Goal: Task Accomplishment & Management: Use online tool/utility

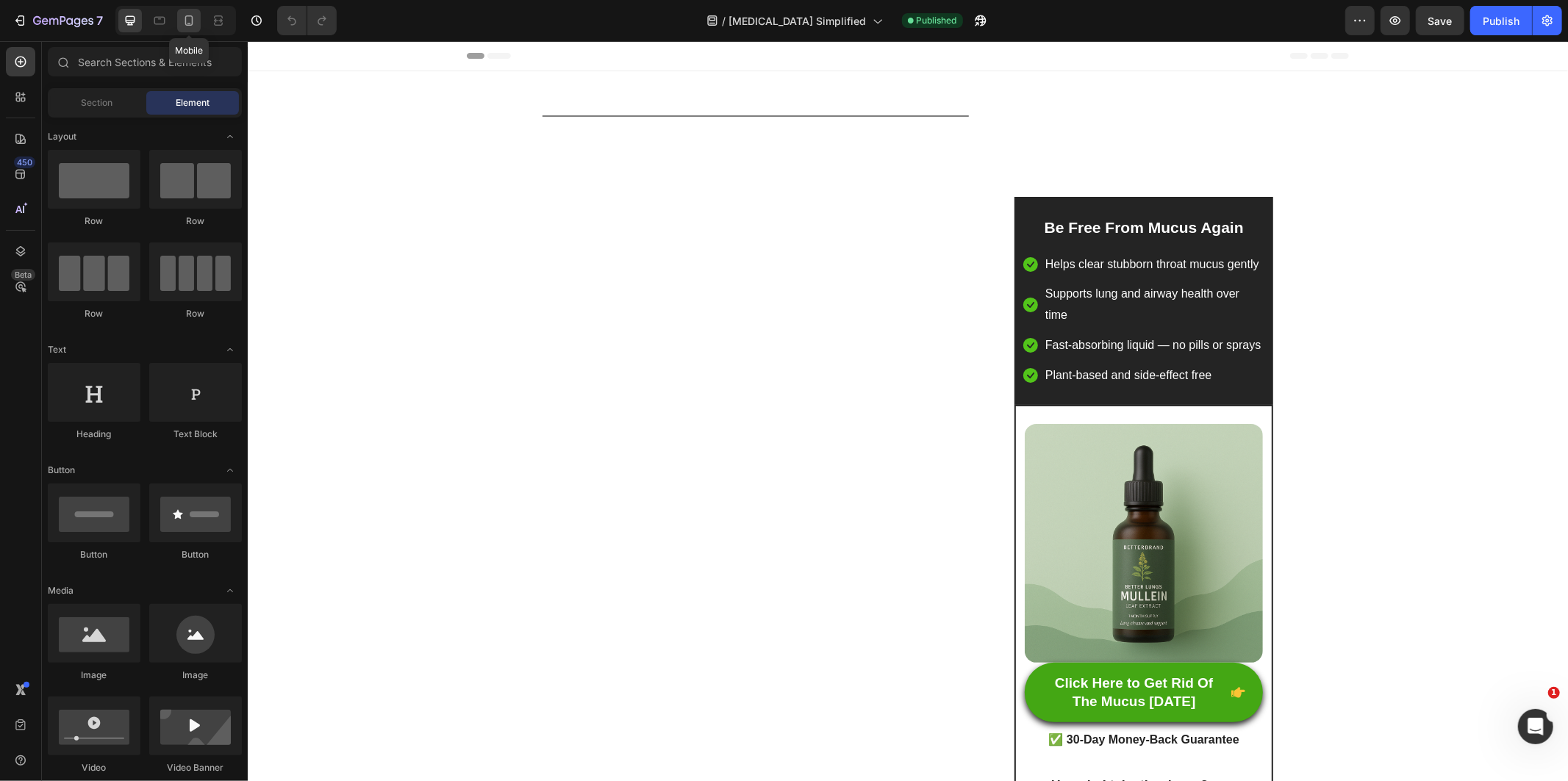
click at [189, 15] on icon at bounding box center [189, 20] width 15 height 15
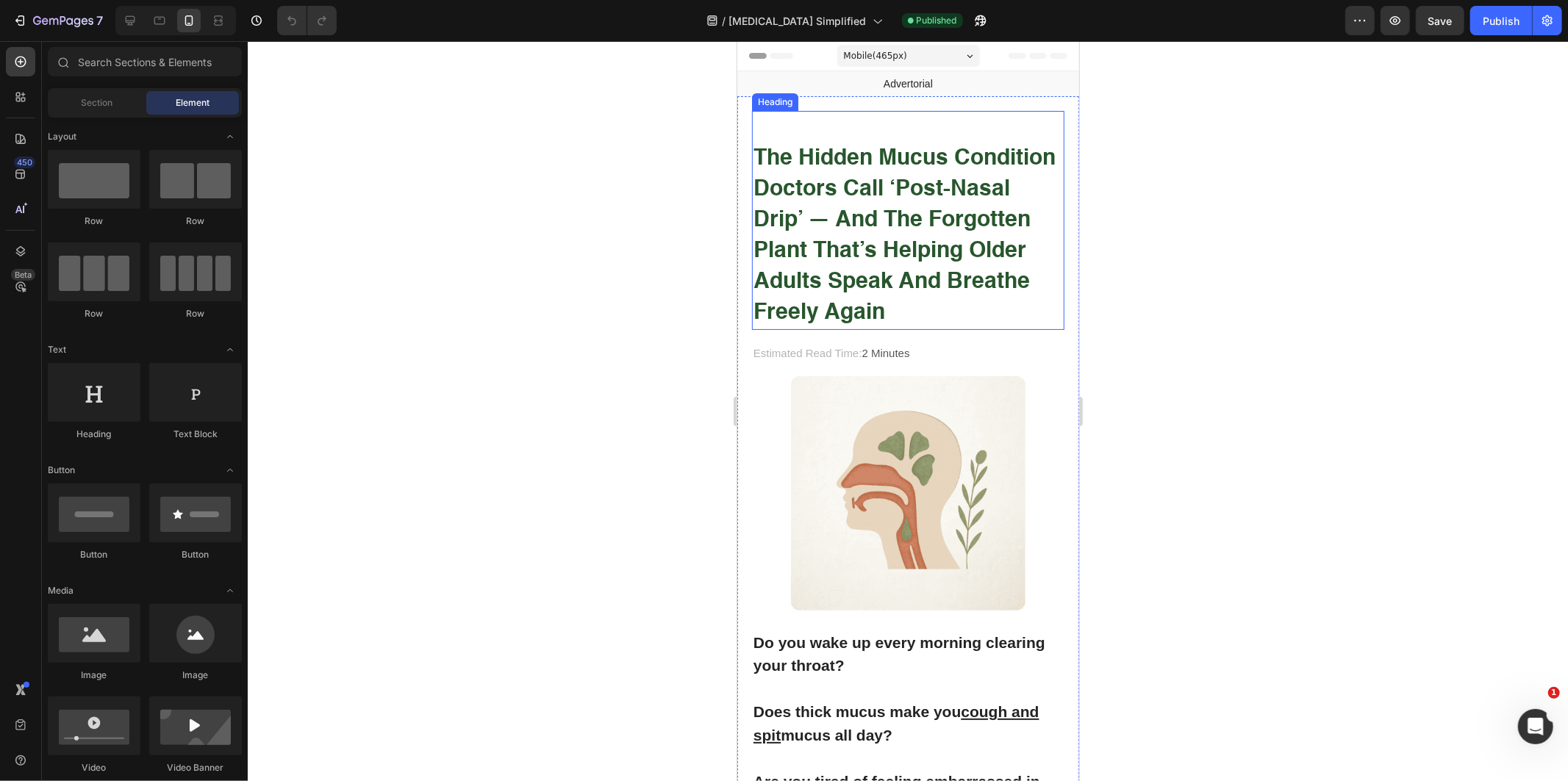
click at [909, 225] on strong "the hidden mucus condition doctors call ‘post-nasal drip’ — and the forgotten p…" at bounding box center [904, 235] width 302 height 177
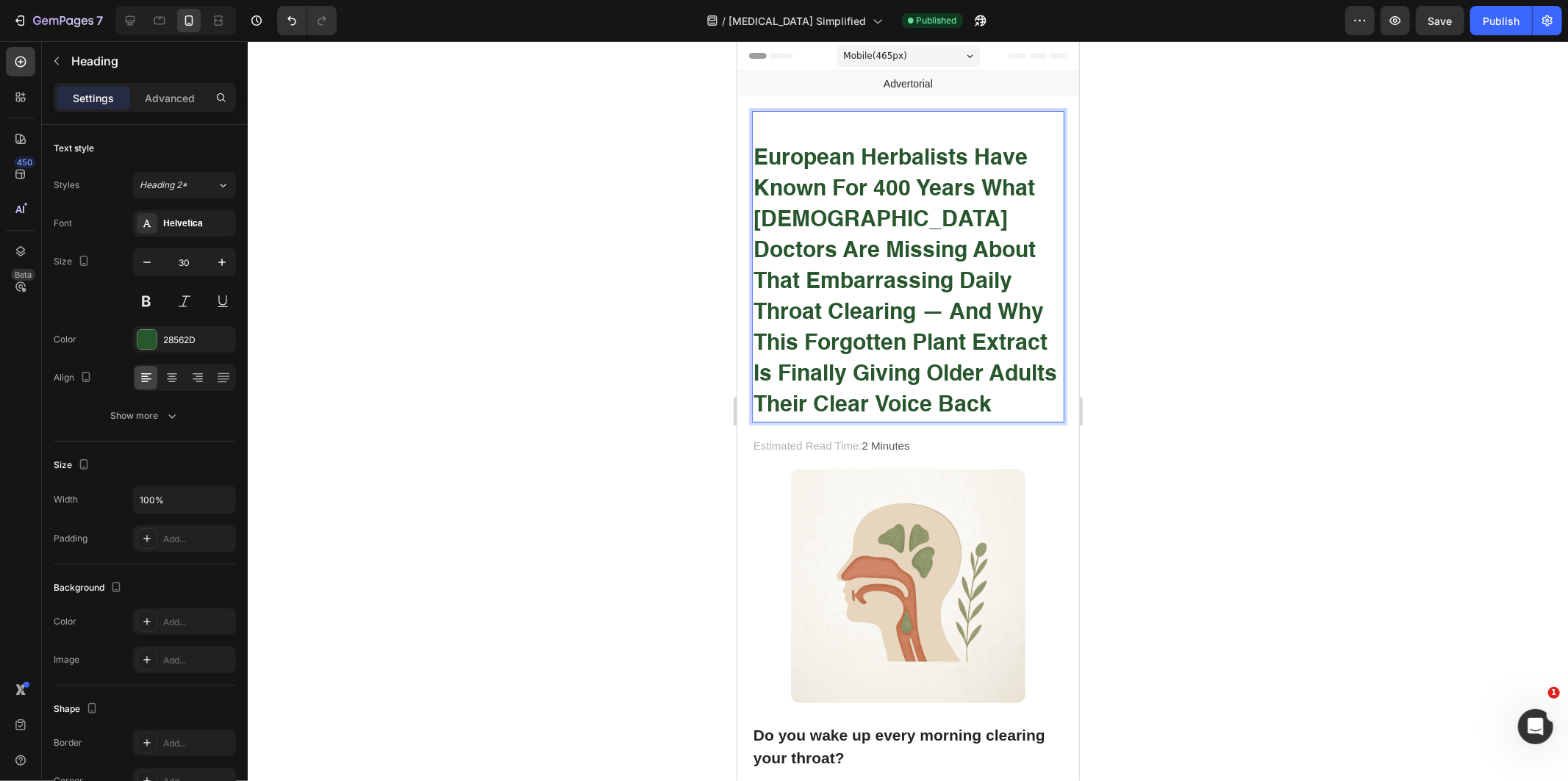
click at [818, 207] on strong "European Herbalists Have Known for 400 Years What [DEMOGRAPHIC_DATA] Doctors Ar…" at bounding box center [904, 281] width 303 height 269
click at [818, 214] on strong "European Herbalists Have Known for 400 Years What [DEMOGRAPHIC_DATA] Doctors Ar…" at bounding box center [904, 281] width 303 height 269
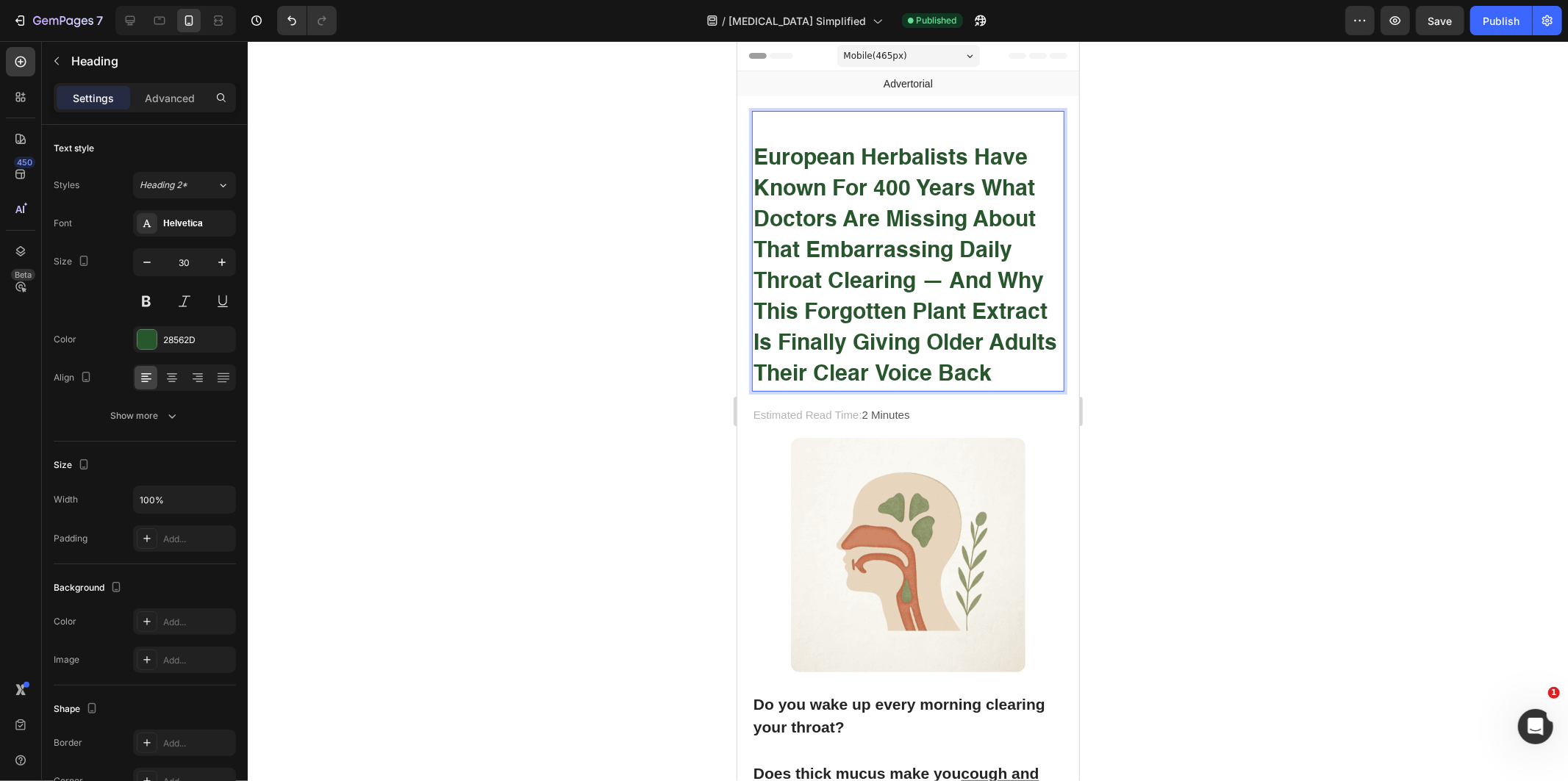
click at [916, 283] on strong "European Herbalists Have Known for 400 Years What Doctors Are Missing About Tha…" at bounding box center [904, 266] width 303 height 238
click at [904, 317] on strong "European Herbalists Have Known for 400 Years What Doctors Are Missing About Tha…" at bounding box center [904, 266] width 303 height 238
click at [948, 286] on strong "European Herbalists Have Known for 400 Years What Doctors Are Missing About Tha…" at bounding box center [904, 266] width 303 height 238
click at [1035, 287] on strong "European Herbalists Have Known for 400 Years What Doctors Are Missing About Tha…" at bounding box center [904, 266] width 303 height 238
drag, startPoint x: 1035, startPoint y: 287, endPoint x: 976, endPoint y: 285, distance: 59.0
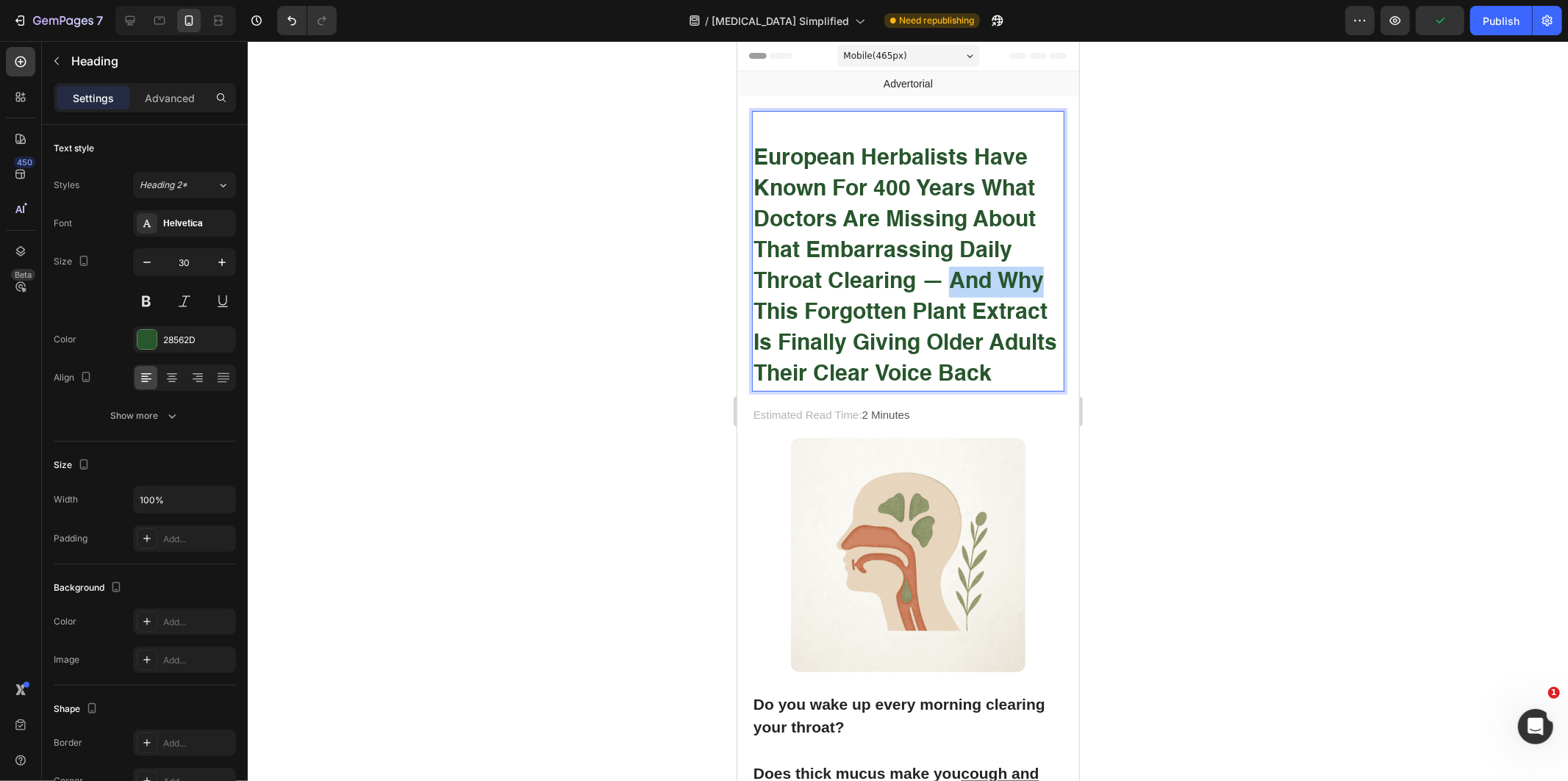
click at [976, 285] on strong "European Herbalists Have Known for 400 Years What Doctors Are Missing About Tha…" at bounding box center [904, 266] width 303 height 238
click at [924, 311] on strong "European Herbalists Have Known for 400 Years What Doctors Are Missing About Tha…" at bounding box center [893, 266] width 282 height 238
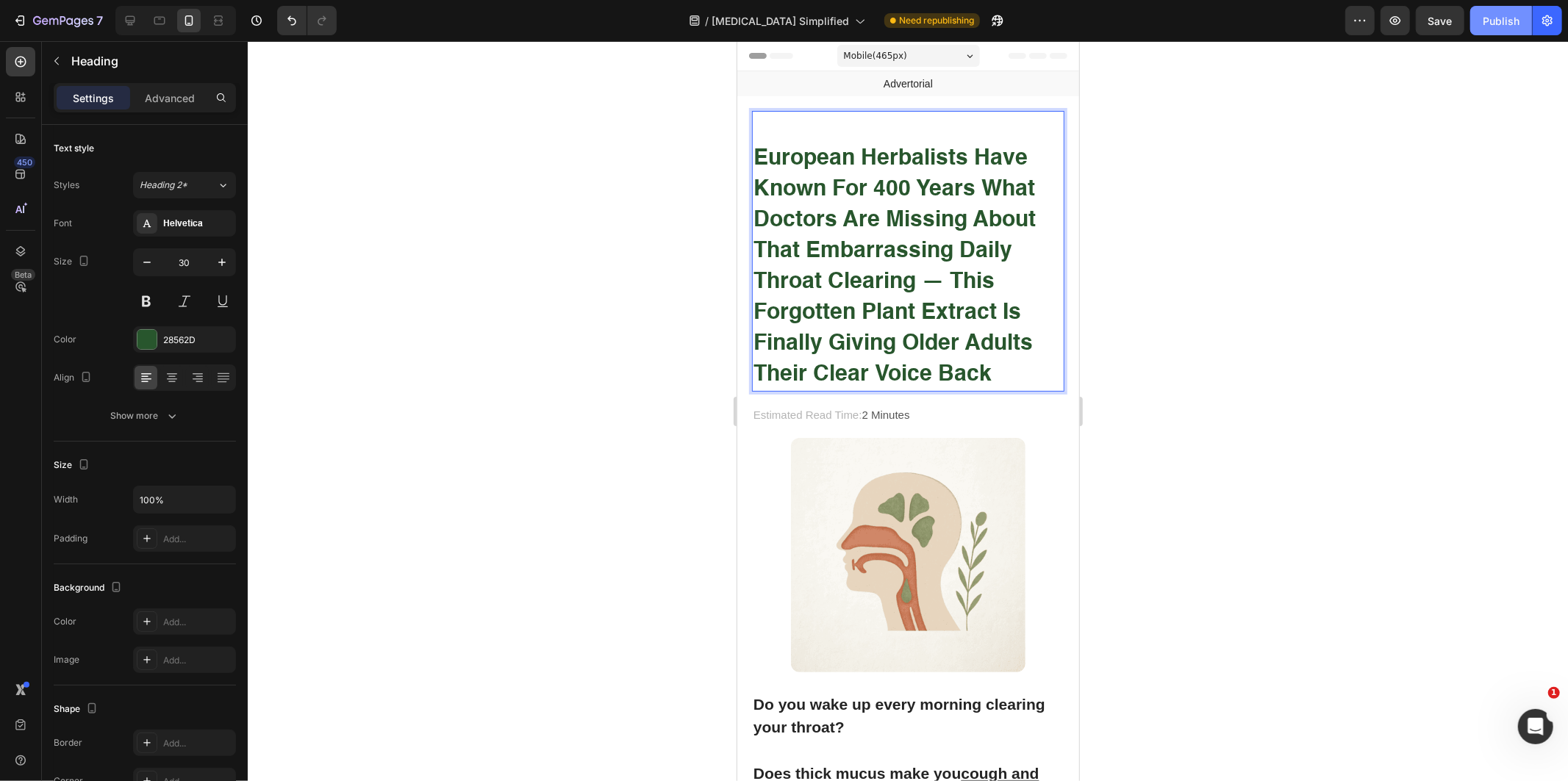
click at [1510, 28] on button "Publish" at bounding box center [1501, 21] width 62 height 29
drag, startPoint x: 1292, startPoint y: 415, endPoint x: 1223, endPoint y: 406, distance: 69.6
click at [1289, 415] on div at bounding box center [908, 411] width 1320 height 740
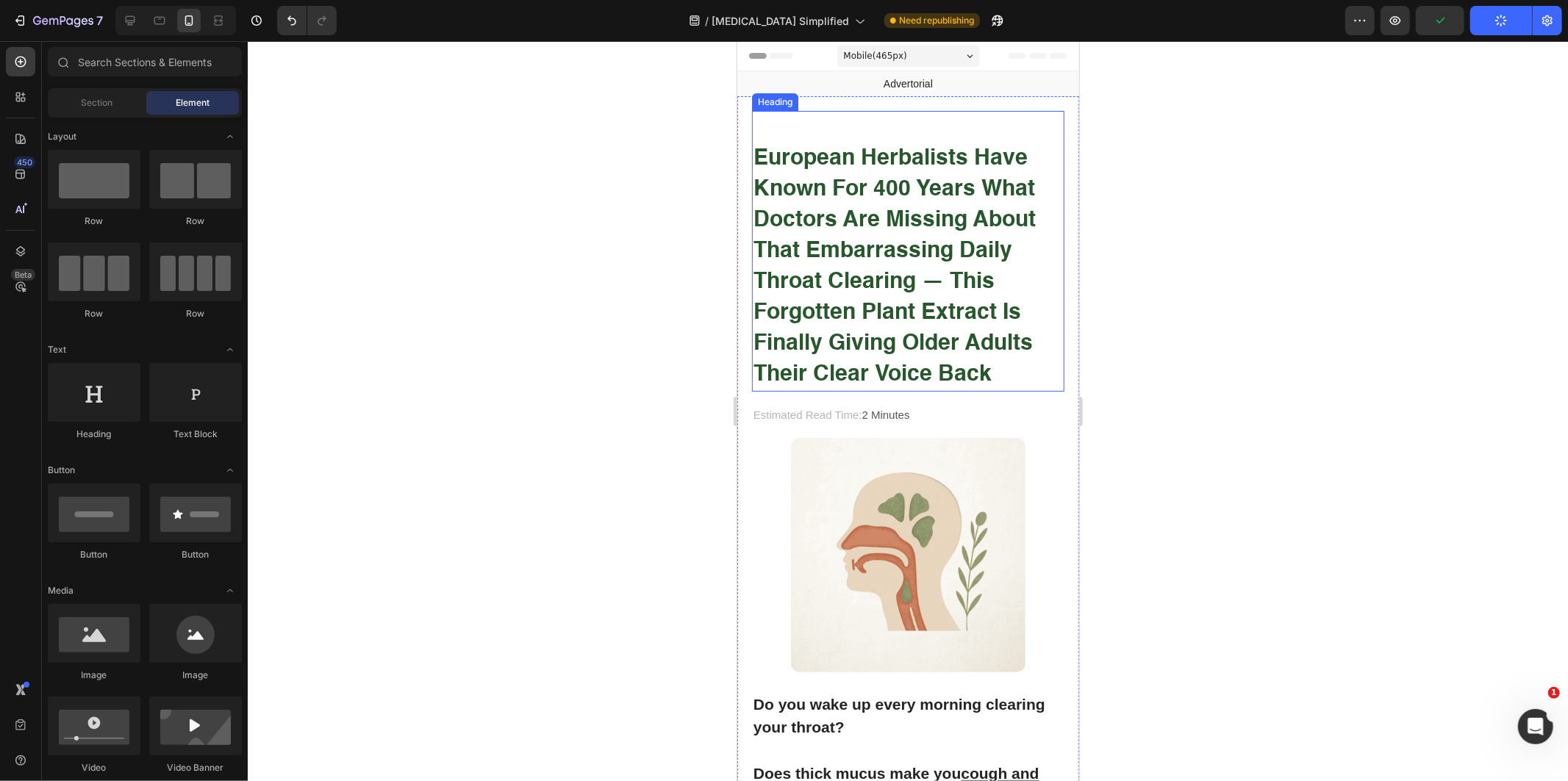
drag, startPoint x: 862, startPoint y: 390, endPoint x: 851, endPoint y: 375, distance: 18.6
click at [858, 383] on h1 "⁠⁠⁠⁠⁠⁠⁠ European Herbalists Have Known for 400 Years What Doctors Are Missing A…" at bounding box center [907, 251] width 312 height 281
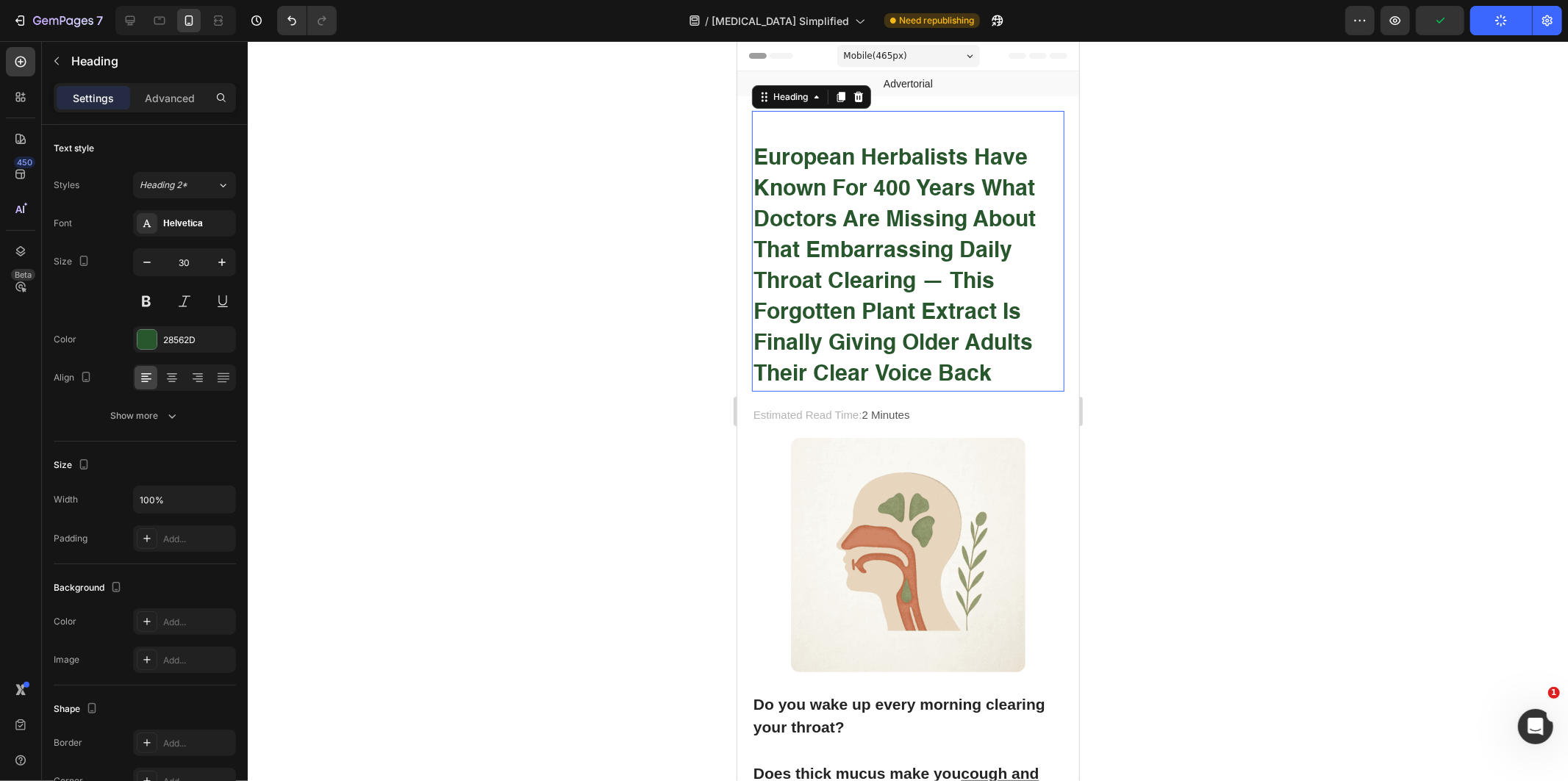
click at [851, 375] on strong "European Herbalists Have Known for 400 Years What Doctors Are Missing About Tha…" at bounding box center [893, 266] width 282 height 238
click at [1253, 342] on div at bounding box center [908, 411] width 1320 height 740
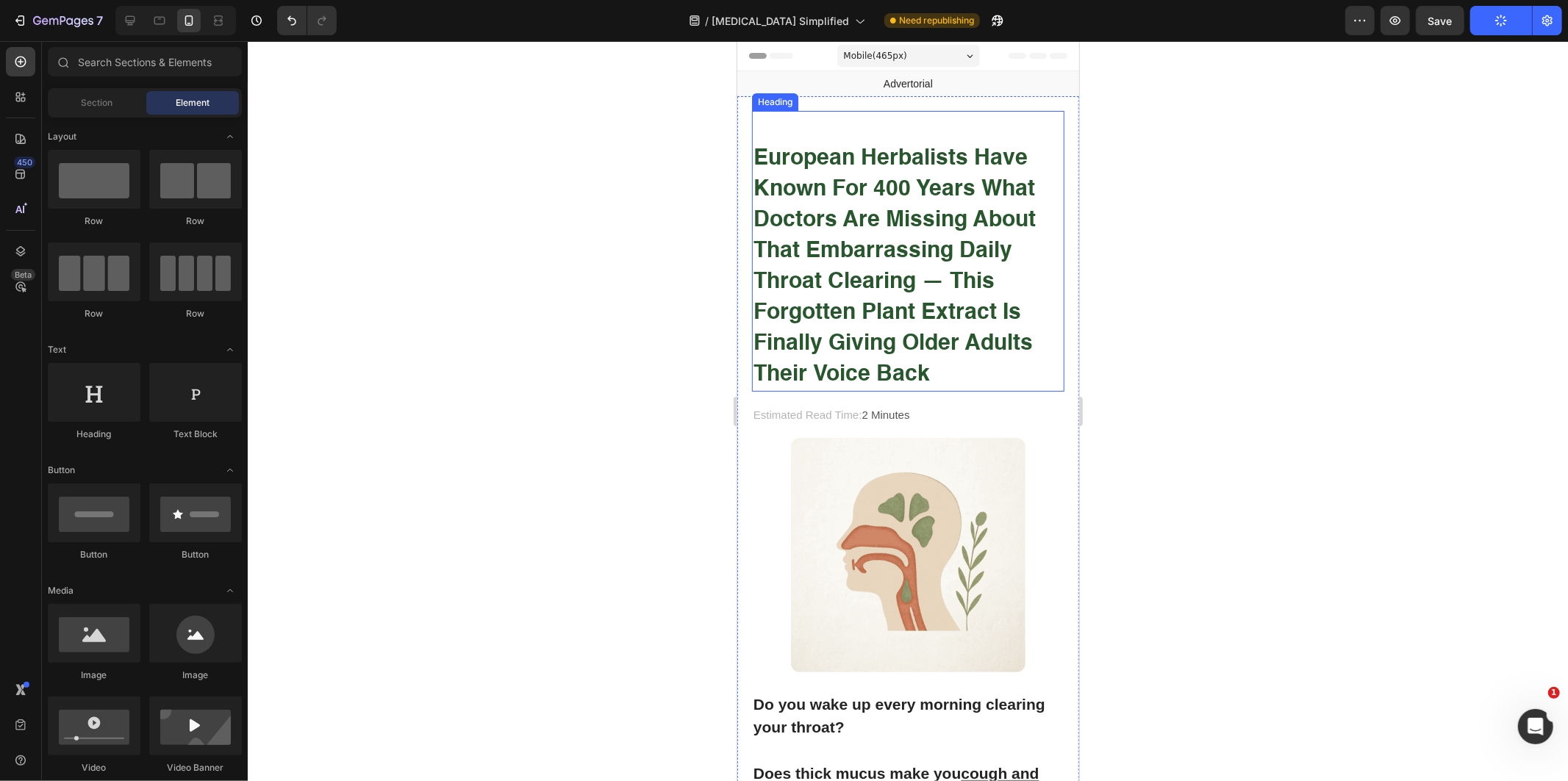
click at [938, 177] on strong "European Herbalists Have Known for 400 Years What Doctors Are Missing About Tha…" at bounding box center [893, 266] width 282 height 238
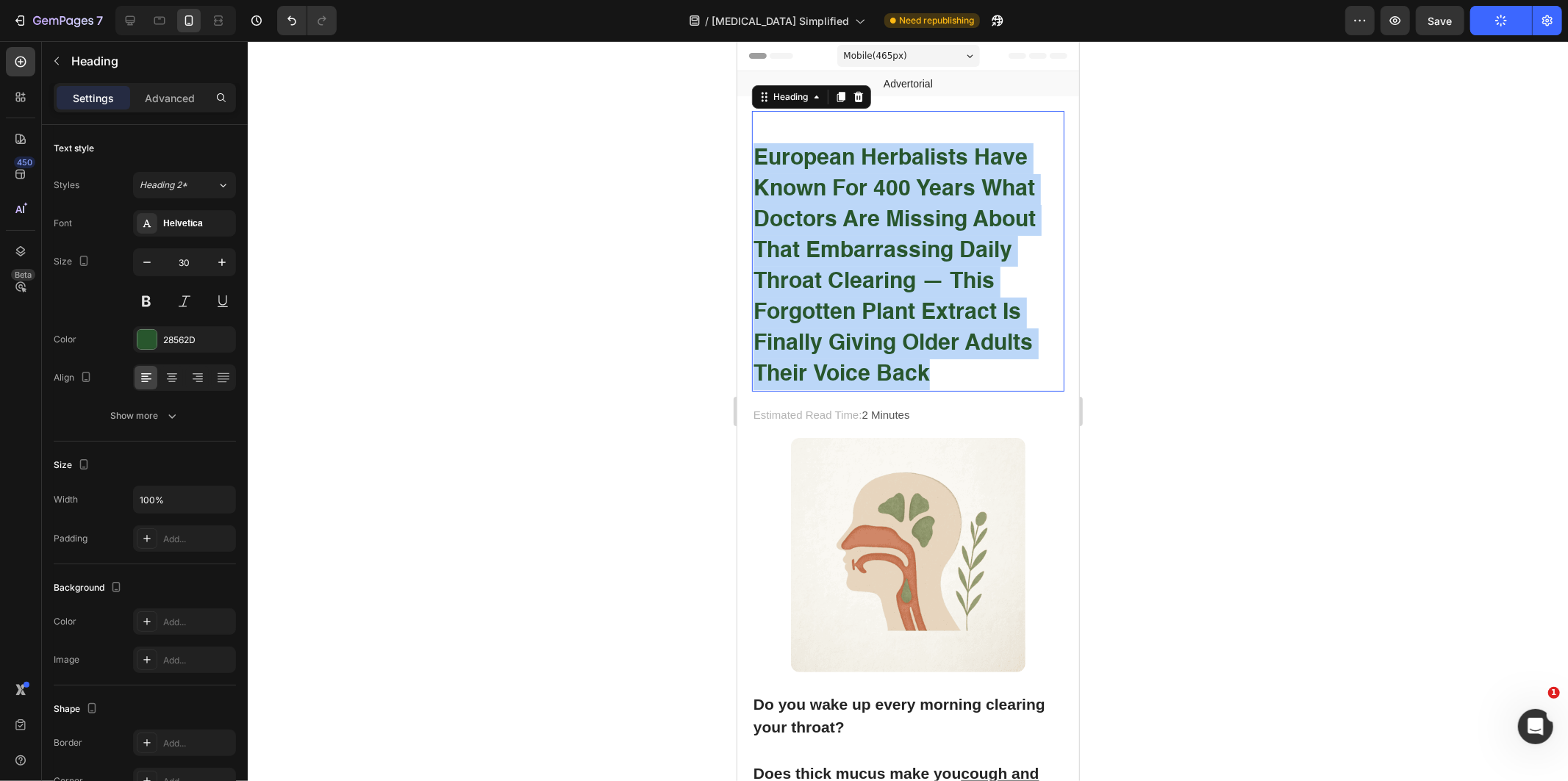
click at [938, 177] on strong "European Herbalists Have Known for 400 Years What Doctors Are Missing About Tha…" at bounding box center [893, 266] width 282 height 238
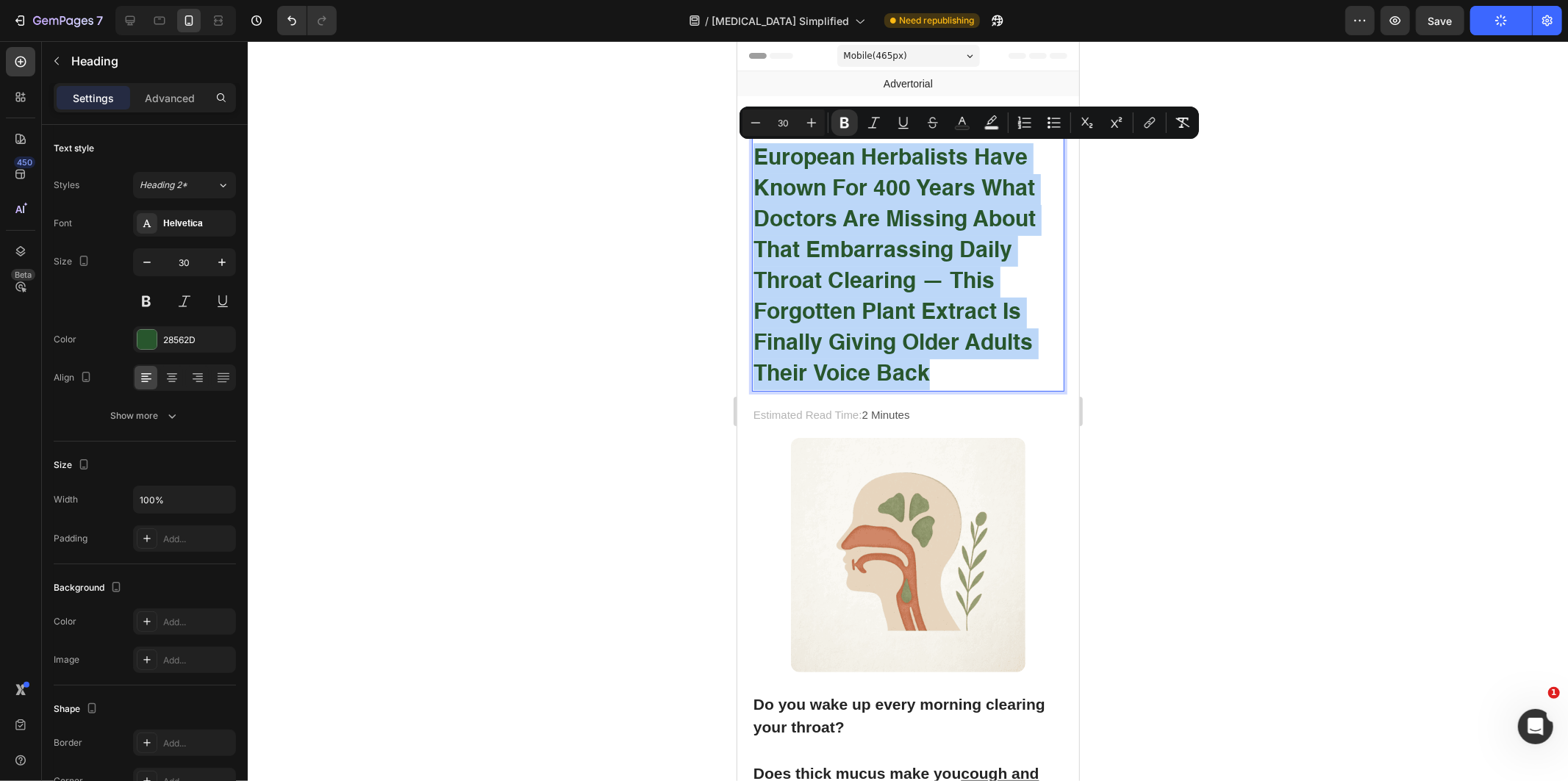
copy strong "European Herbalists Have Known for 400 Years What Doctors Are Missing About Tha…"
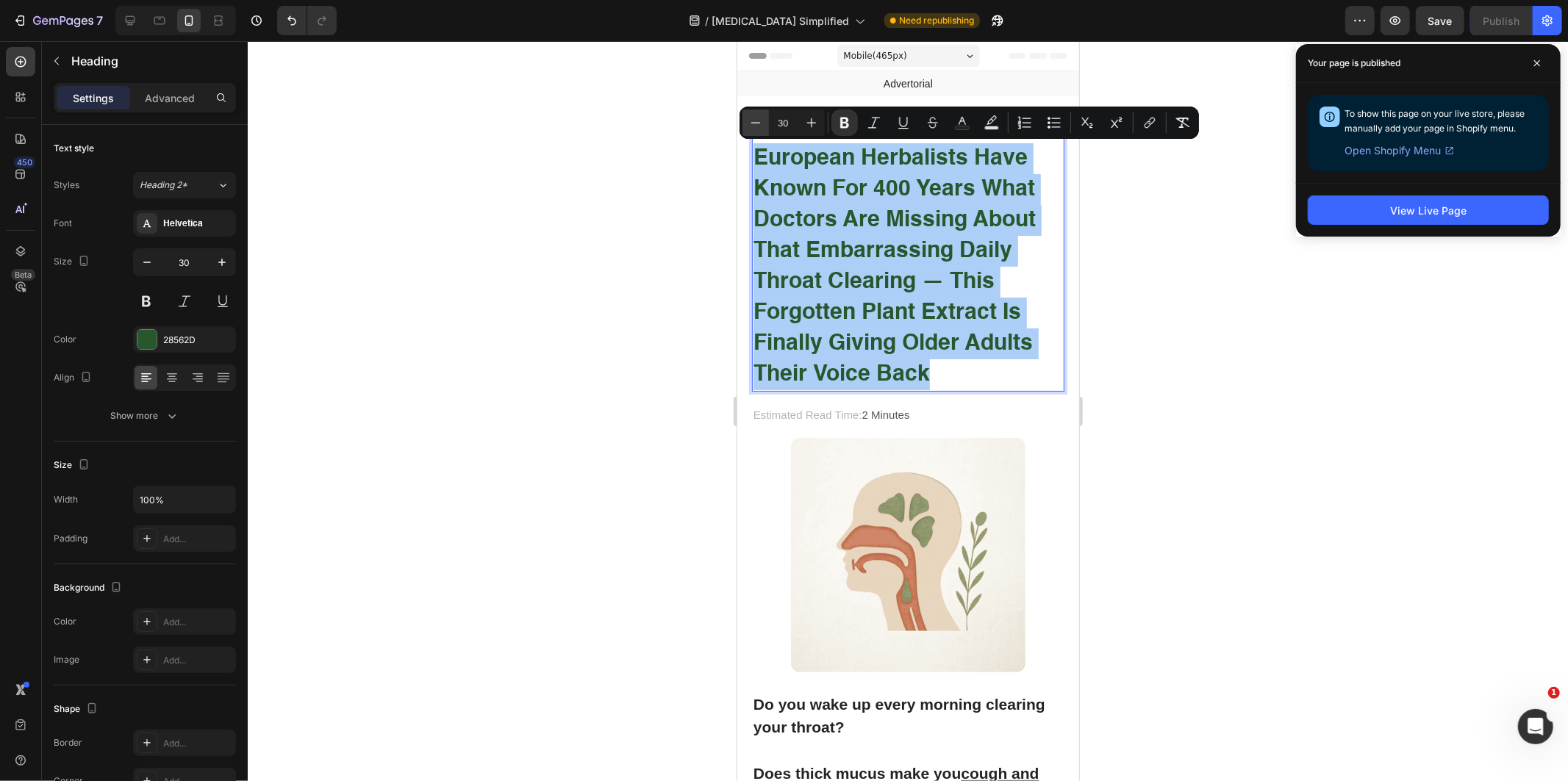
click at [747, 120] on button "Minus" at bounding box center [755, 123] width 27 height 27
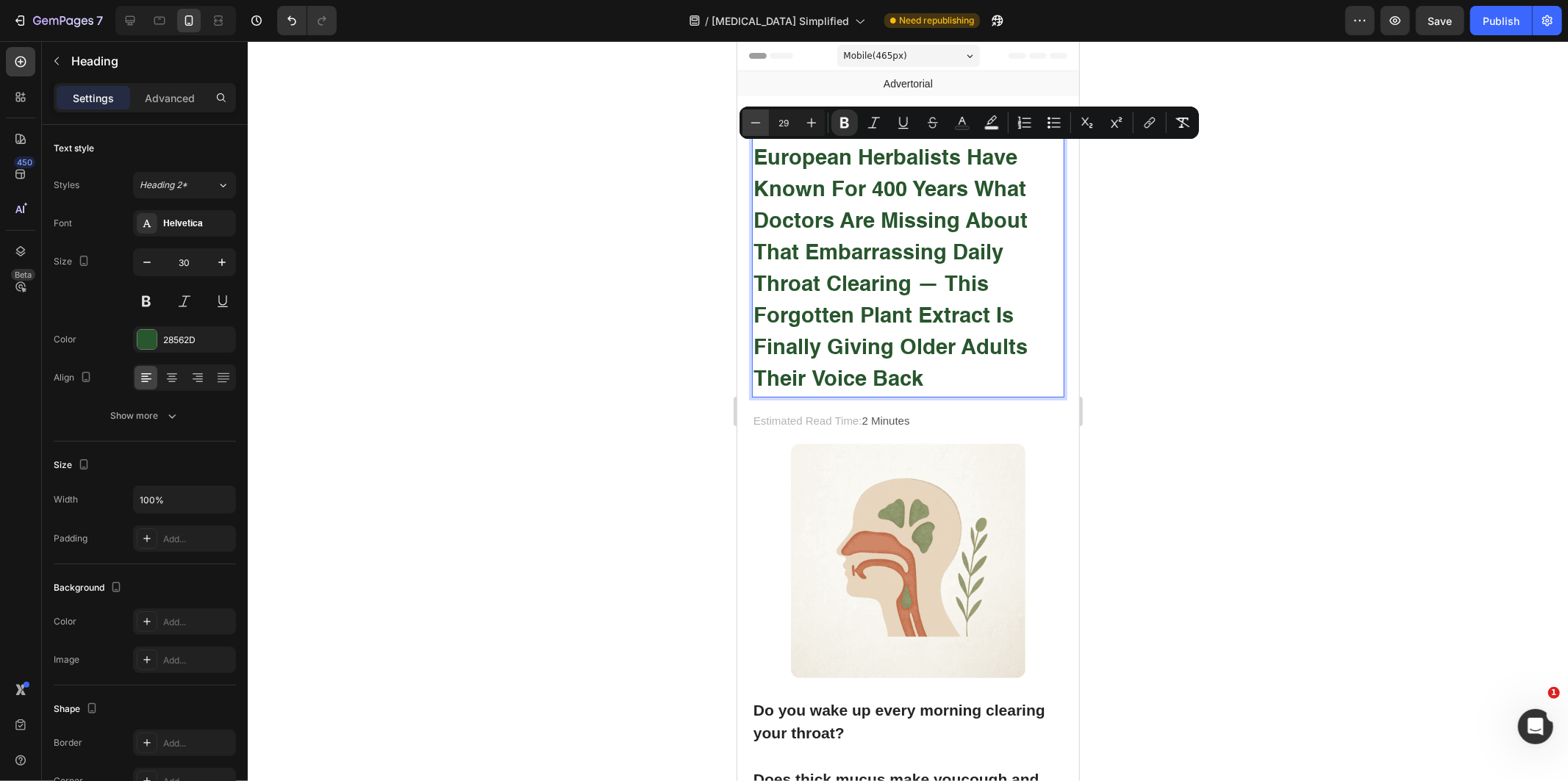
click at [747, 120] on button "Minus" at bounding box center [755, 123] width 27 height 27
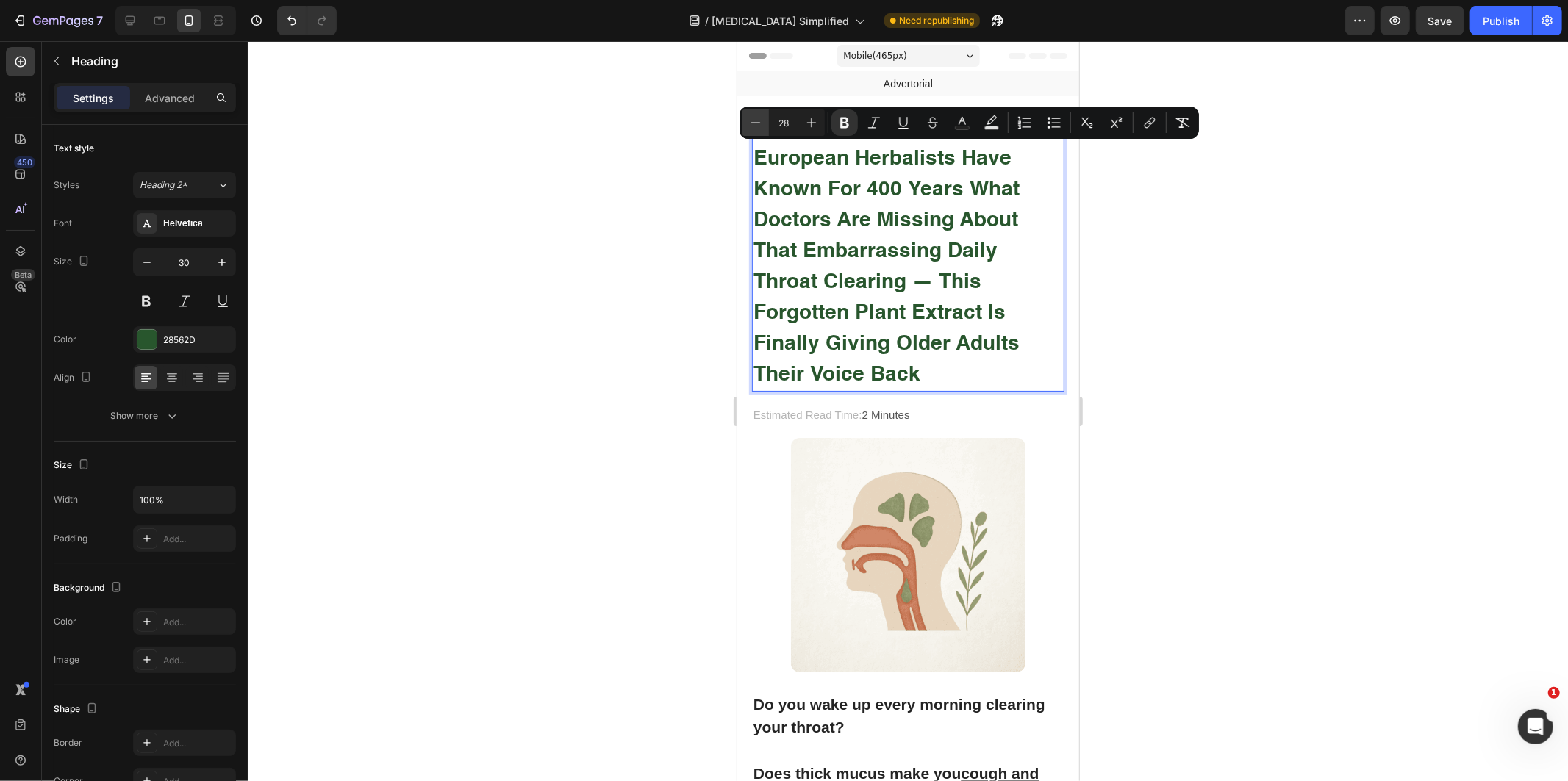
click at [747, 123] on button "Minus" at bounding box center [755, 123] width 27 height 27
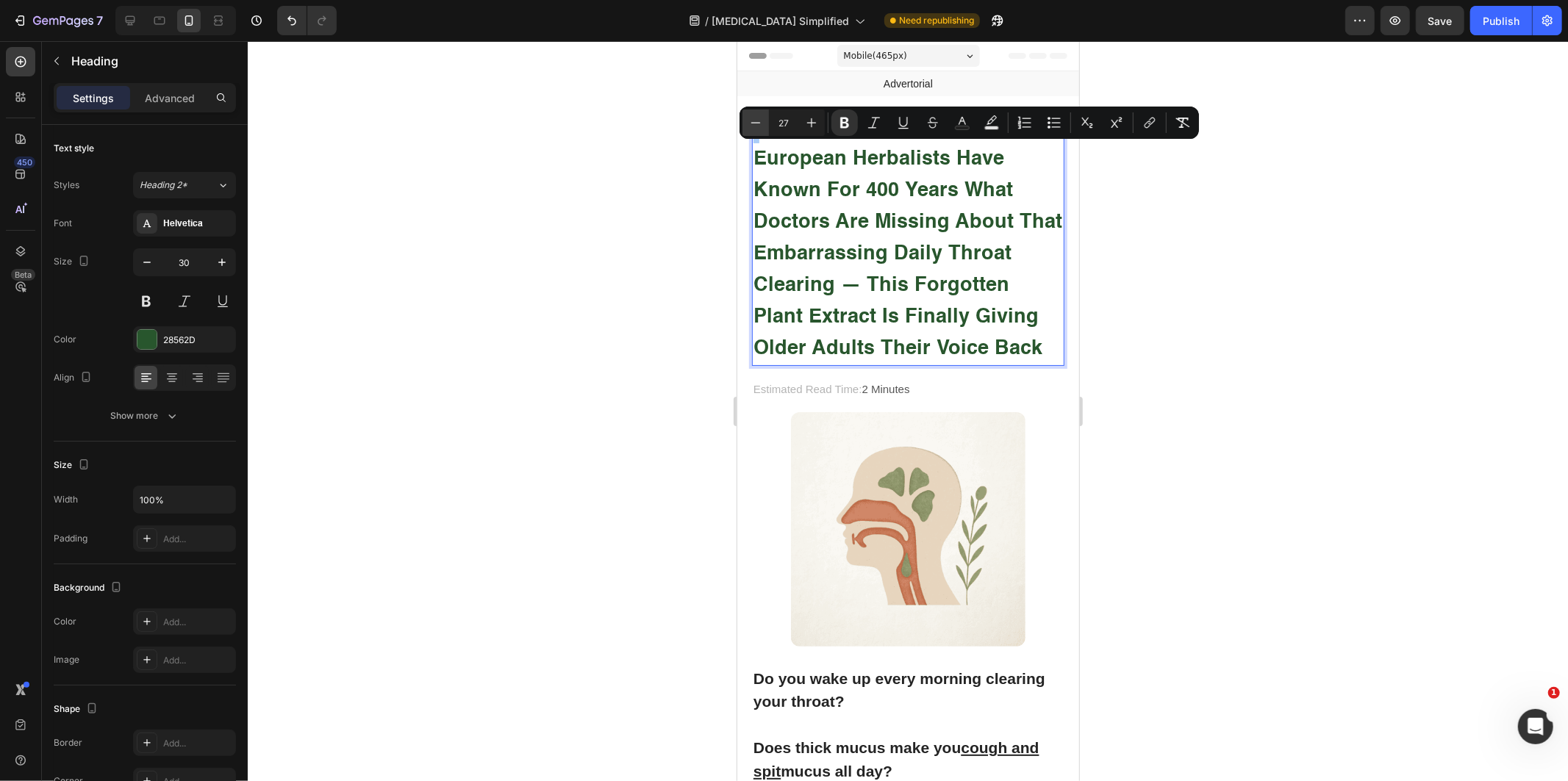
click at [750, 123] on icon "Editor contextual toolbar" at bounding box center [755, 123] width 15 height 15
type input "26"
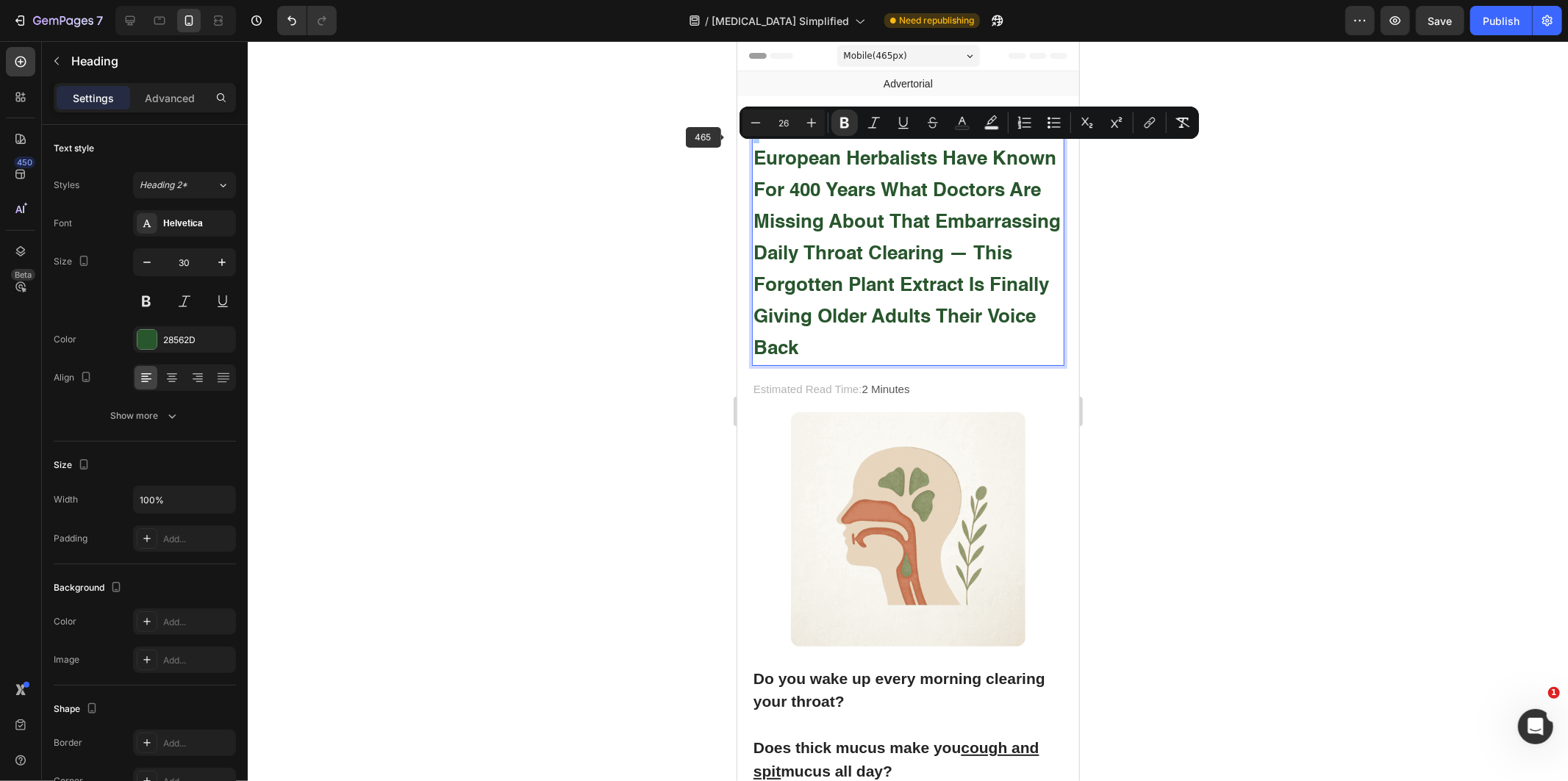
click at [556, 270] on div at bounding box center [908, 411] width 1320 height 740
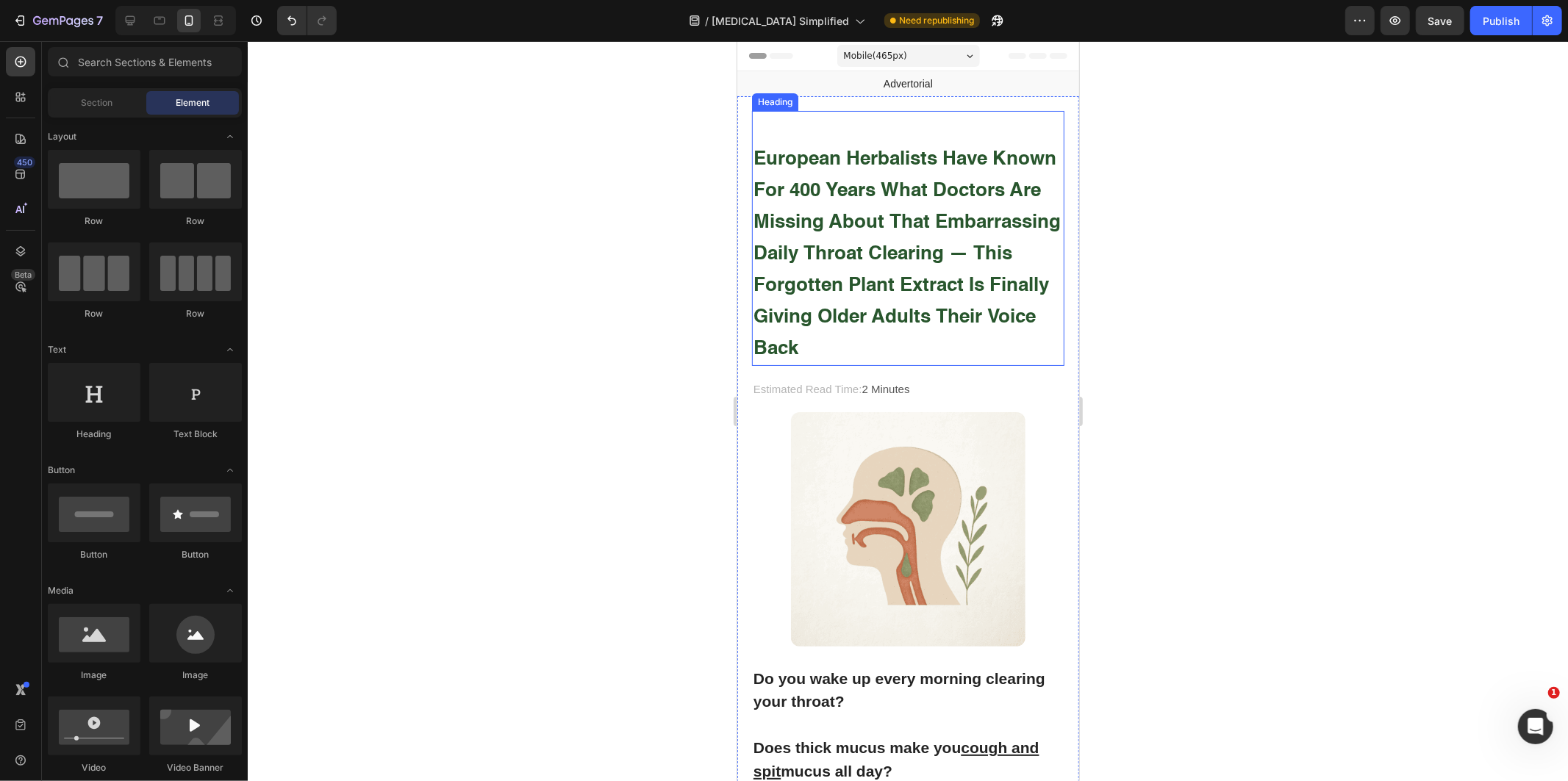
click at [964, 250] on strong "European Herbalists Have Known for 400 Years What Doctors Are Missing About Tha…" at bounding box center [906, 254] width 307 height 209
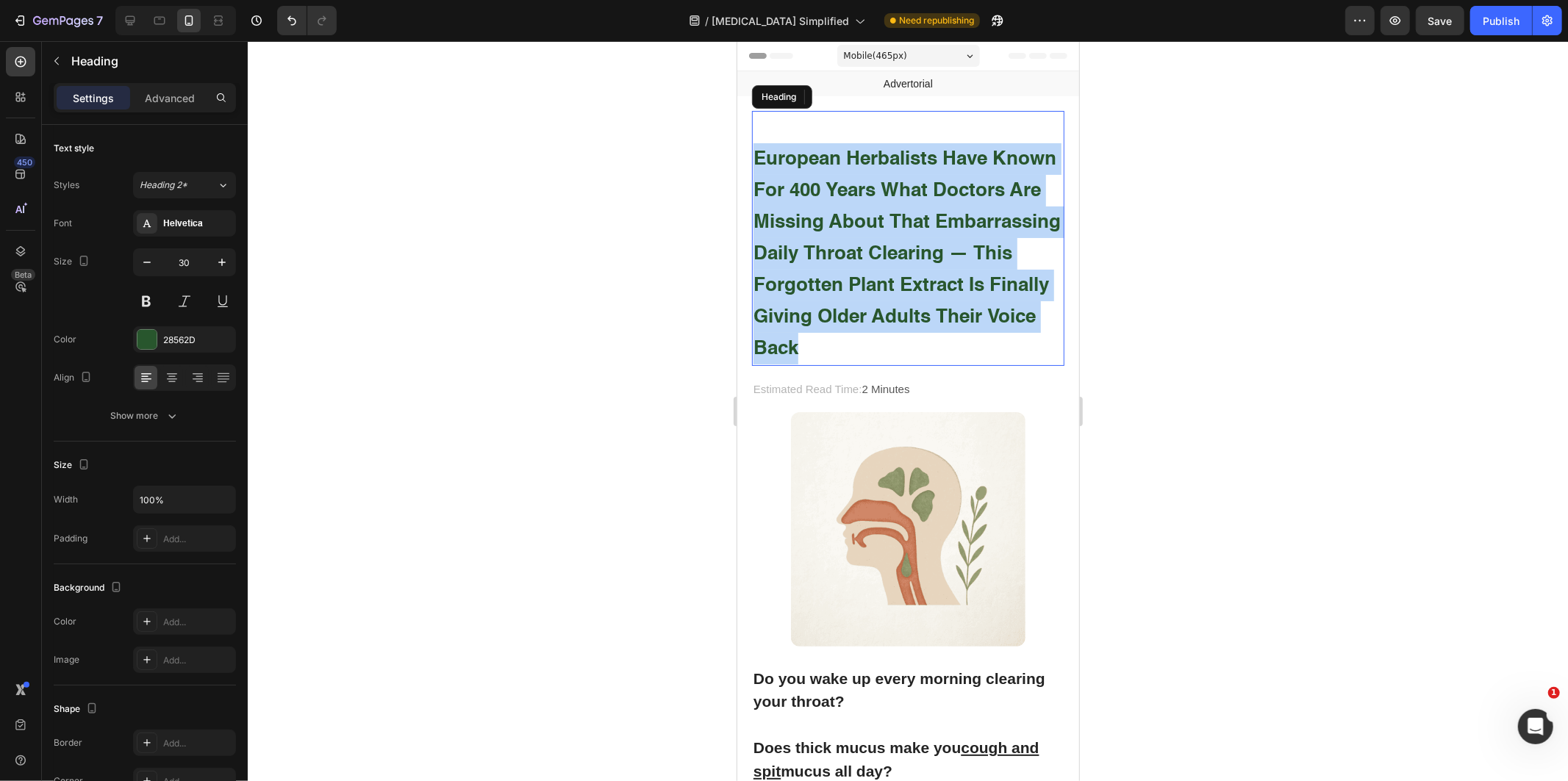
click at [964, 250] on strong "European Herbalists Have Known for 400 Years What Doctors Are Missing About Tha…" at bounding box center [906, 254] width 307 height 209
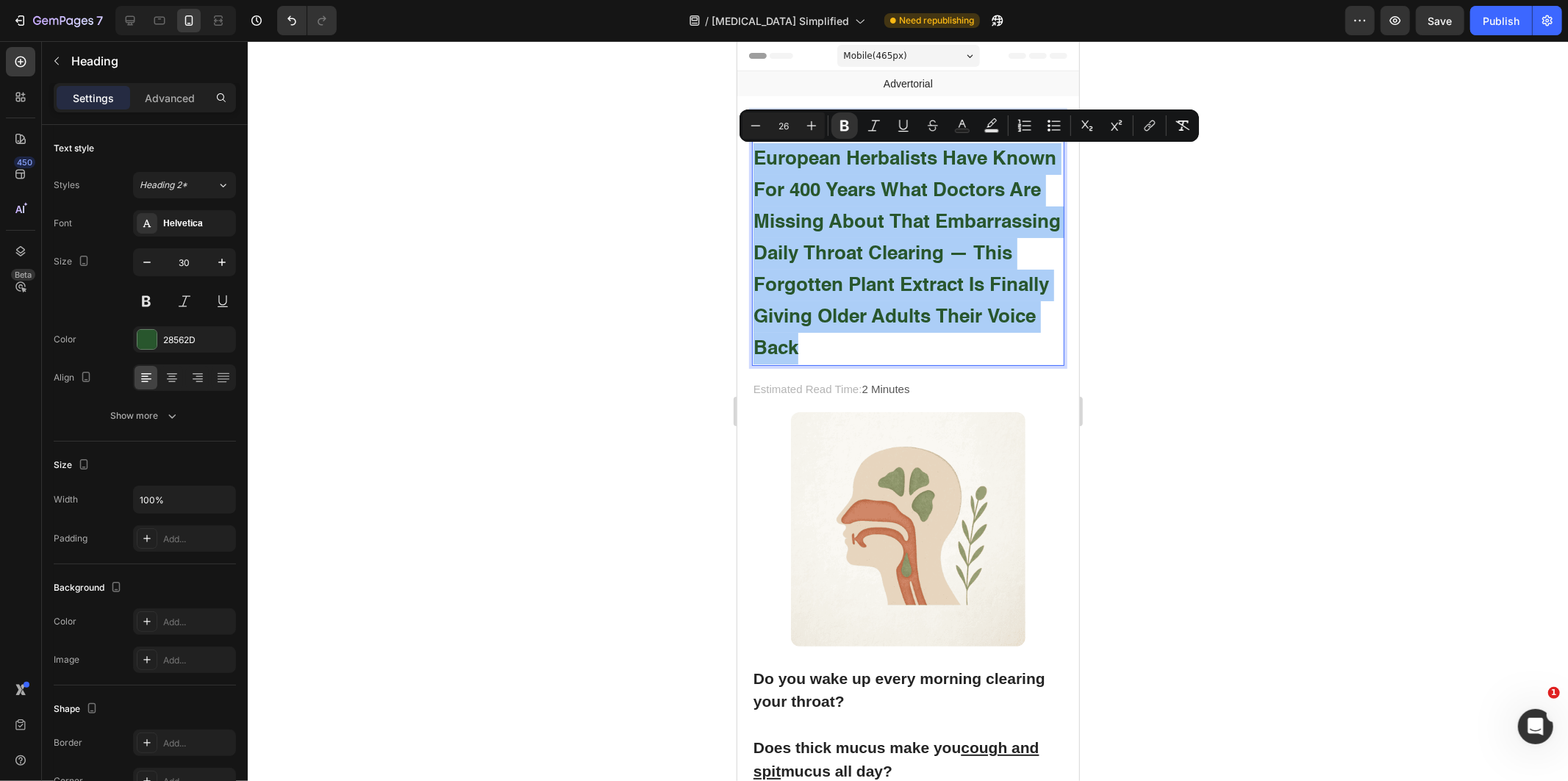
click at [1261, 337] on div at bounding box center [908, 411] width 1320 height 740
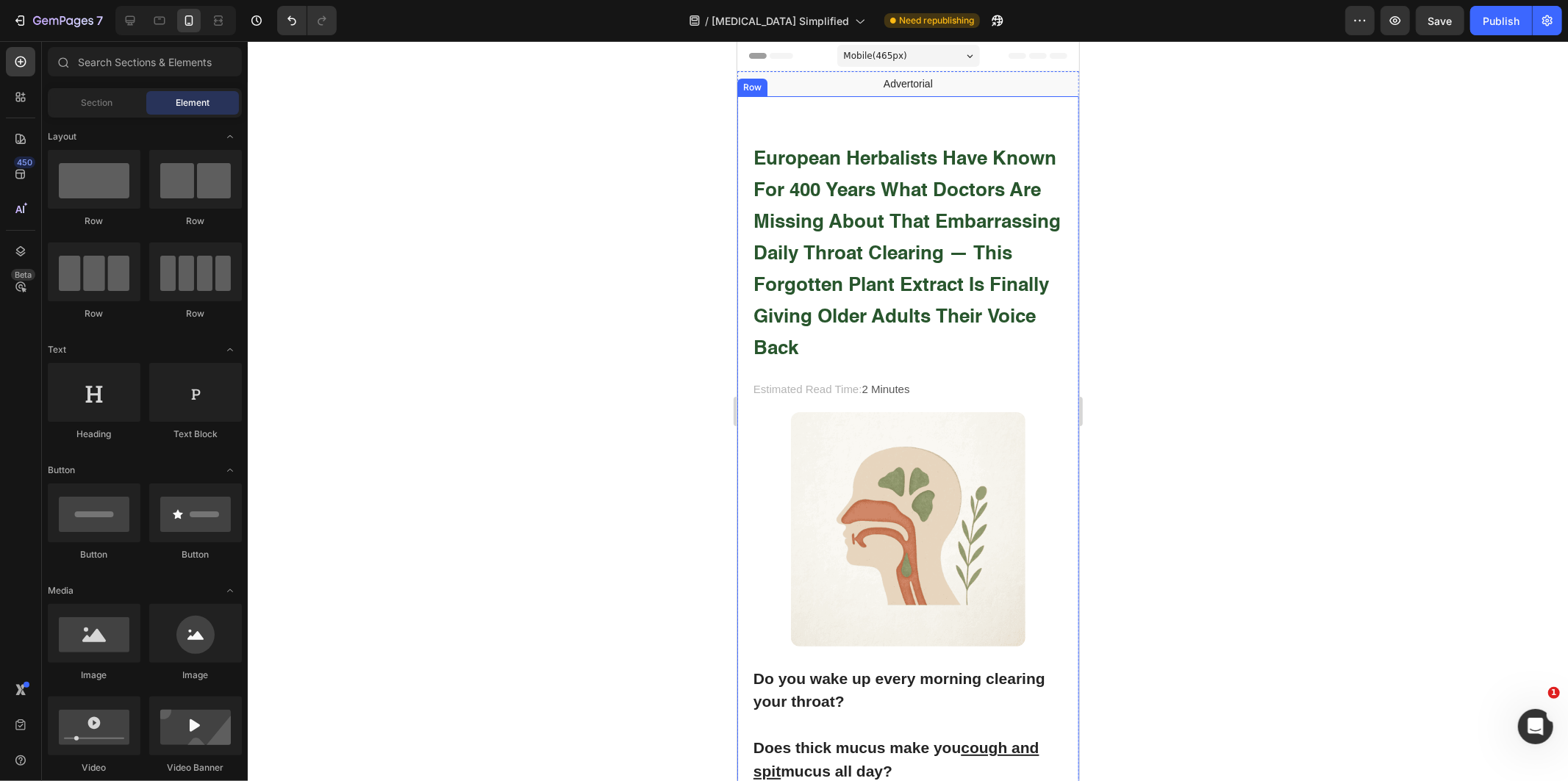
click at [855, 389] on p "Estimated Read Time: 2 Minutes" at bounding box center [907, 388] width 309 height 20
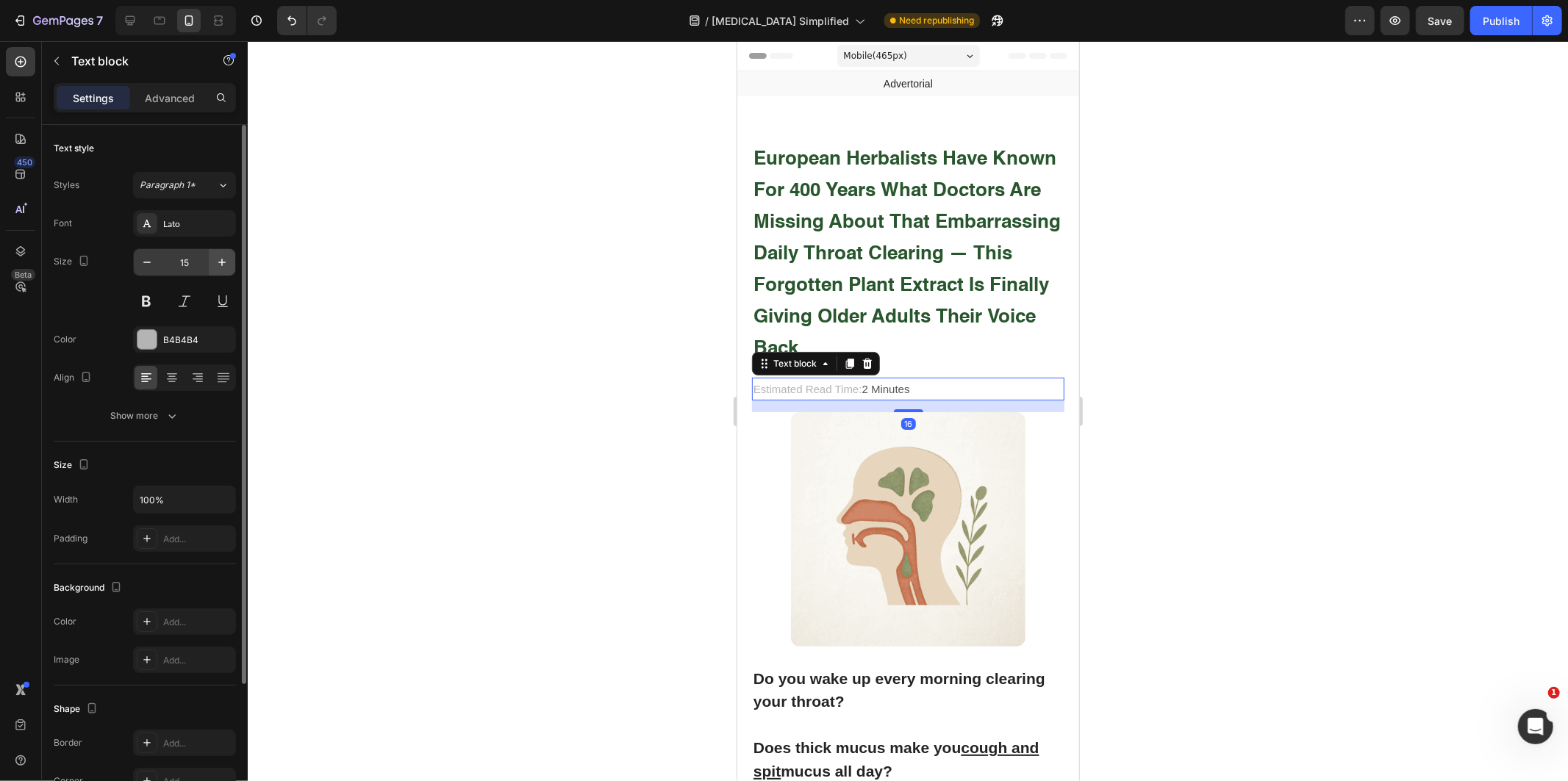
click at [230, 272] on button "button" at bounding box center [222, 262] width 27 height 27
click at [226, 268] on icon "button" at bounding box center [221, 262] width 15 height 15
type input "17"
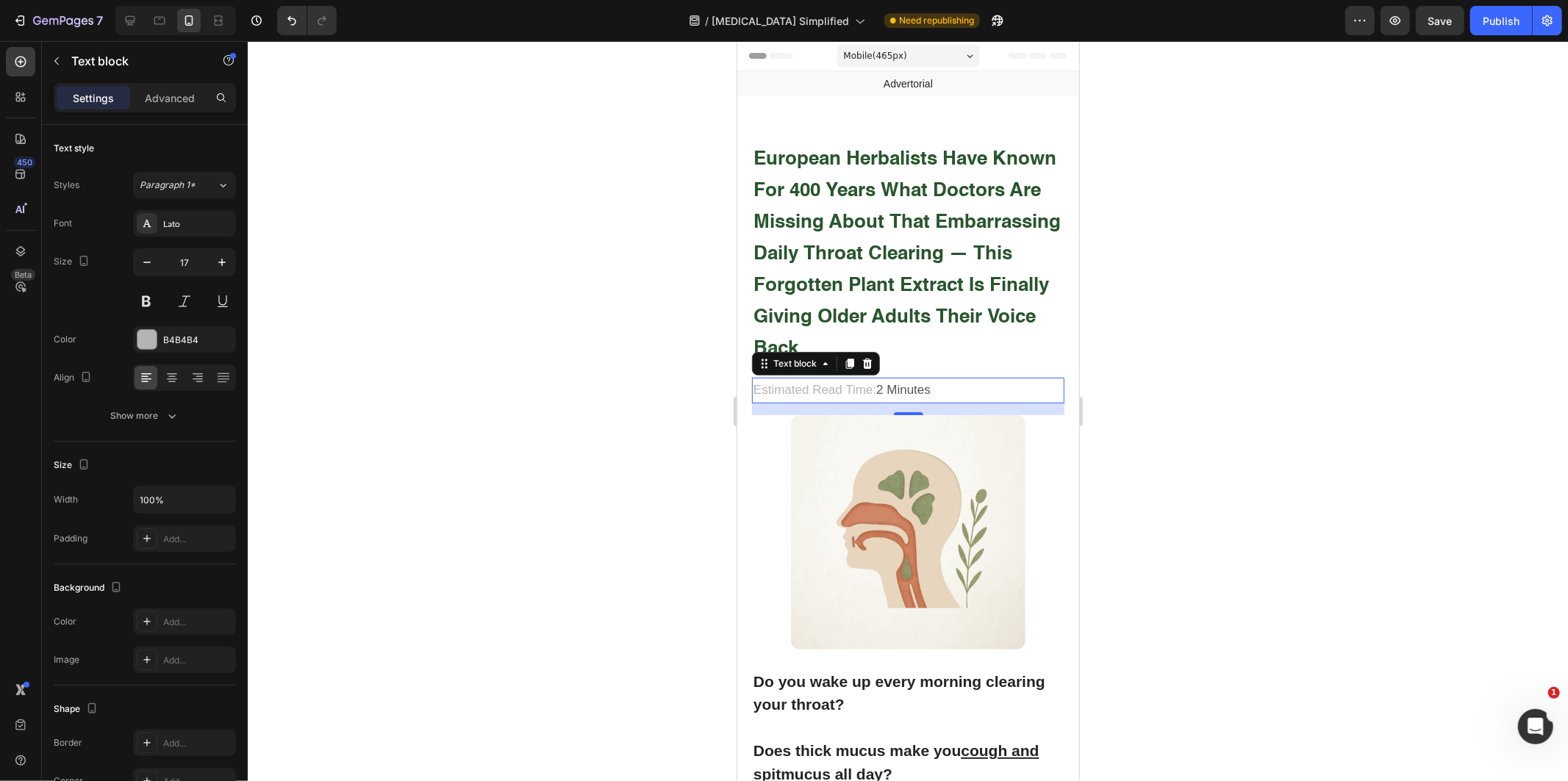
click at [448, 338] on div at bounding box center [908, 411] width 1320 height 740
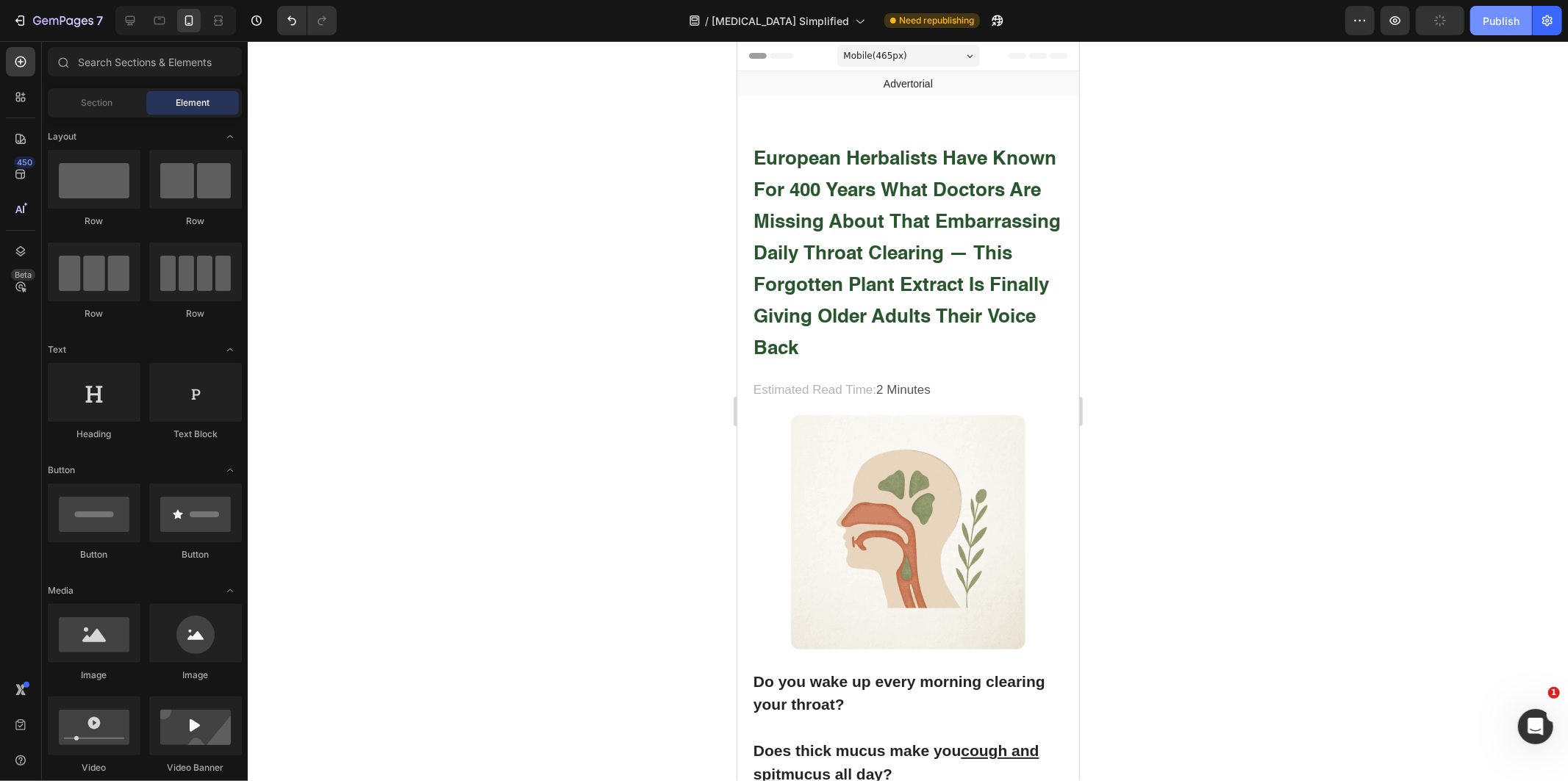
click at [1487, 32] on button "Publish" at bounding box center [1501, 21] width 62 height 29
click at [1133, 356] on div at bounding box center [908, 411] width 1320 height 740
click at [841, 267] on p "⁠⁠⁠⁠⁠⁠⁠ European Herbalists Have Known for 400 Years What Doctors Are Missing A…" at bounding box center [907, 237] width 309 height 252
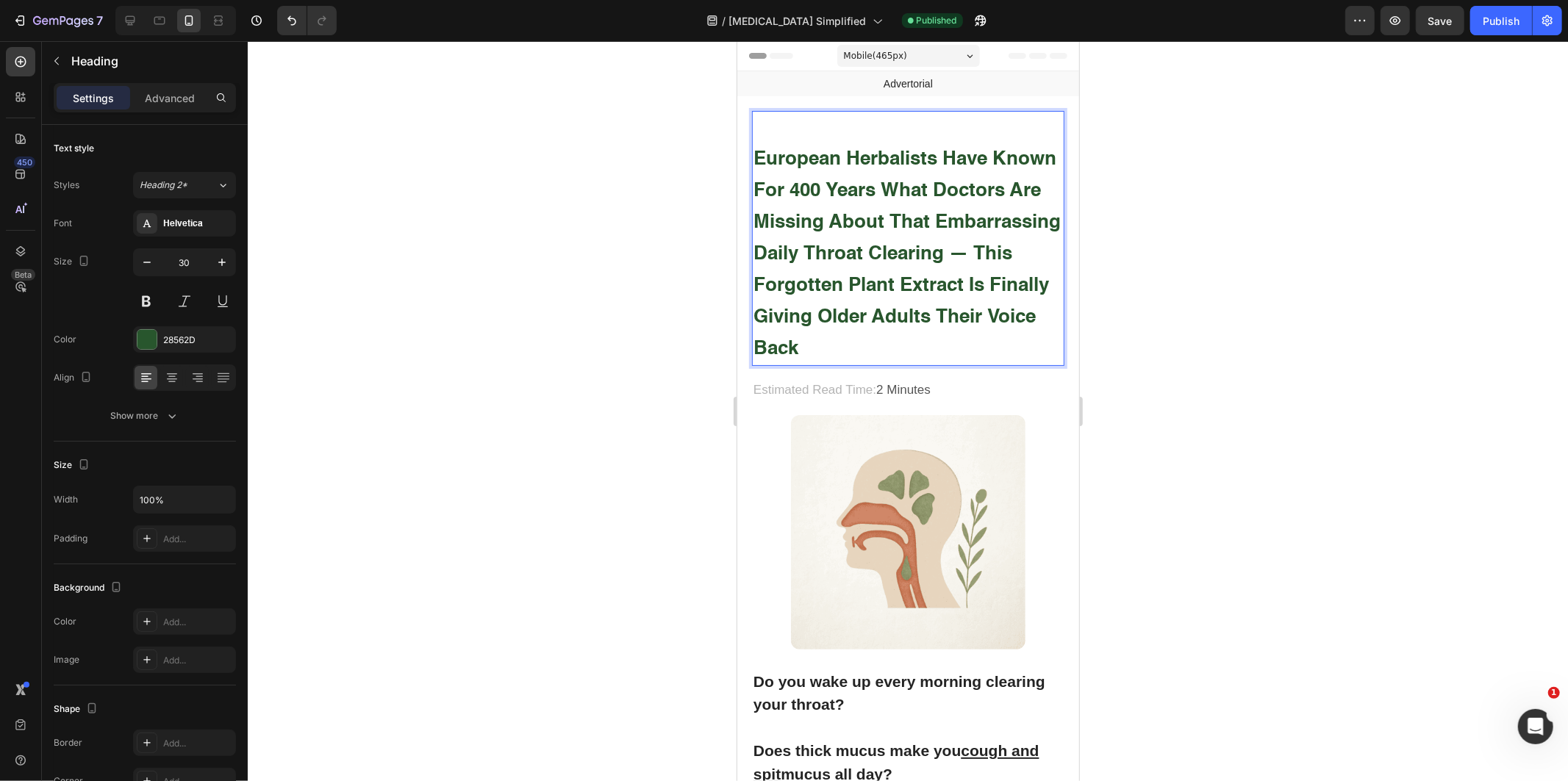
click at [810, 285] on strong "European Herbalists Have Known for 400 Years What Doctors Are Missing About Tha…" at bounding box center [906, 254] width 307 height 209
drag, startPoint x: 810, startPoint y: 285, endPoint x: 1001, endPoint y: 219, distance: 202.1
click at [1006, 223] on strong "European Herbalists Have Known for 400 Years What Doctors Are Missing About Tha…" at bounding box center [906, 254] width 307 height 209
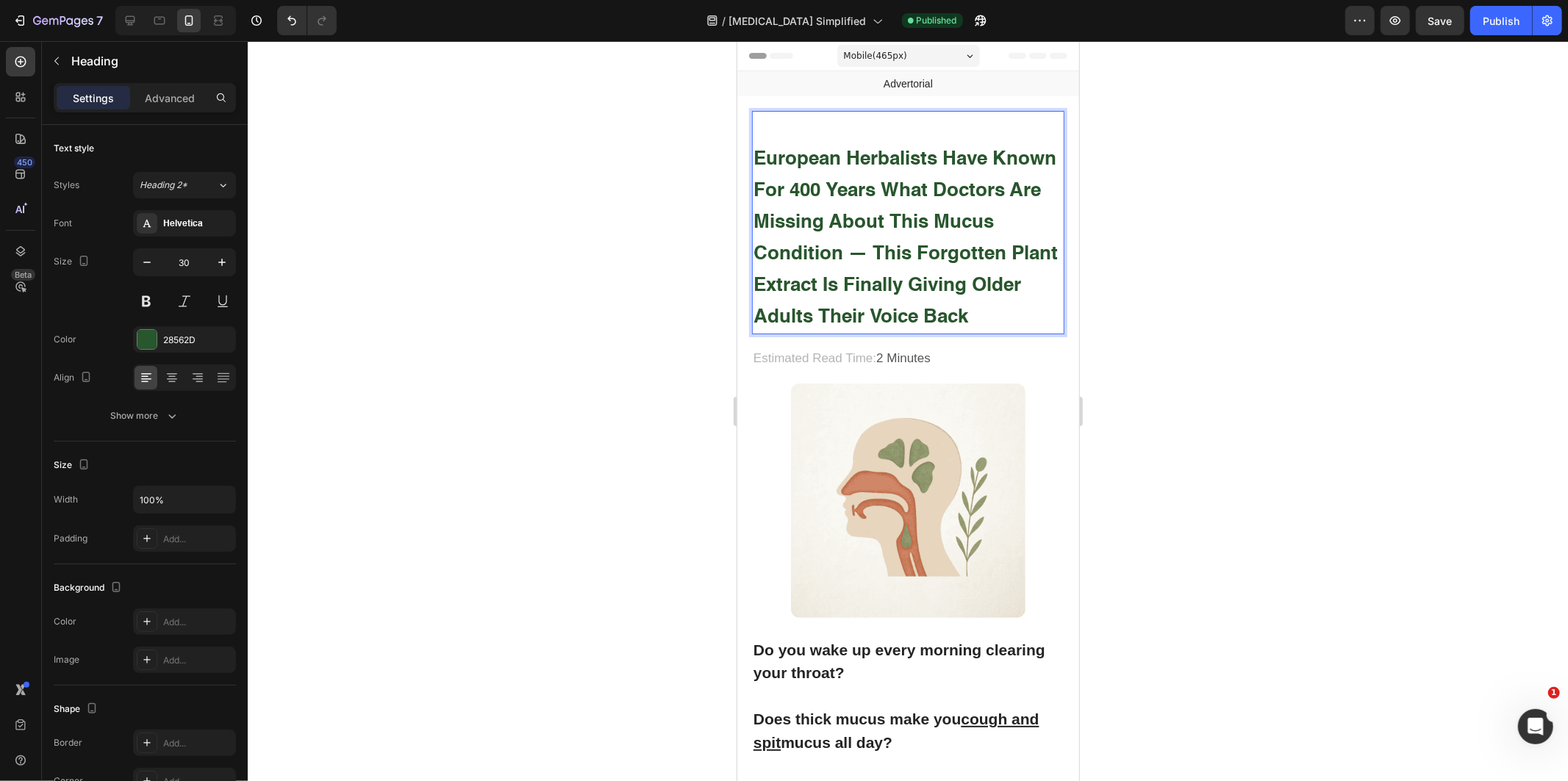
click at [891, 249] on strong "European Herbalists Have Known for 400 Years What Doctors Are Missing About Thi…" at bounding box center [904, 237] width 304 height 177
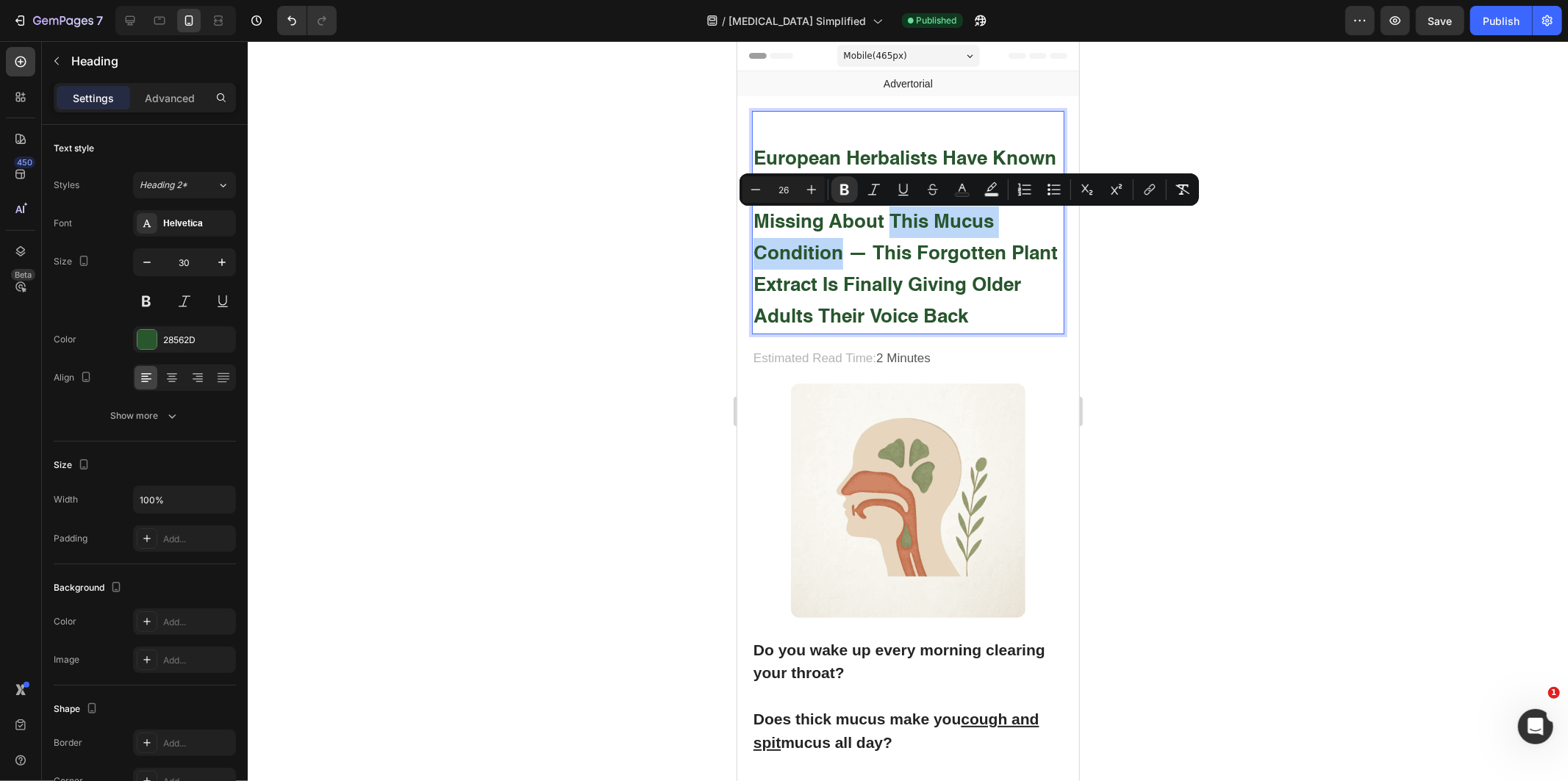
drag, startPoint x: 891, startPoint y: 249, endPoint x: 1014, endPoint y: 222, distance: 125.9
click at [1014, 222] on strong "European Herbalists Have Known for 400 Years What Doctors Are Missing About Thi…" at bounding box center [904, 237] width 304 height 177
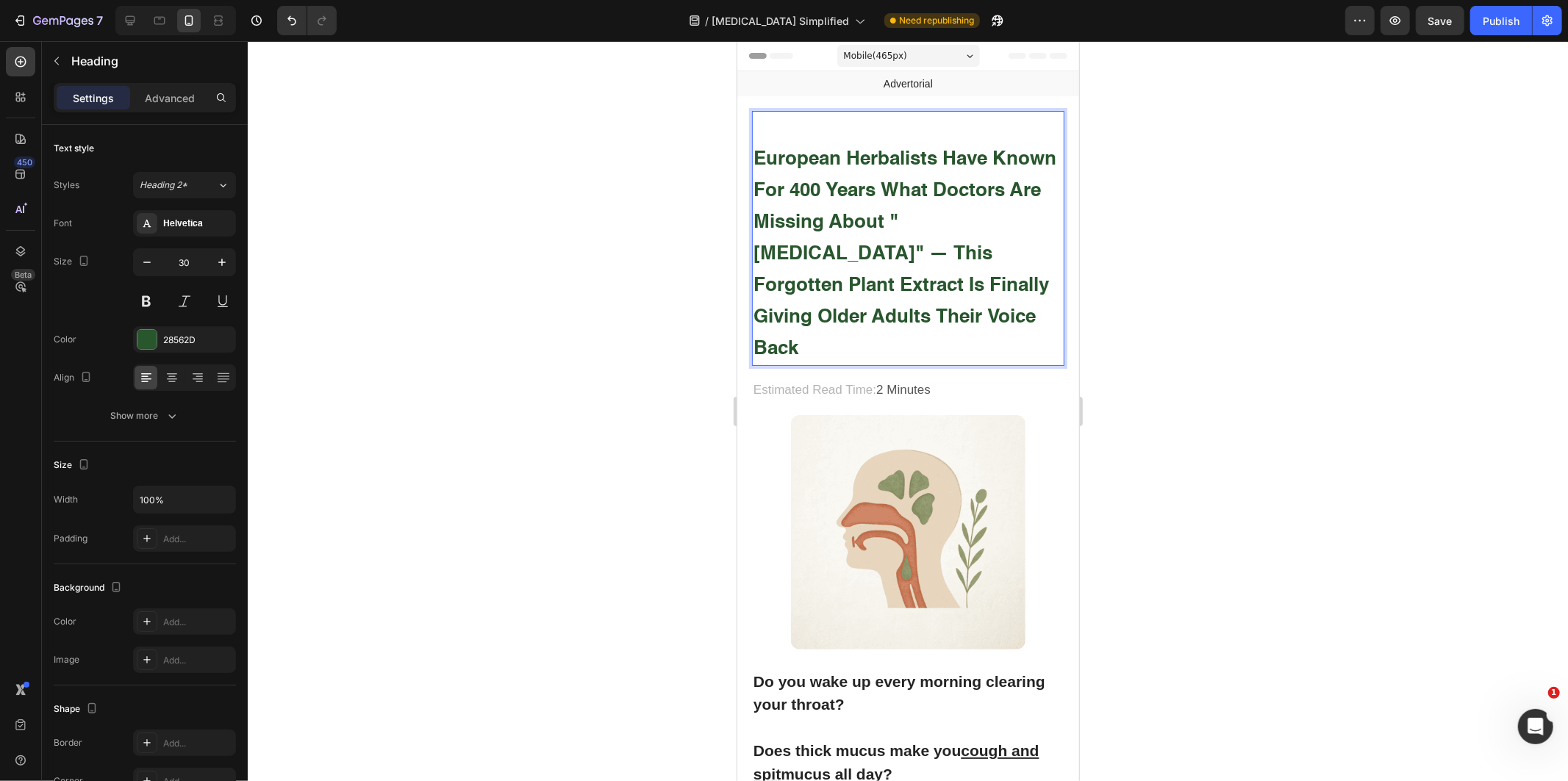
drag, startPoint x: 1322, startPoint y: 207, endPoint x: 1349, endPoint y: 187, distance: 33.6
click at [1322, 208] on div at bounding box center [908, 411] width 1320 height 740
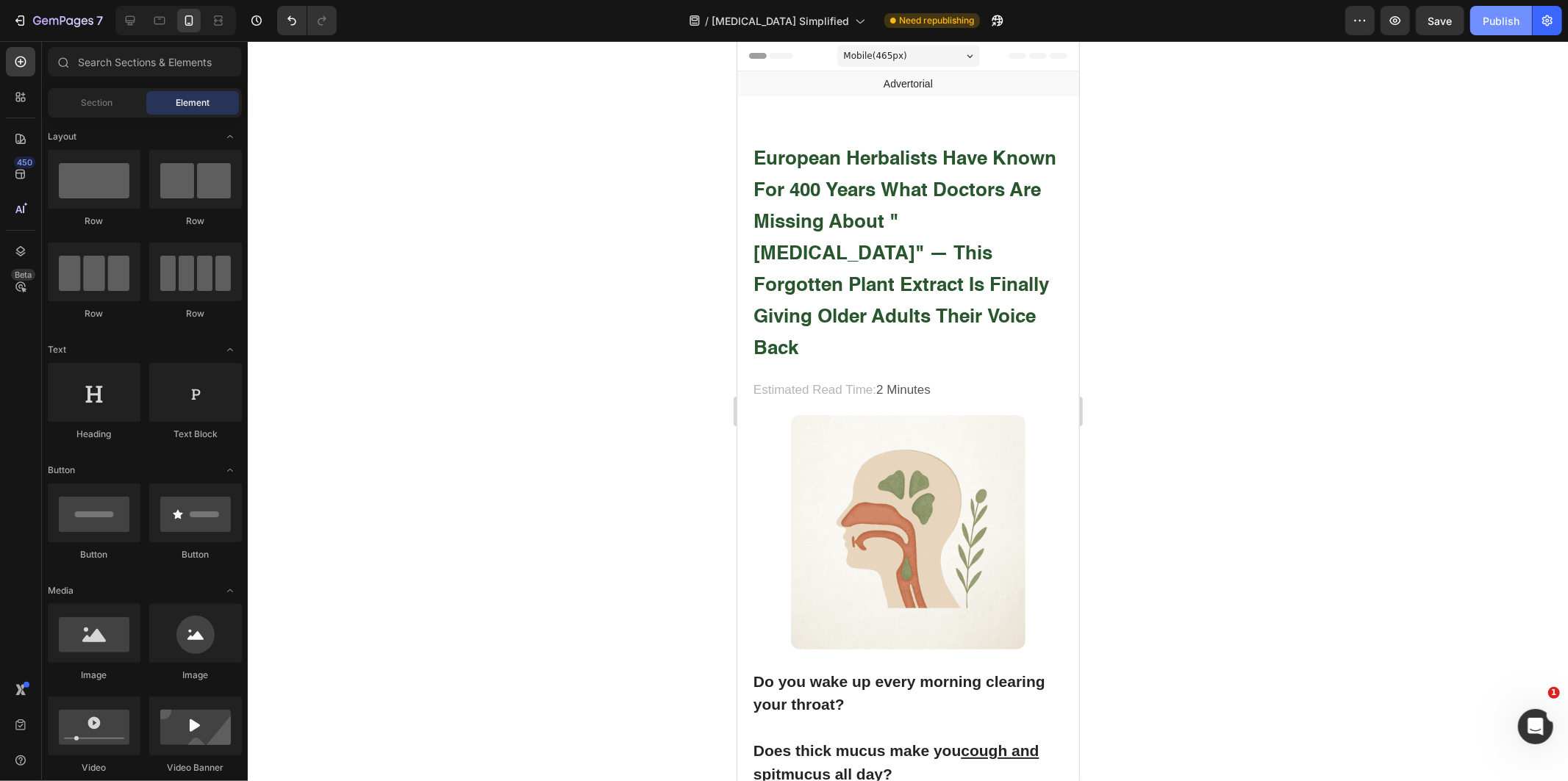
click at [1487, 23] on div "Publish" at bounding box center [1500, 21] width 37 height 15
click at [960, 189] on strong "European Herbalists Have Known for 400 Years What Doctors Are Missing About "[M…" at bounding box center [904, 254] width 303 height 209
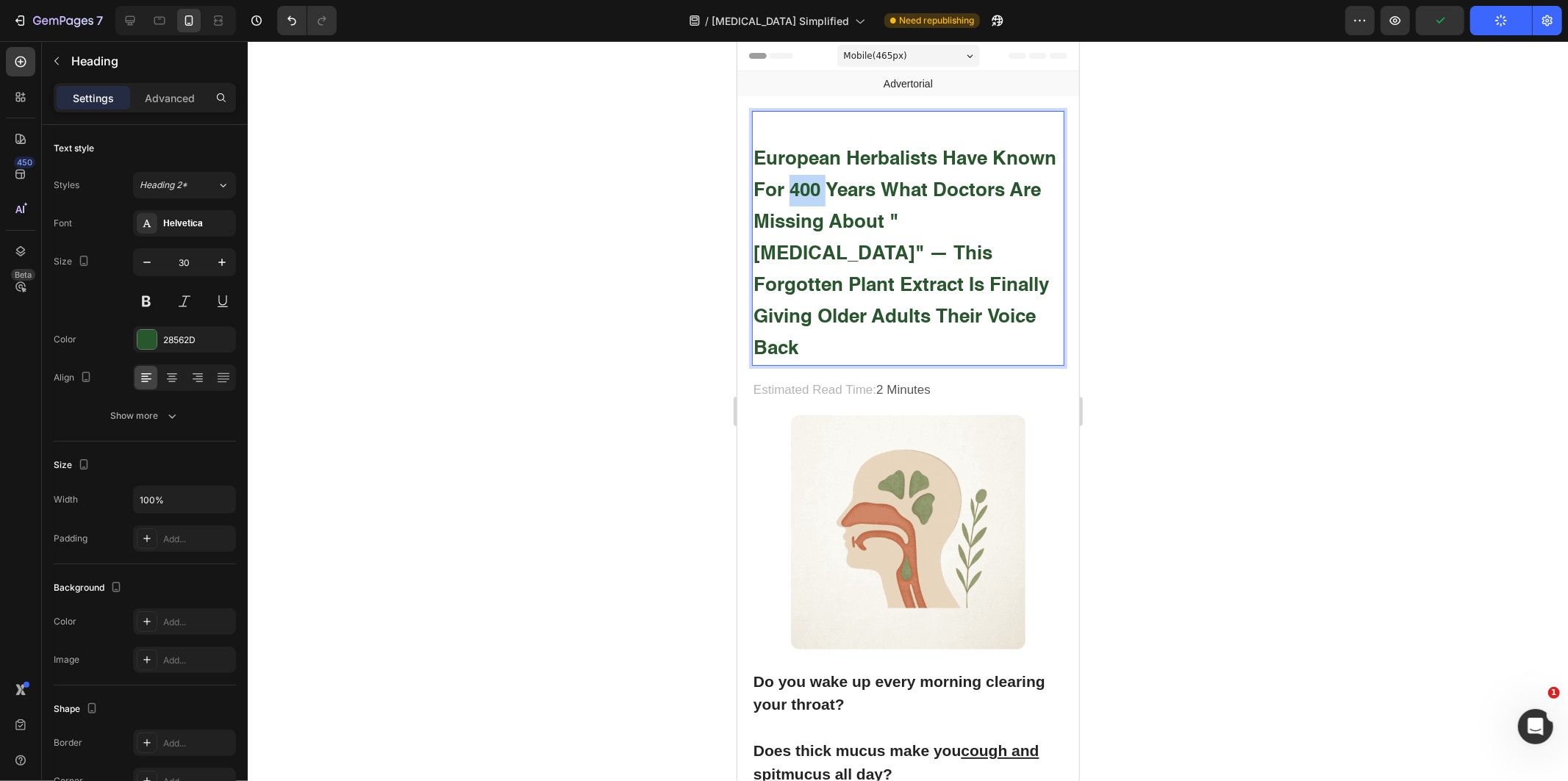
click at [883, 199] on strong "European Herbalists Have Known for 400 Years What Doctors Are Missing About "[M…" at bounding box center [904, 254] width 303 height 209
drag, startPoint x: 883, startPoint y: 199, endPoint x: 1394, endPoint y: 199, distance: 511.0
click at [883, 199] on strong "European Herbalists Have Known for 400 Years What Doctors Are Missing About "[M…" at bounding box center [904, 254] width 303 height 209
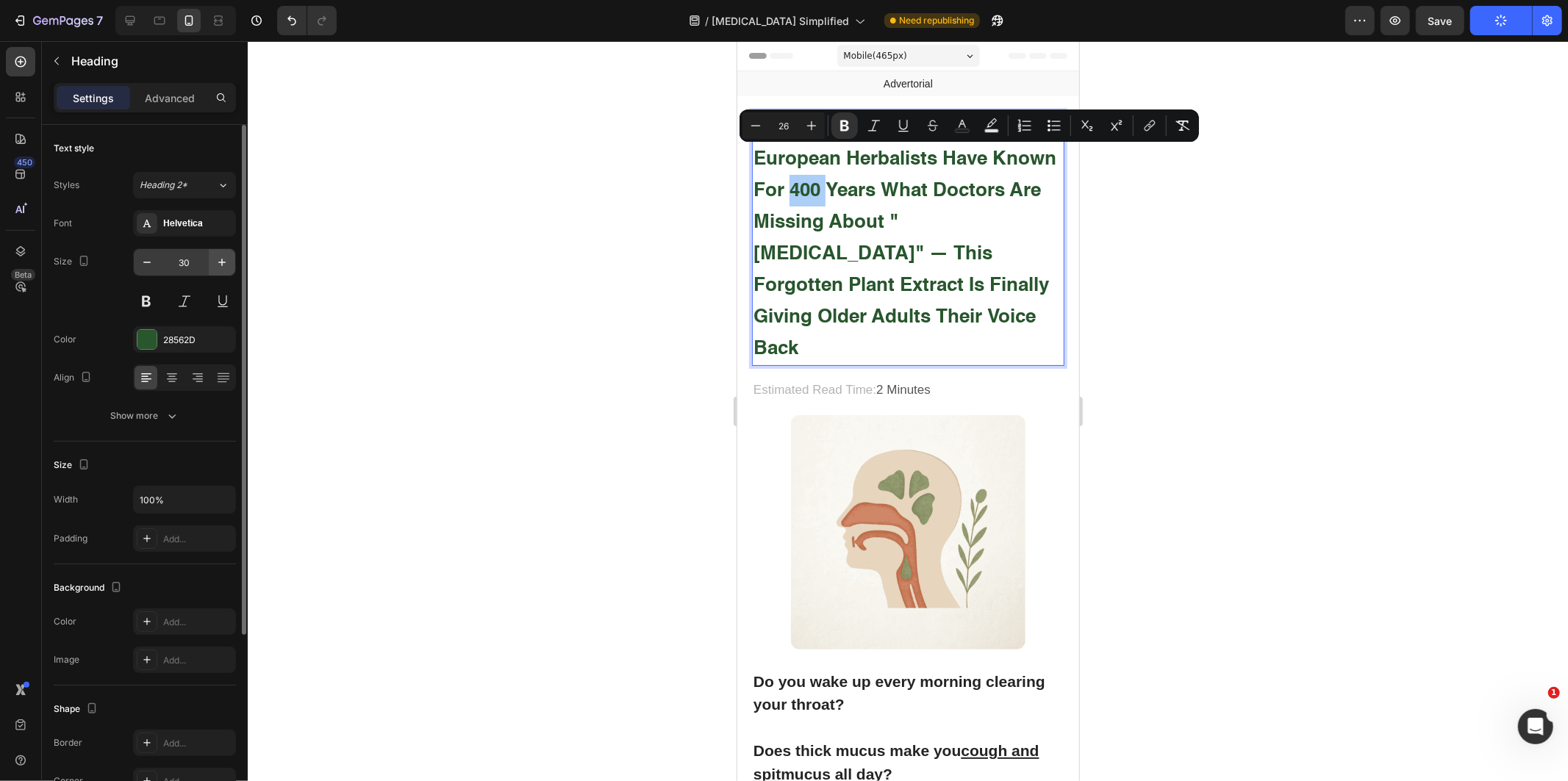
click at [221, 257] on icon "button" at bounding box center [221, 262] width 15 height 15
type input "31"
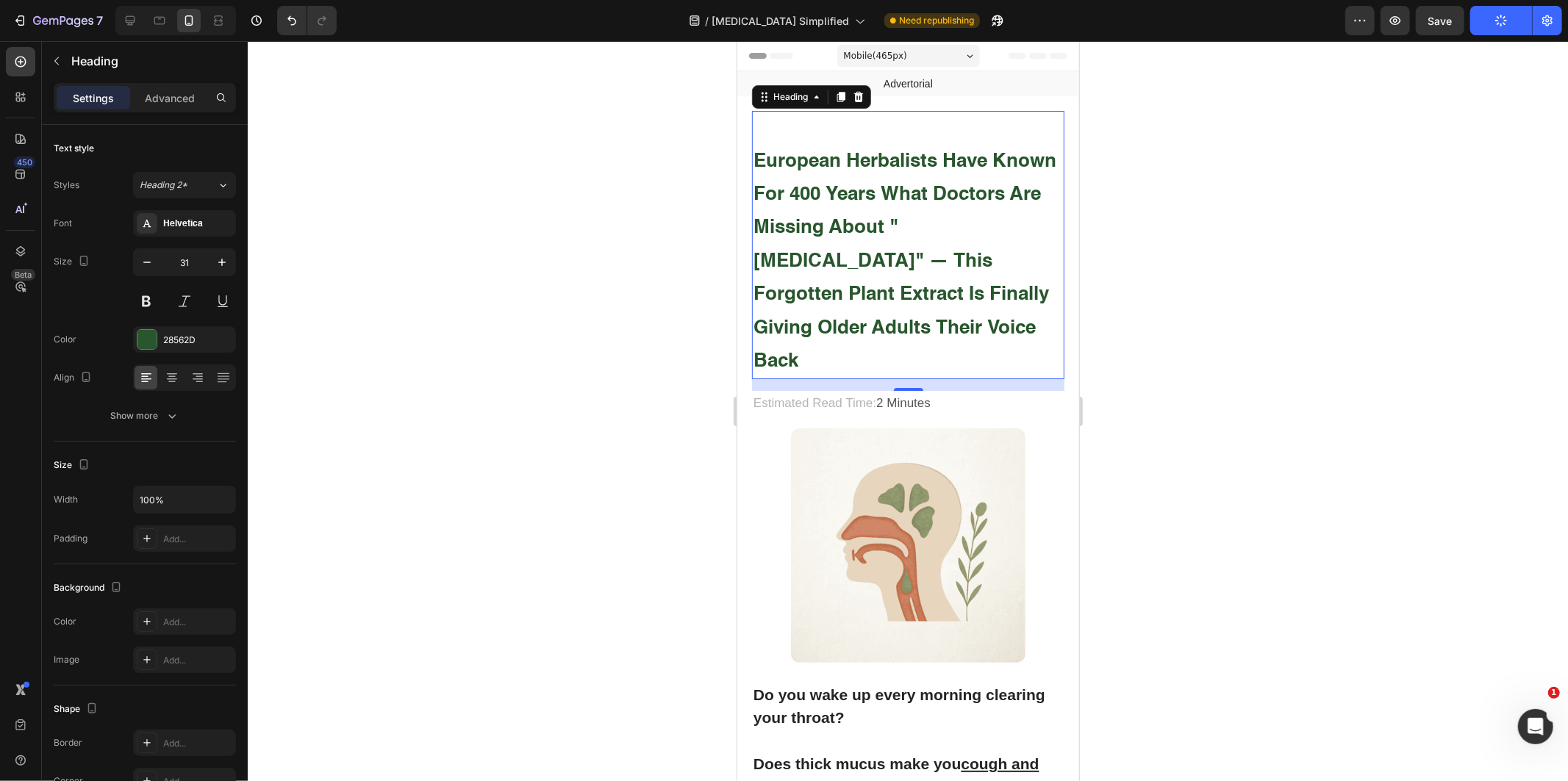
click at [552, 316] on div at bounding box center [908, 411] width 1320 height 740
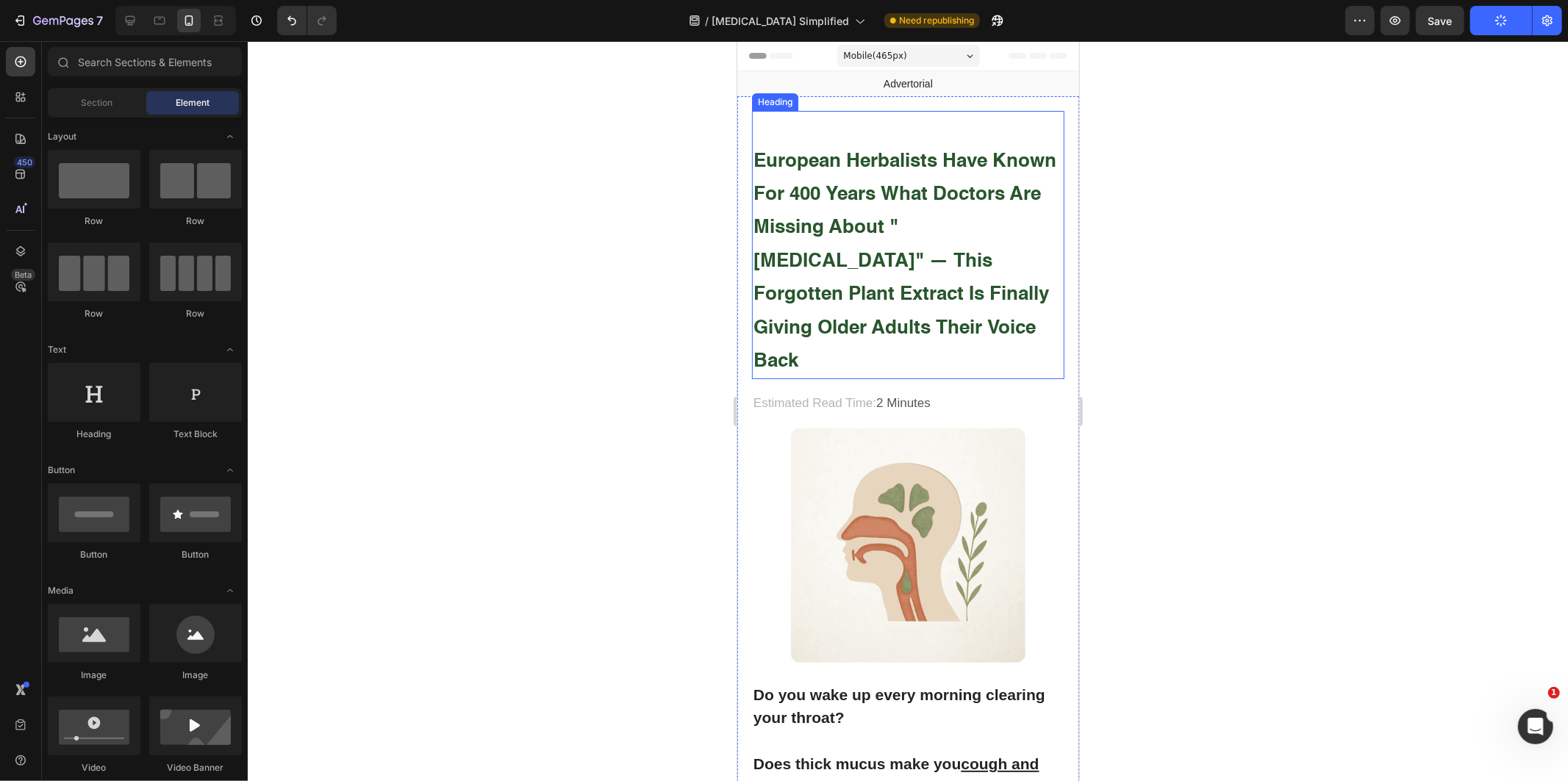
click at [941, 189] on strong "European Herbalists Have Known for 400 Years What Doctors Are Missing About "[M…" at bounding box center [904, 261] width 303 height 219
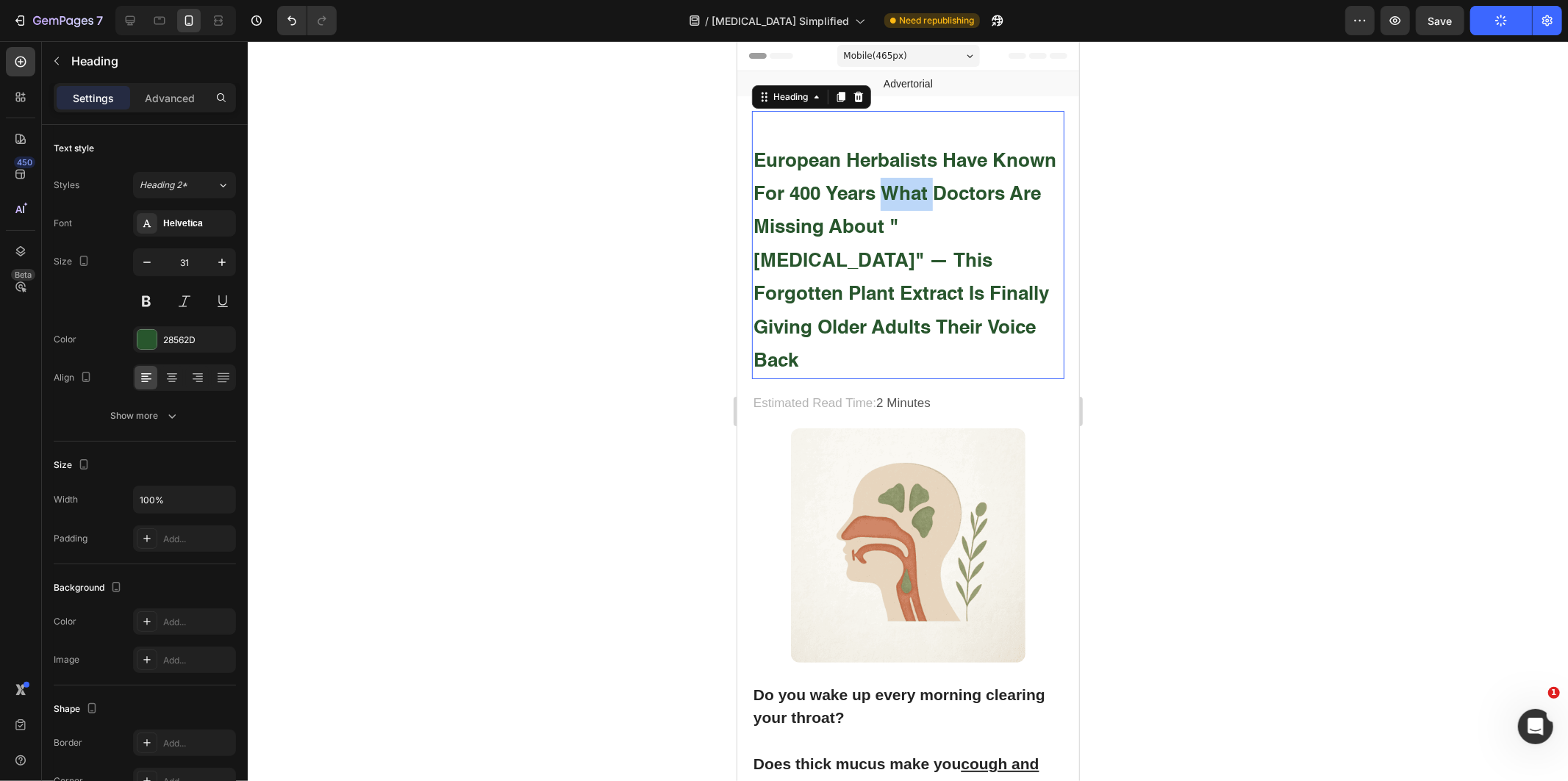
click at [958, 189] on strong "European Herbalists Have Known for 400 Years What Doctors Are Missing About "[M…" at bounding box center [904, 261] width 303 height 219
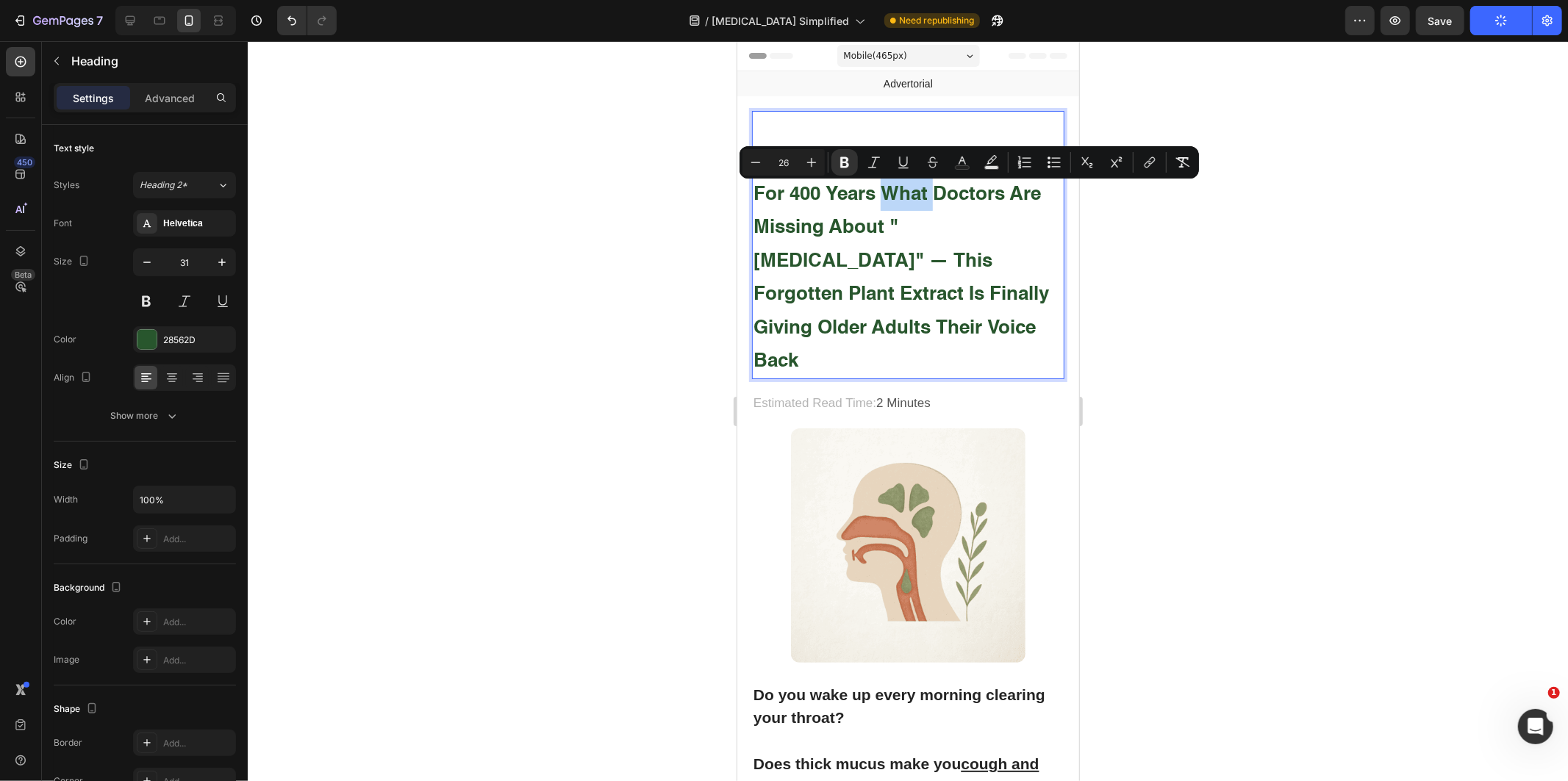
click at [958, 189] on strong "European Herbalists Have Known for 400 Years What Doctors Are Missing About "[M…" at bounding box center [904, 261] width 303 height 219
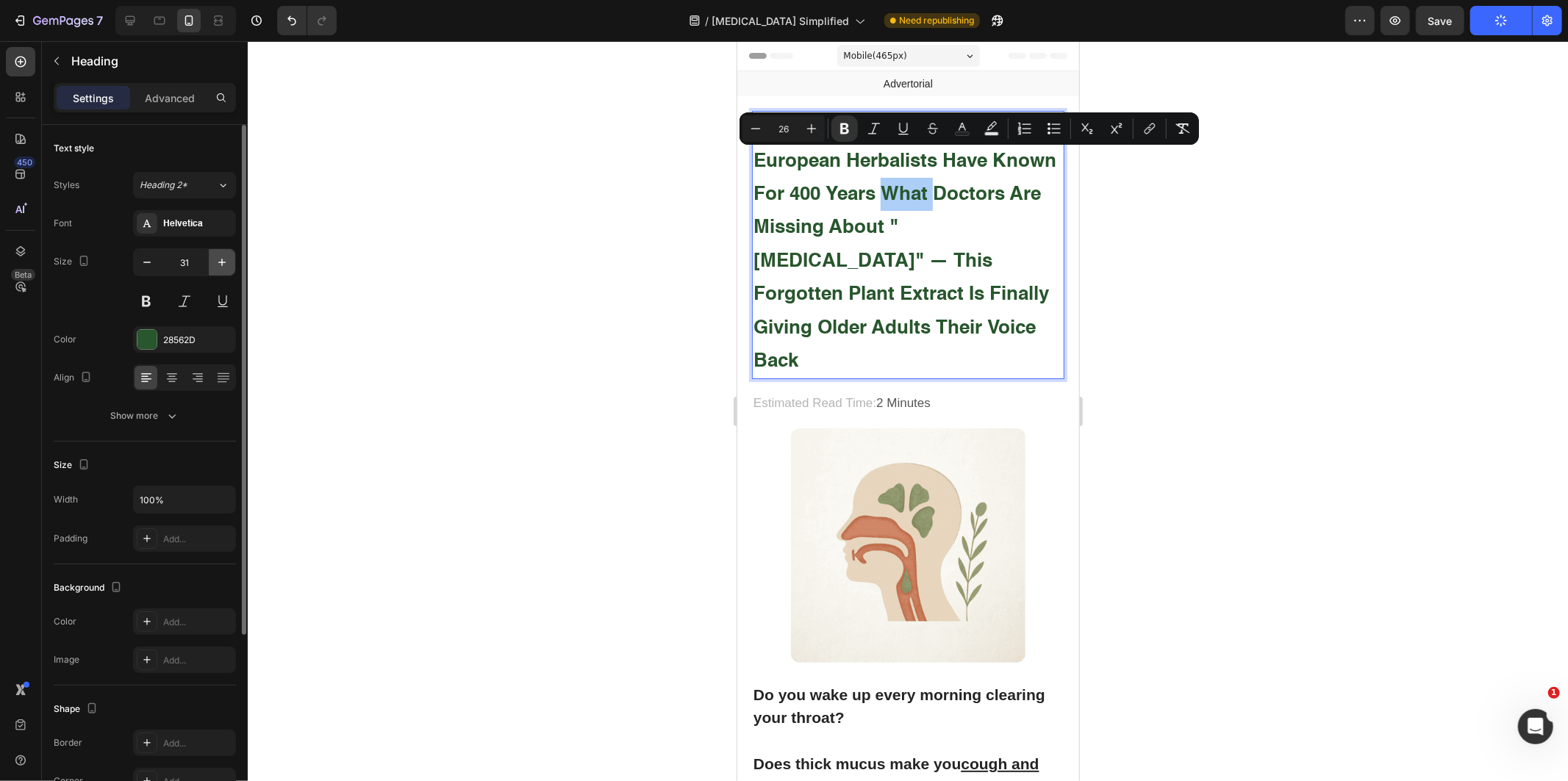
click at [232, 252] on button "button" at bounding box center [222, 262] width 27 height 27
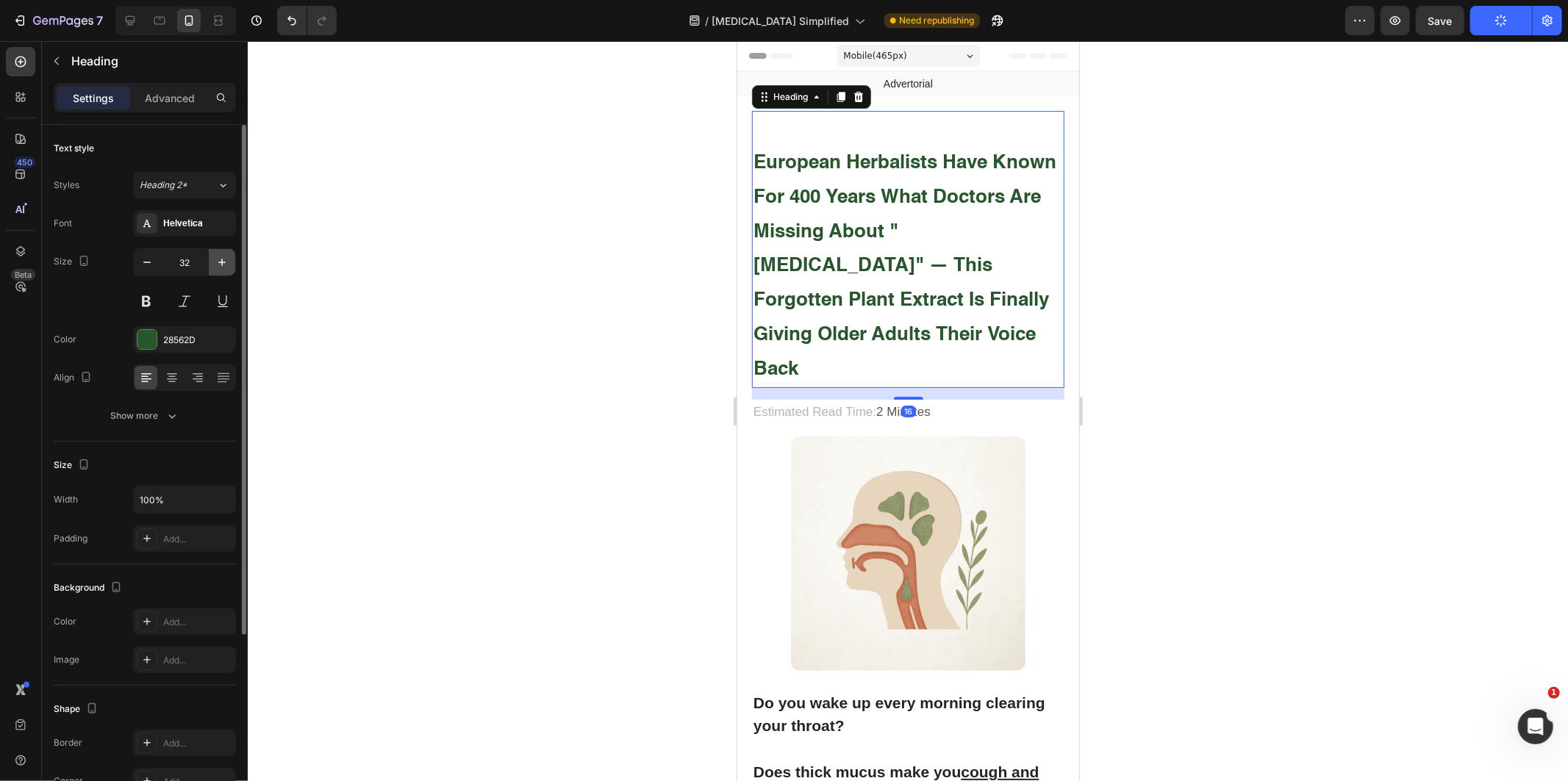
click at [228, 254] on button "button" at bounding box center [222, 262] width 27 height 27
click at [219, 259] on icon "button" at bounding box center [221, 262] width 15 height 15
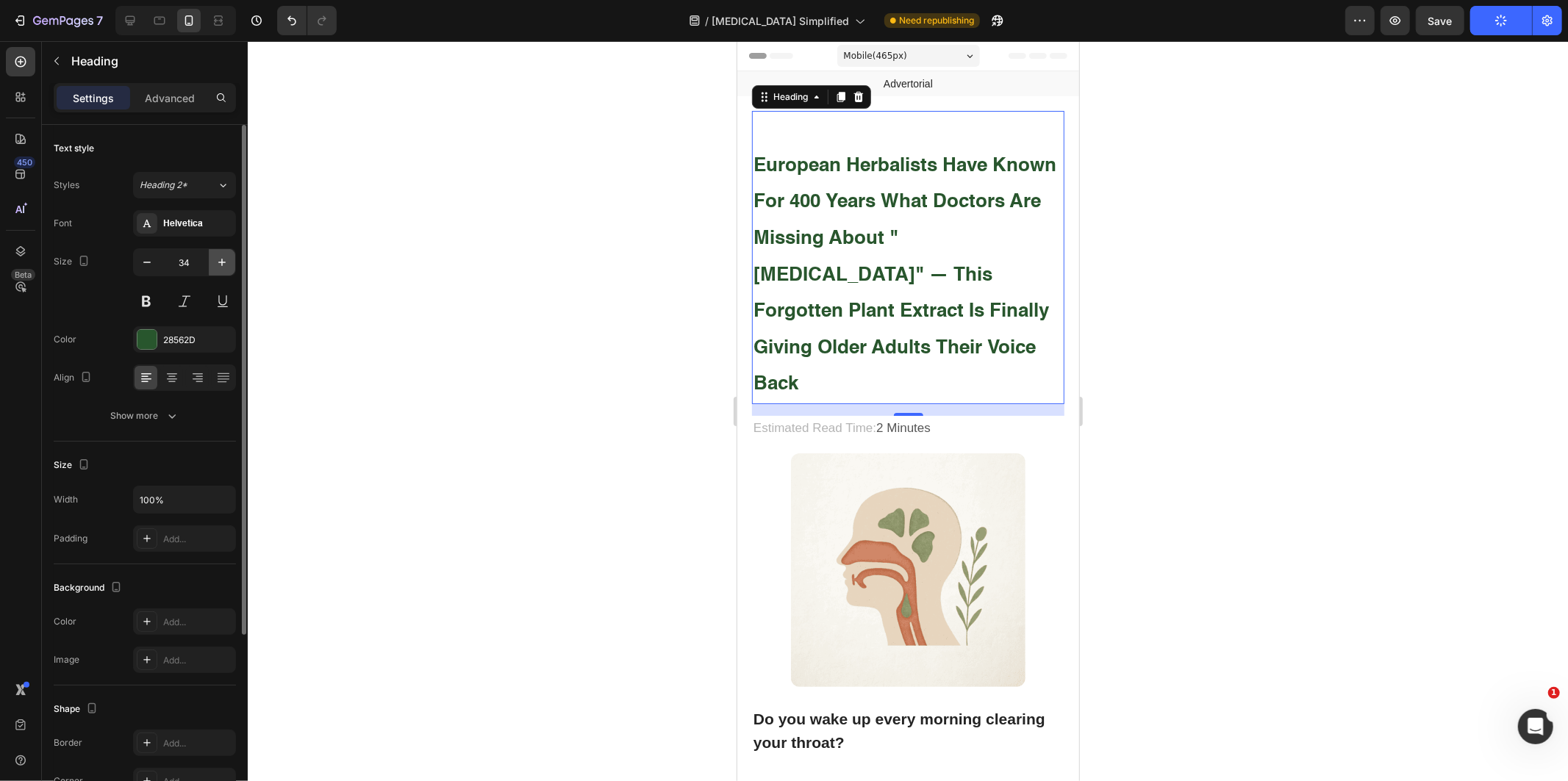
click at [219, 259] on icon "button" at bounding box center [221, 262] width 15 height 15
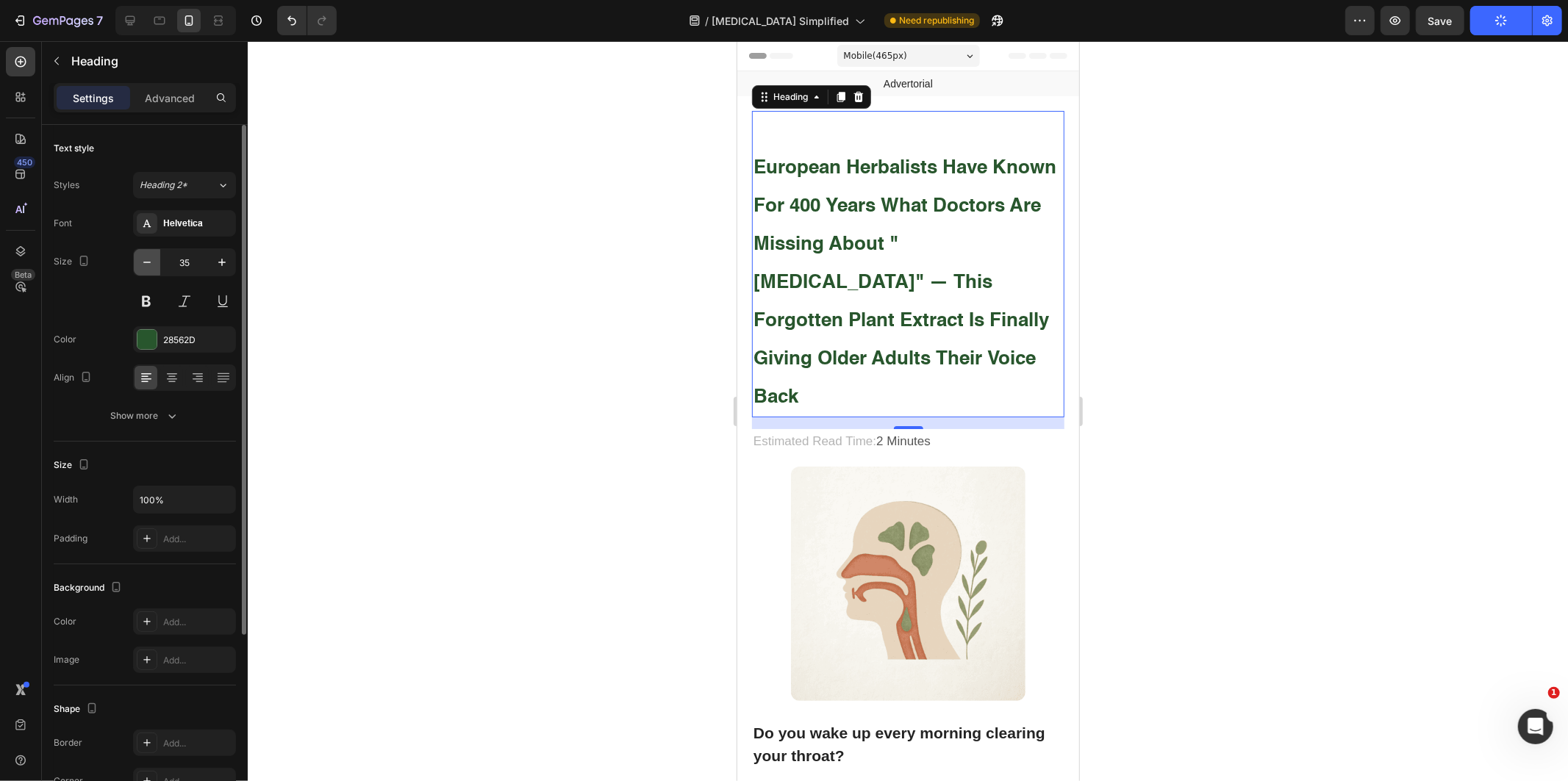
click at [150, 267] on icon "button" at bounding box center [147, 262] width 15 height 15
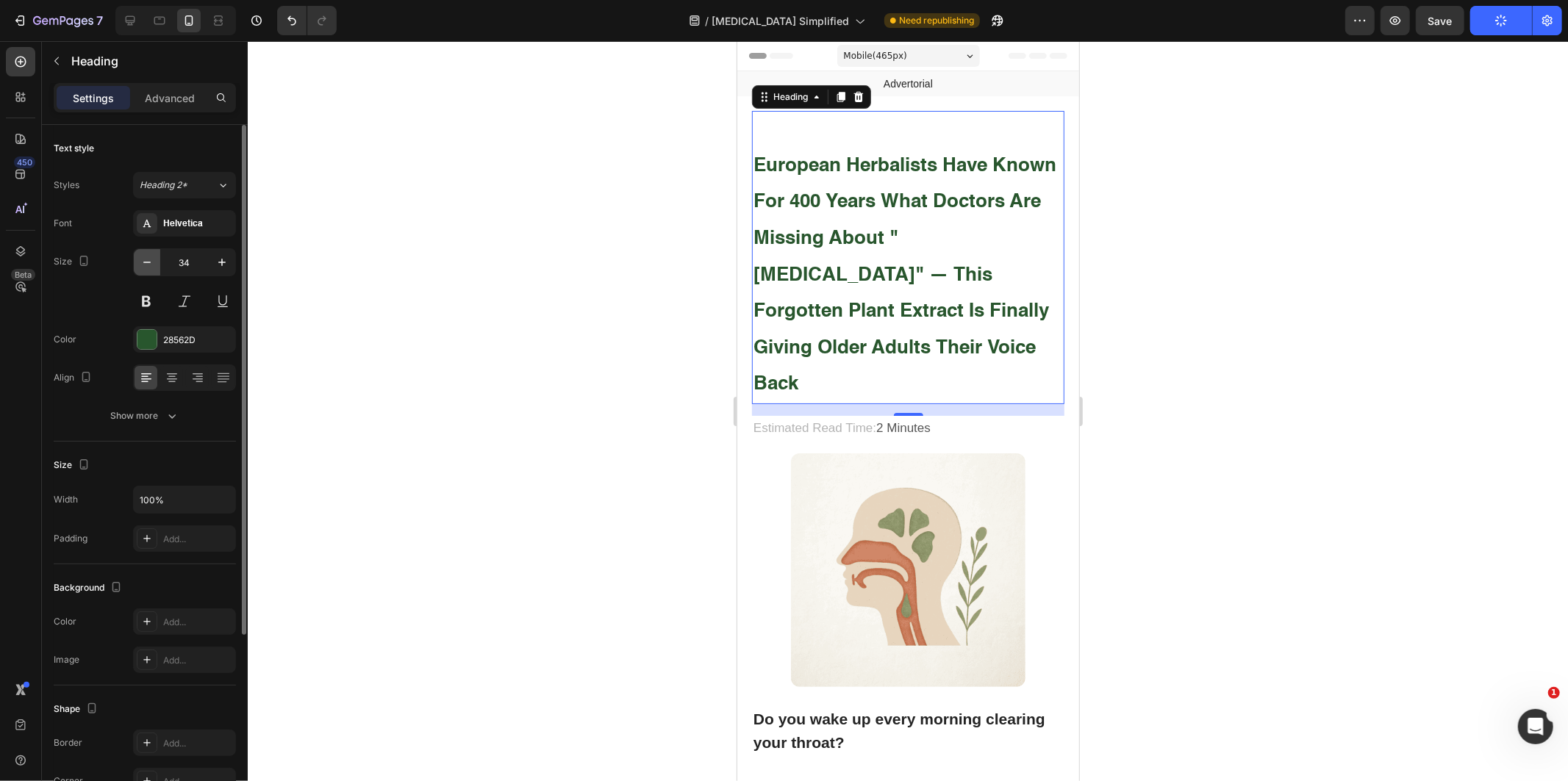
click at [150, 267] on icon "button" at bounding box center [147, 262] width 15 height 15
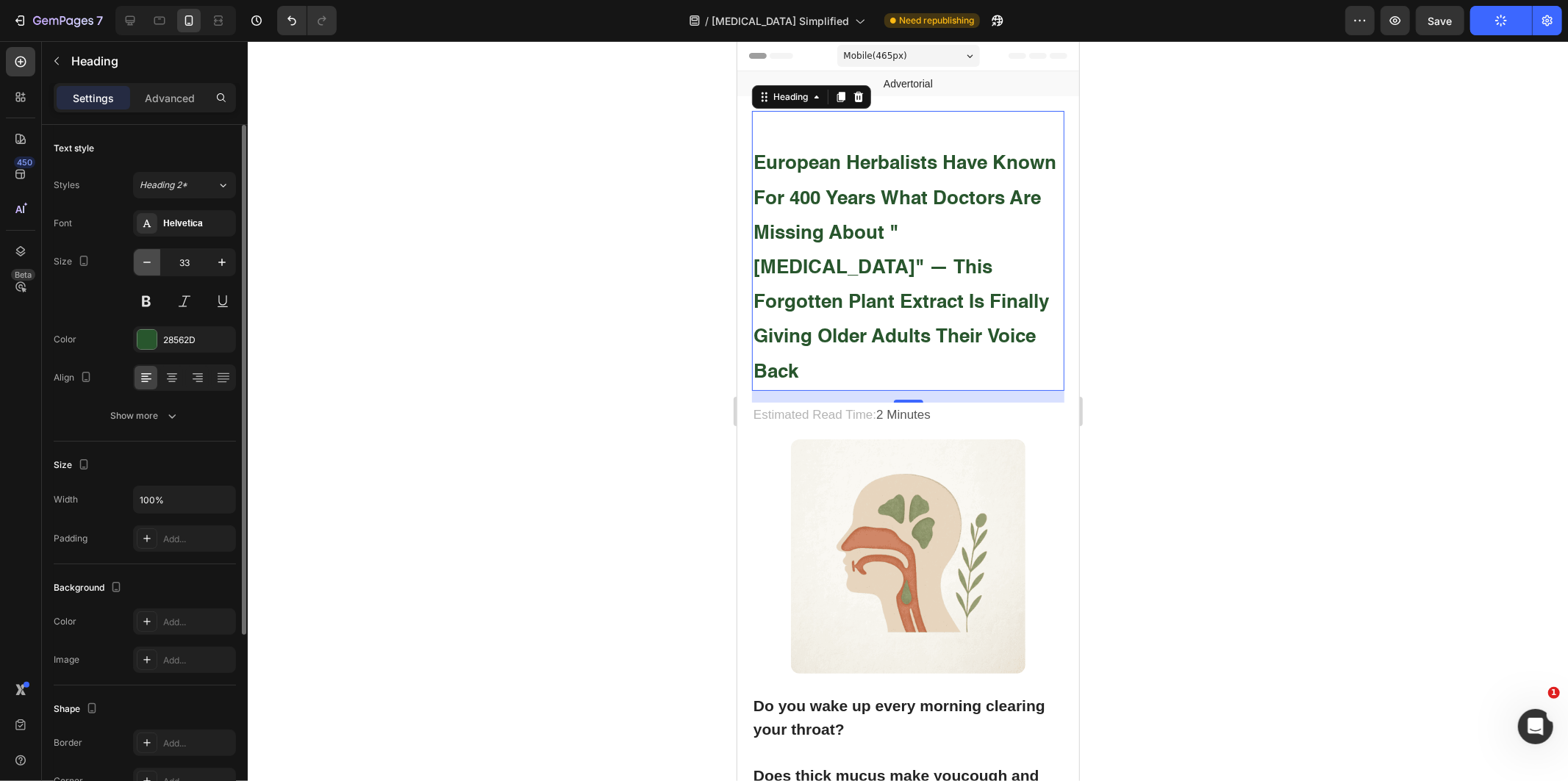
click at [150, 267] on icon "button" at bounding box center [147, 262] width 15 height 15
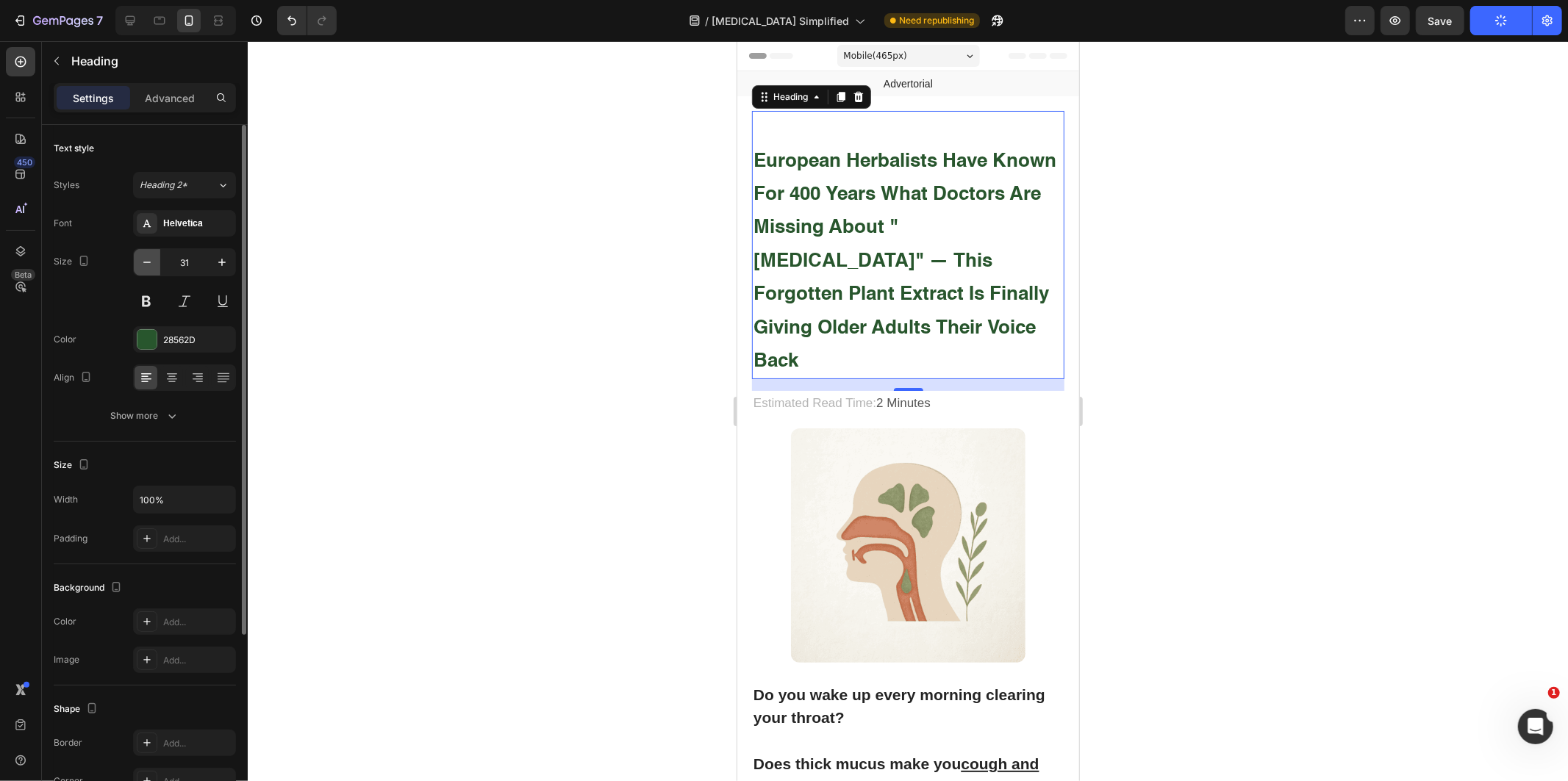
click at [154, 266] on icon "button" at bounding box center [147, 262] width 15 height 15
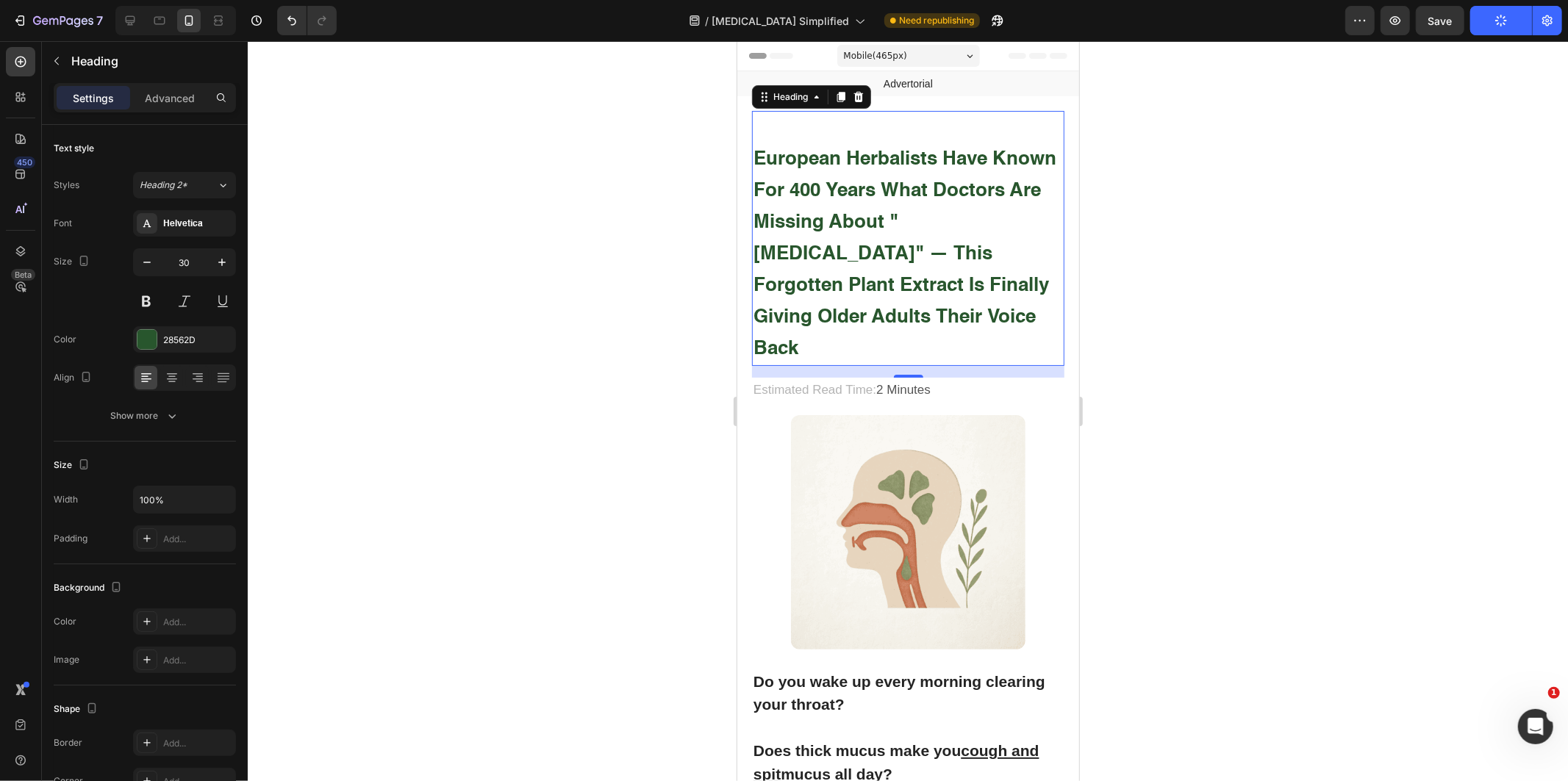
click at [922, 214] on strong "European Herbalists Have Known for 400 Years What Doctors Are Missing About "[M…" at bounding box center [904, 254] width 303 height 209
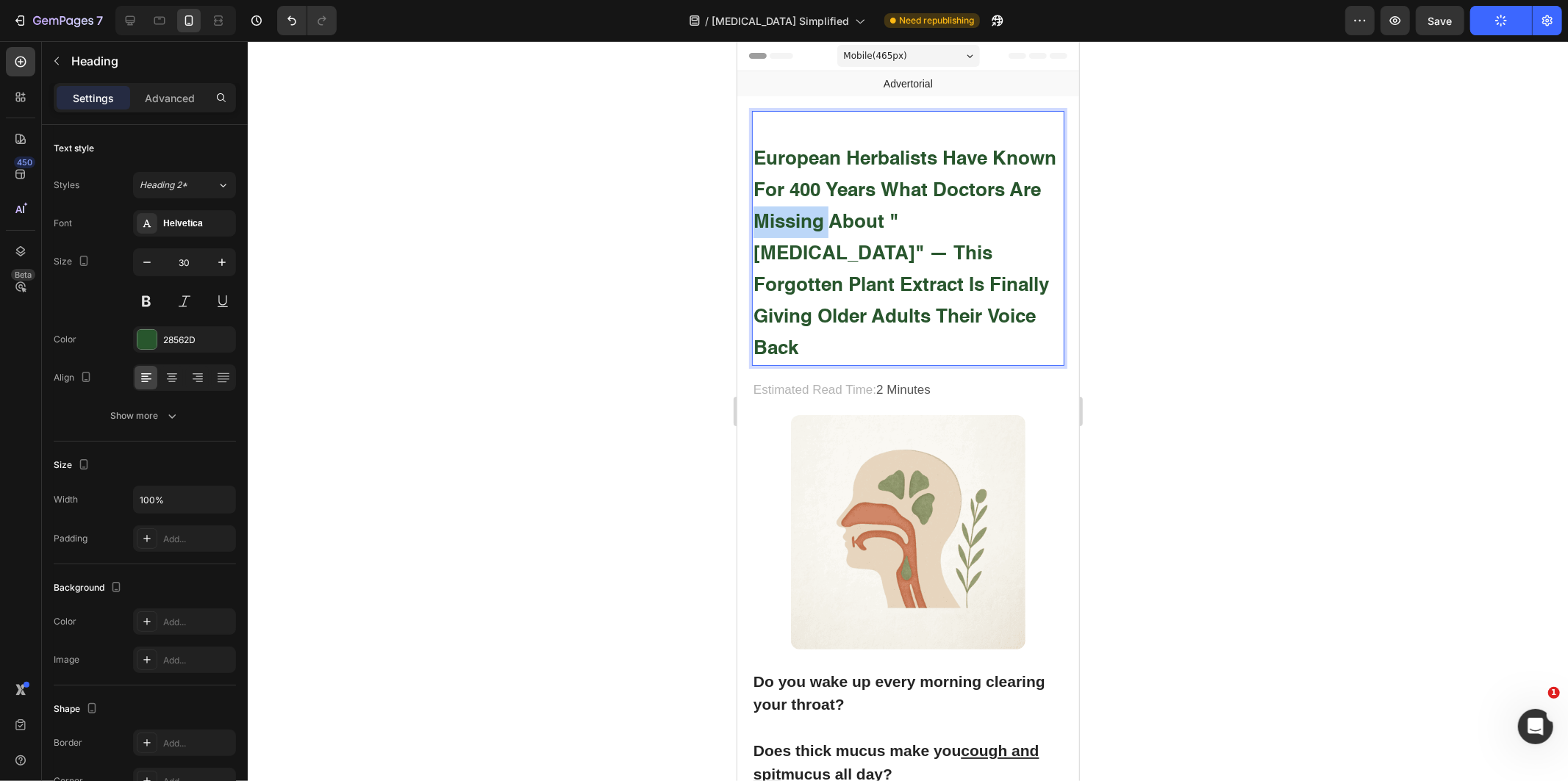
click at [922, 214] on strong "European Herbalists Have Known for 400 Years What Doctors Are Missing About "[M…" at bounding box center [904, 254] width 303 height 209
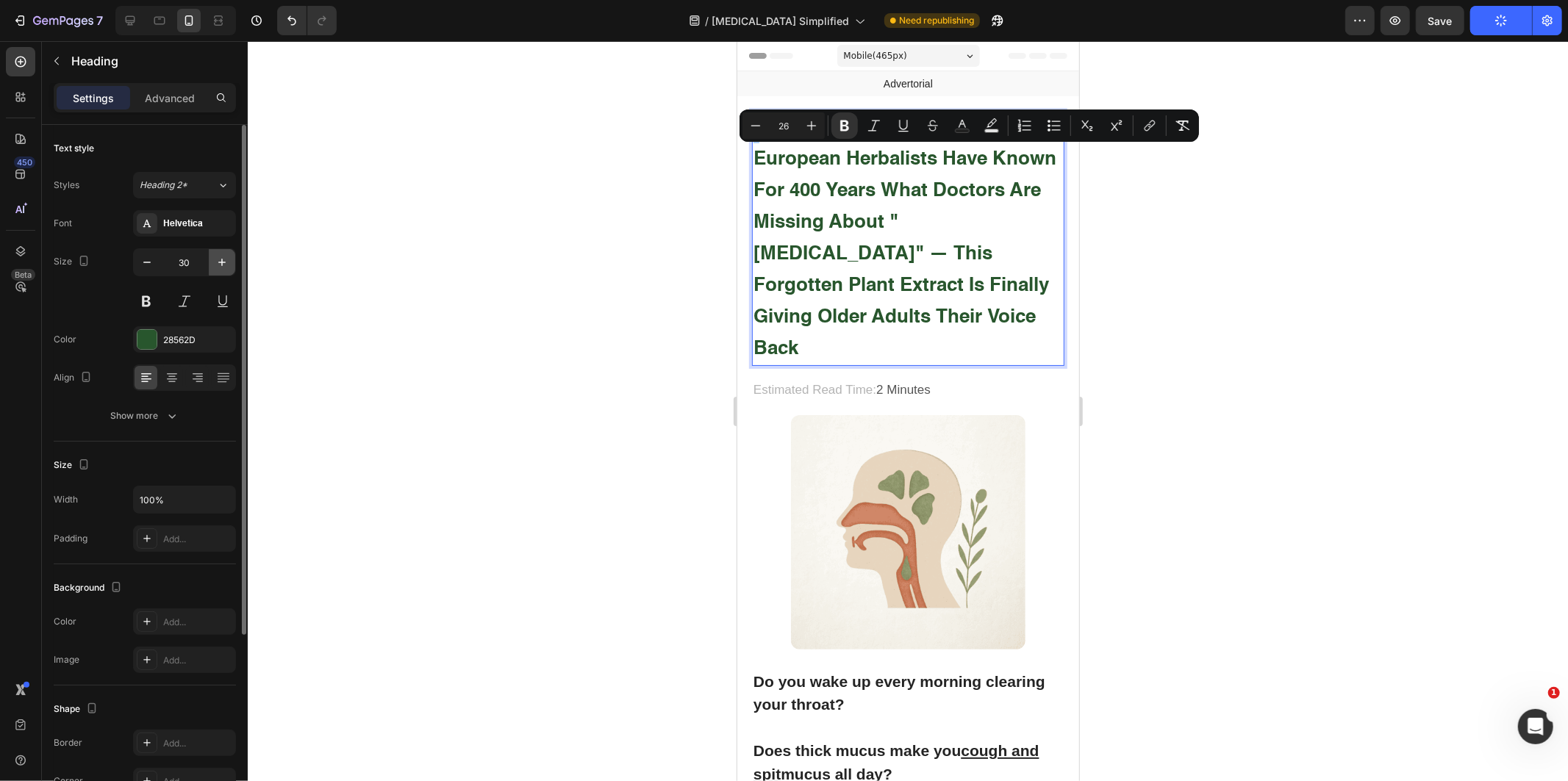
click at [222, 255] on icon "button" at bounding box center [221, 262] width 15 height 15
click at [221, 255] on icon "button" at bounding box center [221, 262] width 15 height 15
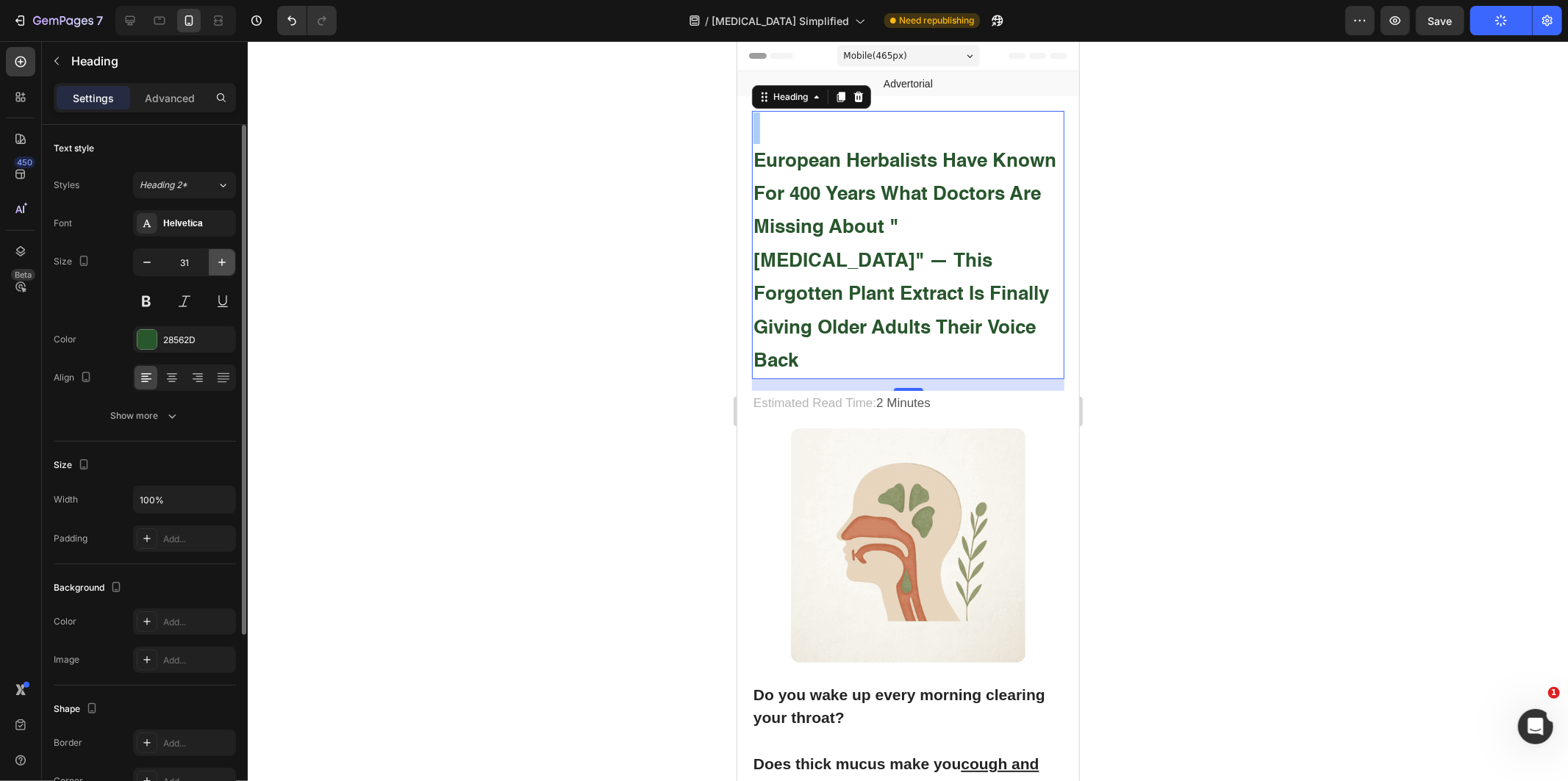
click at [221, 255] on icon "button" at bounding box center [221, 262] width 15 height 15
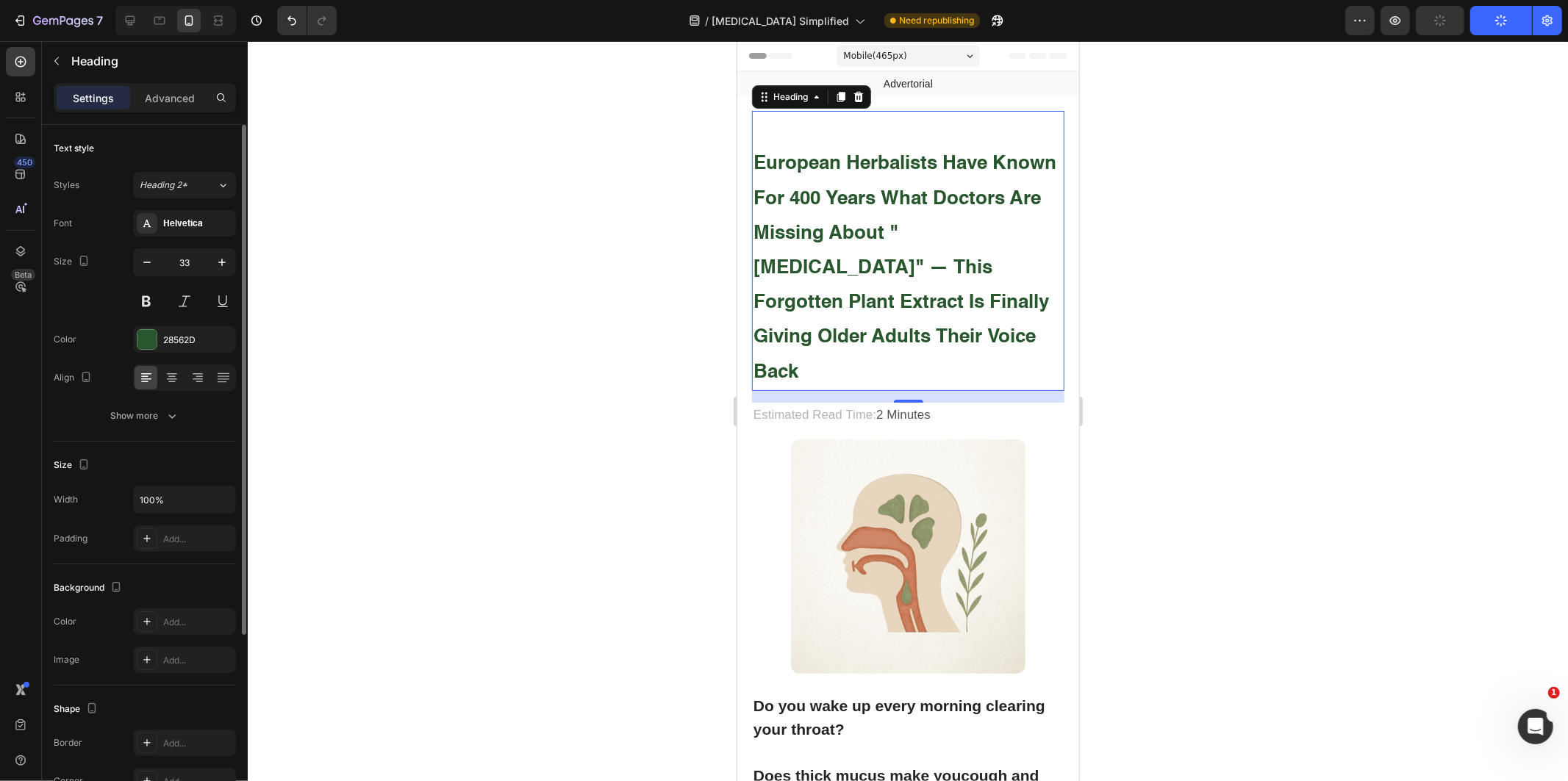
click at [131, 259] on div "Size 33" at bounding box center [145, 281] width 183 height 66
click at [133, 259] on div "33" at bounding box center [184, 262] width 103 height 28
click at [135, 260] on button "button" at bounding box center [147, 262] width 27 height 27
click at [140, 260] on icon "button" at bounding box center [147, 262] width 15 height 15
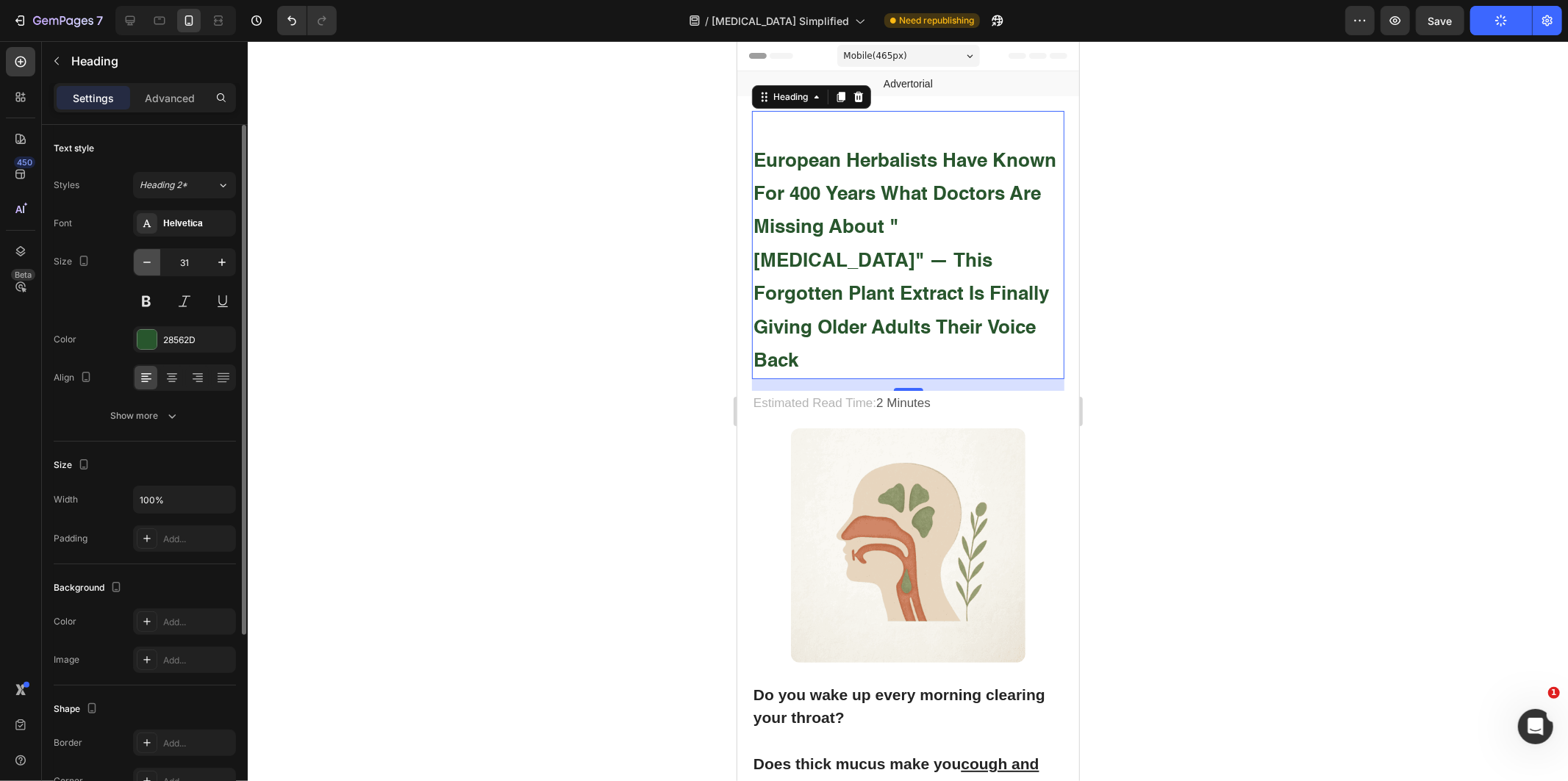
click at [140, 260] on icon "button" at bounding box center [147, 262] width 15 height 15
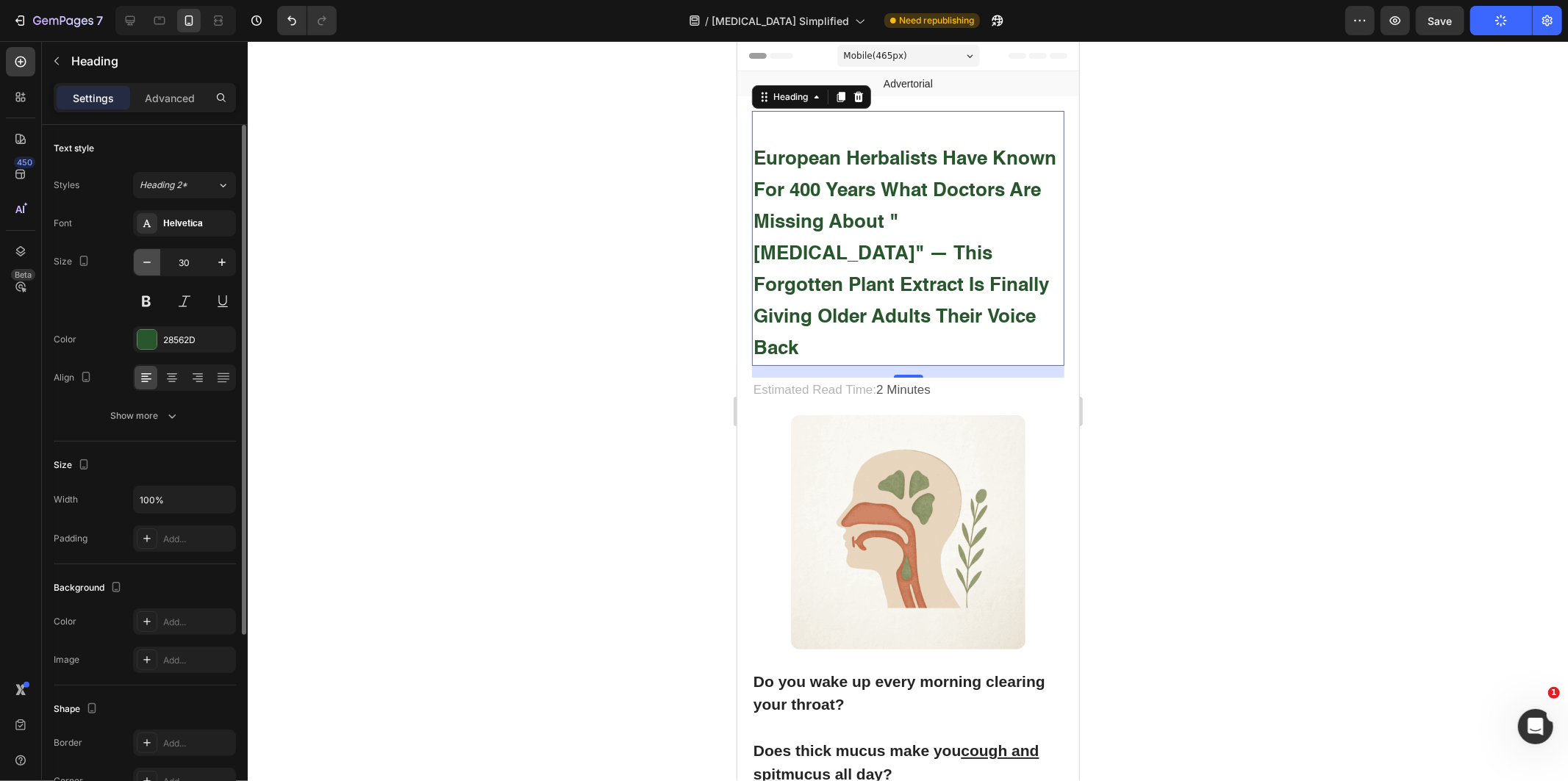
type input "29"
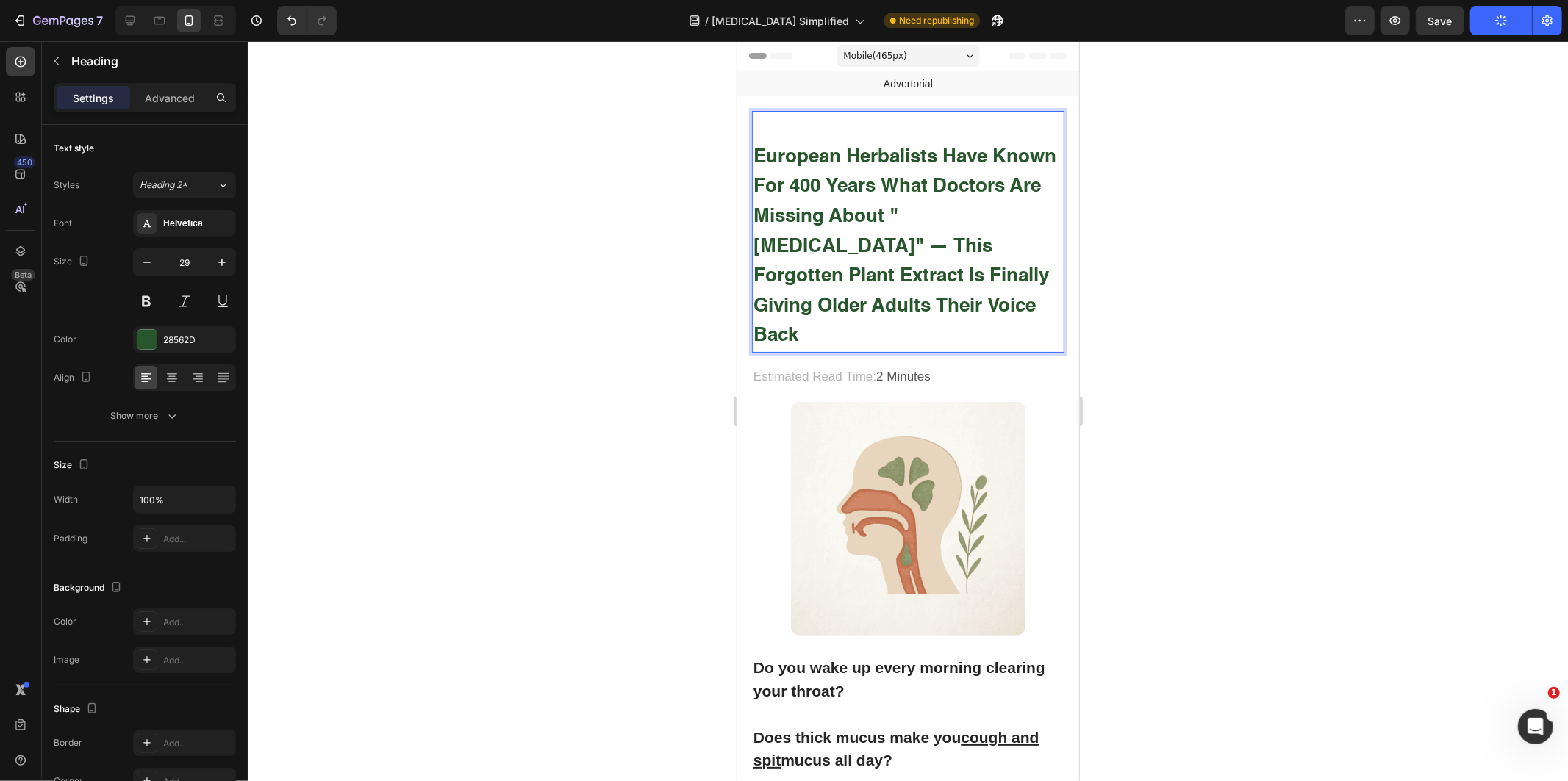
click at [936, 203] on p "European Herbalists Have Known for 400 Years What Doctors Are Missing About "[M…" at bounding box center [907, 231] width 309 height 239
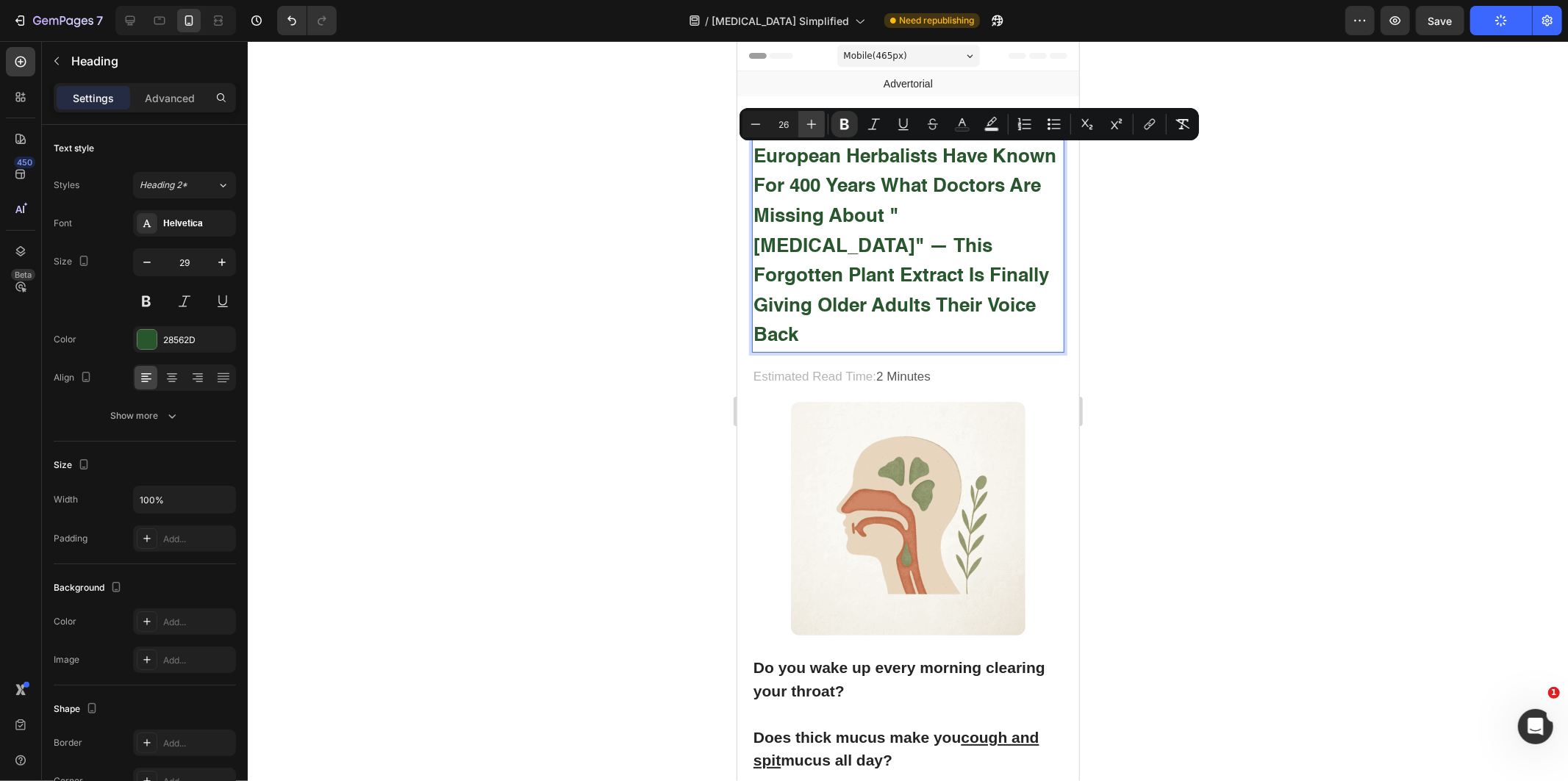
click at [820, 119] on button "Plus" at bounding box center [811, 123] width 27 height 27
type input "28"
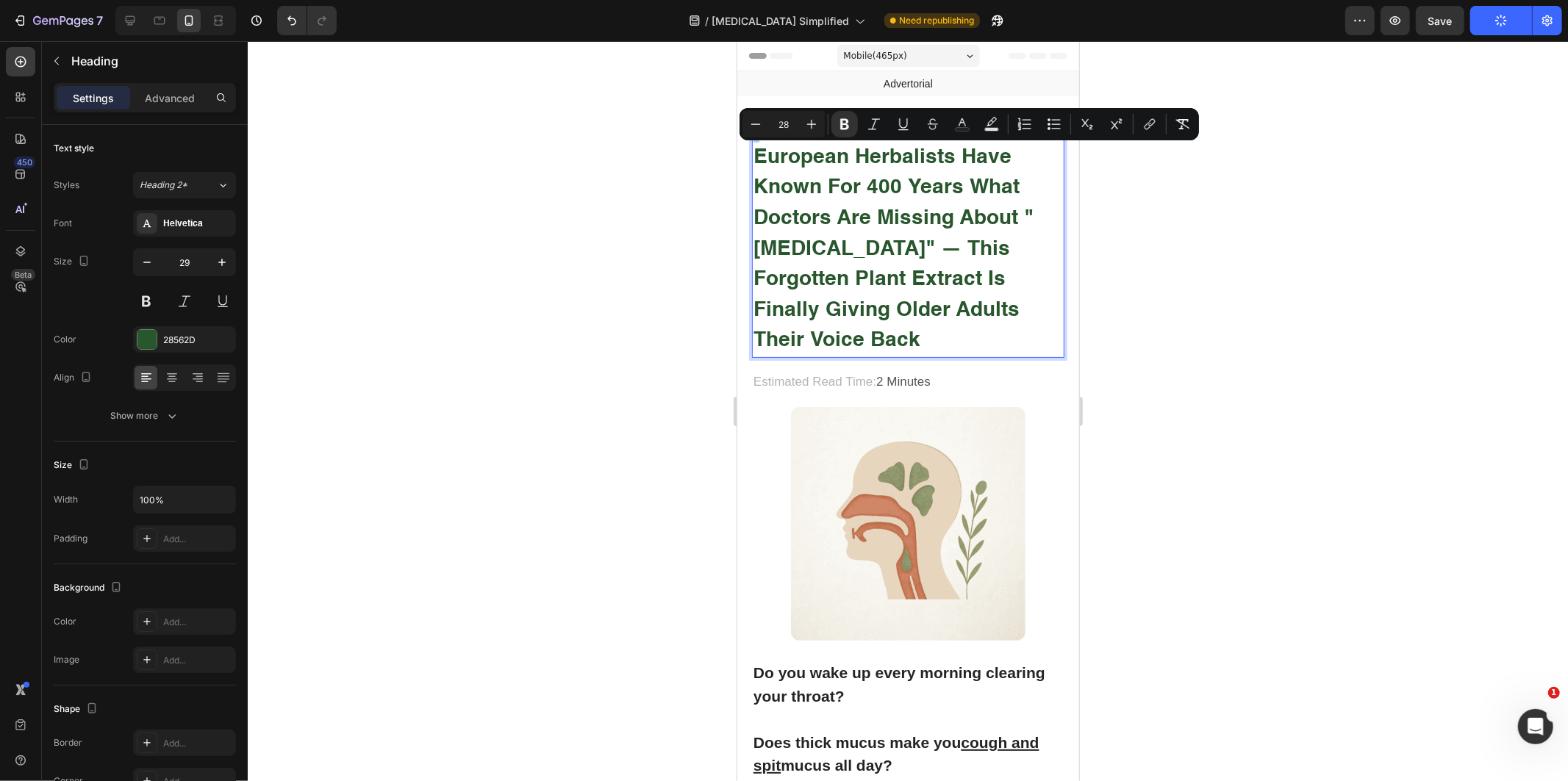
click at [594, 204] on div at bounding box center [908, 411] width 1320 height 740
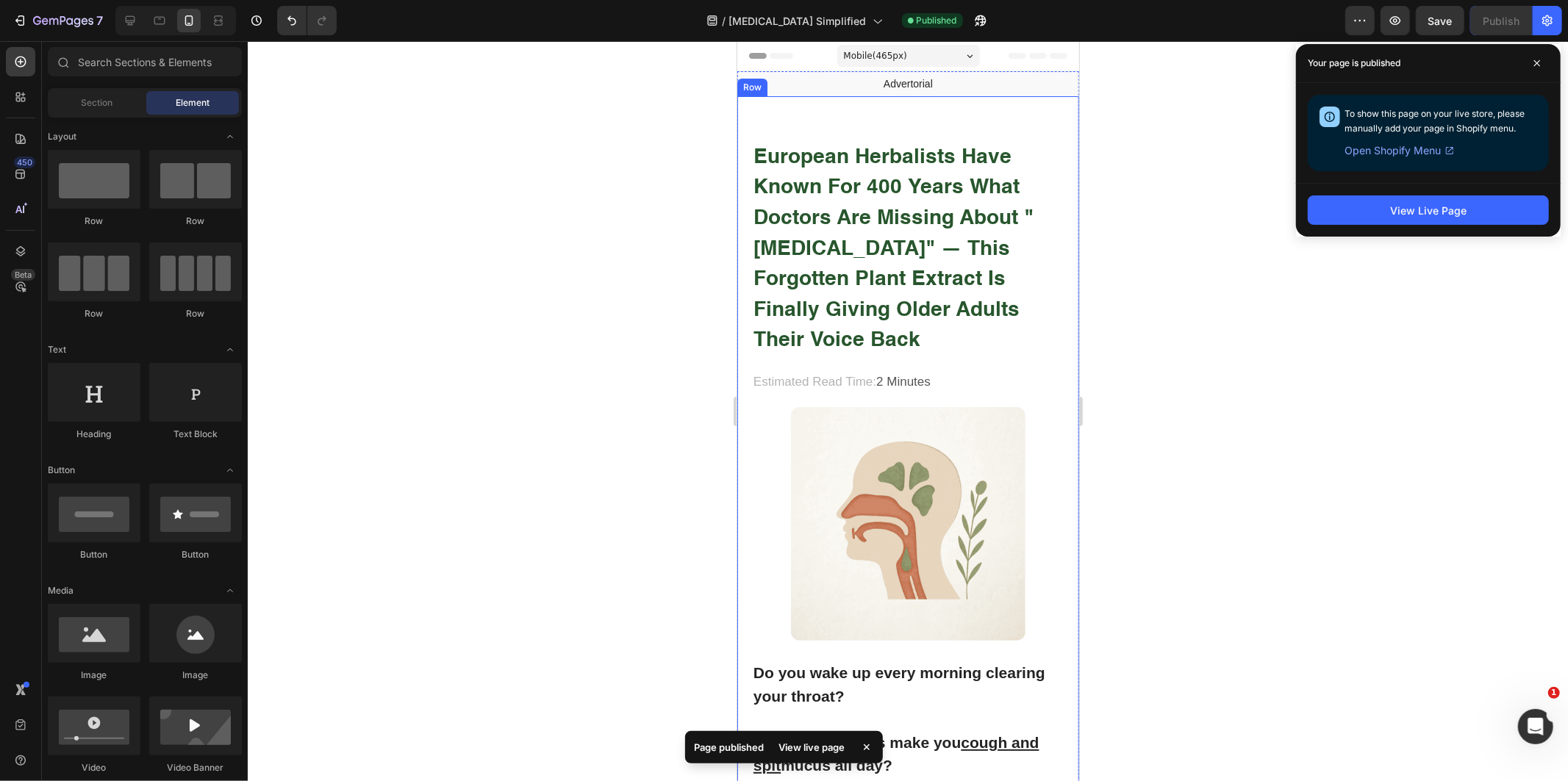
click at [1162, 212] on div at bounding box center [908, 411] width 1320 height 740
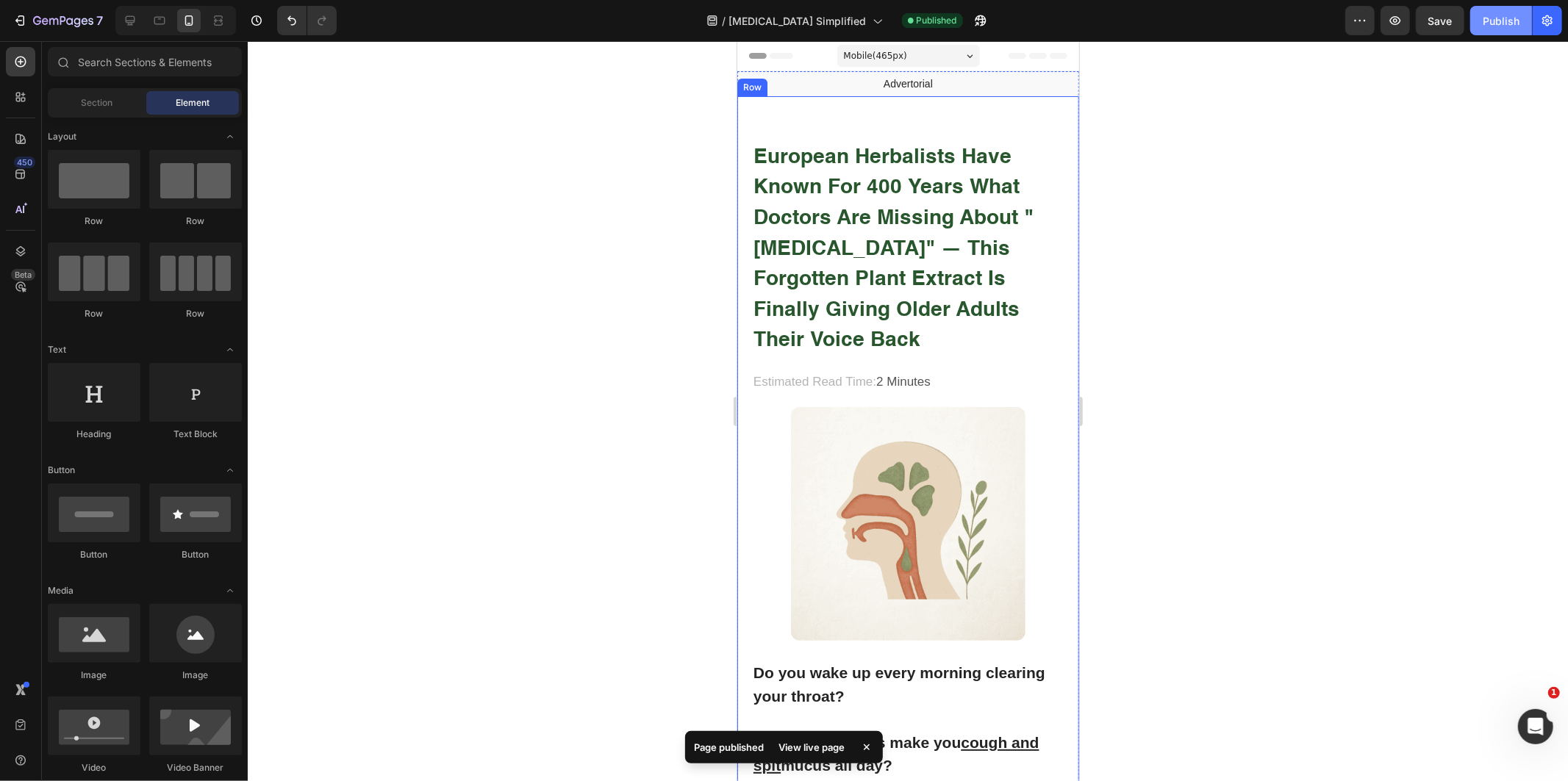
click at [1503, 19] on div "Publish" at bounding box center [1500, 21] width 37 height 15
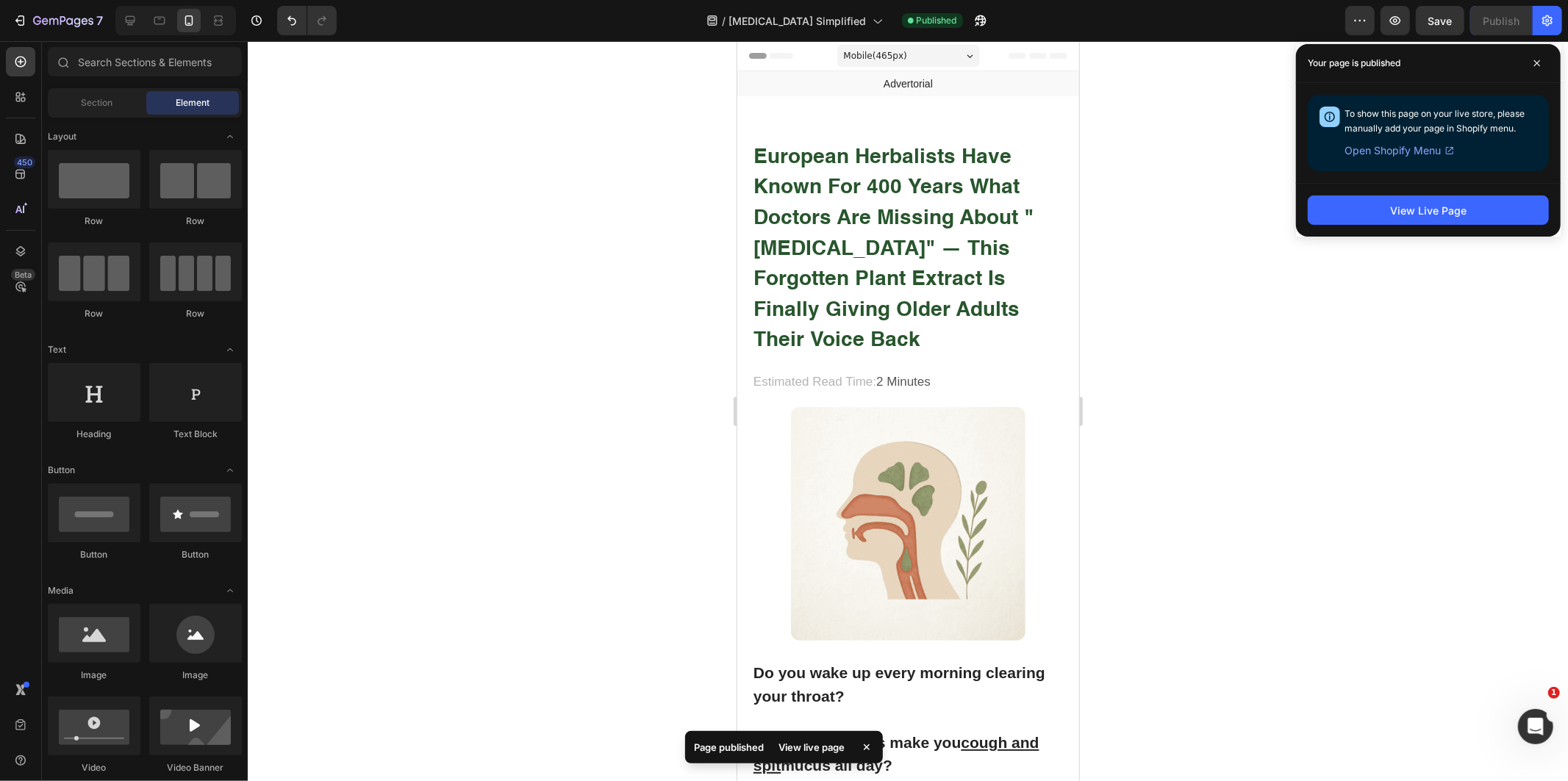
drag, startPoint x: 1241, startPoint y: 370, endPoint x: 1210, endPoint y: 360, distance: 32.6
click at [1235, 371] on div at bounding box center [908, 411] width 1320 height 740
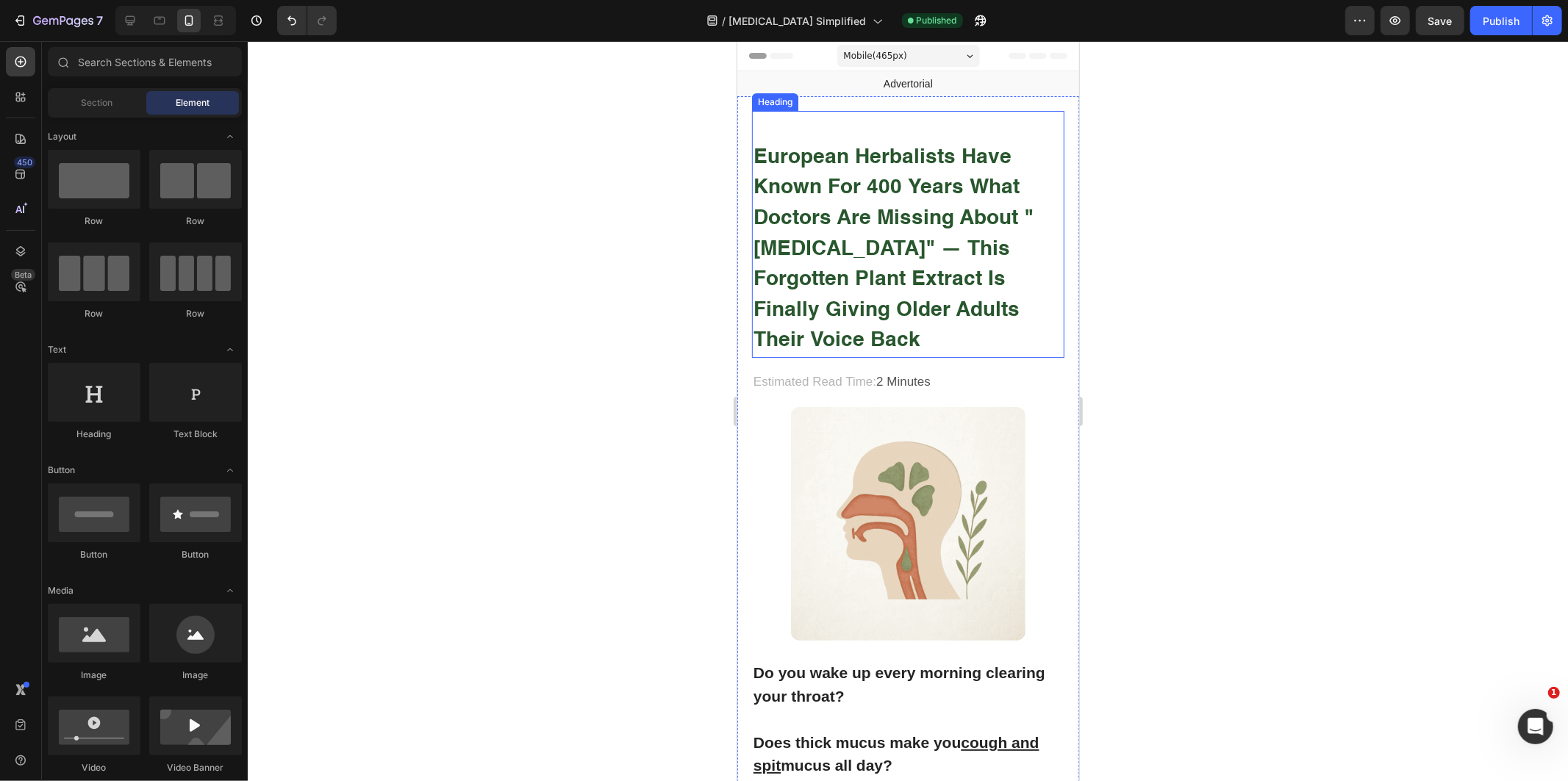
click at [907, 240] on strong "European Herbalists Have Known for 400 Years What Doctors Are Missing About "[M…" at bounding box center [892, 249] width 280 height 204
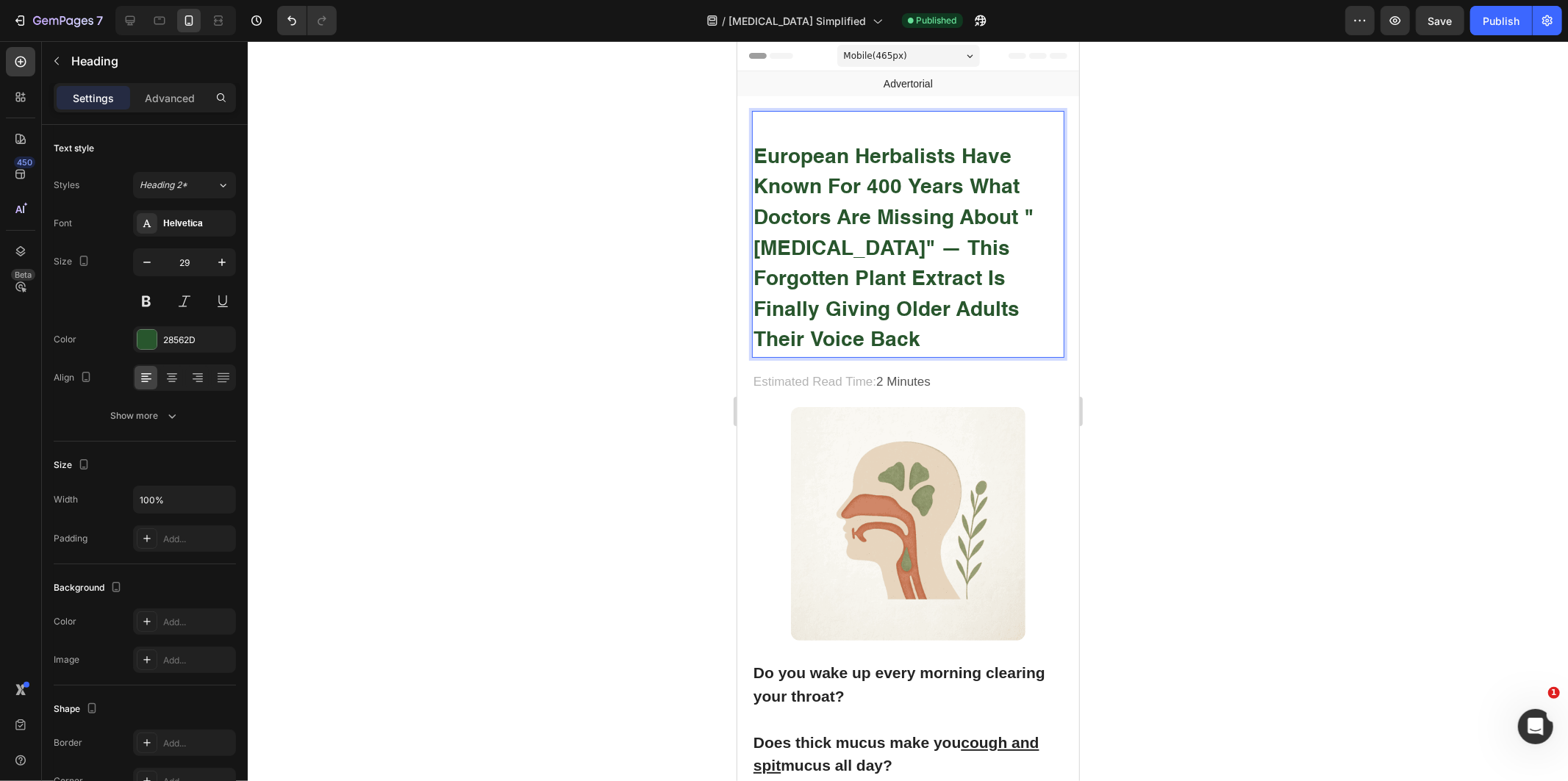
click at [917, 242] on strong "European Herbalists Have Known for 400 Years What Doctors Are Missing About "[M…" at bounding box center [892, 249] width 280 height 204
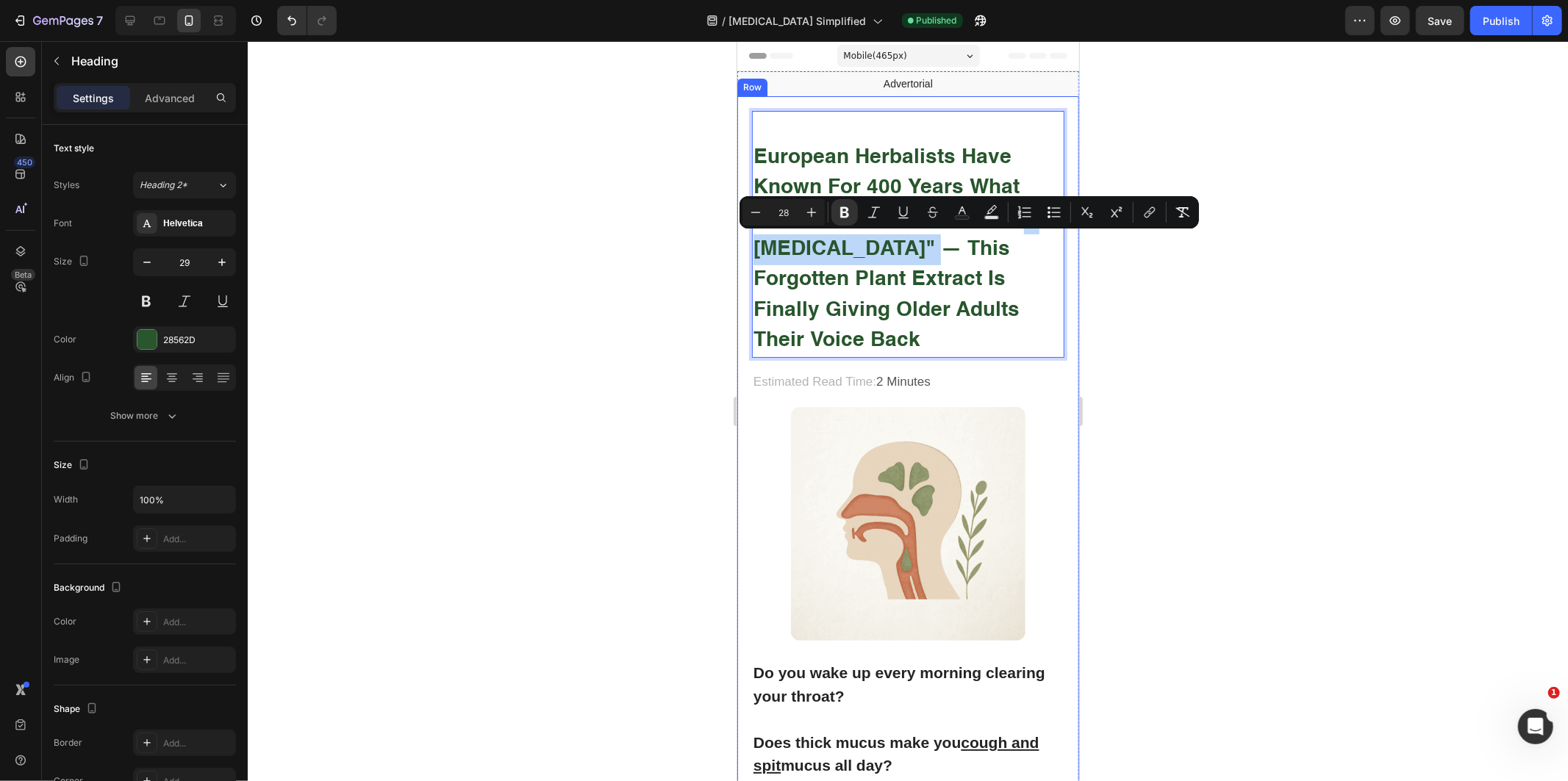
drag, startPoint x: 923, startPoint y: 240, endPoint x: 749, endPoint y: 246, distance: 174.1
click at [910, 247] on strong "European Herbalists Have Known for 400 Years What Doctors Are Missing About "[M…" at bounding box center [892, 249] width 280 height 204
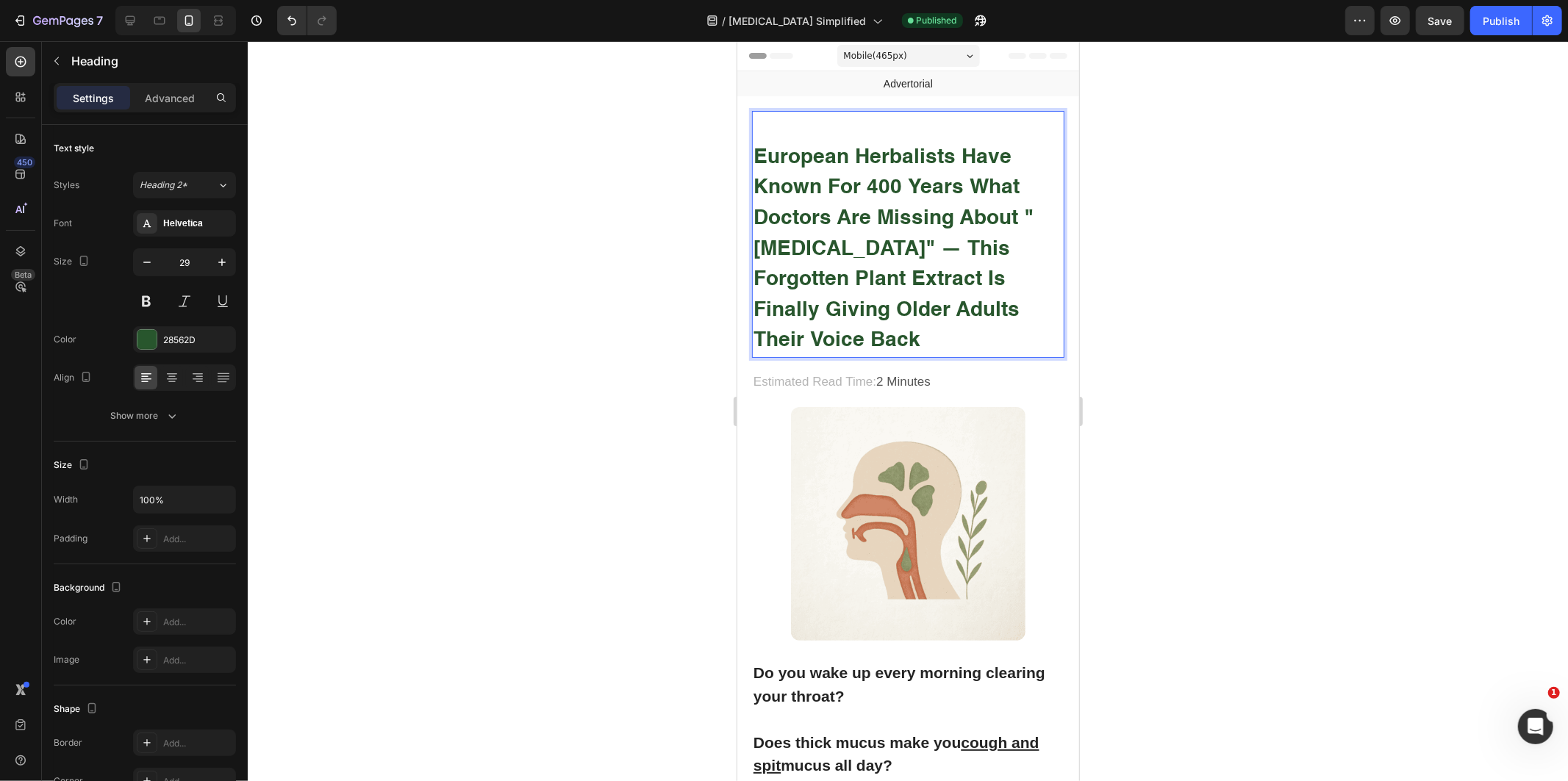
click at [925, 243] on strong "European Herbalists Have Known for 400 Years What Doctors Are Missing About "[M…" at bounding box center [892, 249] width 280 height 204
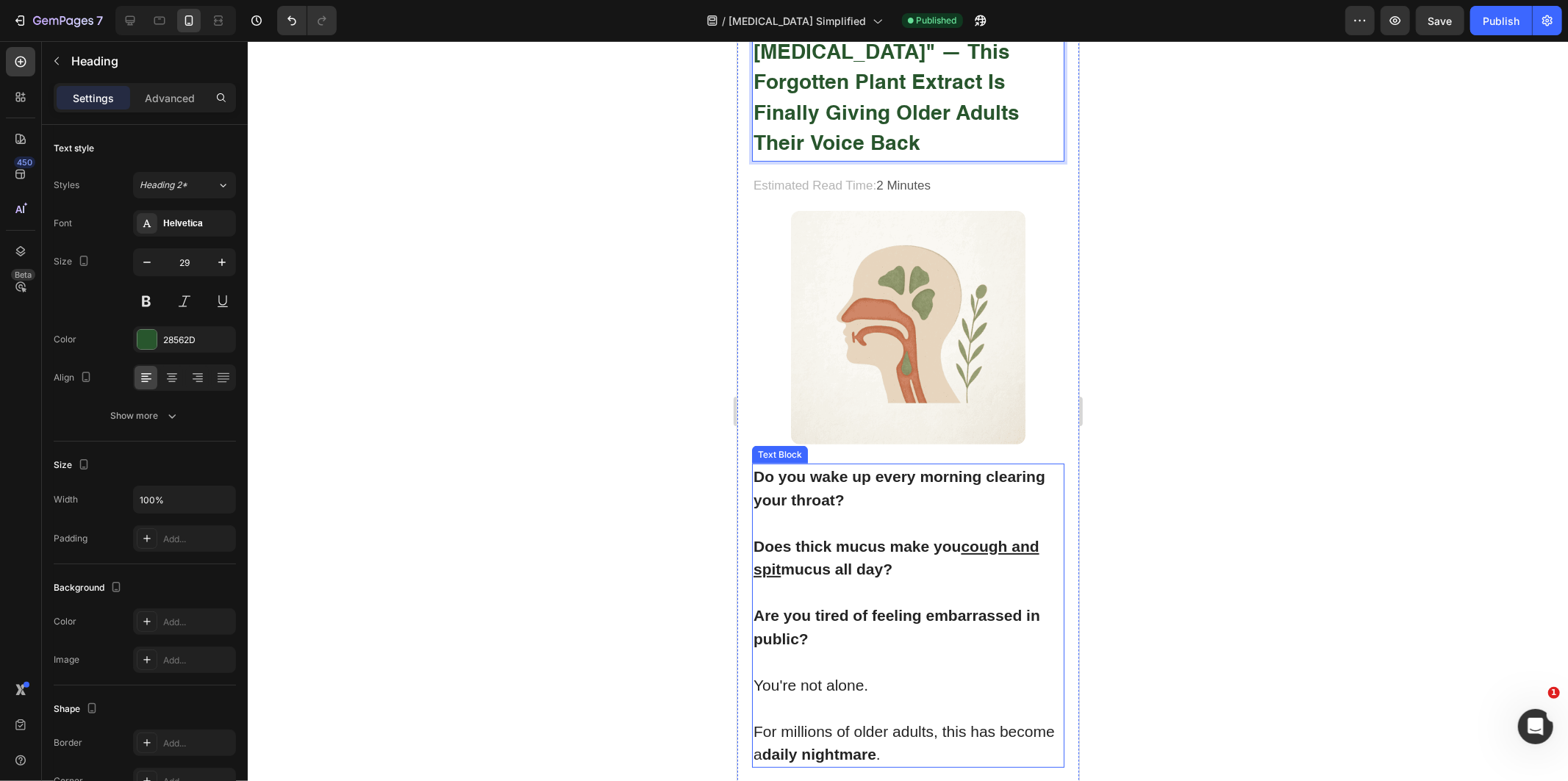
scroll to position [245, 0]
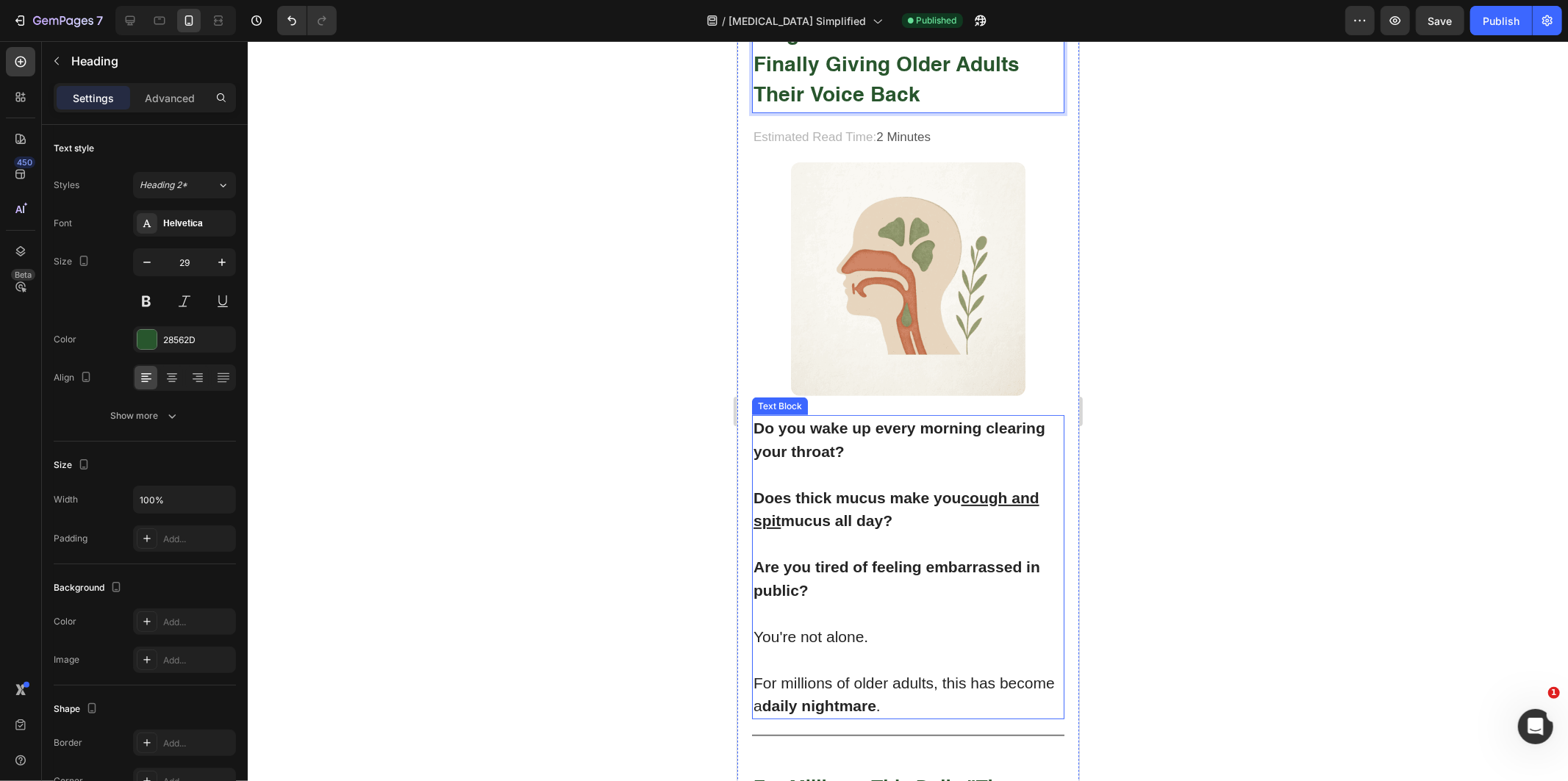
click at [905, 671] on p "For millions of older adults, this has become a daily nightmare ." at bounding box center [907, 694] width 309 height 46
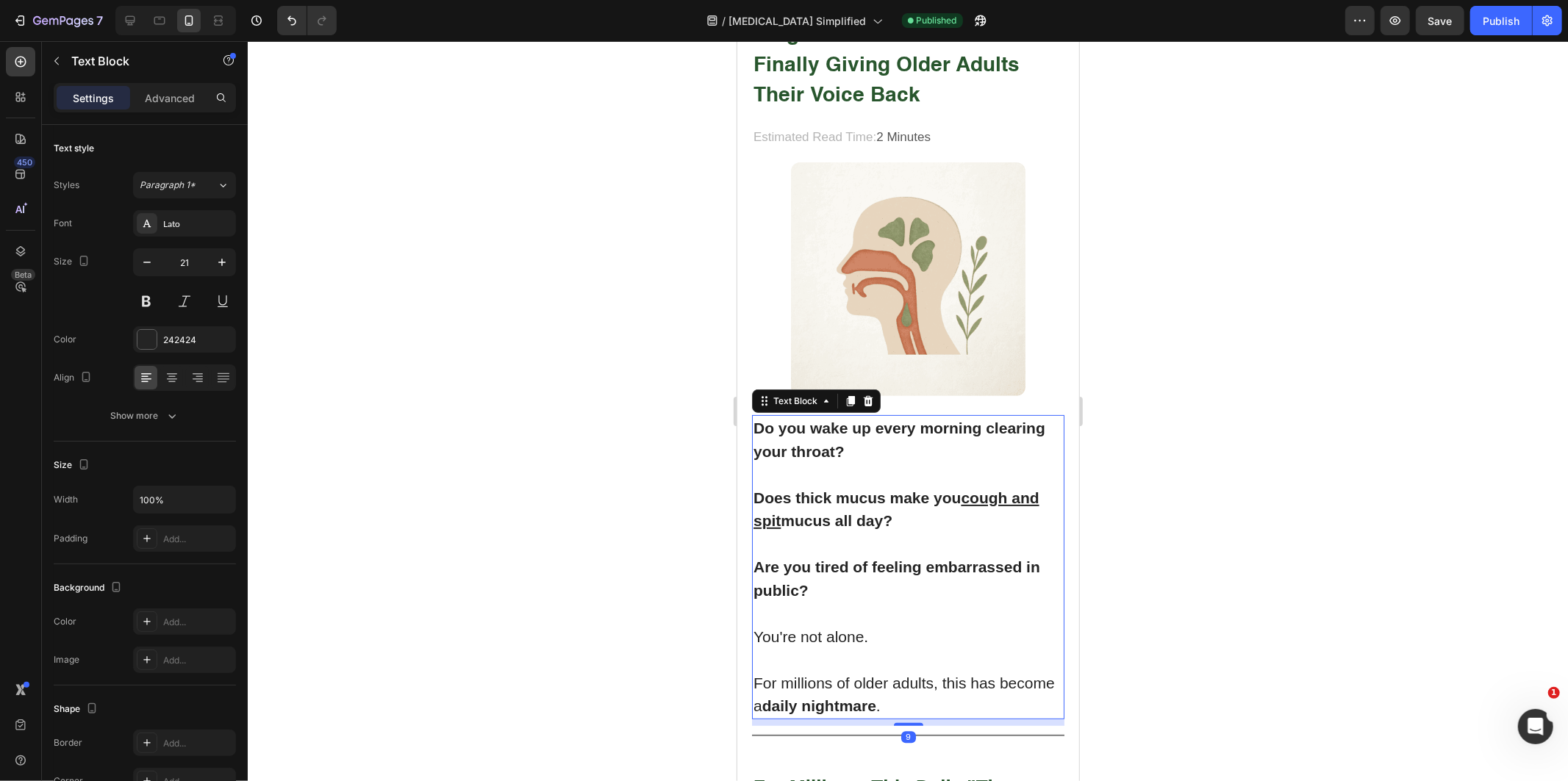
click at [926, 691] on p "For millions of older adults, this has become a daily nightmare ." at bounding box center [907, 694] width 309 height 46
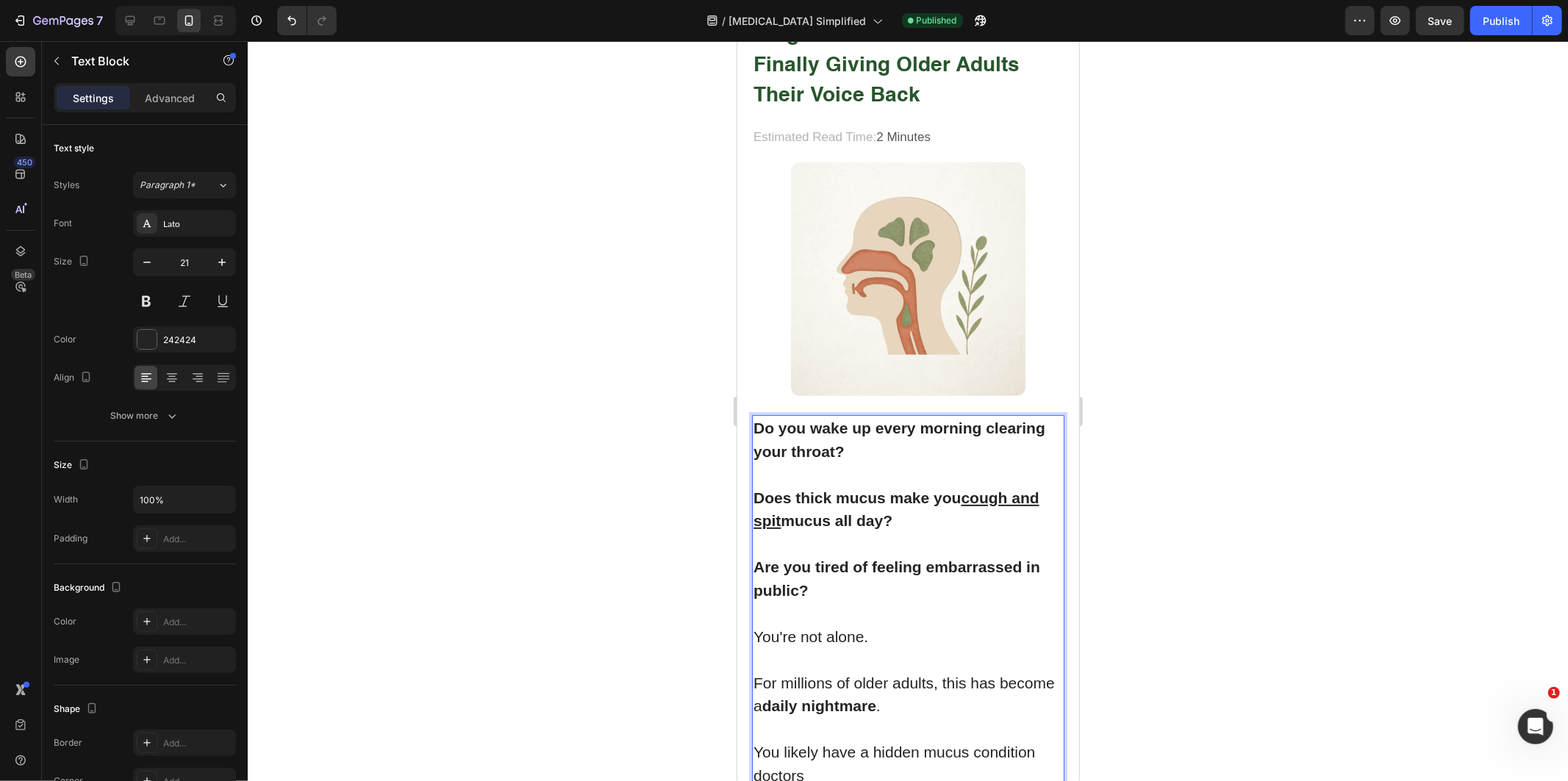
scroll to position [249, 0]
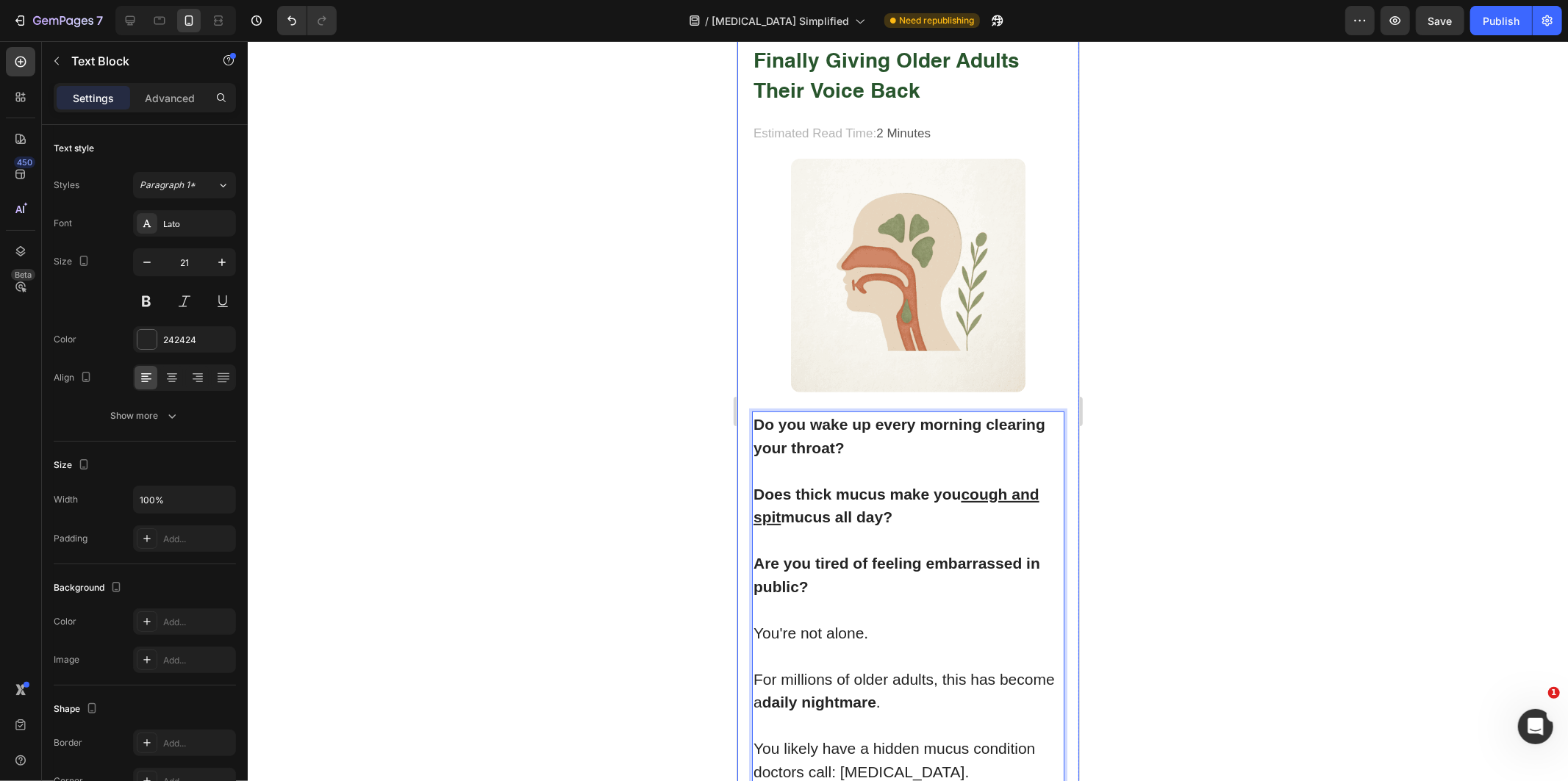
drag, startPoint x: 993, startPoint y: 754, endPoint x: 733, endPoint y: 729, distance: 261.2
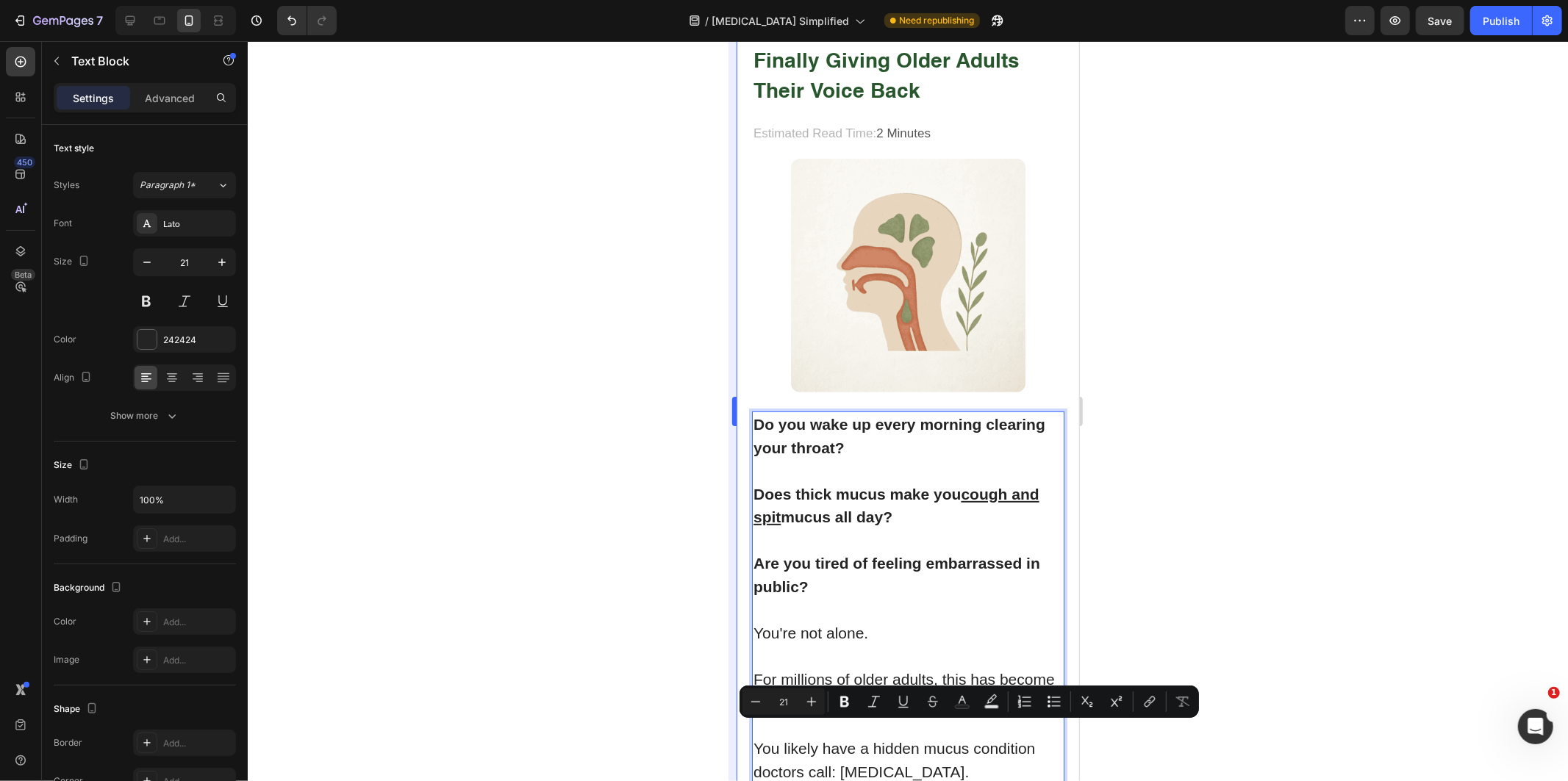
drag, startPoint x: 841, startPoint y: 694, endPoint x: 728, endPoint y: 659, distance: 118.3
click at [842, 694] on icon "Editor contextual toolbar" at bounding box center [844, 701] width 15 height 15
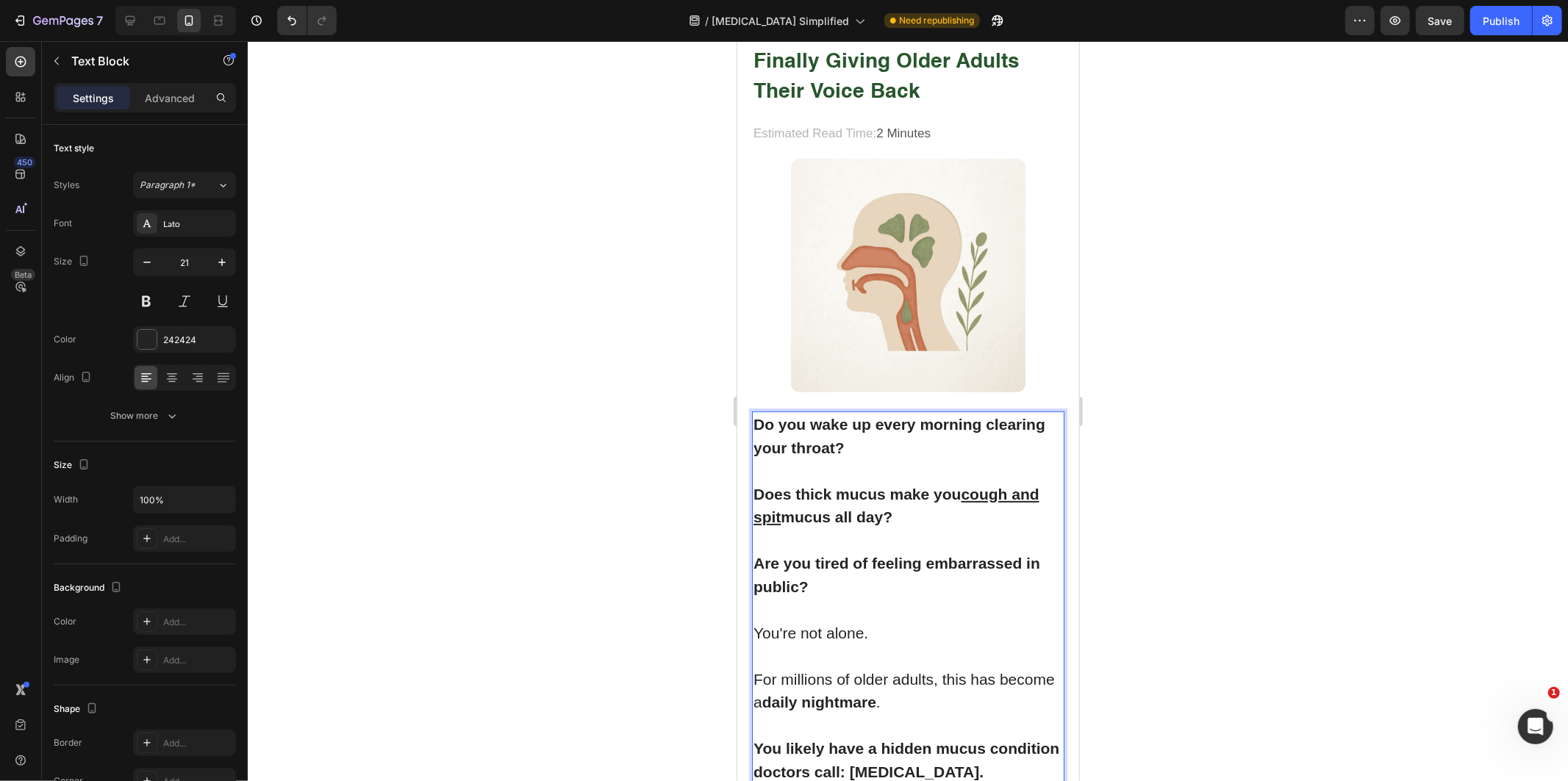
click at [916, 740] on strong "You likely have a hidden mucus condition doctors call: [MEDICAL_DATA]." at bounding box center [905, 760] width 306 height 40
click at [820, 757] on strong "You likely have a hidden mucus condition doctors call: [MEDICAL_DATA]." at bounding box center [905, 760] width 306 height 40
click at [853, 758] on strong "You likely have a hidden mucus condition doctors call: [MEDICAL_DATA]." at bounding box center [905, 760] width 306 height 40
drag, startPoint x: 853, startPoint y: 758, endPoint x: 993, endPoint y: 758, distance: 140.0
click at [993, 758] on p "You likely have a hidden mucus condition doctors call: [MEDICAL_DATA]." at bounding box center [907, 760] width 309 height 46
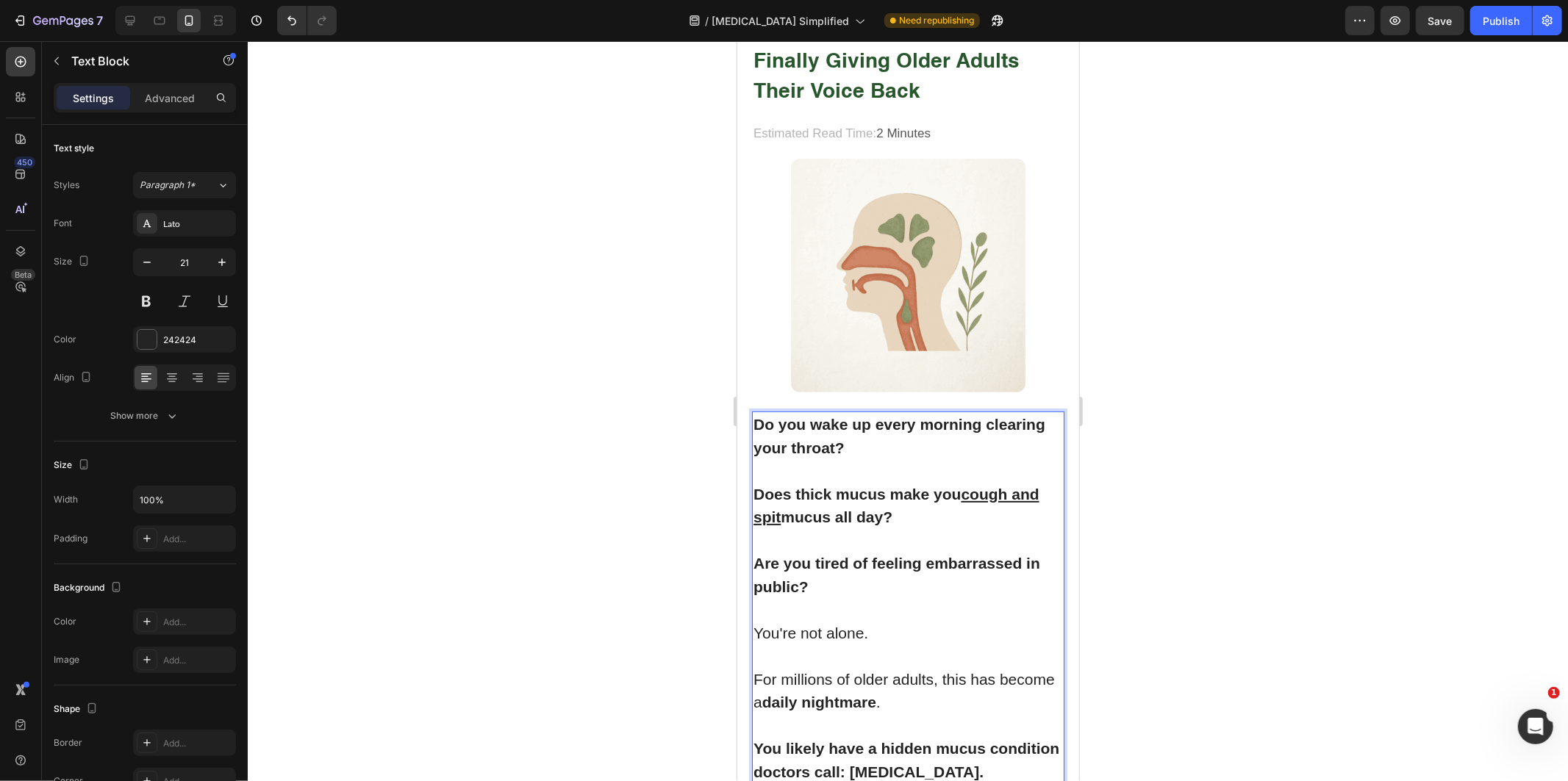
click at [485, 658] on div at bounding box center [908, 411] width 1320 height 740
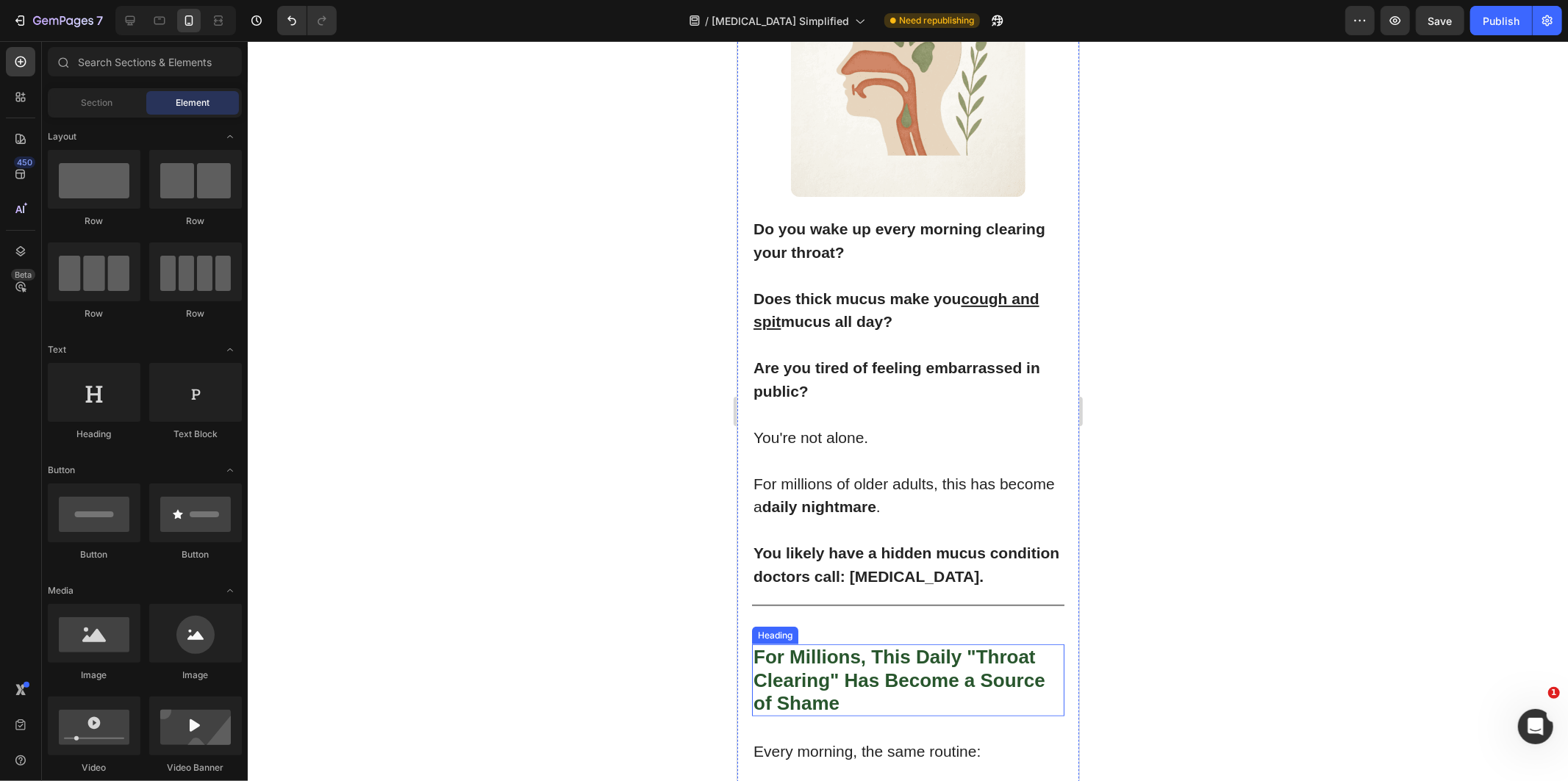
scroll to position [494, 0]
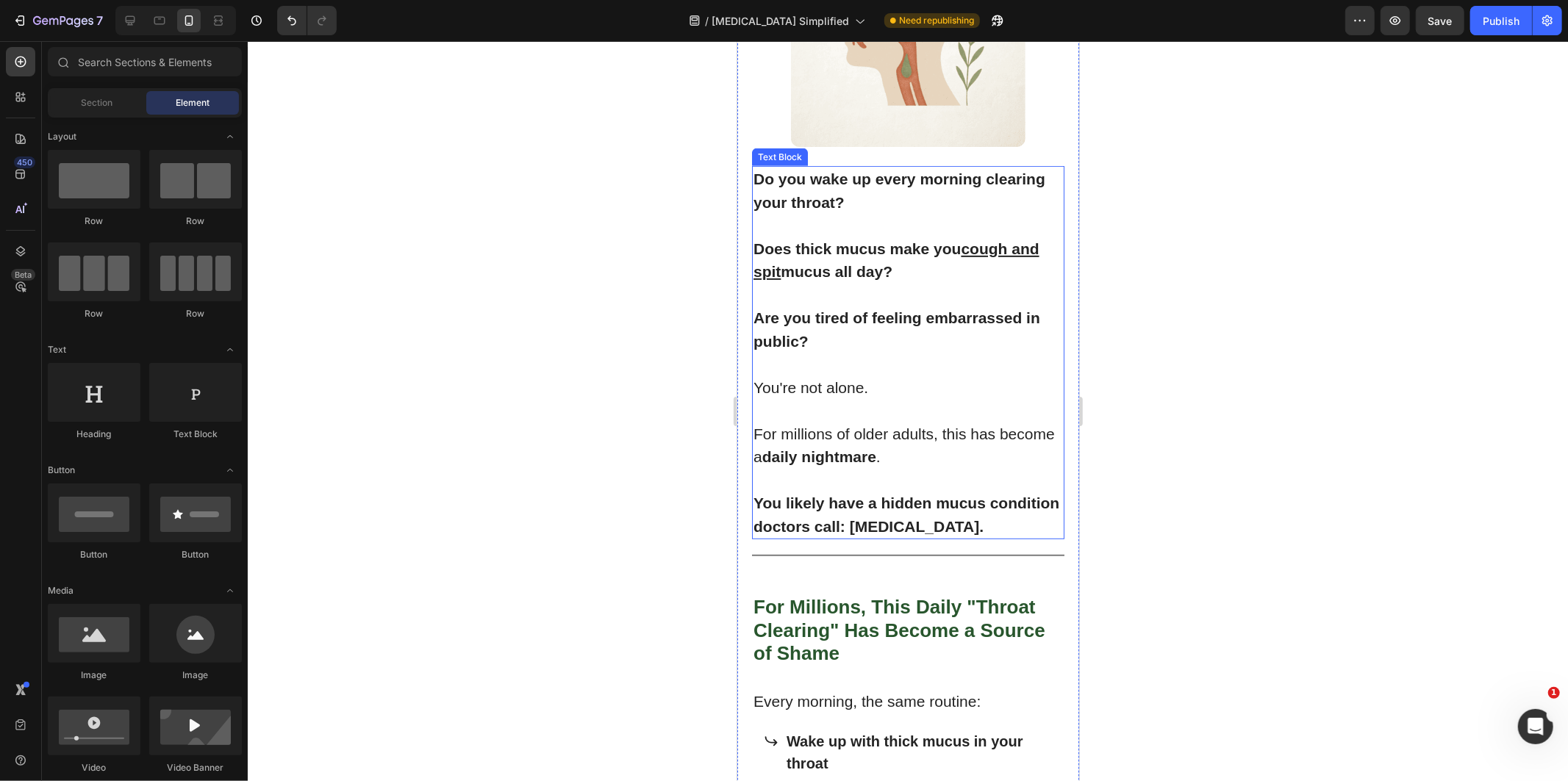
click at [890, 510] on strong "You likely have a hidden mucus condition doctors call: [MEDICAL_DATA]." at bounding box center [905, 514] width 306 height 40
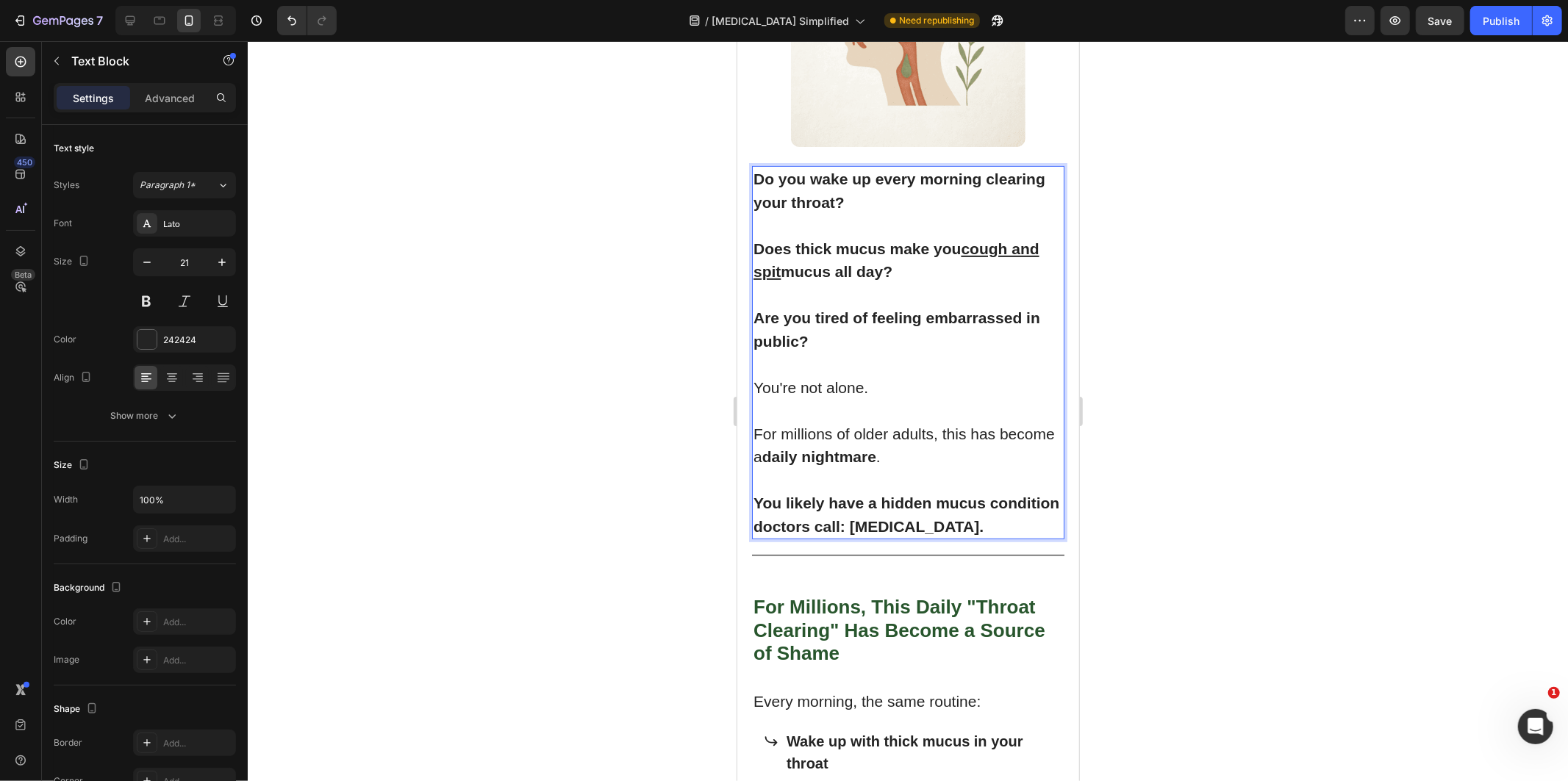
click at [873, 510] on strong "You likely have a hidden mucus condition doctors call: [MEDICAL_DATA]." at bounding box center [905, 514] width 306 height 40
drag, startPoint x: 873, startPoint y: 510, endPoint x: 946, endPoint y: 514, distance: 73.1
click at [946, 514] on strong "You likely have a hidden mucus condition doctors call: [MEDICAL_DATA]." at bounding box center [905, 514] width 306 height 40
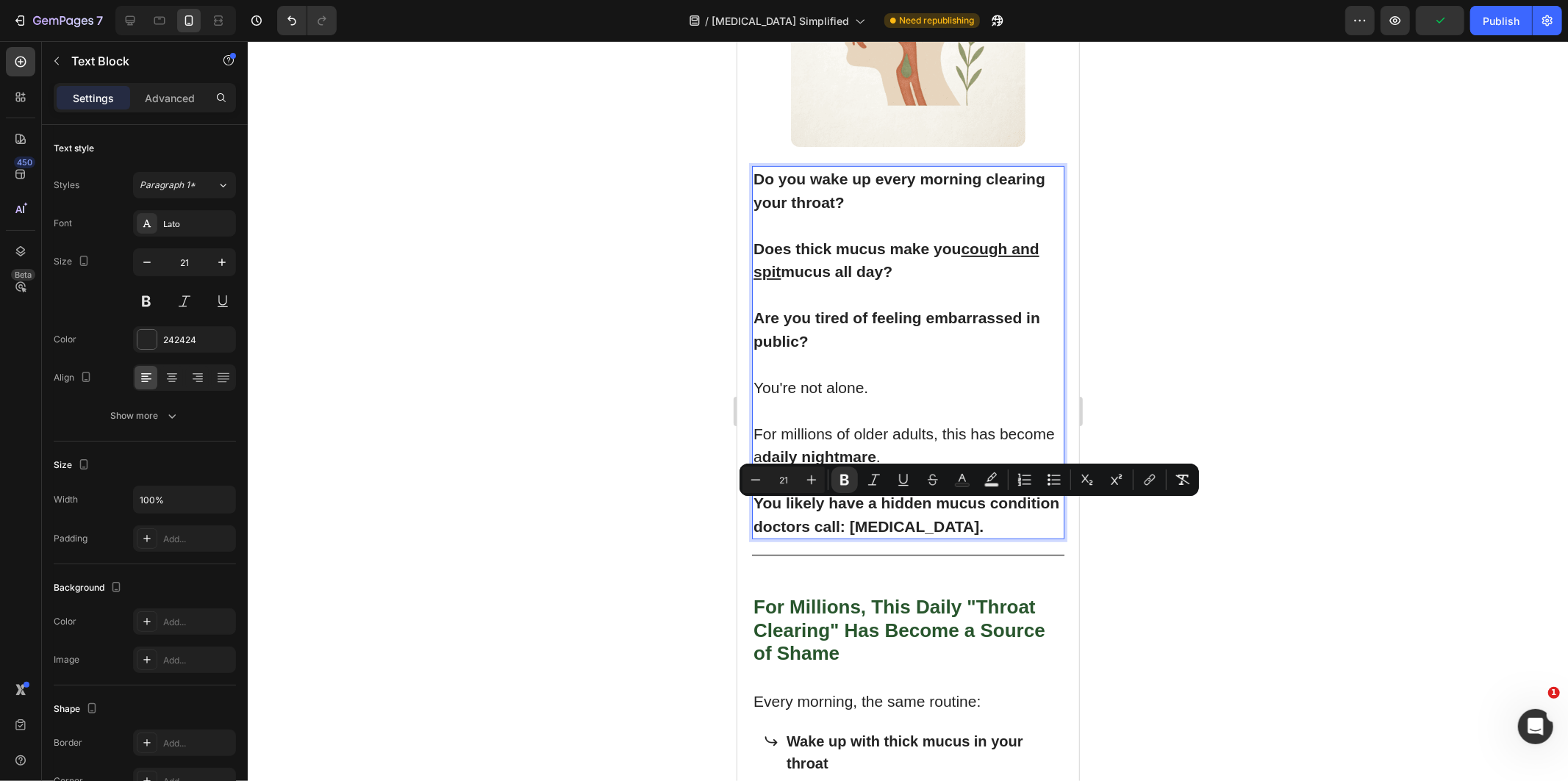
click at [946, 514] on strong "You likely have a hidden mucus condition doctors call: [MEDICAL_DATA]." at bounding box center [905, 514] width 306 height 40
drag, startPoint x: 946, startPoint y: 514, endPoint x: 843, endPoint y: 516, distance: 103.0
click at [843, 516] on strong "You likely have a hidden mucus condition doctors call: [MEDICAL_DATA]." at bounding box center [905, 514] width 306 height 40
click at [905, 489] on button "Underline" at bounding box center [903, 479] width 27 height 27
click at [553, 513] on div at bounding box center [908, 411] width 1320 height 740
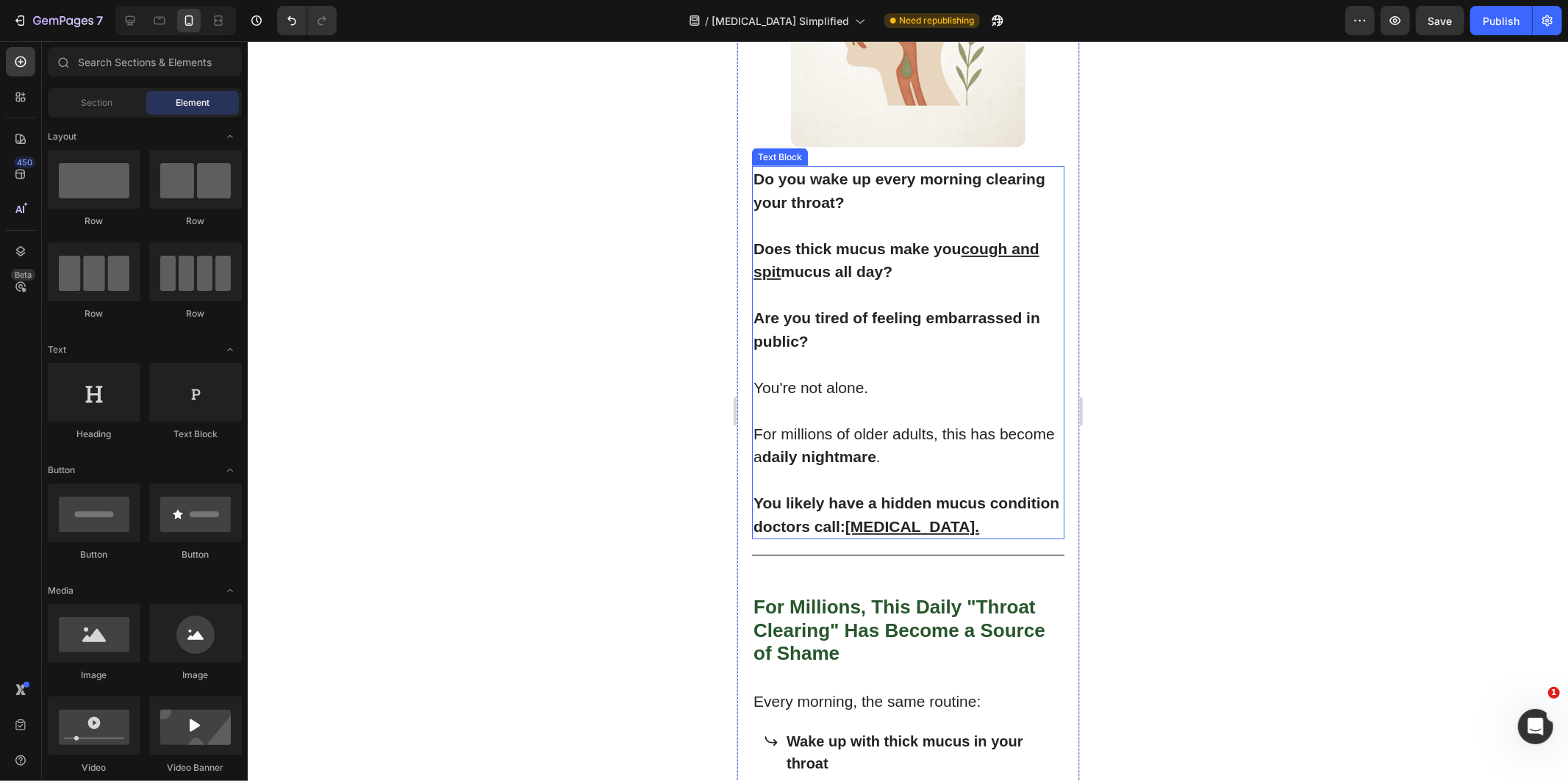
click at [819, 508] on strong "You likely have a hidden mucus condition doctors call: [MEDICAL_DATA]." at bounding box center [905, 514] width 306 height 40
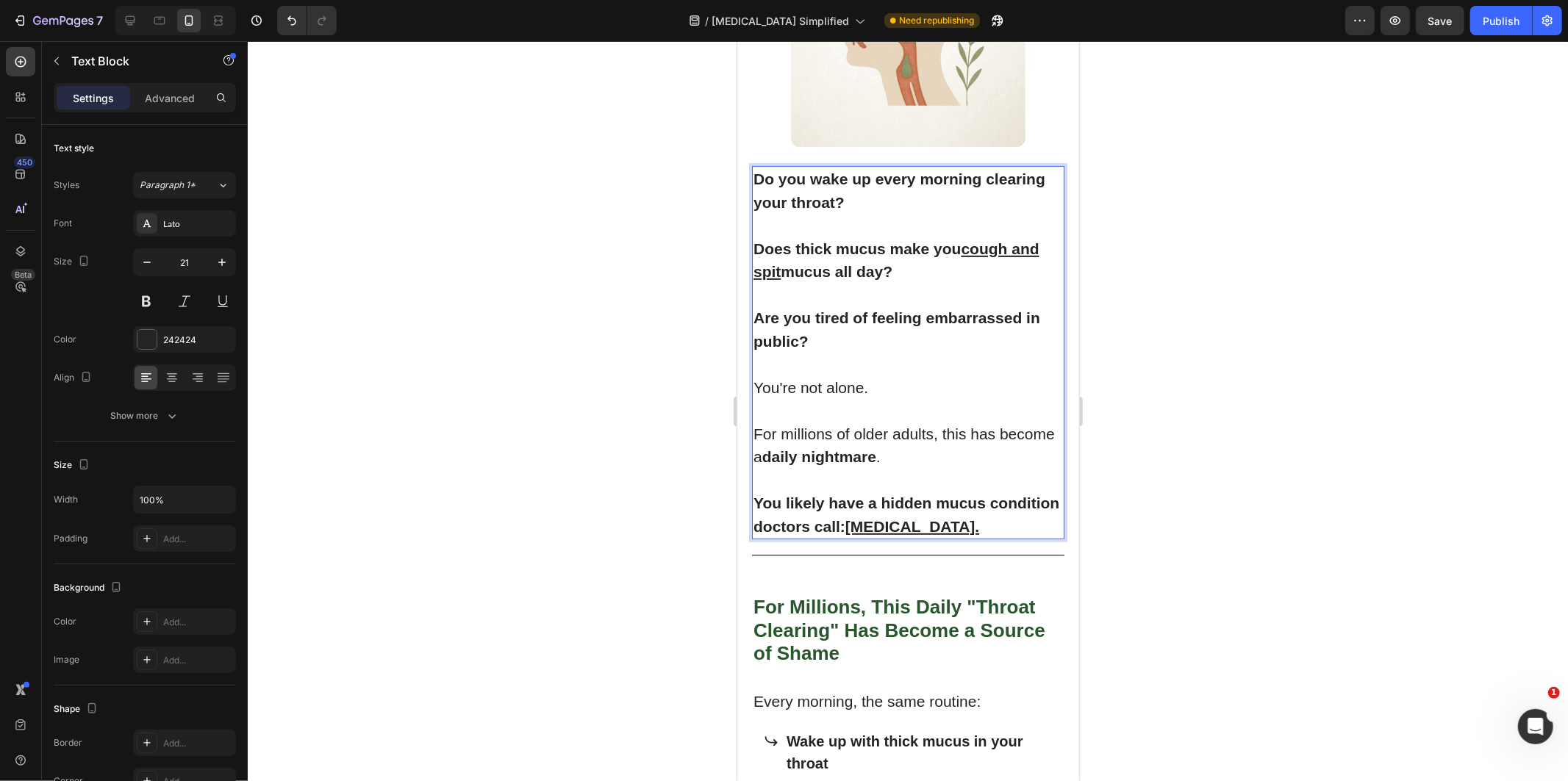
click at [844, 518] on u "[MEDICAL_DATA]." at bounding box center [911, 526] width 134 height 17
drag, startPoint x: 836, startPoint y: 509, endPoint x: 730, endPoint y: 488, distance: 108.1
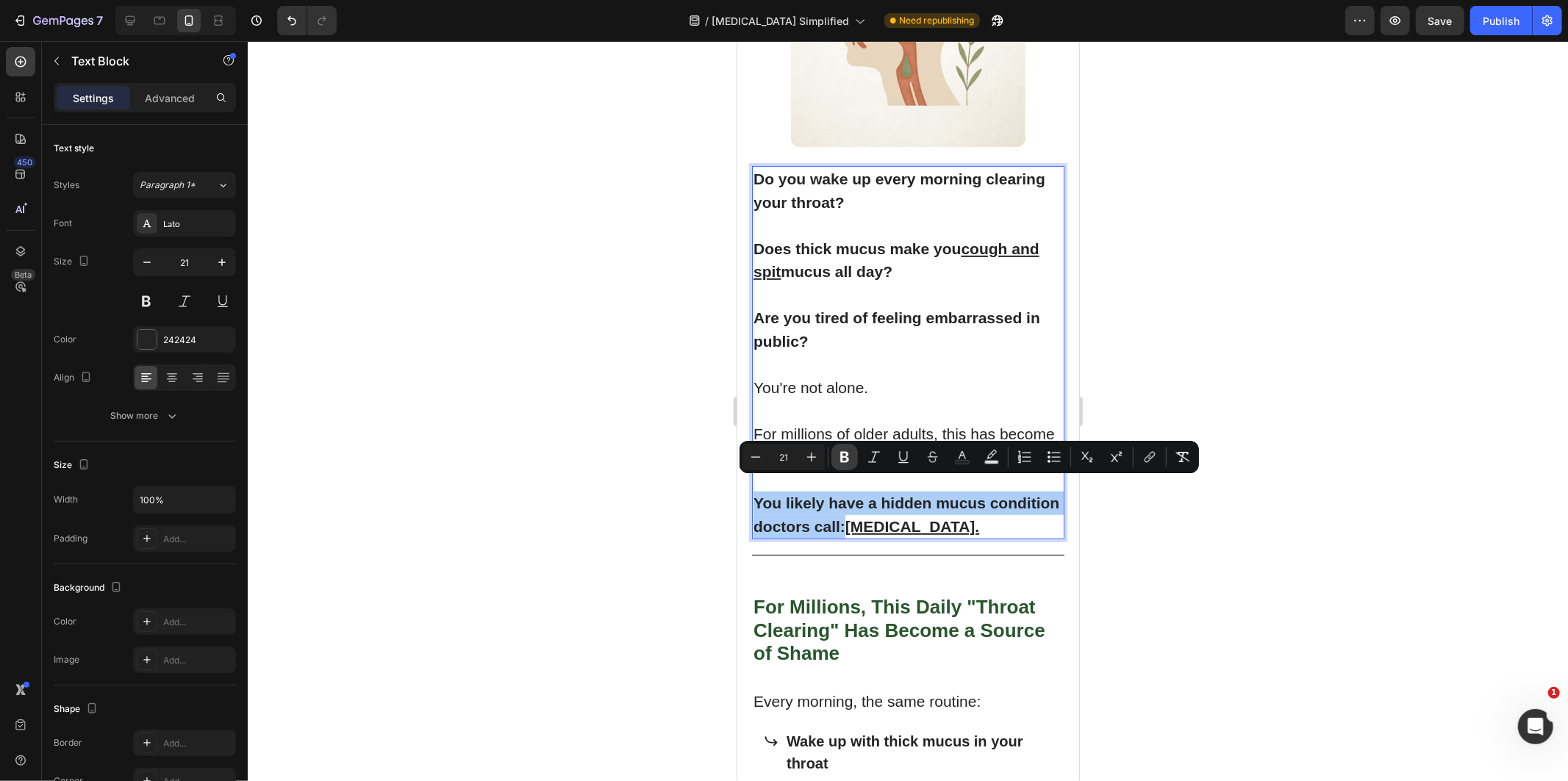
click at [835, 458] on button "Bold" at bounding box center [844, 457] width 27 height 27
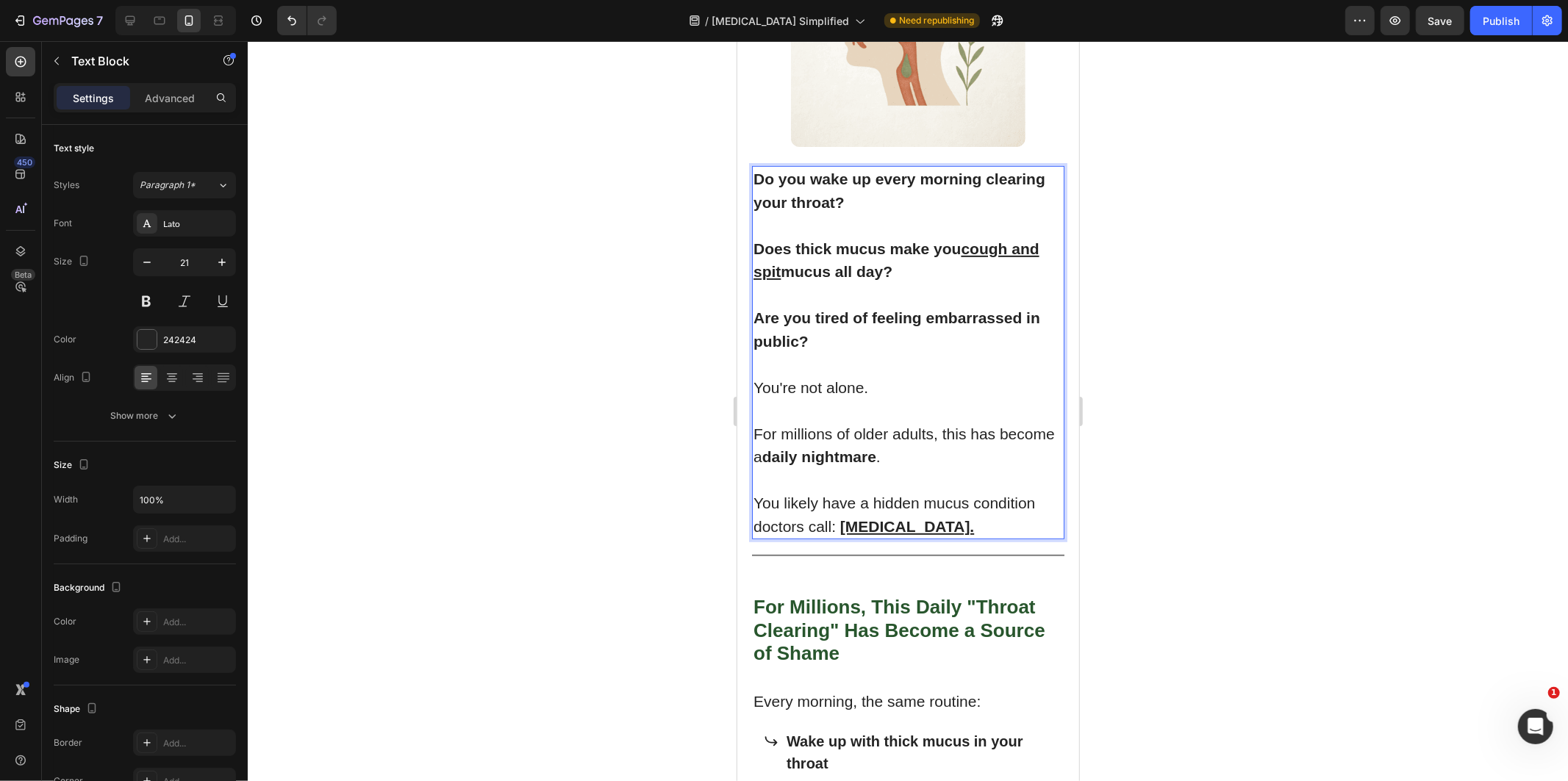
click at [786, 493] on p "You likely have a hidden mucus condition doctors call: [MEDICAL_DATA]." at bounding box center [907, 514] width 309 height 46
click at [885, 491] on p "You likely have a hidden mucus condition doctors call: [MEDICAL_DATA]." at bounding box center [907, 514] width 309 height 46
drag, startPoint x: 885, startPoint y: 490, endPoint x: 995, endPoint y: 487, distance: 110.0
click at [995, 491] on p "You likely have a hidden mucus condition doctors call: [MEDICAL_DATA]." at bounding box center [907, 514] width 309 height 46
click at [493, 485] on div at bounding box center [908, 411] width 1320 height 740
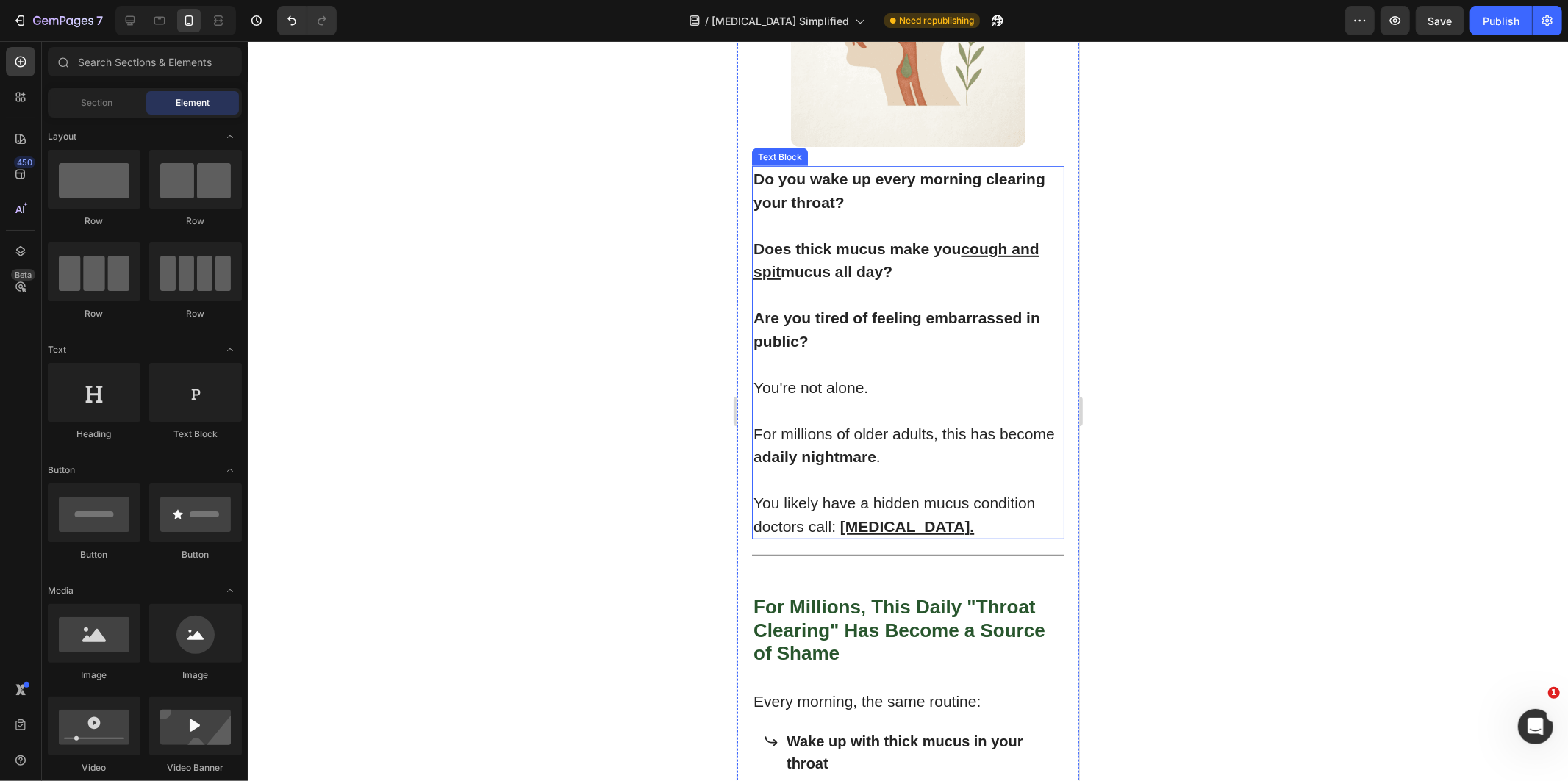
click at [875, 491] on p "You likely have a hidden mucus condition doctors call: [MEDICAL_DATA]." at bounding box center [907, 514] width 309 height 46
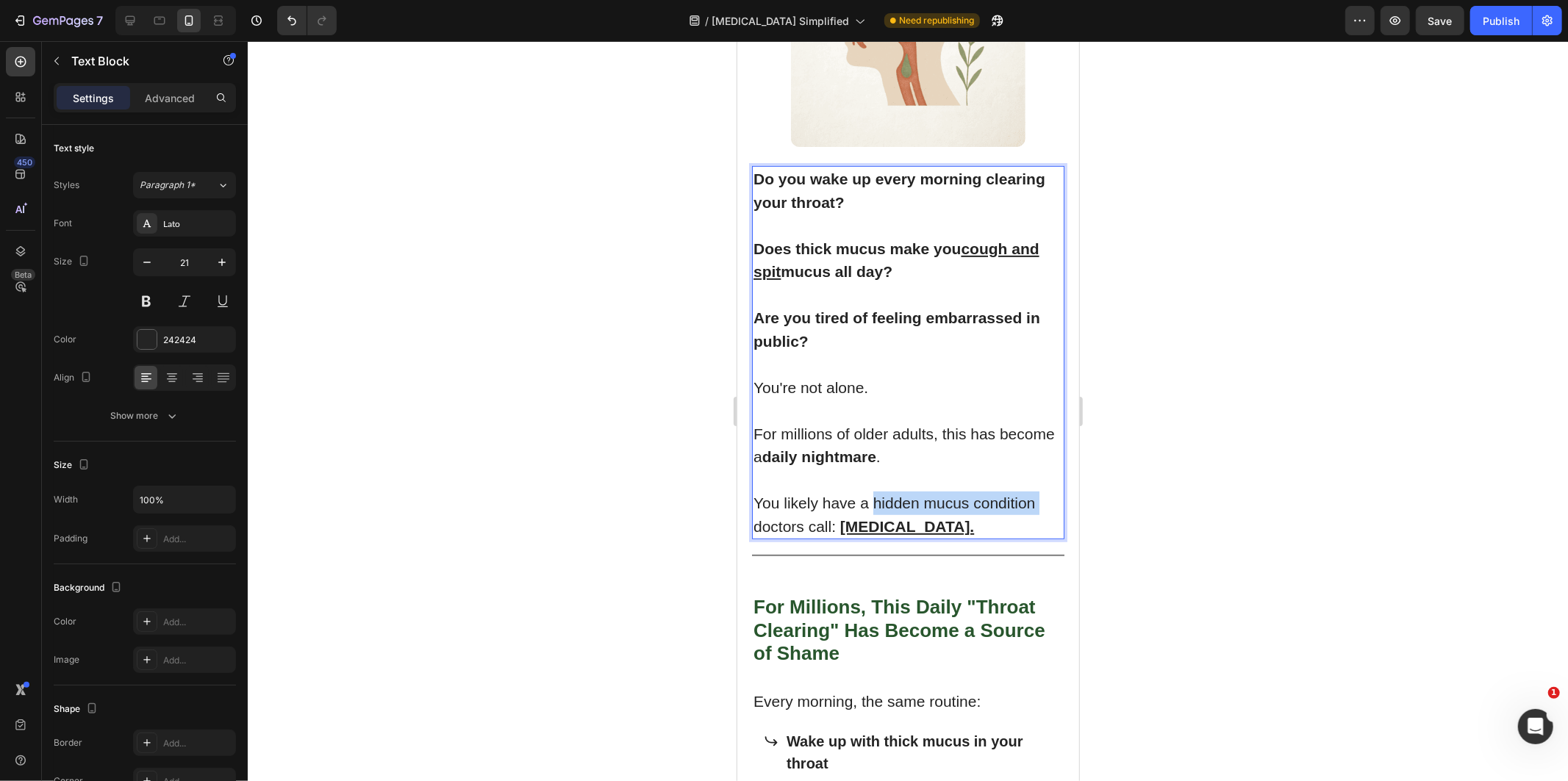
drag, startPoint x: 875, startPoint y: 486, endPoint x: 1022, endPoint y: 487, distance: 147.0
click at [1022, 491] on p "You likely have a hidden mucus condition doctors call: [MEDICAL_DATA]." at bounding box center [907, 514] width 309 height 46
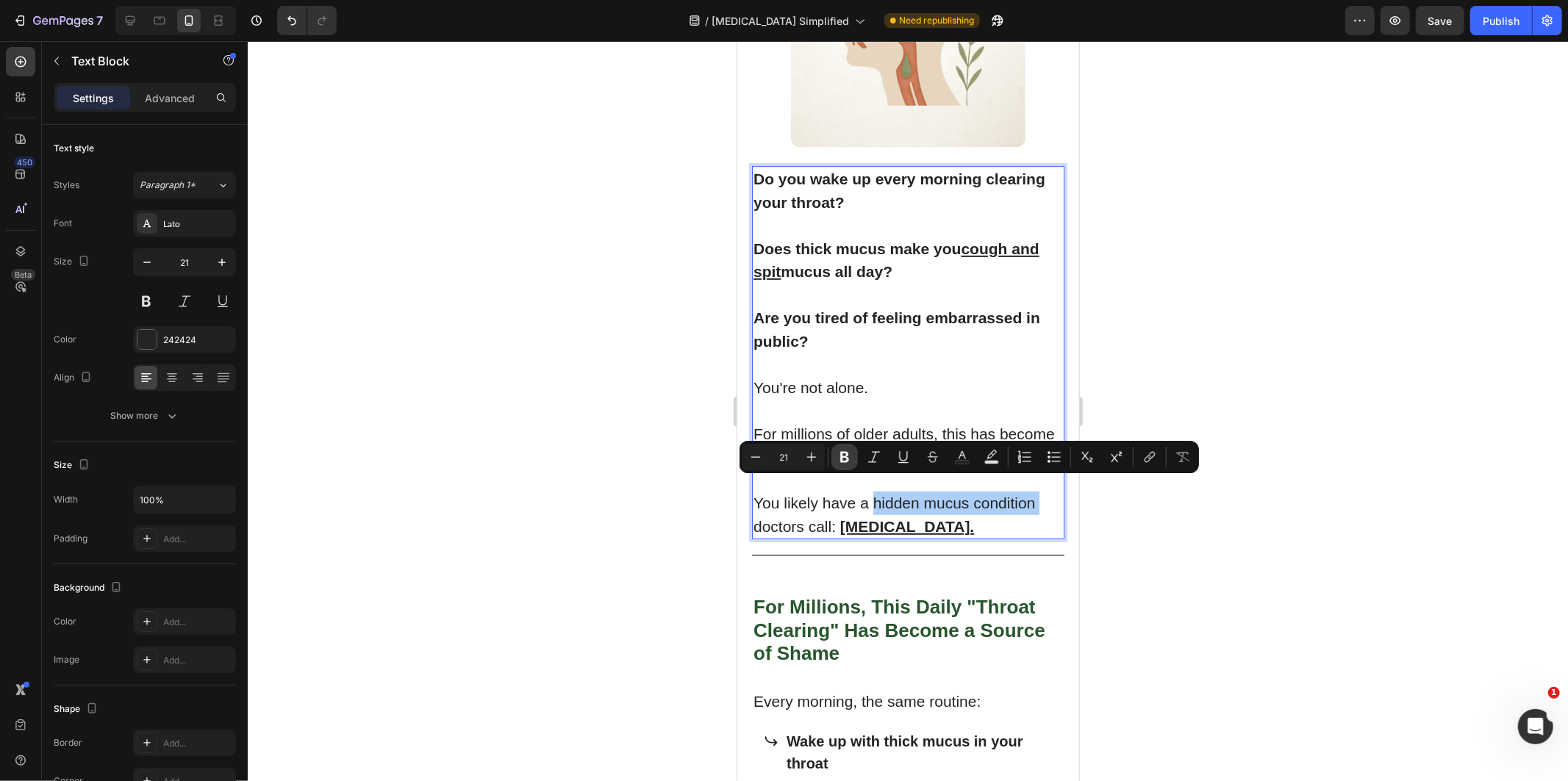
click at [848, 460] on icon "Editor contextual toolbar" at bounding box center [844, 457] width 9 height 11
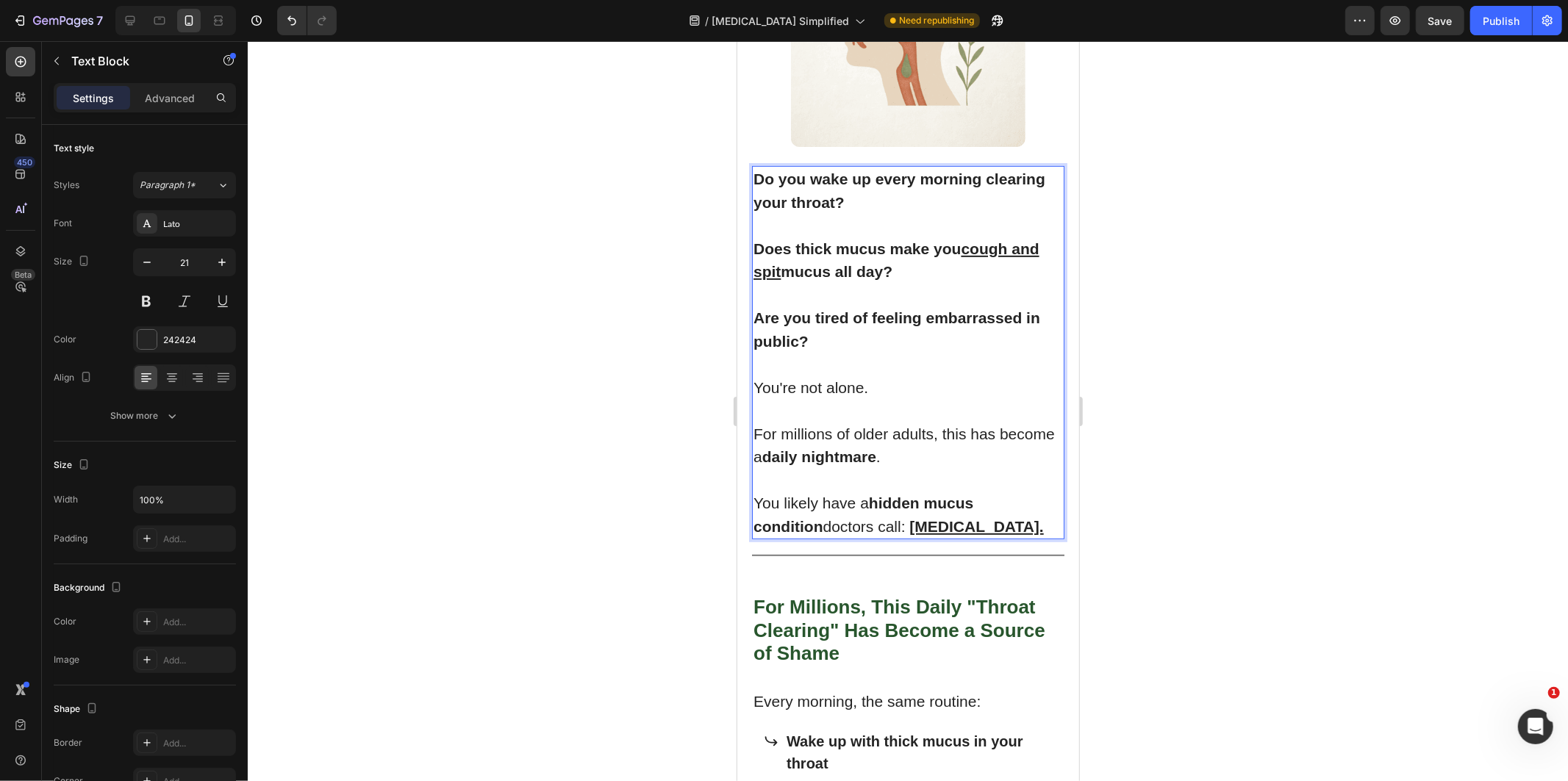
click at [763, 505] on p "You likely have a hidden mucus condition doctors call: [MEDICAL_DATA]." at bounding box center [907, 514] width 309 height 46
click at [762, 510] on p "You likely have a hidden mucus condition doctors call: [MEDICAL_DATA]." at bounding box center [907, 514] width 309 height 46
drag, startPoint x: 762, startPoint y: 510, endPoint x: 831, endPoint y: 508, distance: 69.0
click at [831, 508] on p "You likely have a hidden mucus condition doctors call: [MEDICAL_DATA]." at bounding box center [907, 514] width 309 height 46
click at [554, 513] on div at bounding box center [908, 411] width 1320 height 740
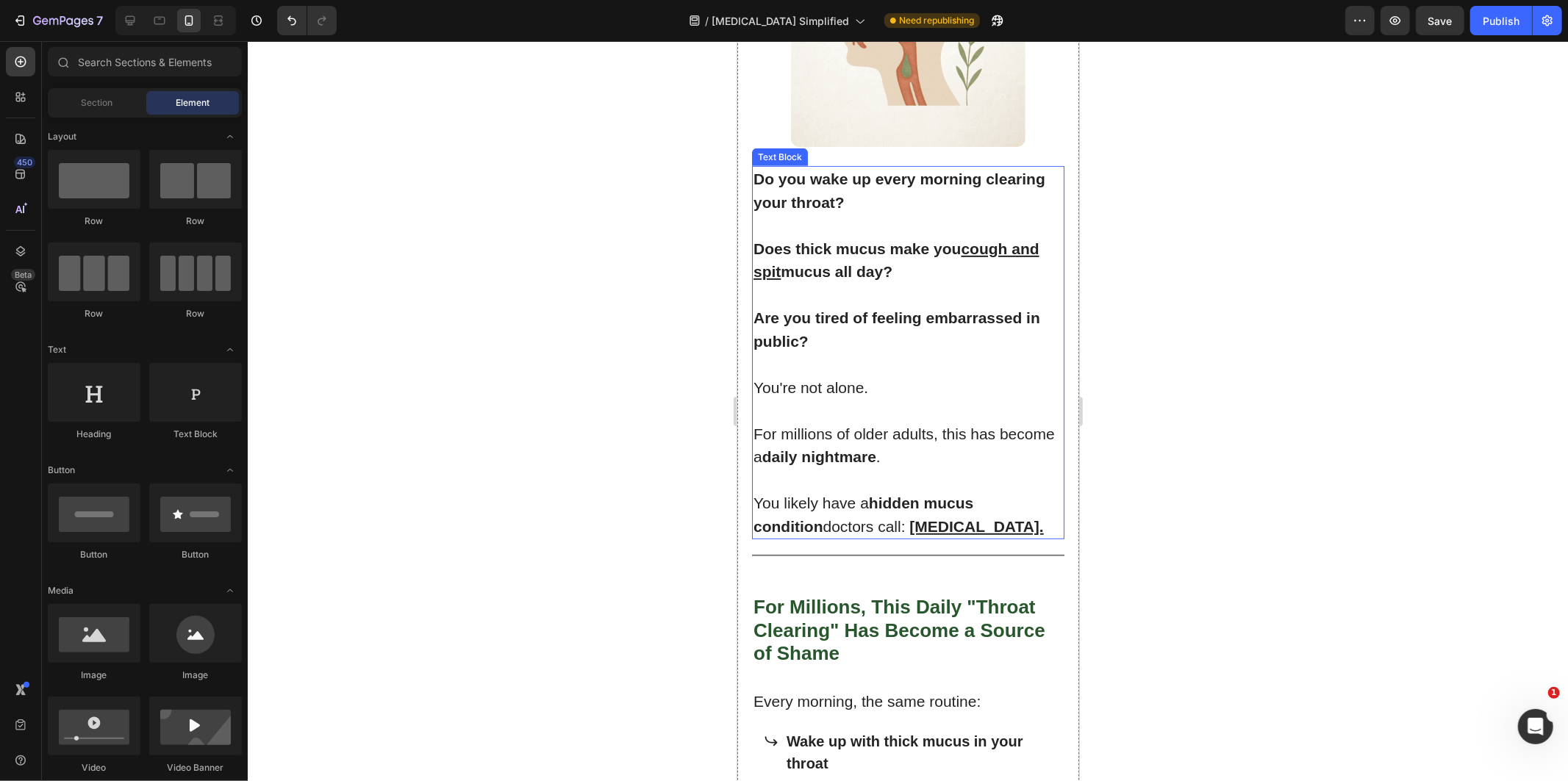
click at [782, 513] on p "You likely have a hidden mucus condition doctors call: [MEDICAL_DATA]." at bounding box center [907, 514] width 309 height 46
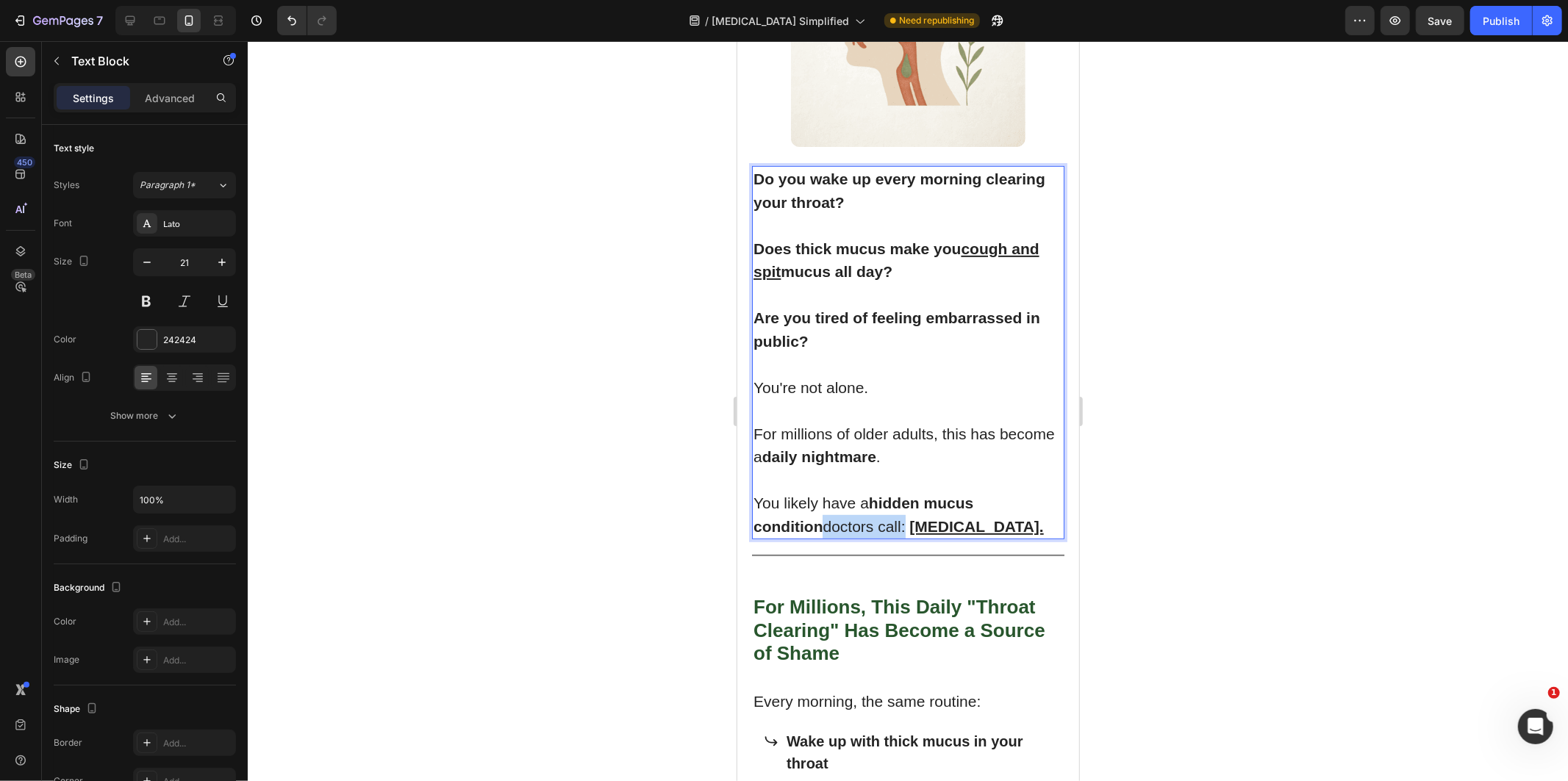
drag, startPoint x: 769, startPoint y: 511, endPoint x: 832, endPoint y: 509, distance: 63.0
click at [832, 509] on p "You likely have a hidden mucus condition doctors call: [MEDICAL_DATA]." at bounding box center [907, 514] width 309 height 46
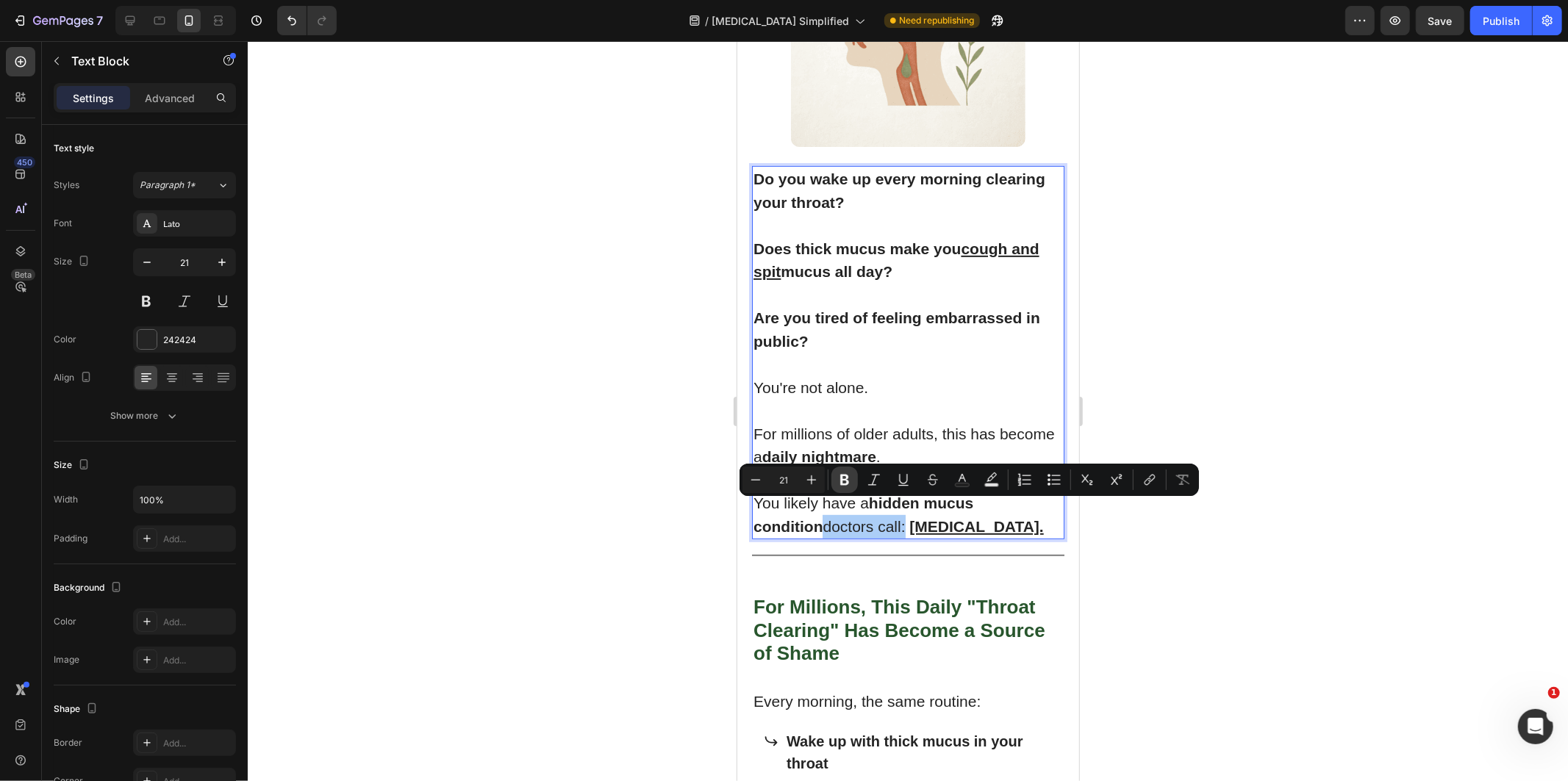
click at [843, 482] on icon "Editor contextual toolbar" at bounding box center [844, 479] width 15 height 15
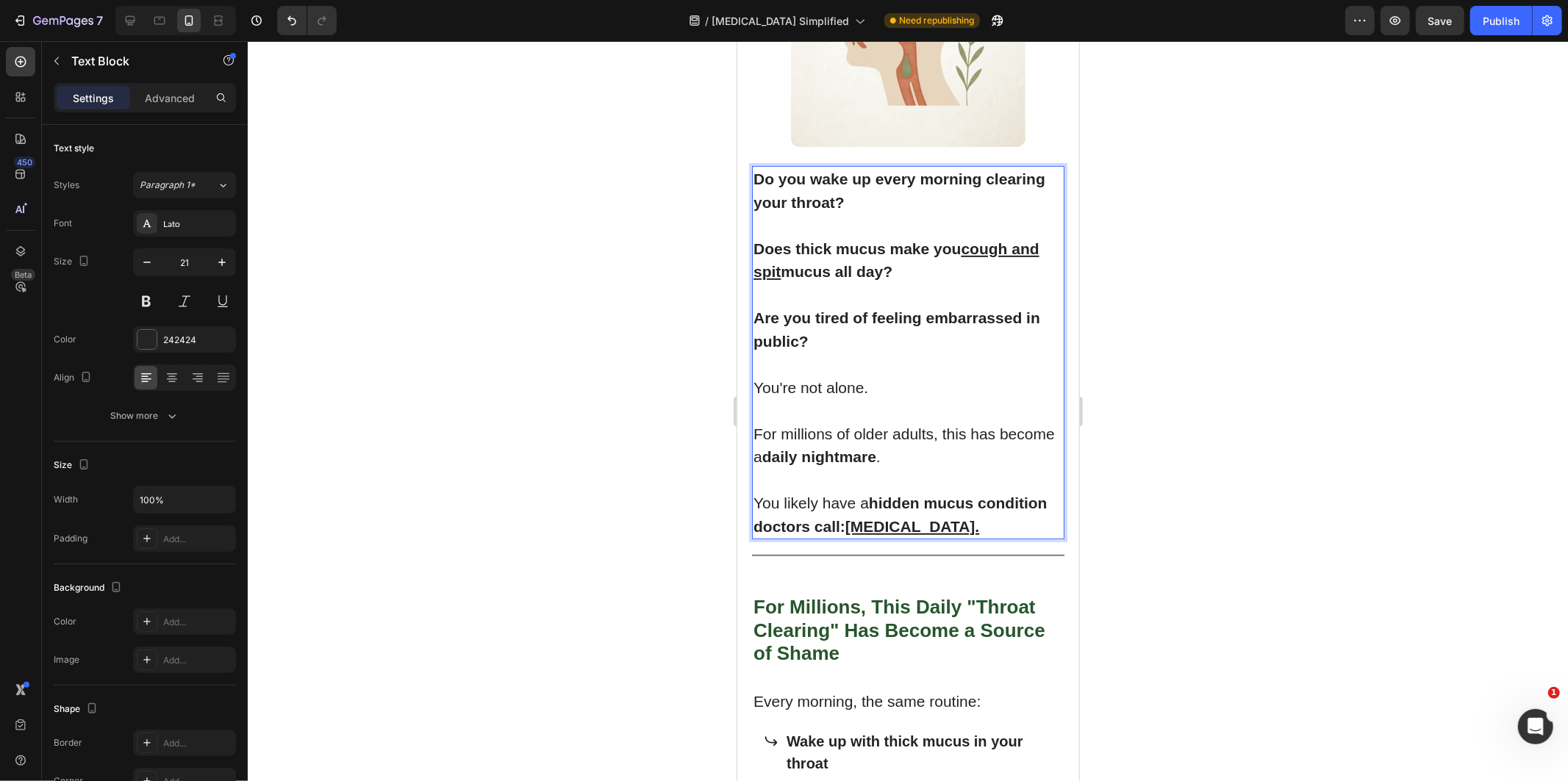
click at [825, 516] on strong "hidden mucus condition doctors call: [MEDICAL_DATA]." at bounding box center [899, 514] width 294 height 40
click at [832, 513] on strong "hidden mucus condition doctors call: [MEDICAL_DATA]." at bounding box center [899, 514] width 294 height 40
click at [844, 518] on u "[MEDICAL_DATA]." at bounding box center [911, 526] width 134 height 17
click at [832, 510] on strong "hidden mucus condition doctors call: [MEDICAL_DATA]." at bounding box center [899, 514] width 294 height 40
click at [837, 511] on strong "hidden mucus condition doctors call: [MEDICAL_DATA]." at bounding box center [899, 514] width 294 height 40
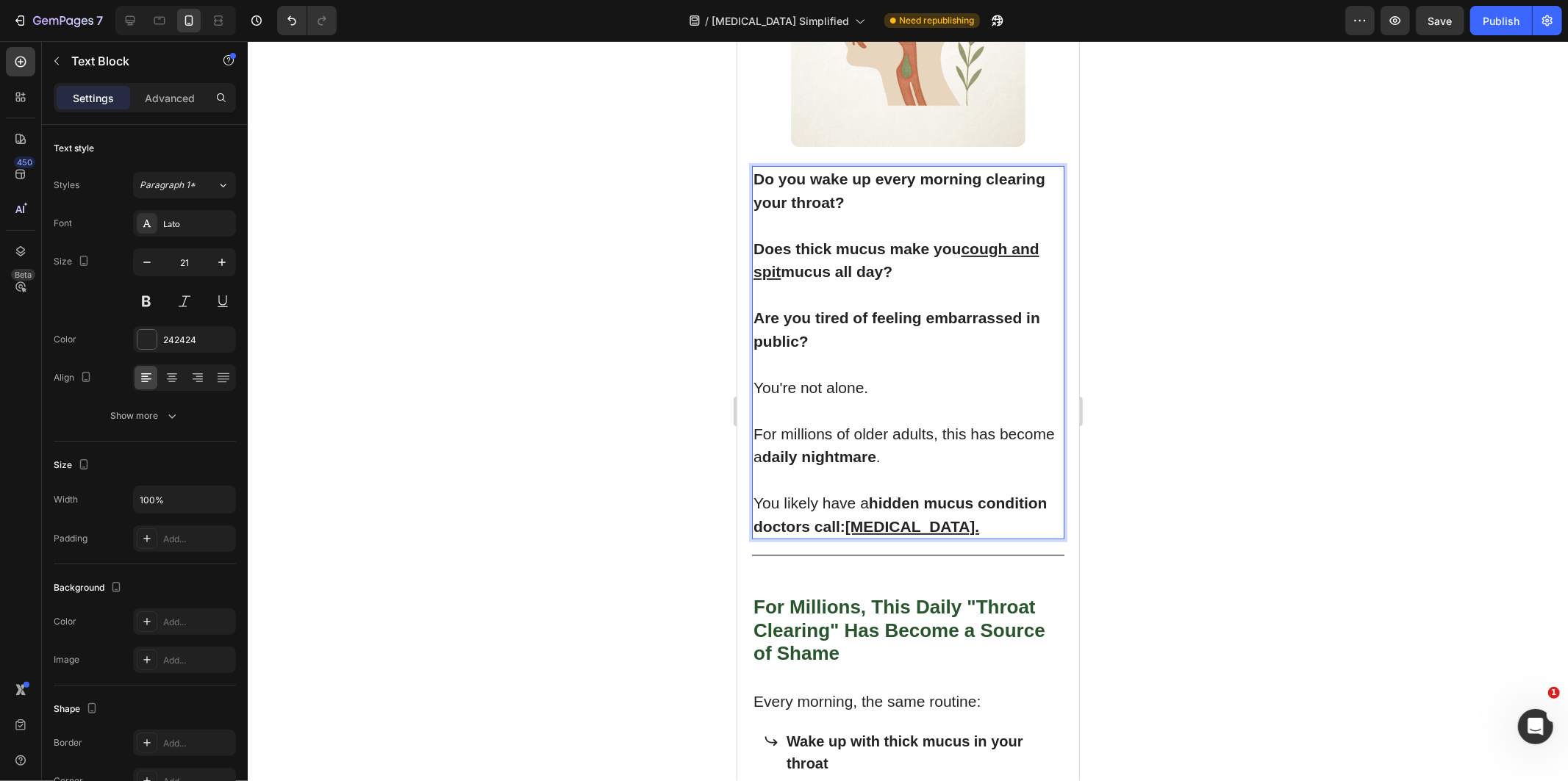
click at [844, 518] on u "[MEDICAL_DATA]." at bounding box center [911, 526] width 134 height 17
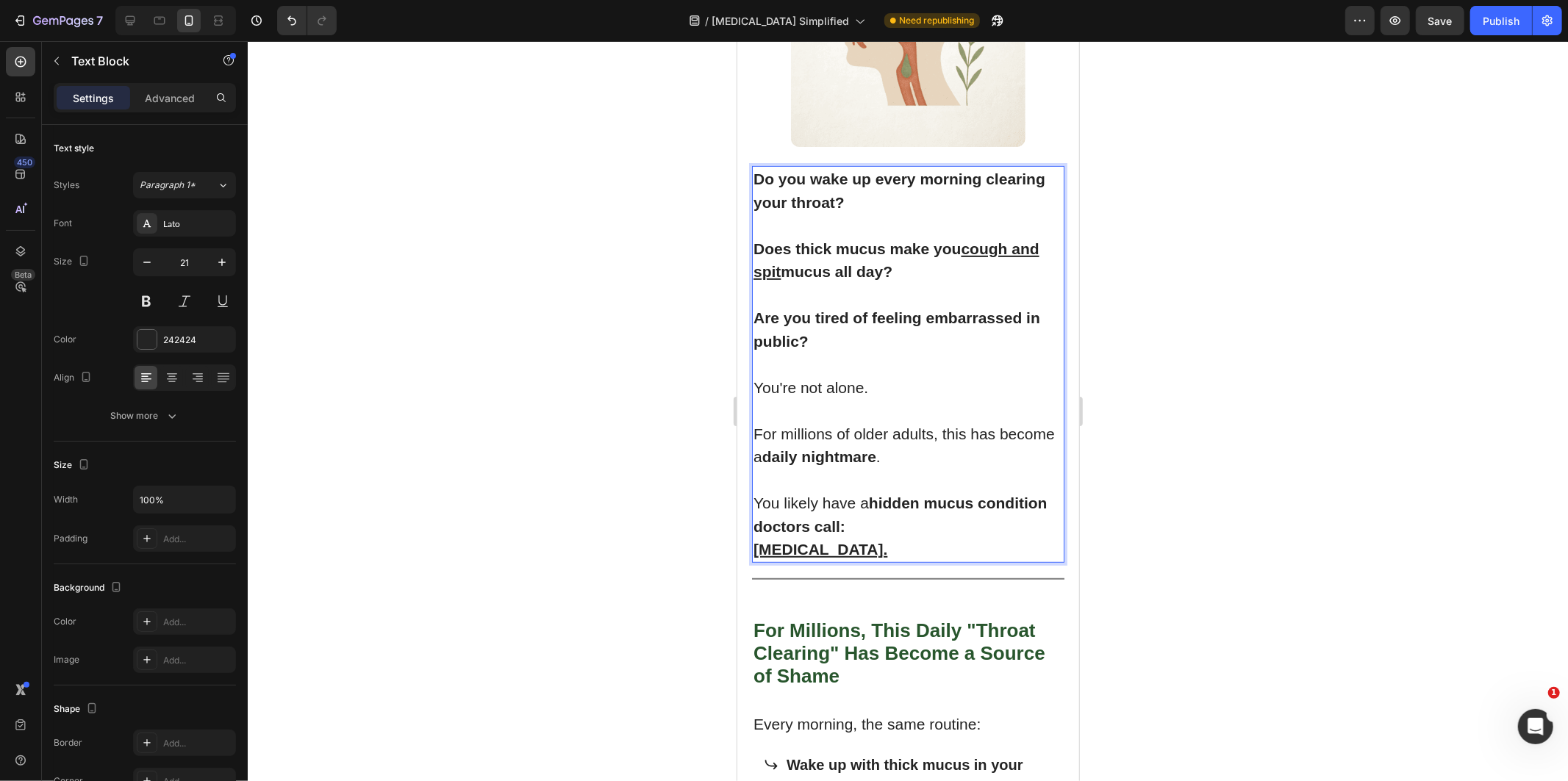
drag, startPoint x: 1301, startPoint y: 408, endPoint x: 1308, endPoint y: 398, distance: 12.2
click at [1301, 407] on div at bounding box center [908, 411] width 1320 height 740
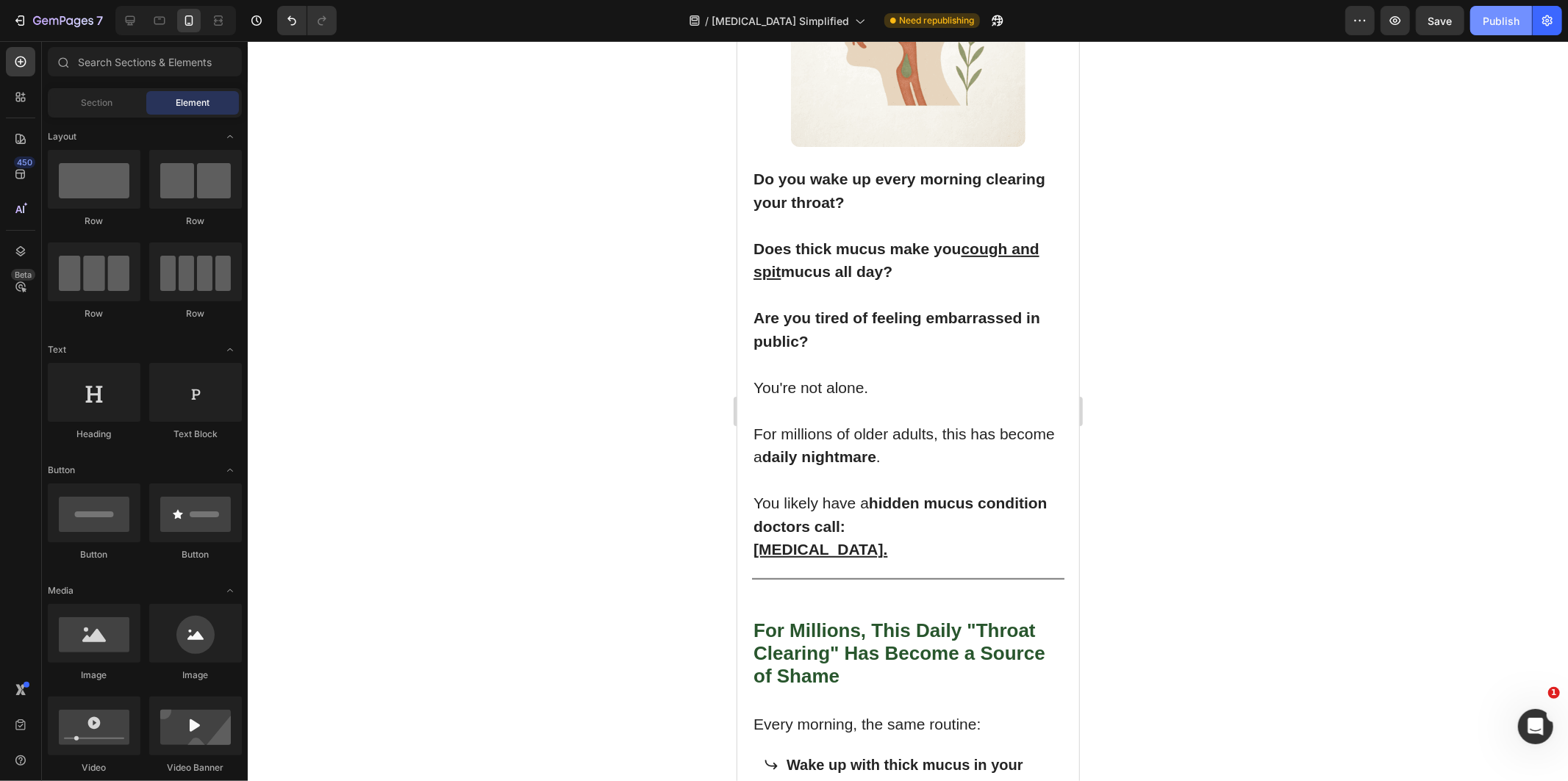
click at [1498, 18] on div "Publish" at bounding box center [1500, 21] width 37 height 15
click at [817, 540] on u "[MEDICAL_DATA]." at bounding box center [820, 549] width 134 height 17
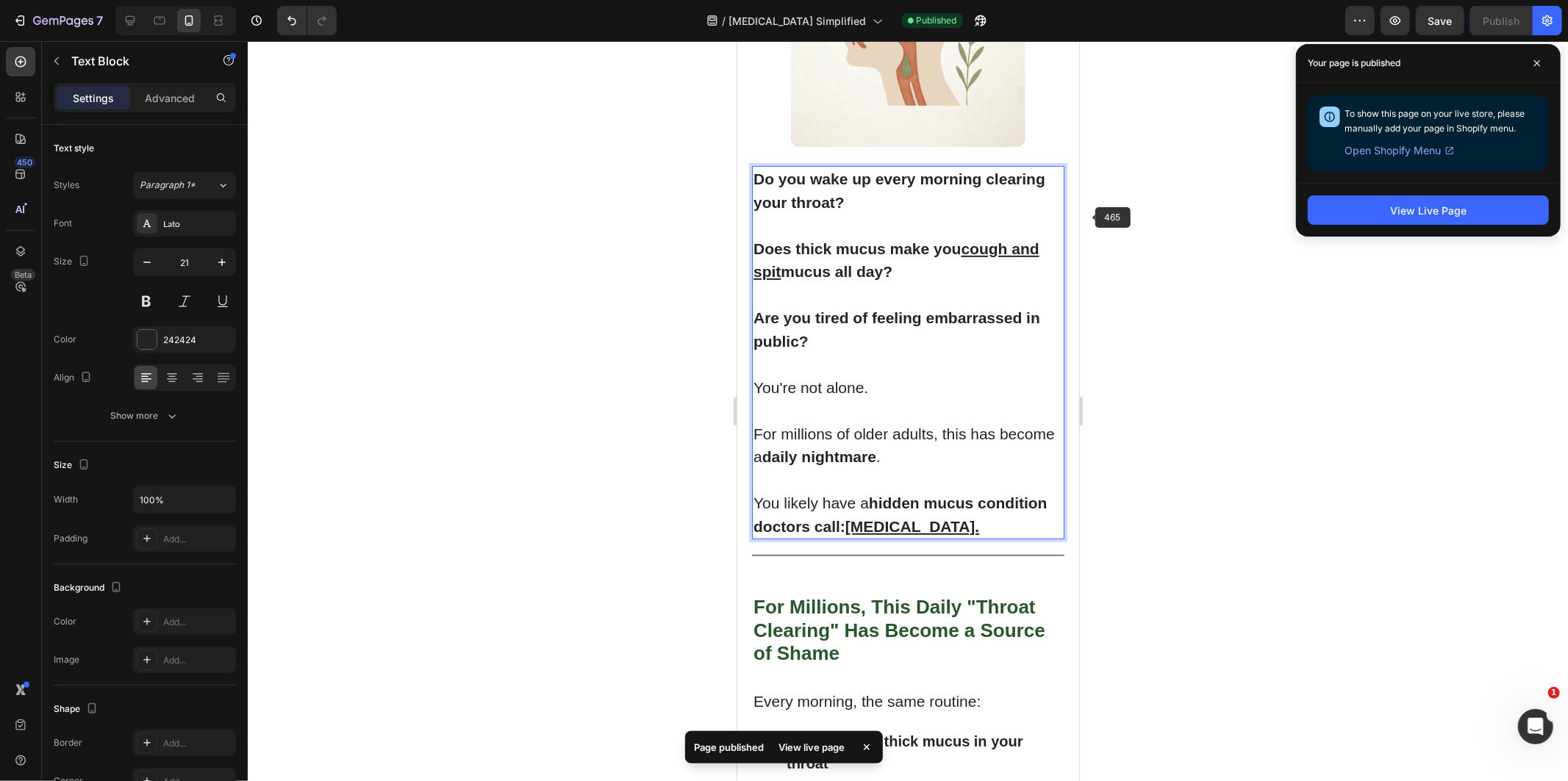
click at [1309, 269] on div at bounding box center [908, 411] width 1320 height 740
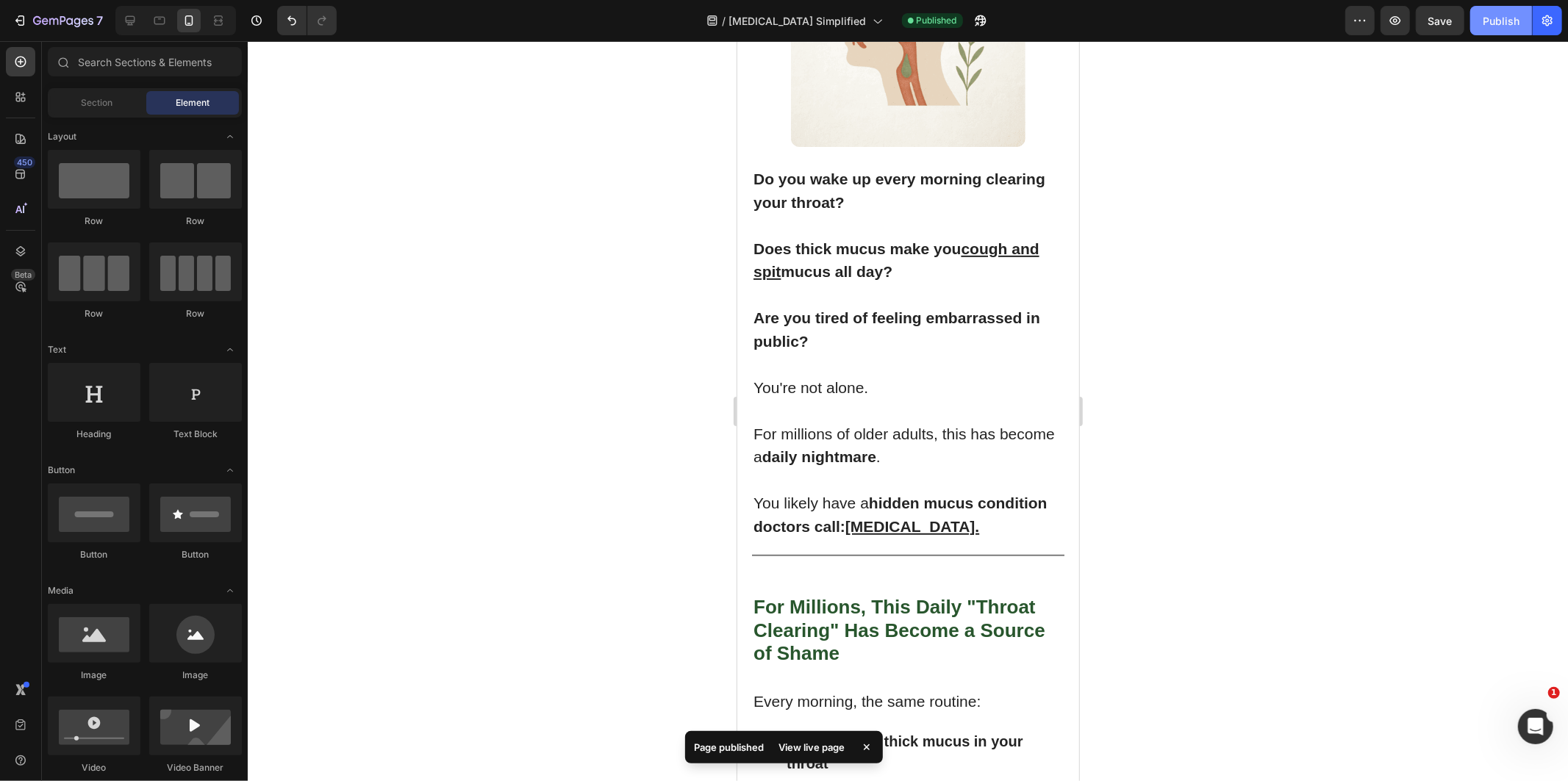
click at [1501, 21] on div "Publish" at bounding box center [1500, 21] width 37 height 15
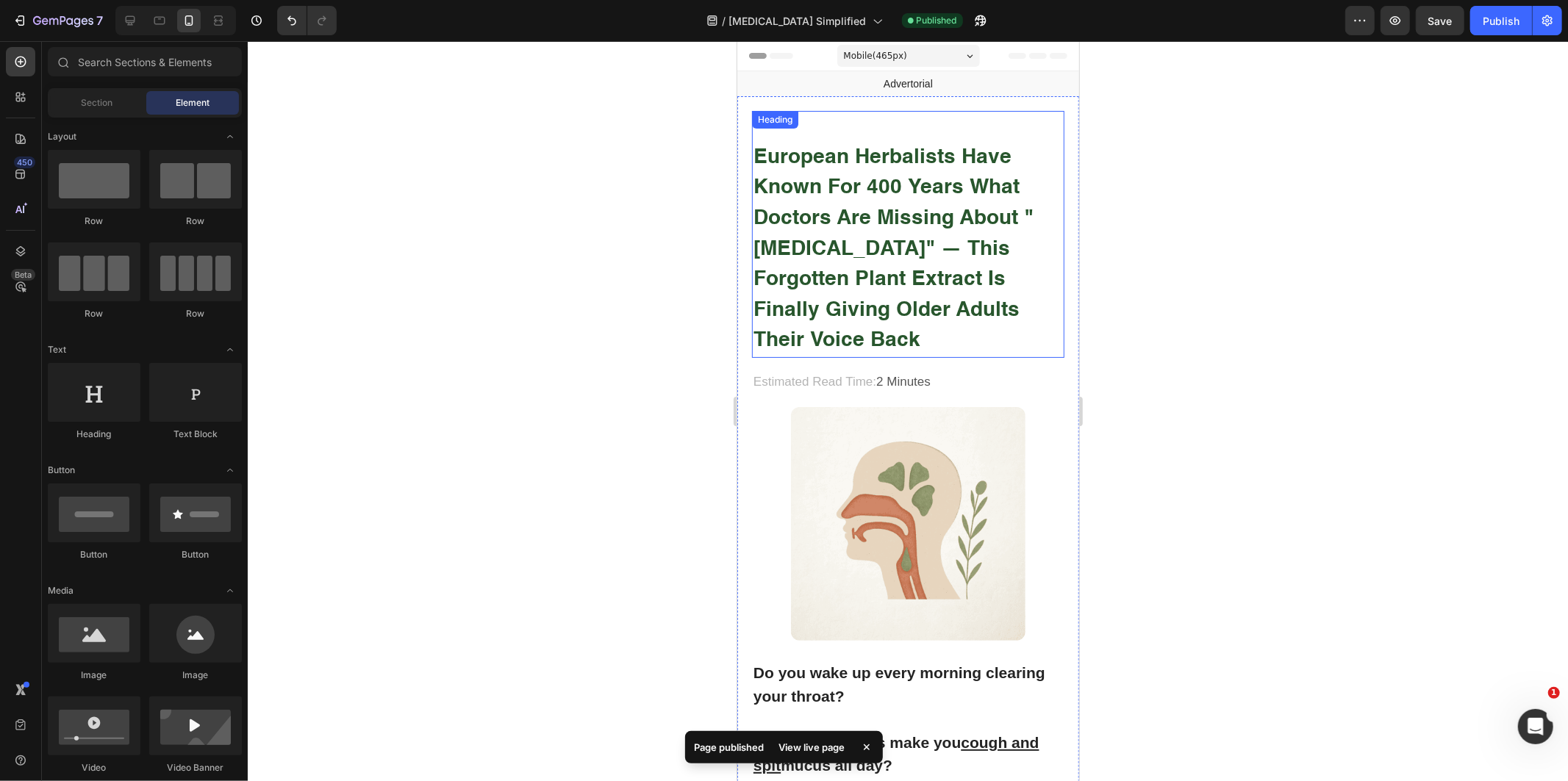
click at [1191, 270] on div at bounding box center [908, 411] width 1320 height 740
click at [933, 205] on strong "European Herbalists Have Known for 400 Years What Doctors Are Missing About "[M…" at bounding box center [892, 249] width 280 height 204
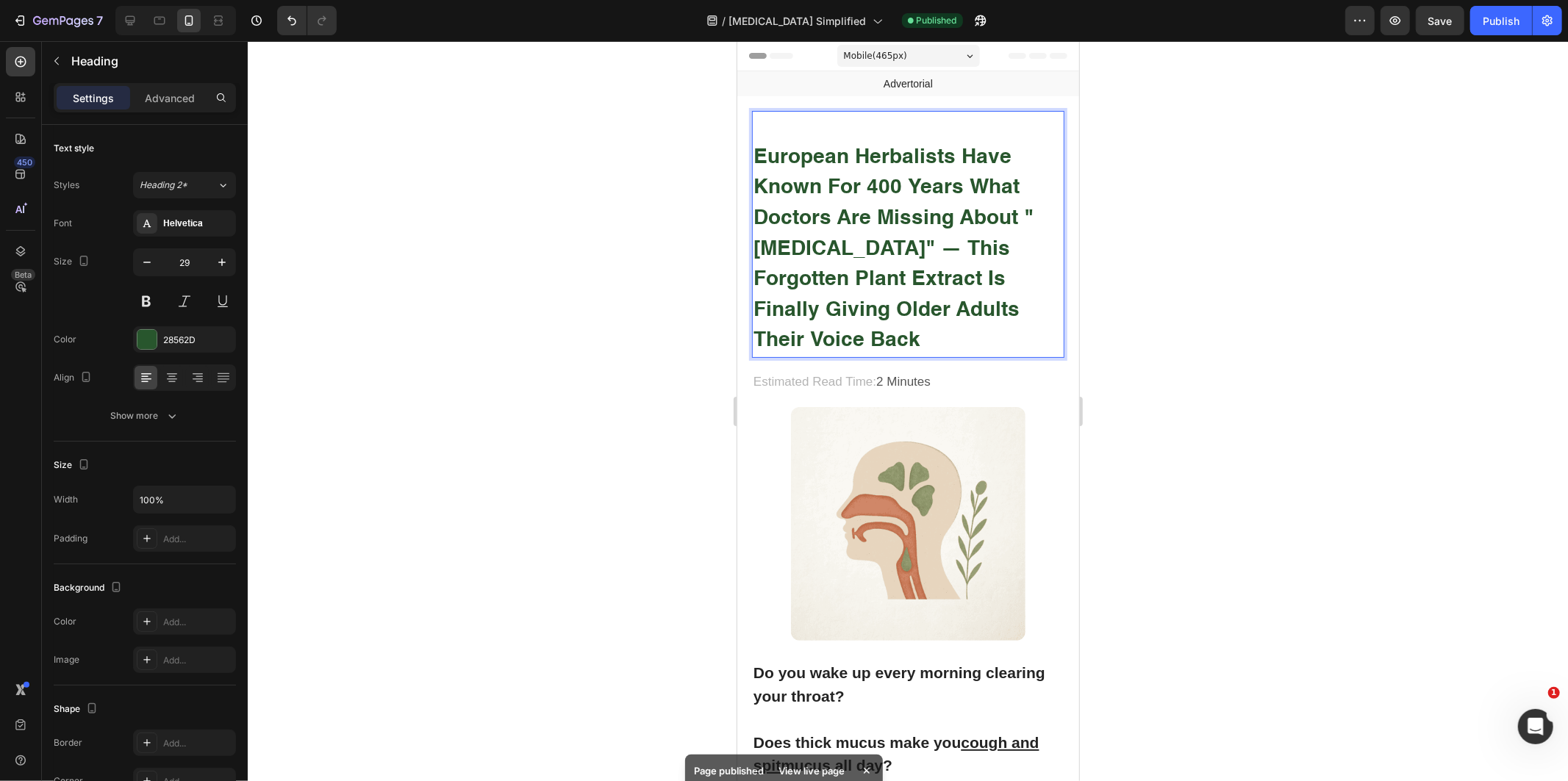
click at [925, 214] on strong "European Herbalists Have Known for 400 Years What Doctors Are Missing About "[M…" at bounding box center [892, 249] width 280 height 204
click at [904, 213] on strong "European Herbalists Have Known for 400 Years What Doctors Are Missing About "[M…" at bounding box center [892, 249] width 280 height 204
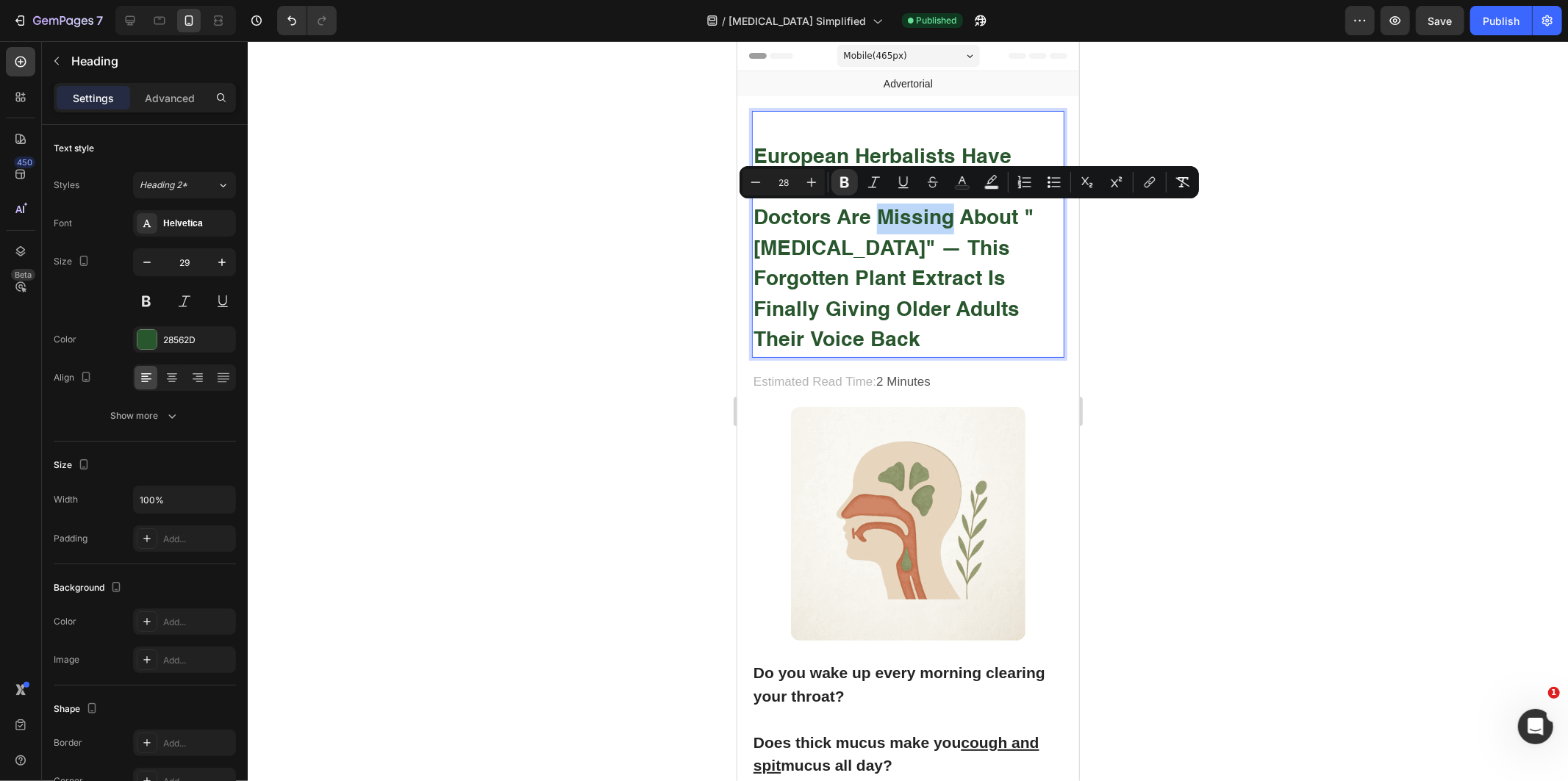
drag, startPoint x: 904, startPoint y: 213, endPoint x: 882, endPoint y: 222, distance: 23.8
click at [882, 222] on strong "European Herbalists Have Known for 400 Years What Doctors Are Missing About "[M…" at bounding box center [892, 249] width 280 height 204
click at [1214, 290] on div at bounding box center [908, 411] width 1320 height 740
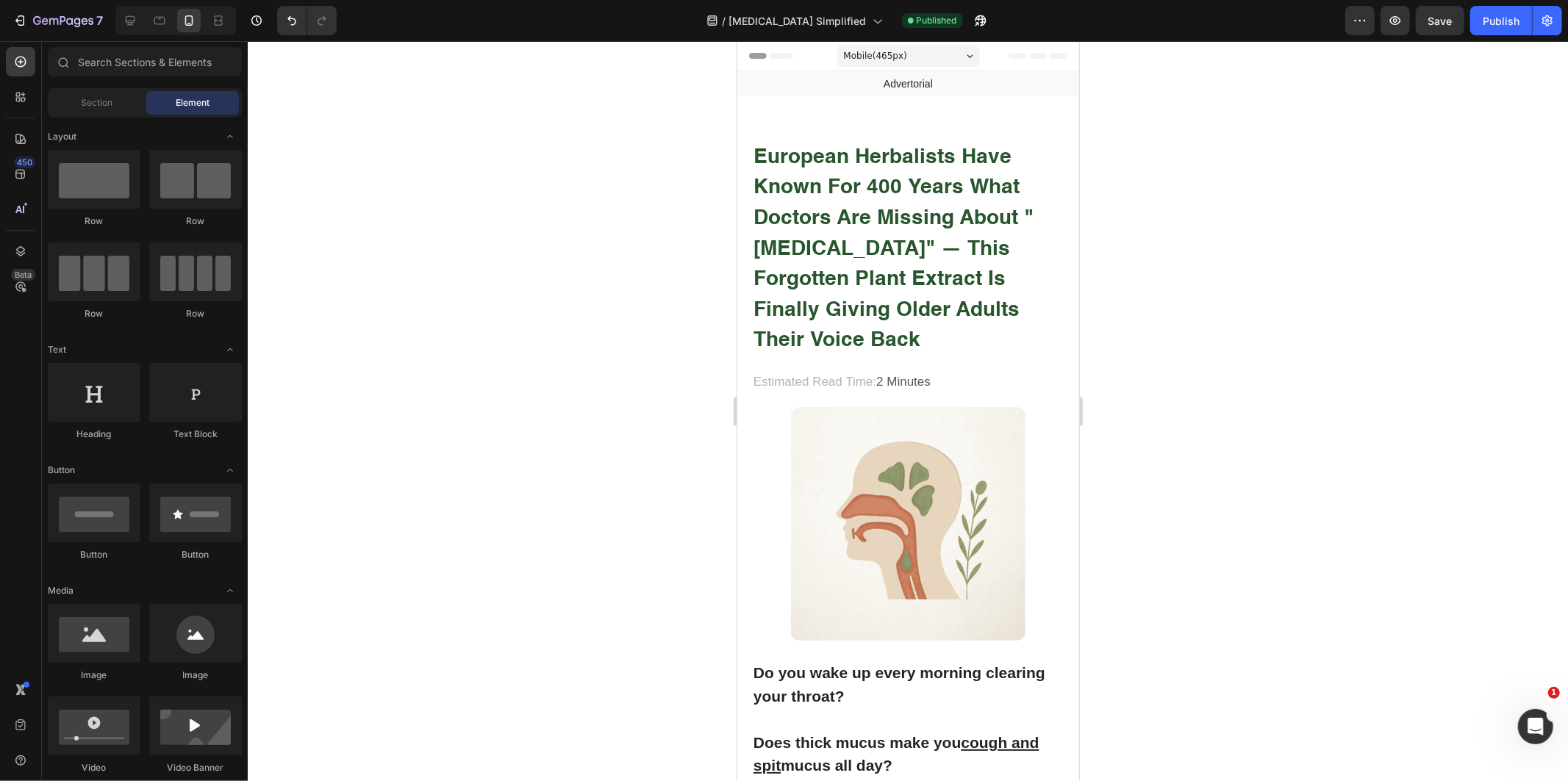
click at [1326, 307] on div at bounding box center [908, 411] width 1320 height 740
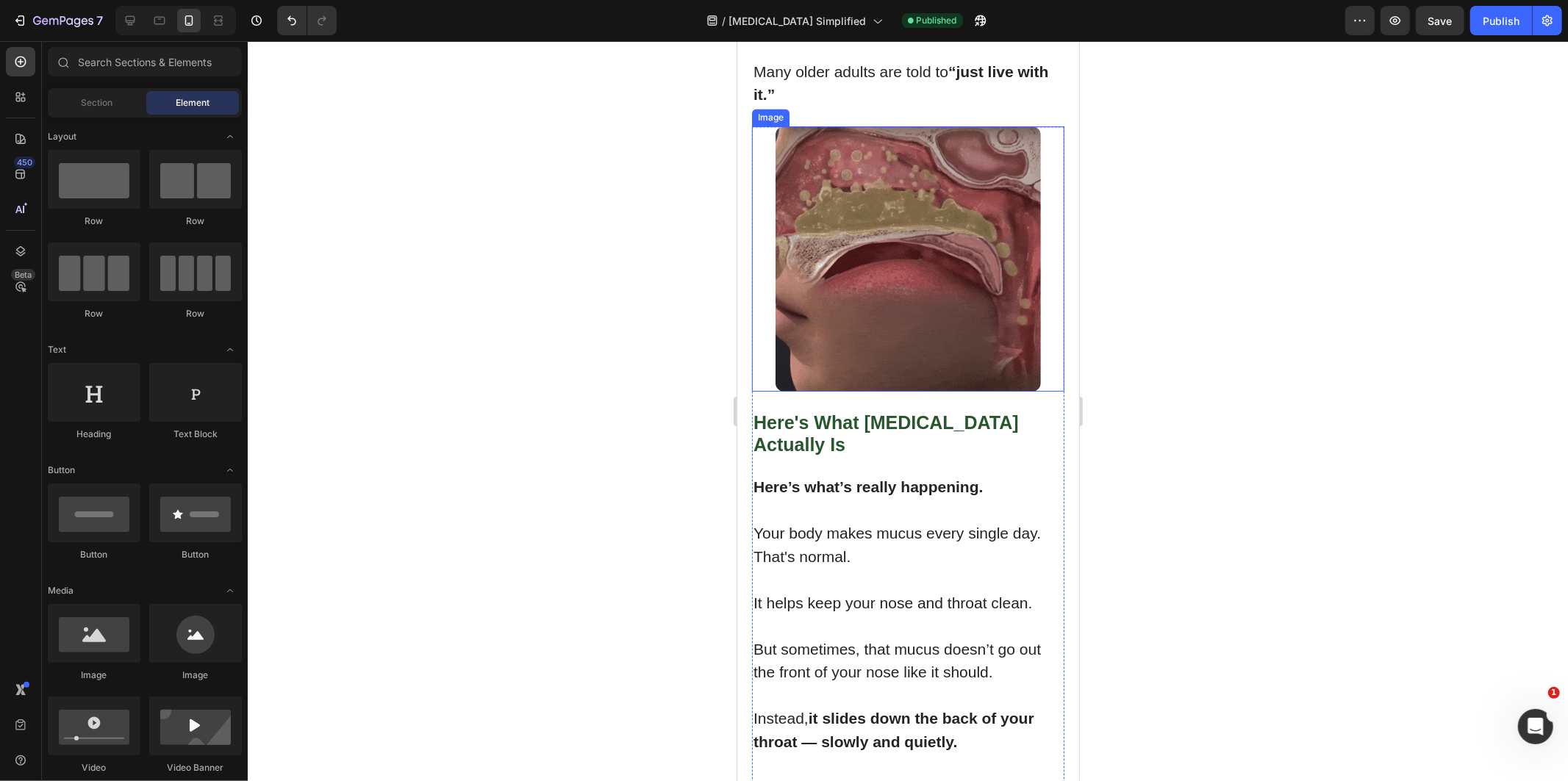
scroll to position [2205, 0]
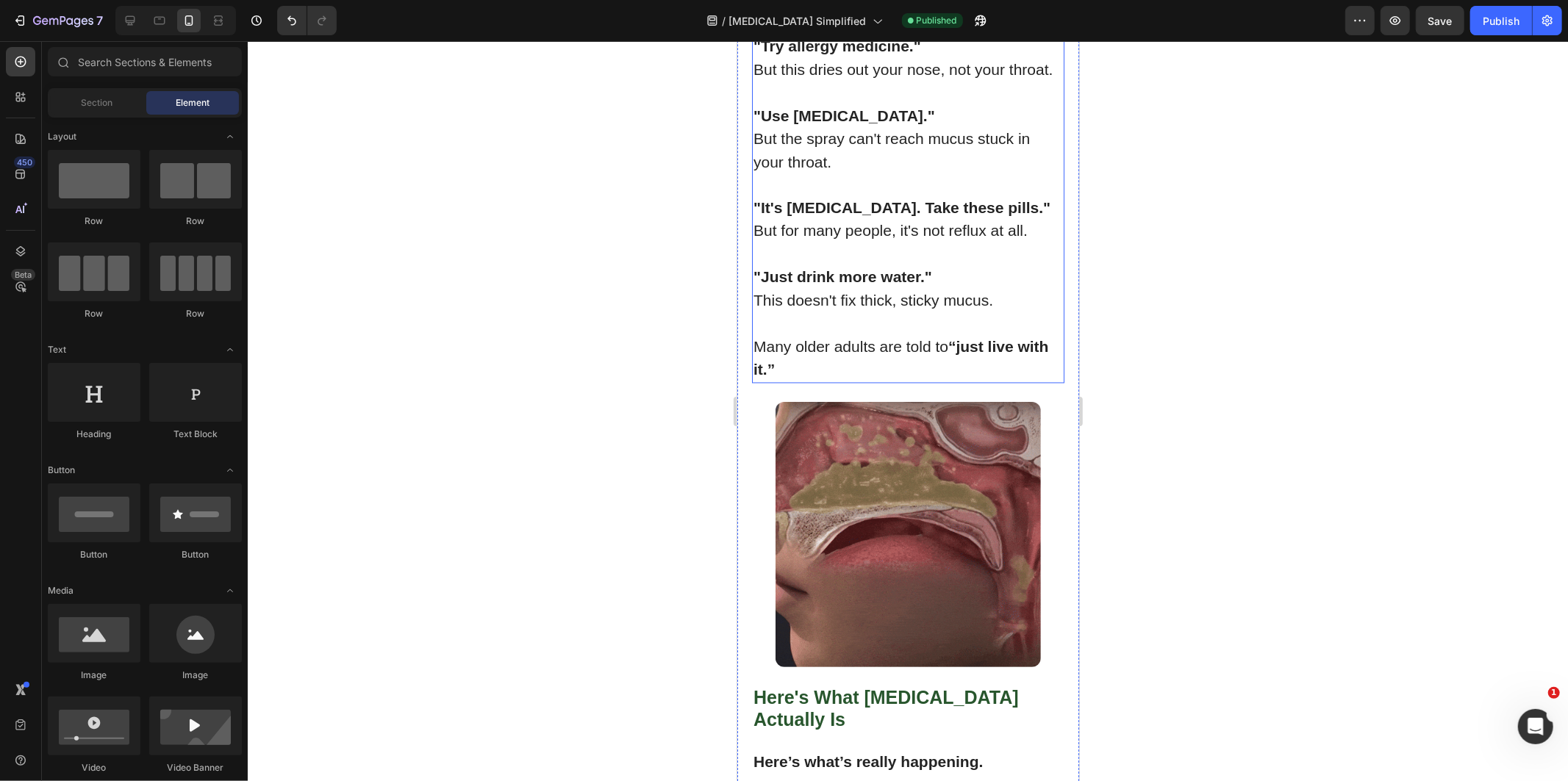
drag, startPoint x: 905, startPoint y: 394, endPoint x: 950, endPoint y: 382, distance: 46.6
click at [905, 173] on p ""Use [MEDICAL_DATA]." But the spray can't reach mucus stuck in your throat." at bounding box center [907, 138] width 309 height 69
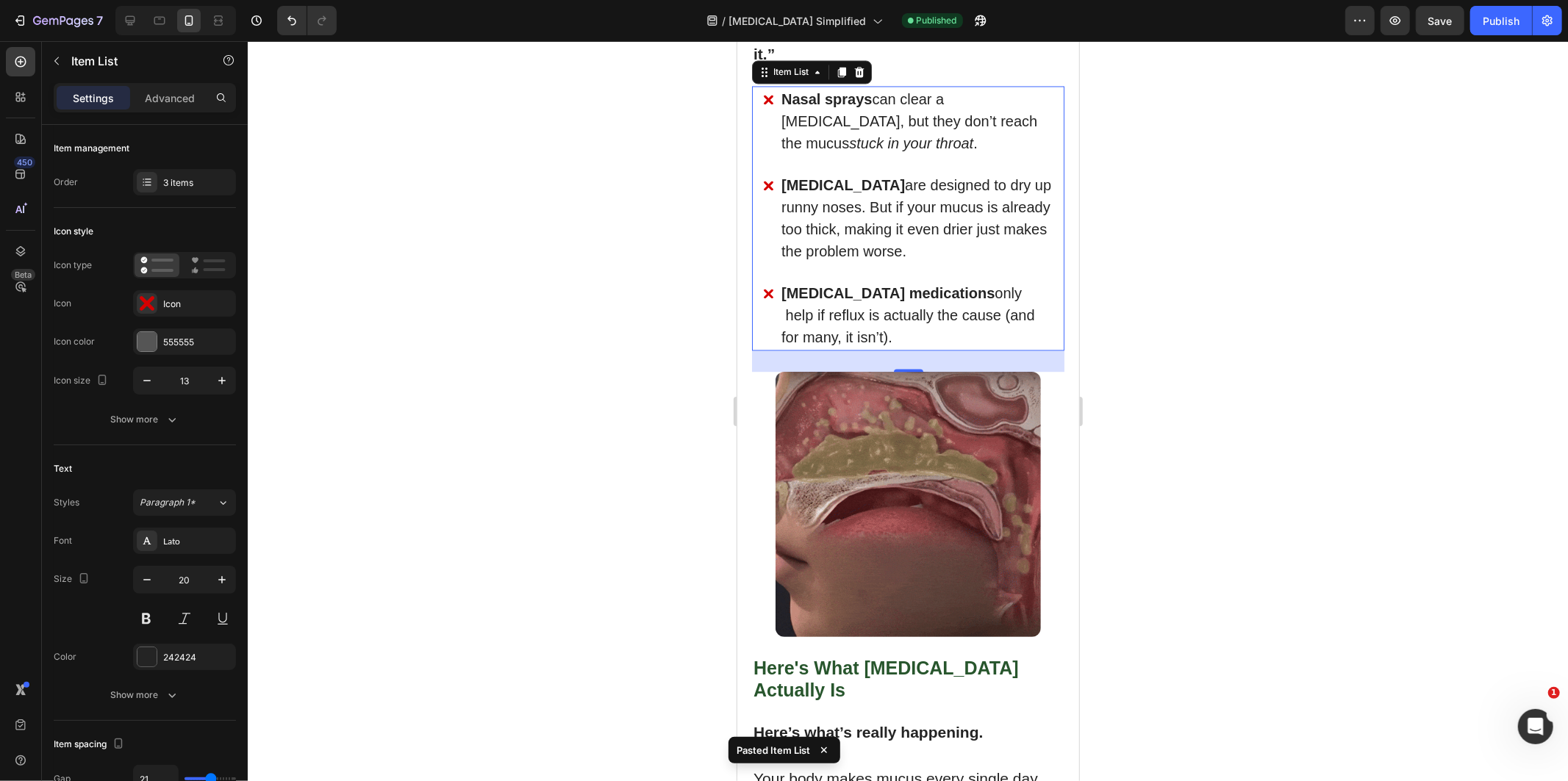
scroll to position [2257, 0]
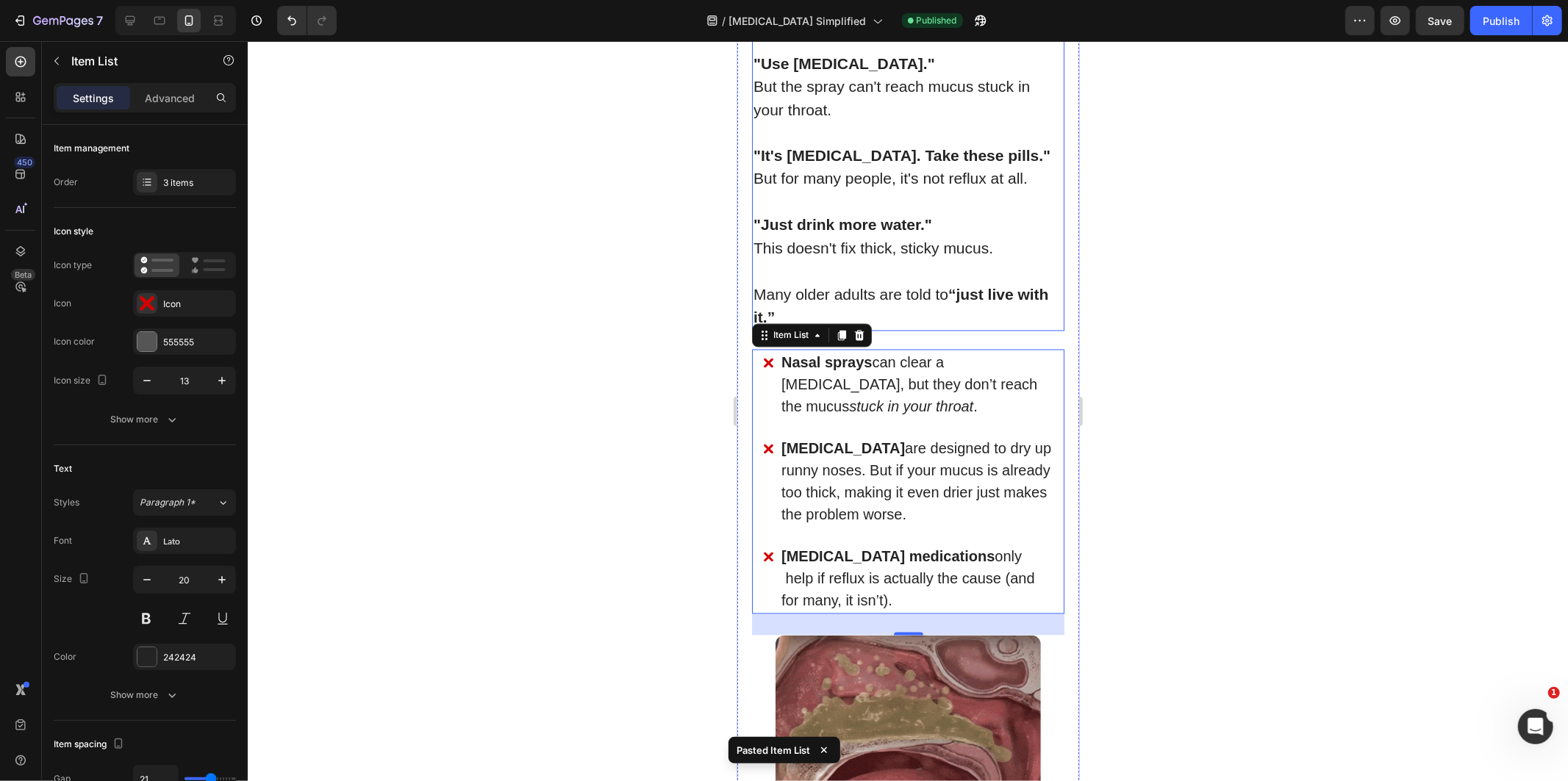
click at [860, 71] on strong ""Use [MEDICAL_DATA]."" at bounding box center [844, 63] width 182 height 17
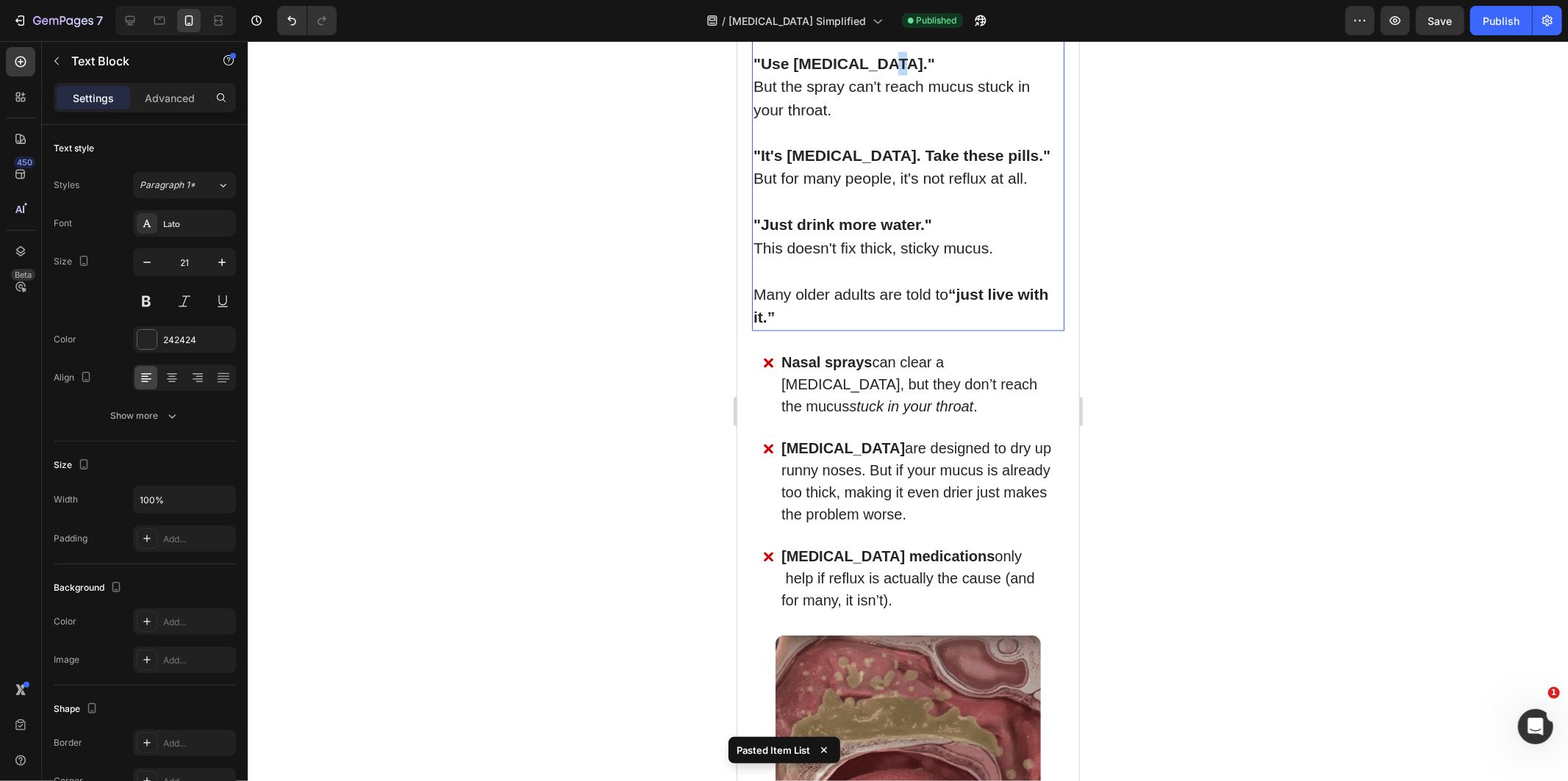
click at [860, 71] on strong ""Use [MEDICAL_DATA]."" at bounding box center [844, 63] width 182 height 17
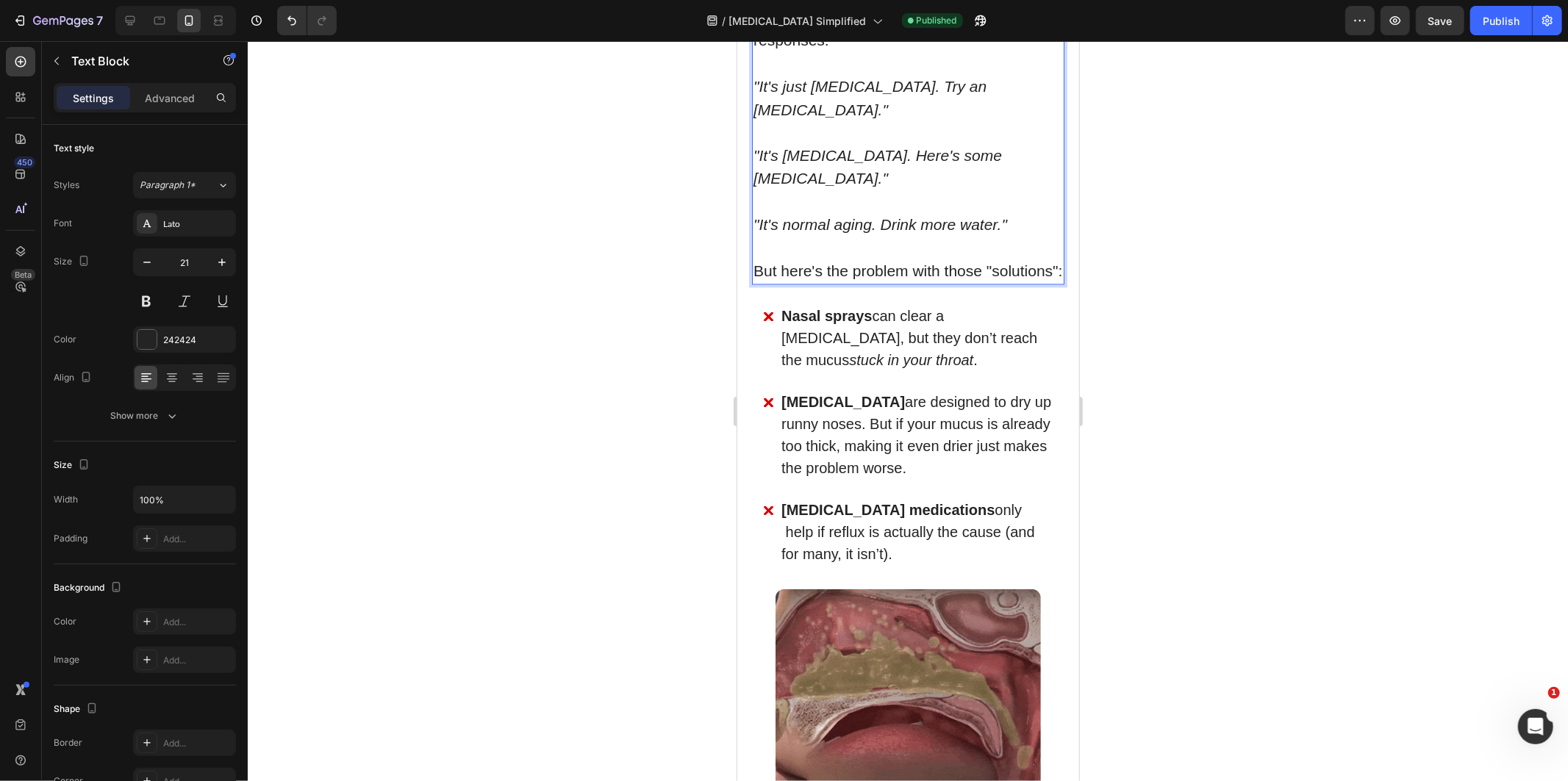
click at [1194, 460] on div at bounding box center [908, 411] width 1320 height 740
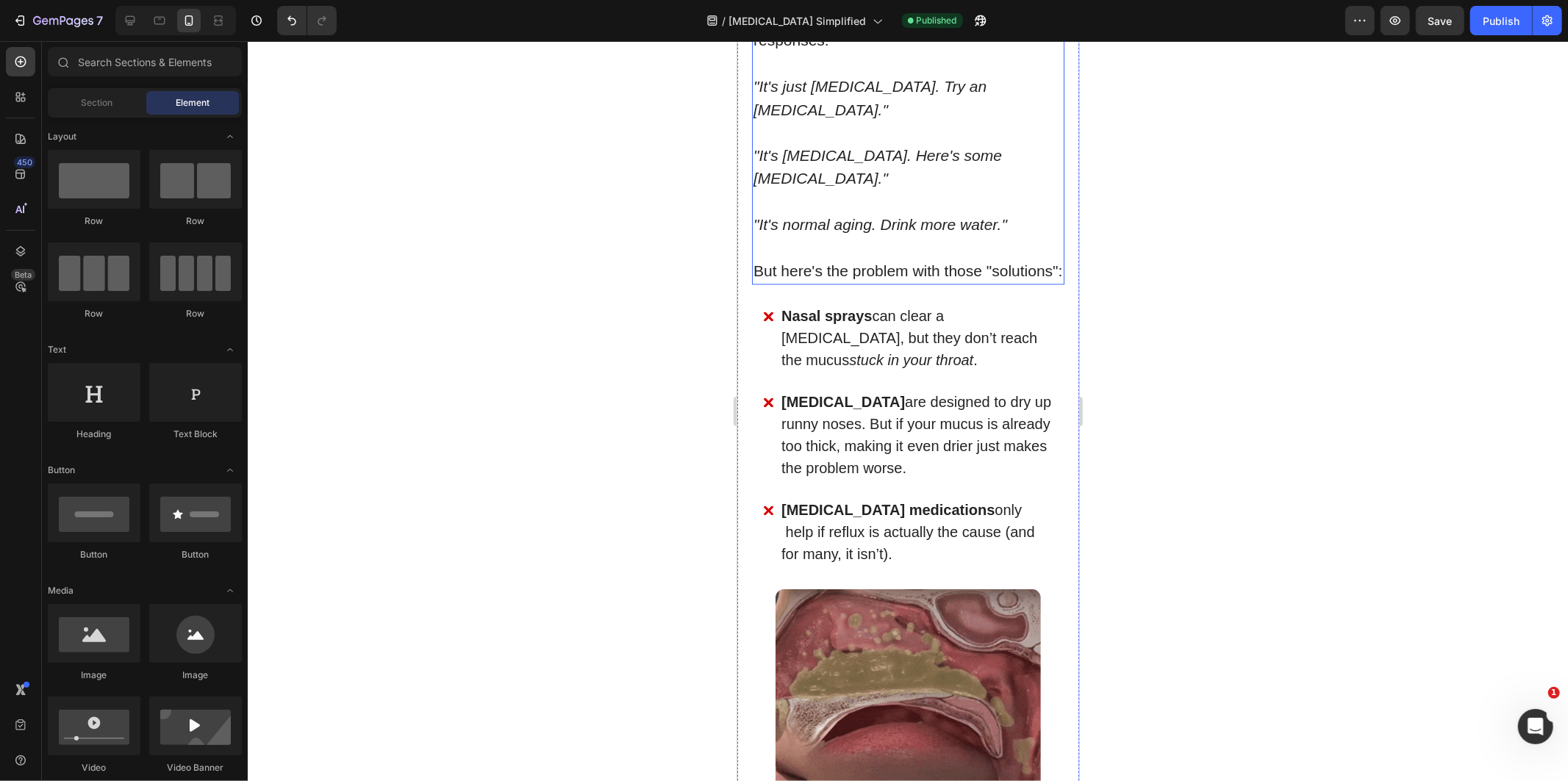
click at [889, 283] on p "But here's the problem with those "solutions":" at bounding box center [907, 271] width 309 height 23
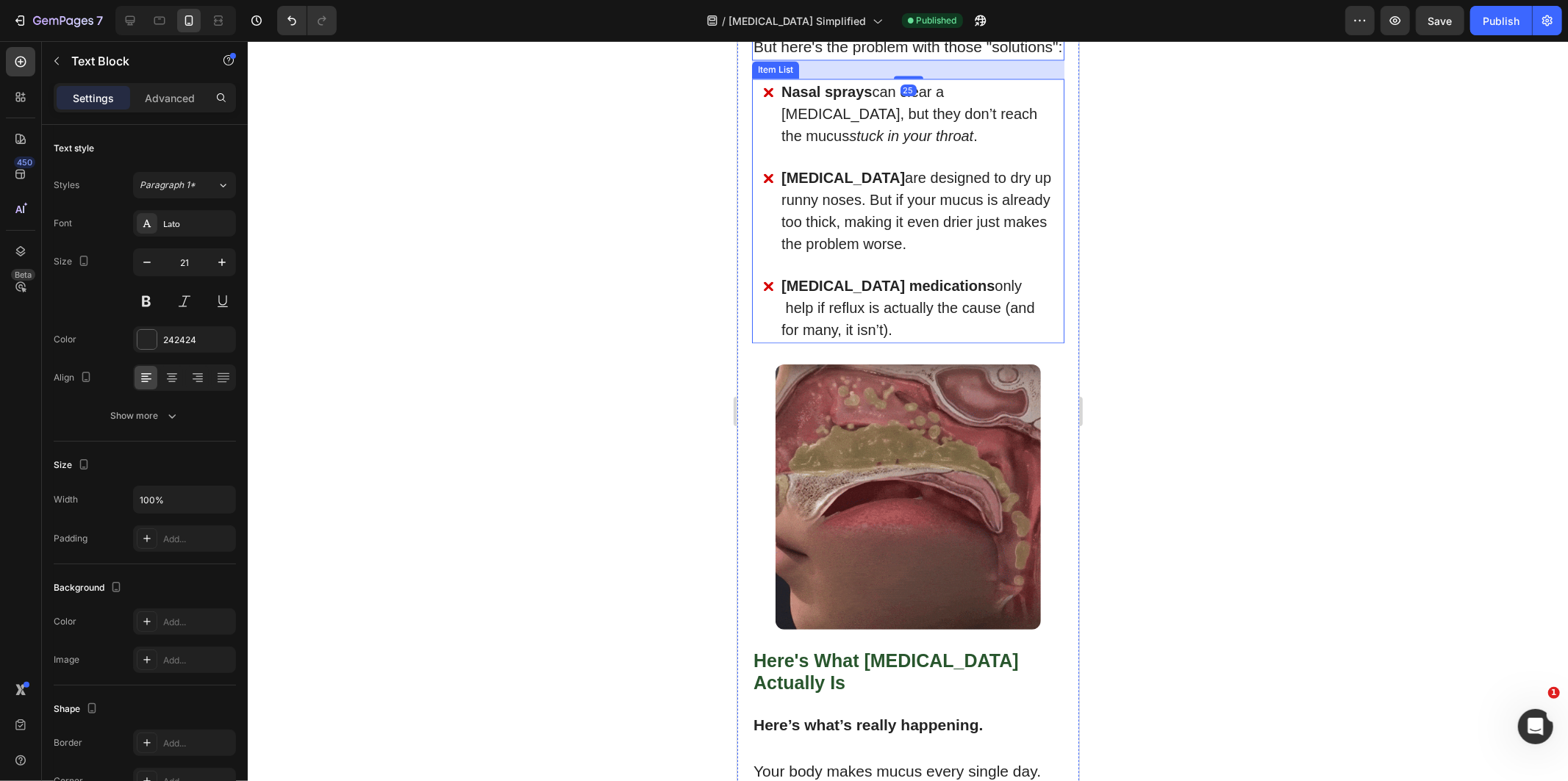
scroll to position [2502, 0]
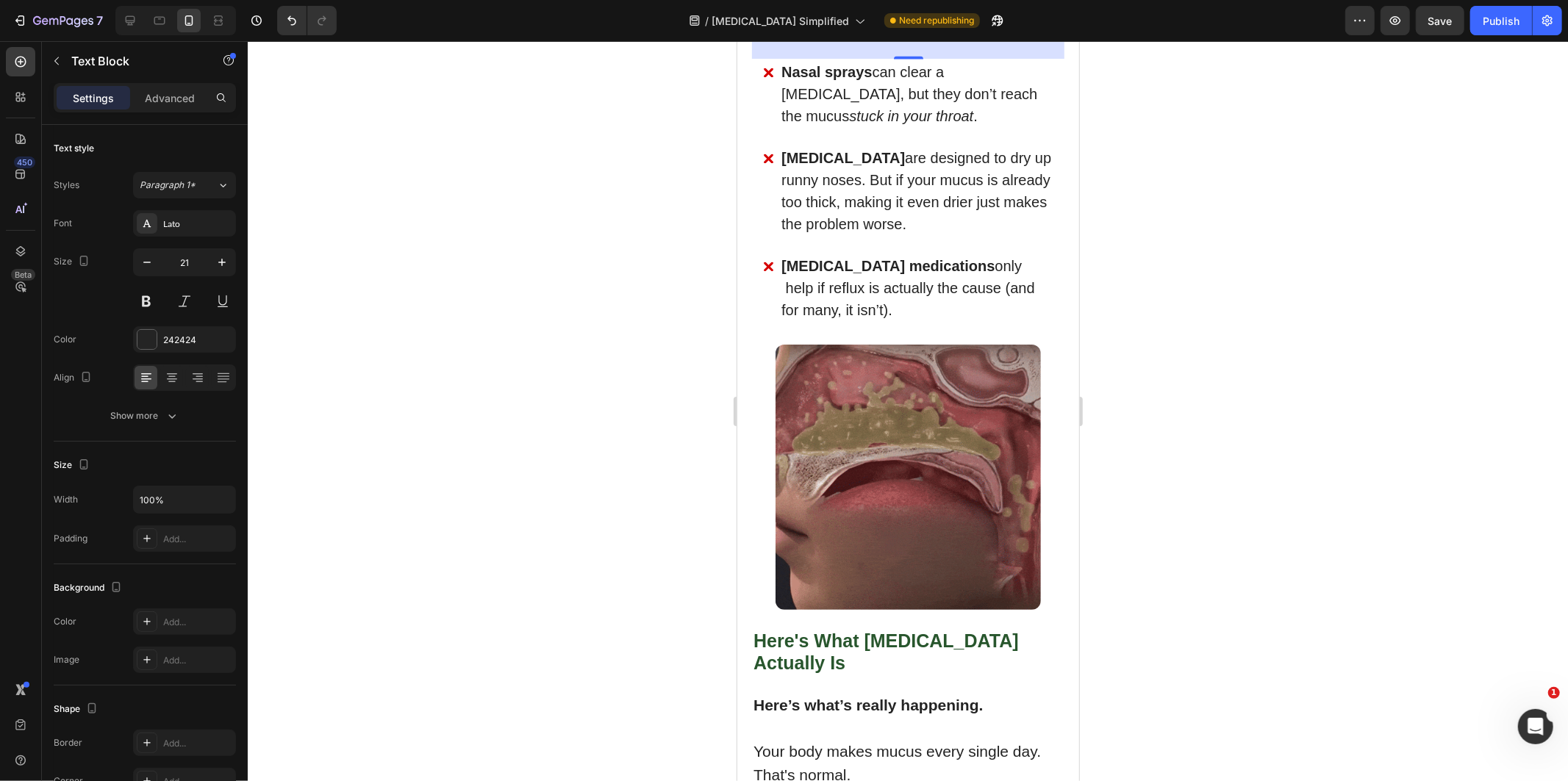
click at [1439, 519] on div at bounding box center [908, 411] width 1320 height 740
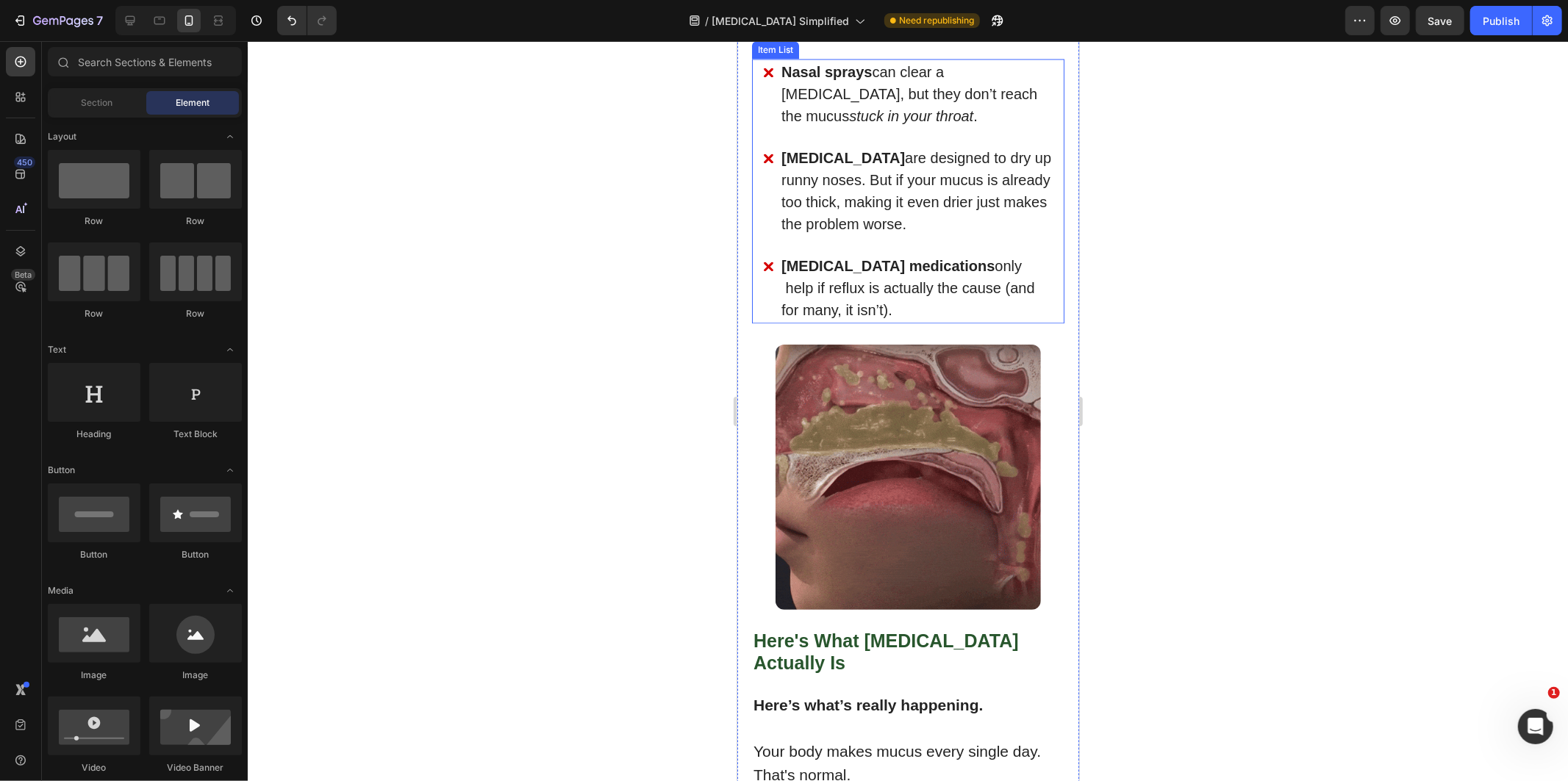
click at [766, 237] on div "[MEDICAL_DATA] are designed to dry up runny noses. But if your mucus is already…" at bounding box center [909, 190] width 291 height 93
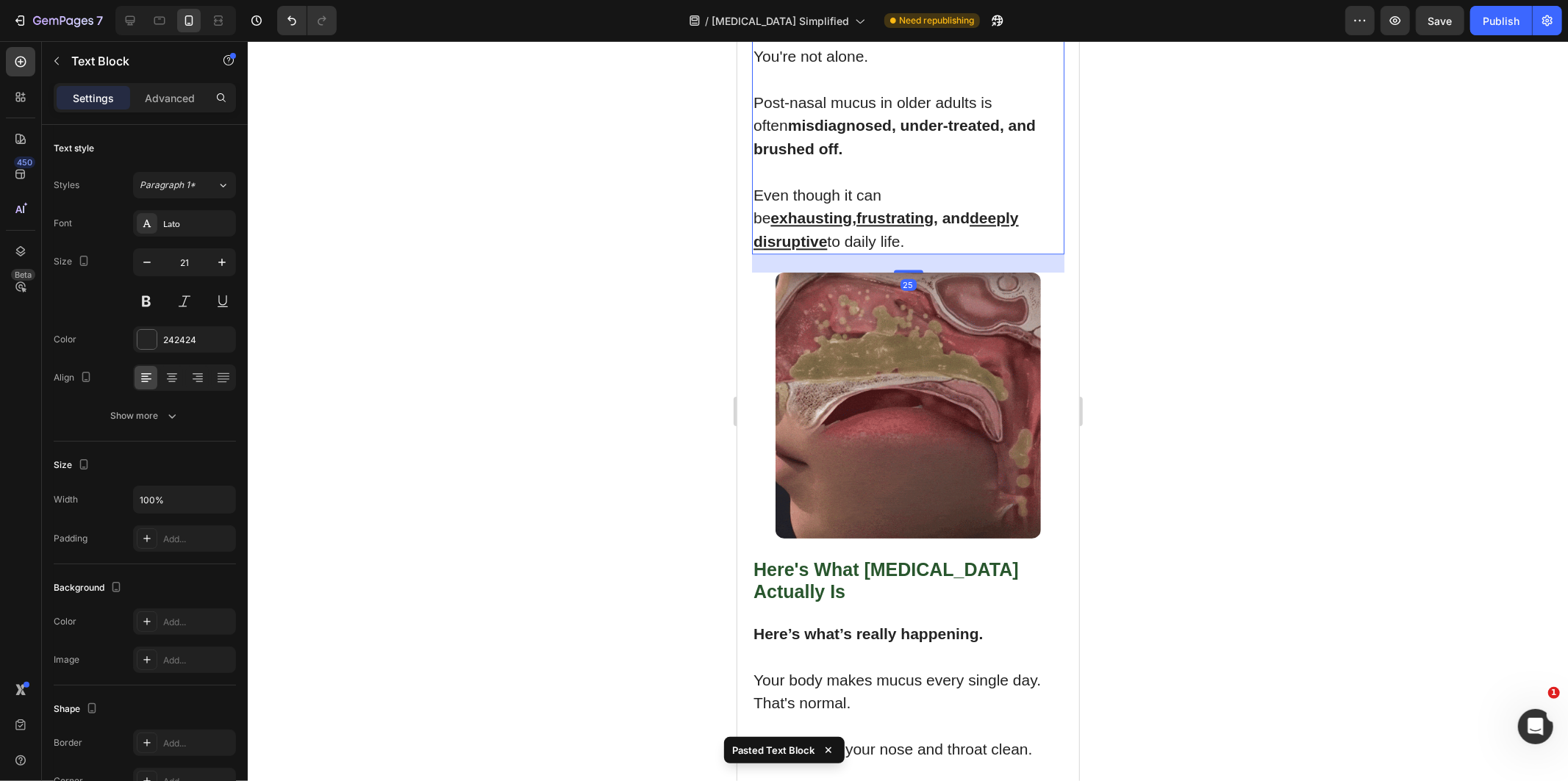
scroll to position [2965, 0]
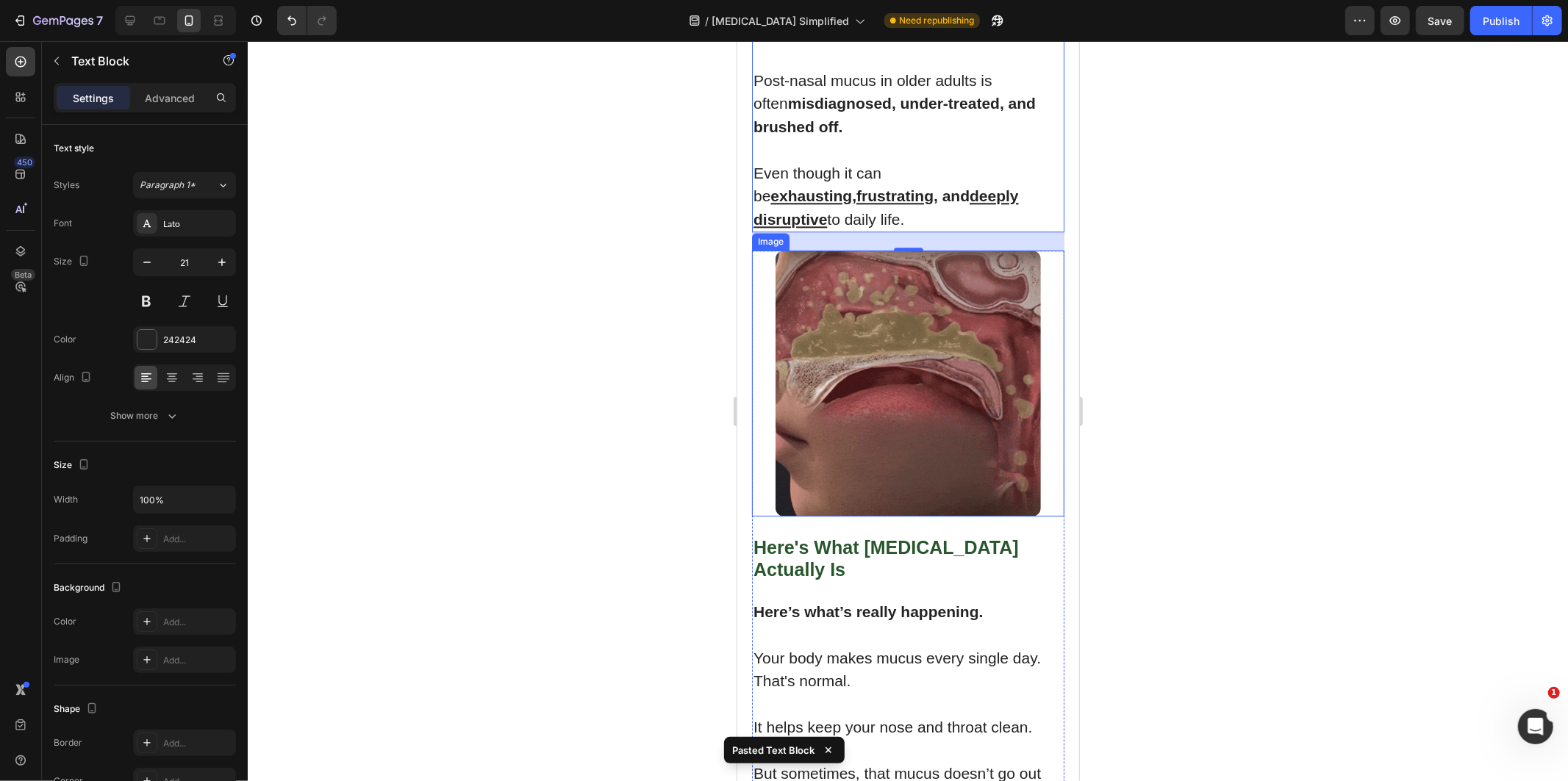
click at [951, 230] on p "Even though it can be exhausting , frustrating , and deeply disruptive to daily…" at bounding box center [907, 183] width 309 height 93
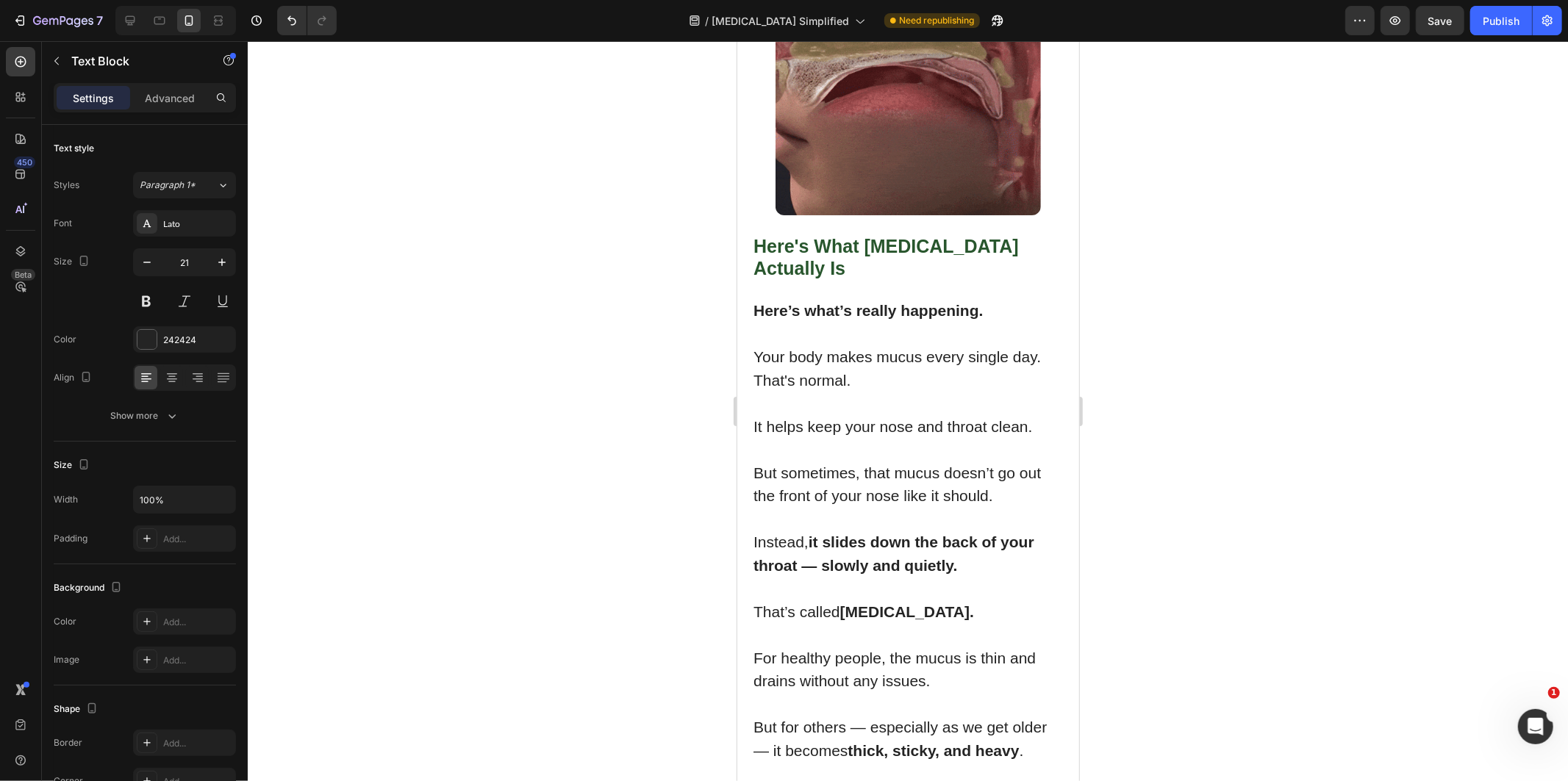
drag, startPoint x: 928, startPoint y: 120, endPoint x: 951, endPoint y: 99, distance: 31.1
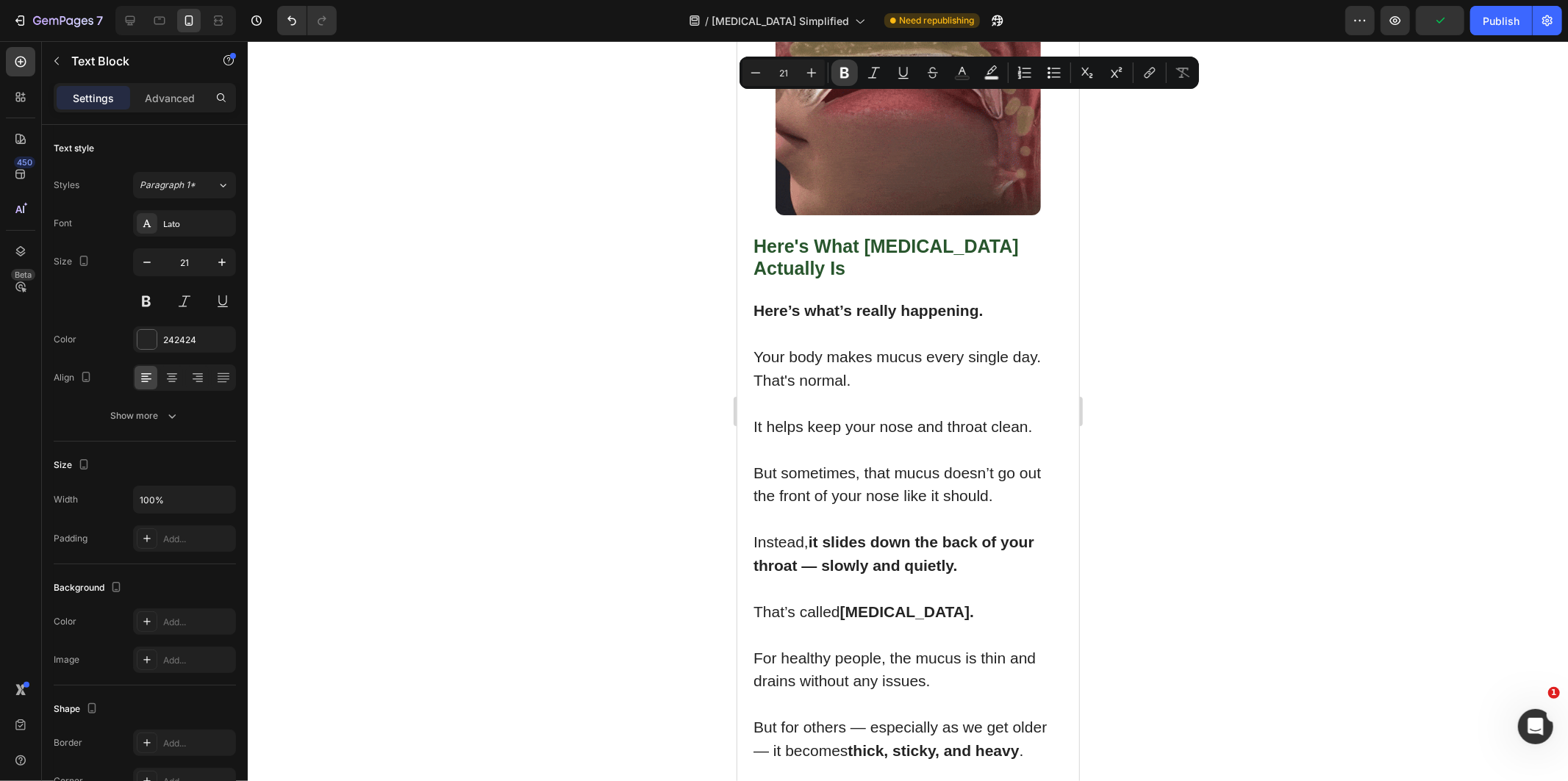
click at [844, 77] on icon "Editor contextual toolbar" at bounding box center [844, 73] width 9 height 11
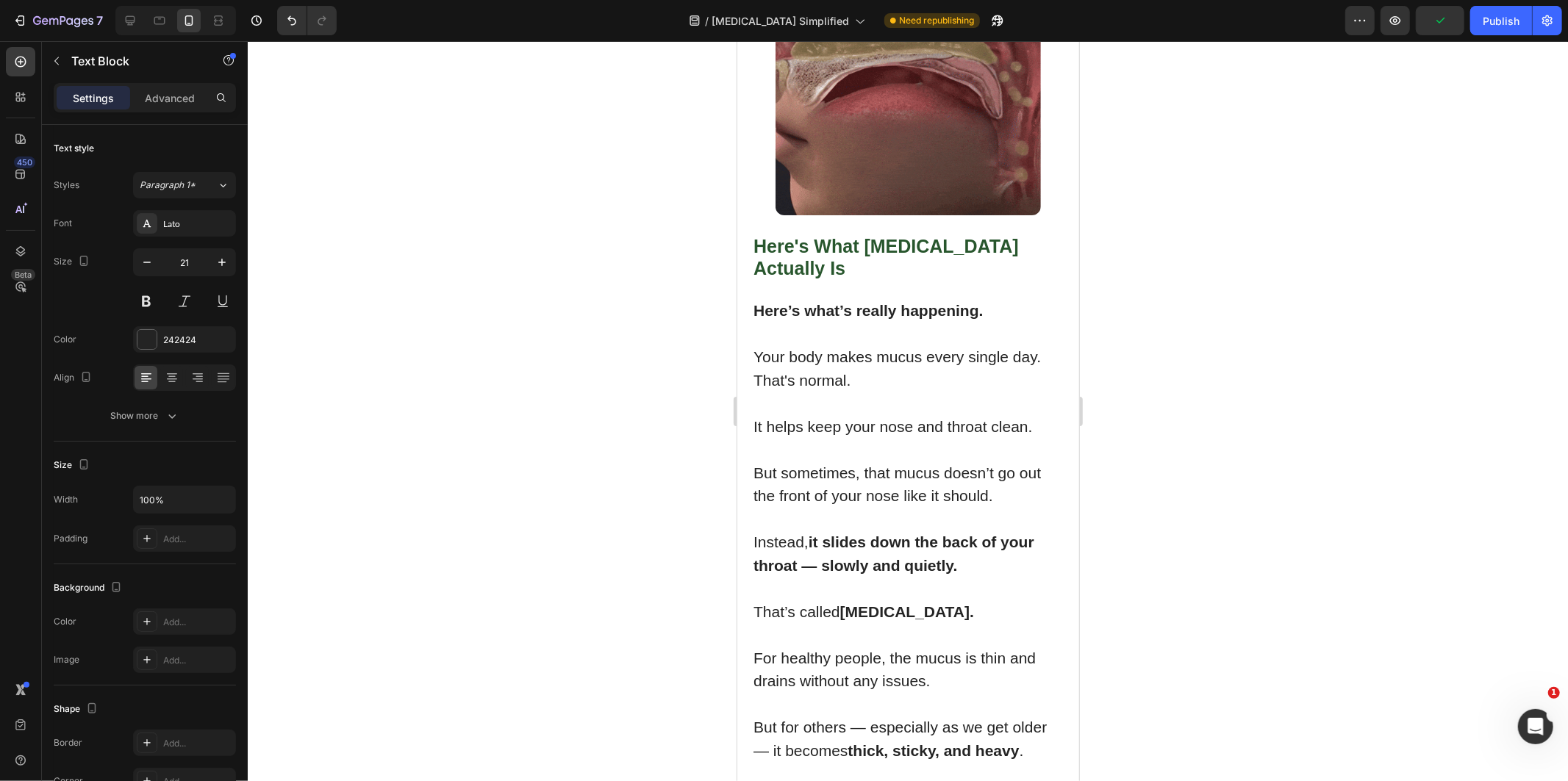
click at [302, 26] on button "Undo/Redo" at bounding box center [291, 21] width 29 height 29
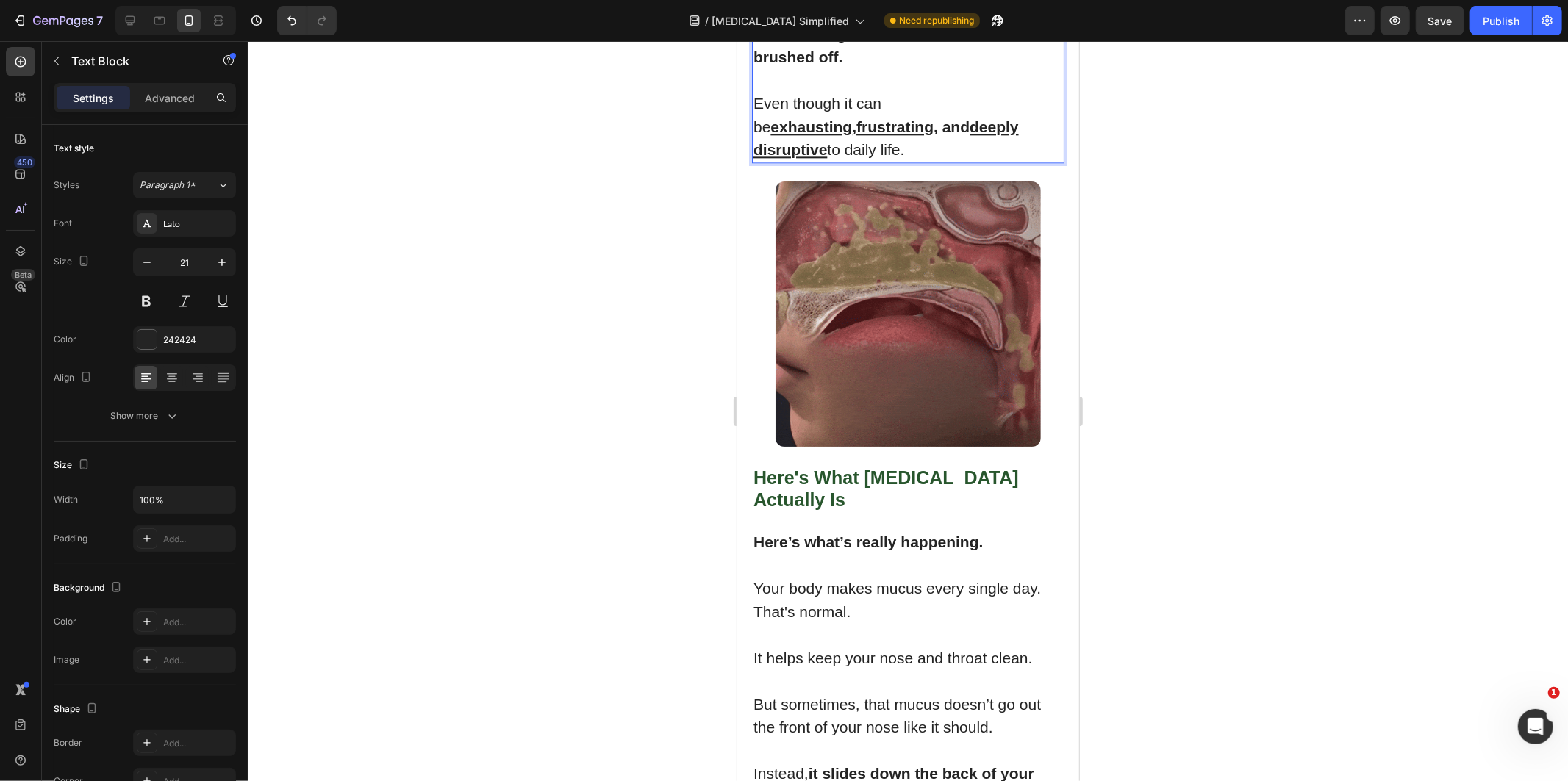
click at [1511, 19] on div "Publish" at bounding box center [1500, 21] width 37 height 15
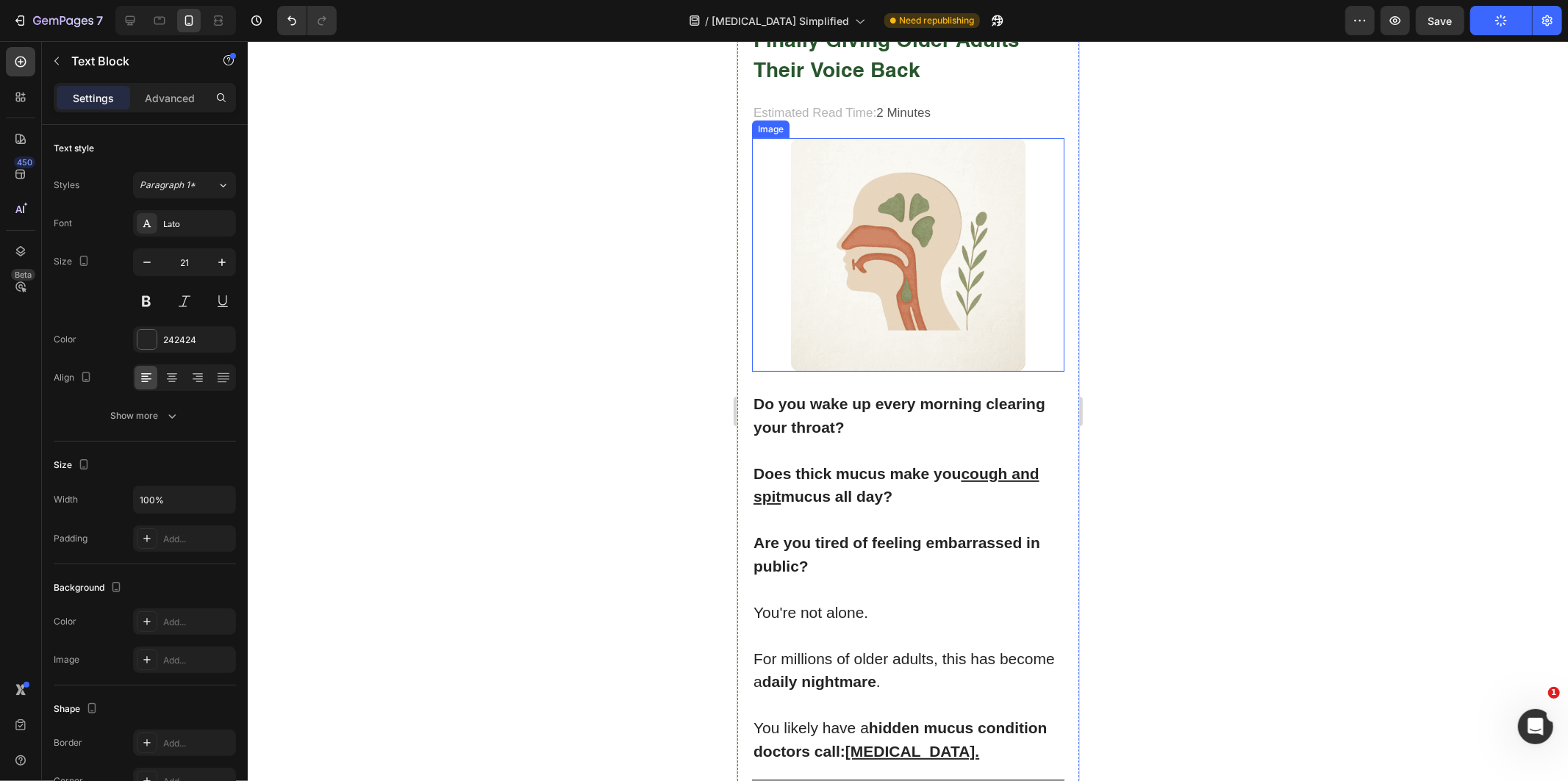
scroll to position [0, 0]
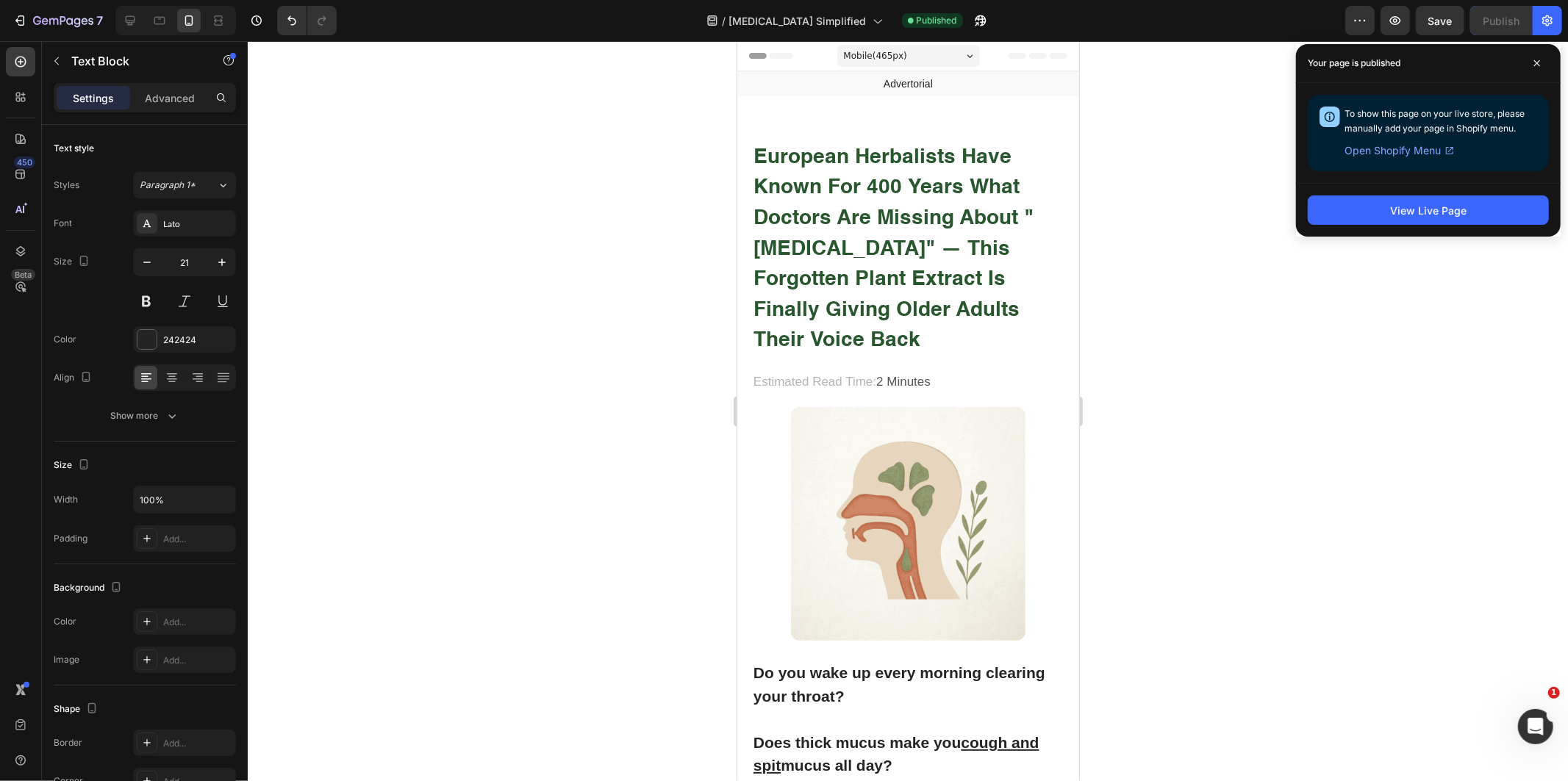
click at [1285, 289] on div at bounding box center [908, 411] width 1320 height 740
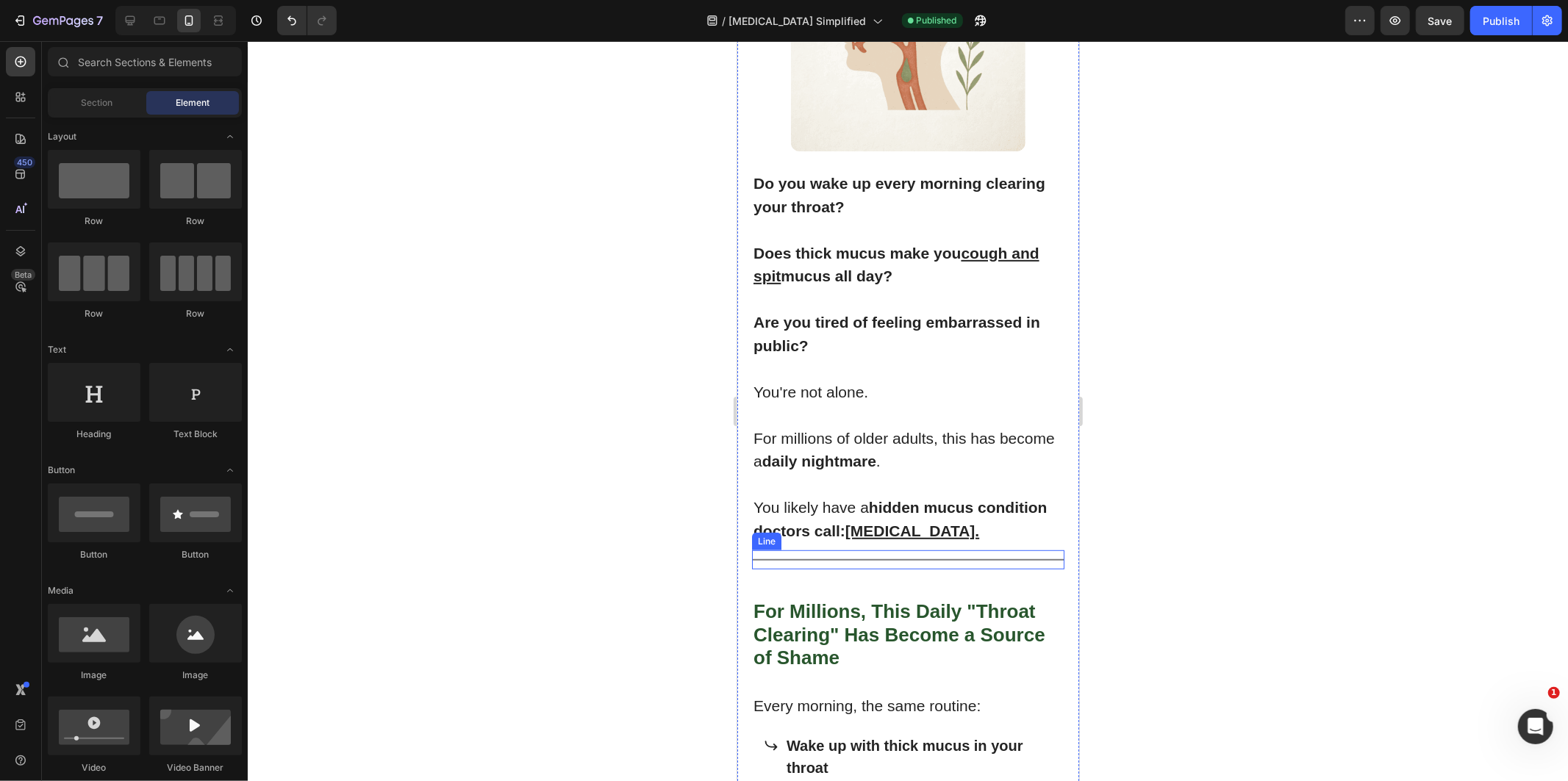
scroll to position [735, 0]
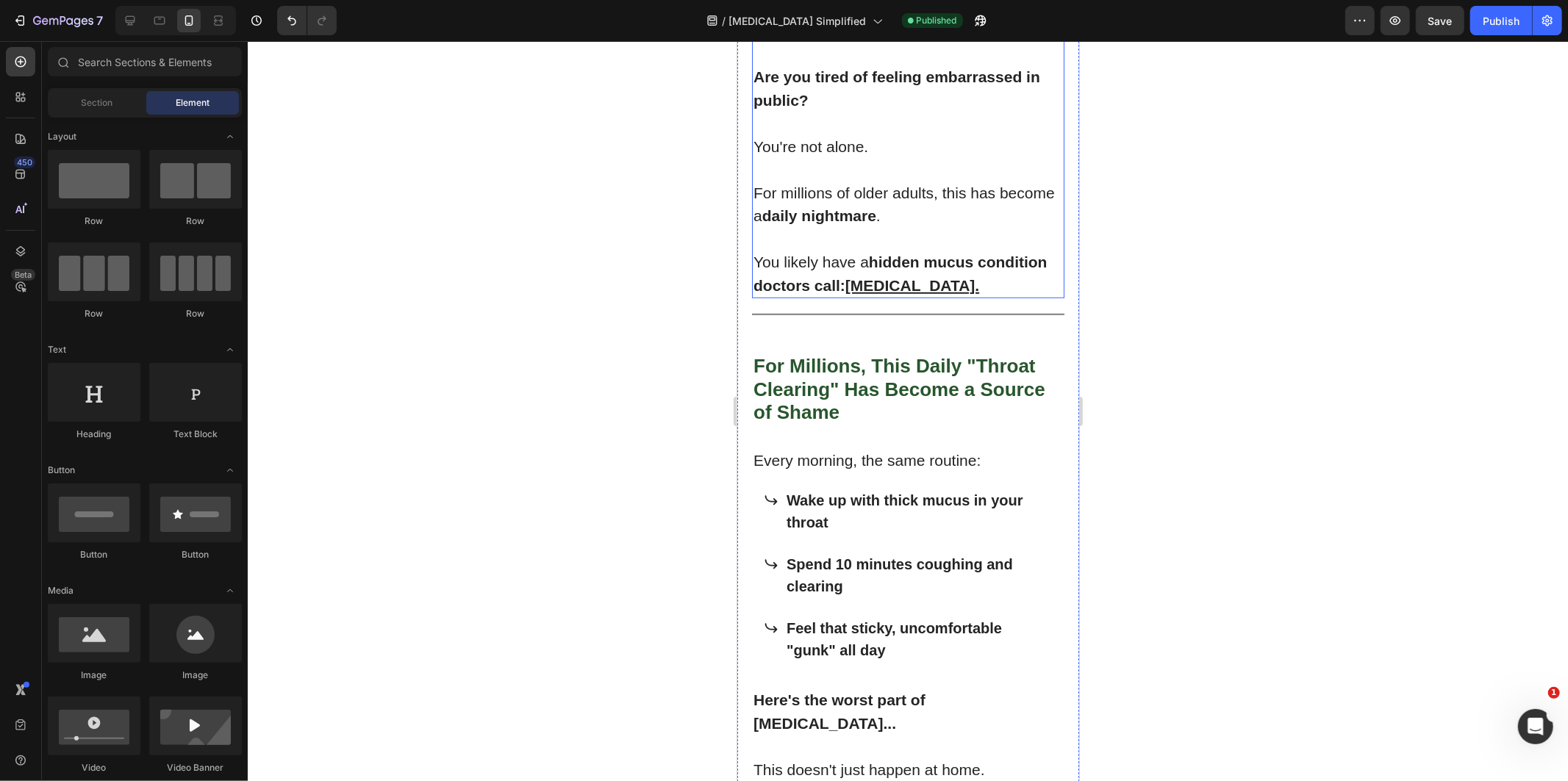
click at [854, 276] on u "[MEDICAL_DATA]." at bounding box center [911, 285] width 134 height 17
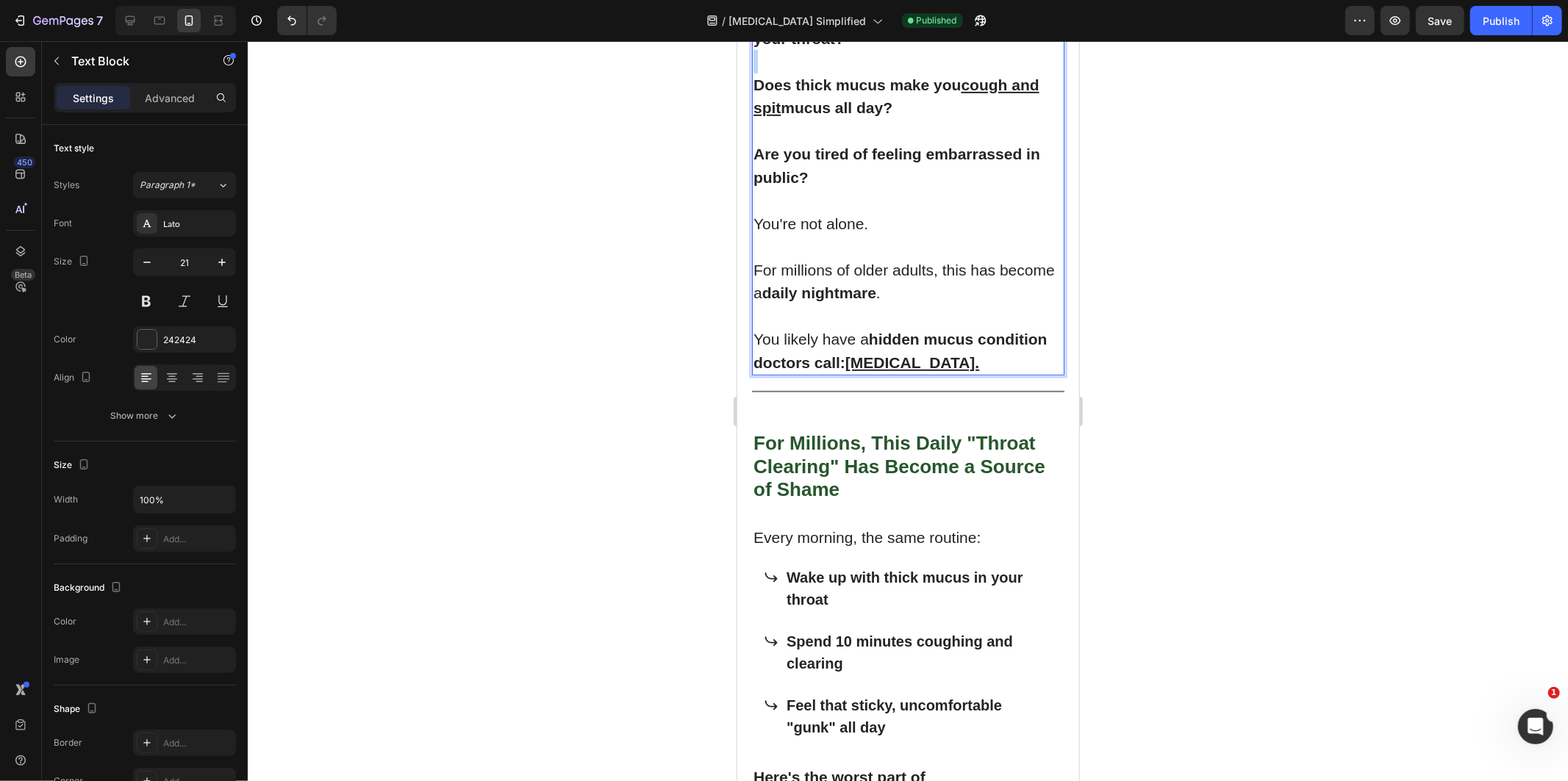
scroll to position [737, 0]
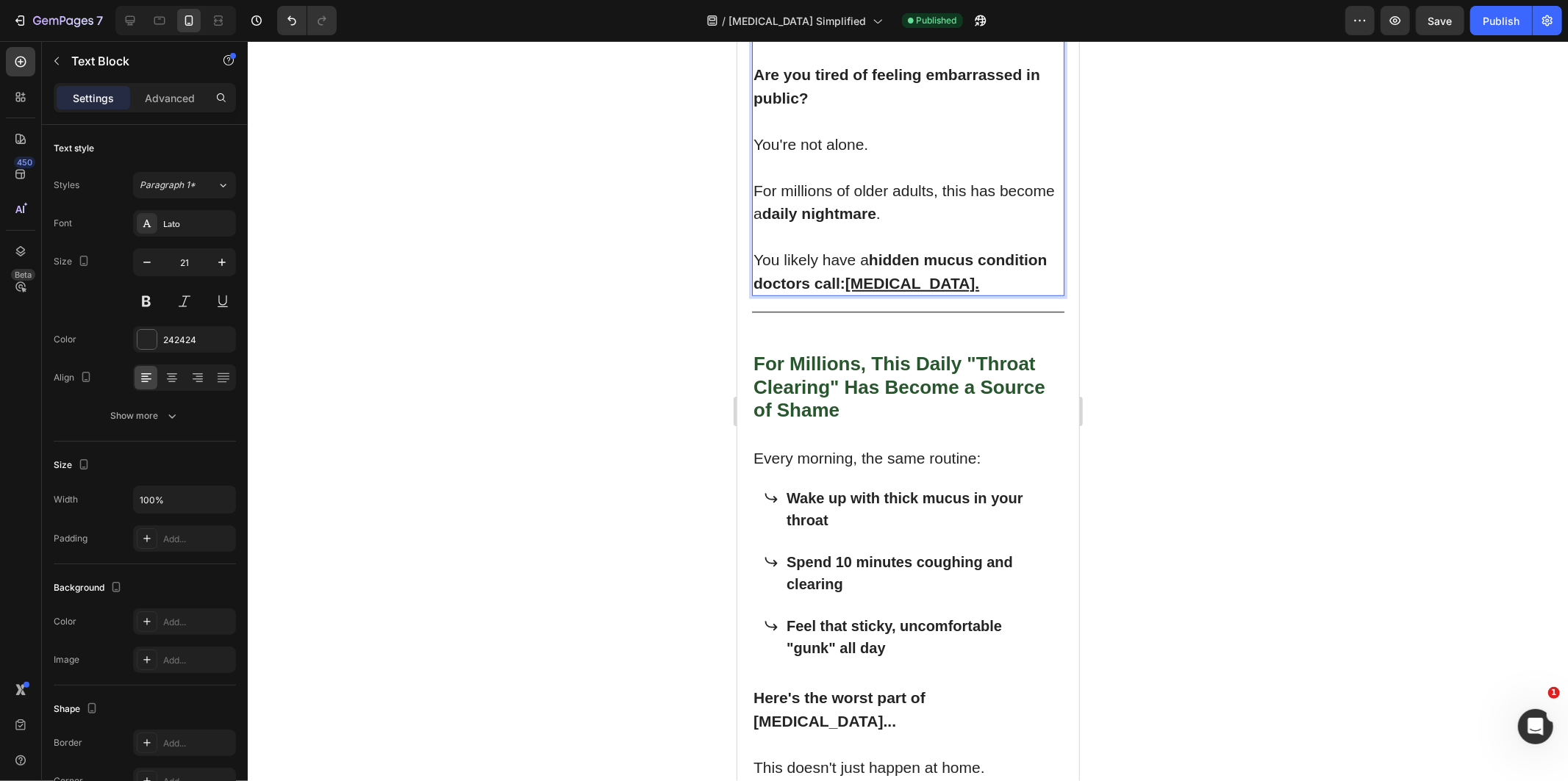
click at [848, 274] on u "[MEDICAL_DATA]." at bounding box center [911, 283] width 134 height 17
drag, startPoint x: 848, startPoint y: 266, endPoint x: 956, endPoint y: 261, distance: 108.1
click at [956, 261] on p "You likely have a hidden mucus condition doctors call: [MEDICAL_DATA]." at bounding box center [907, 271] width 309 height 46
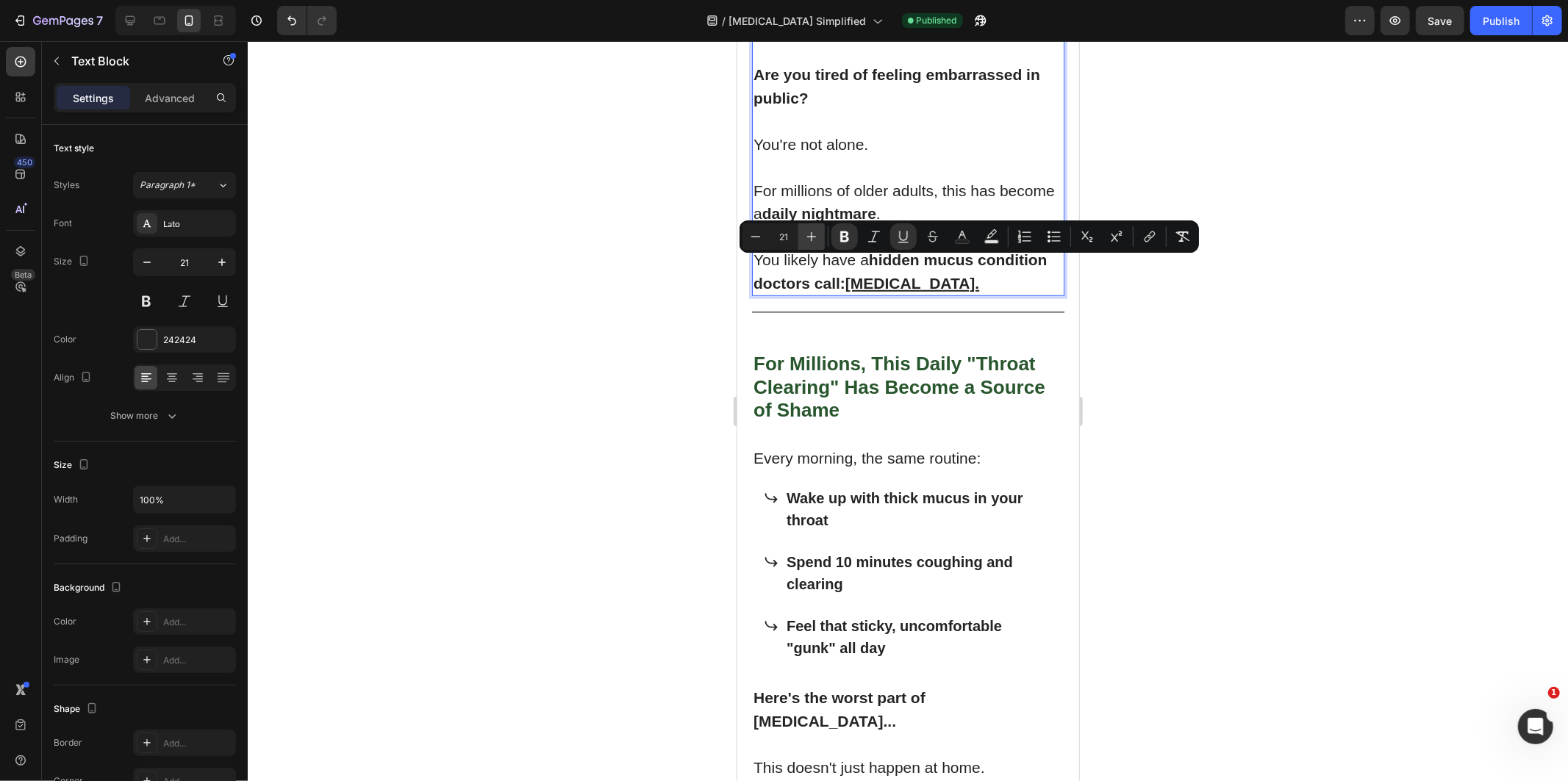
click at [814, 231] on icon "Editor contextual toolbar" at bounding box center [811, 237] width 15 height 15
type input "22"
click at [544, 249] on div at bounding box center [908, 411] width 1320 height 740
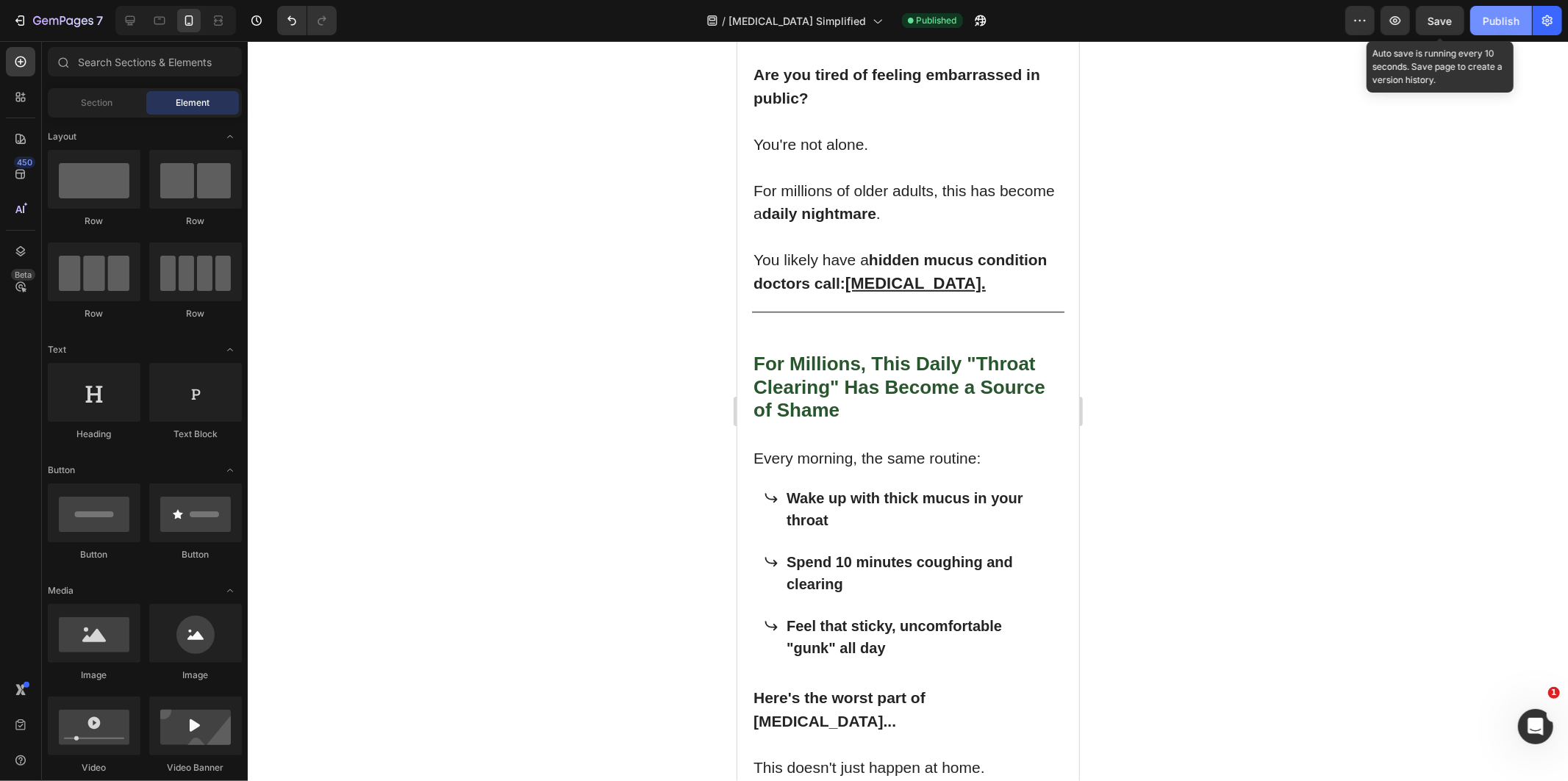
click at [1483, 15] on div "Publish" at bounding box center [1500, 21] width 37 height 15
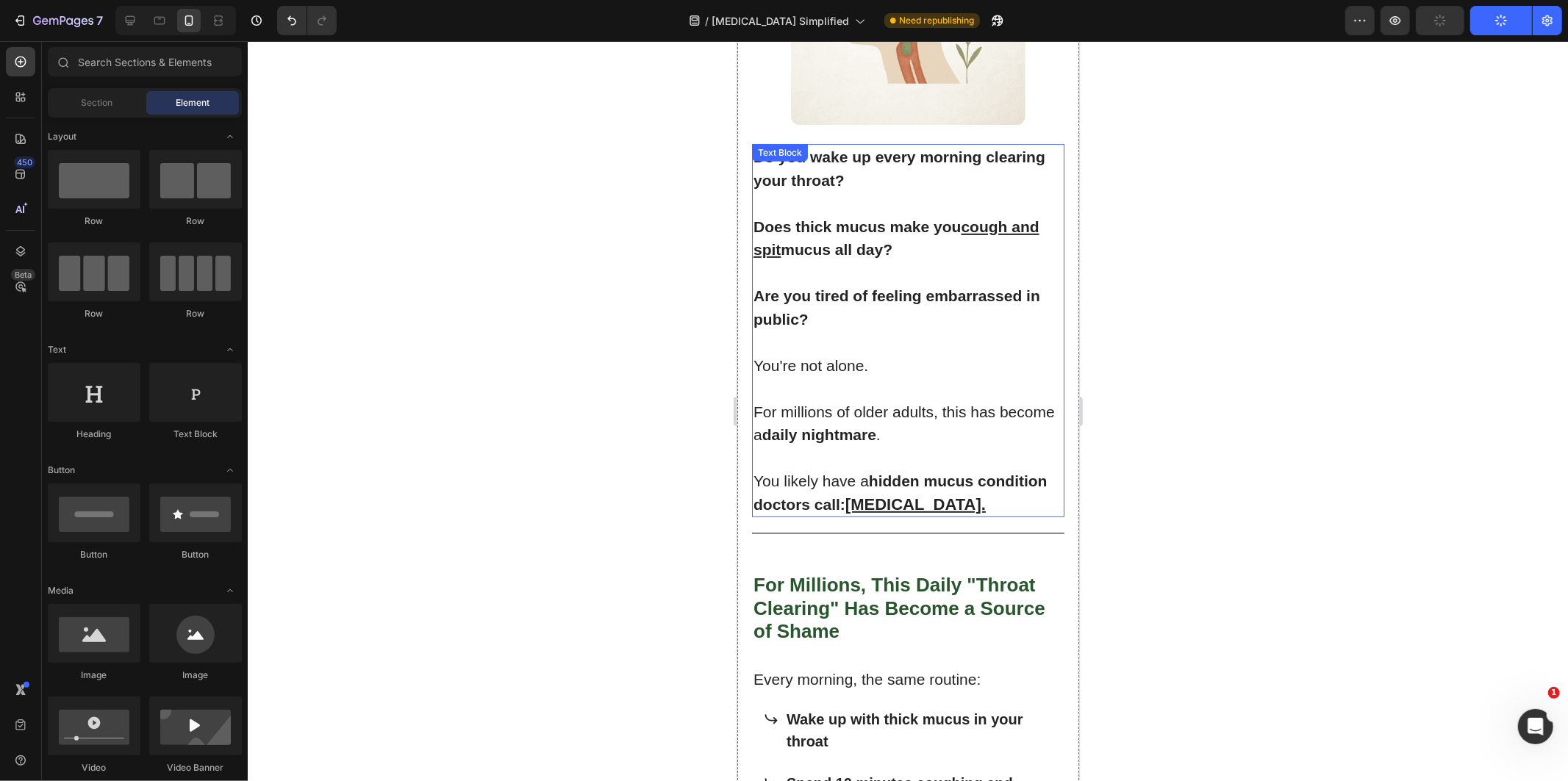
scroll to position [492, 0]
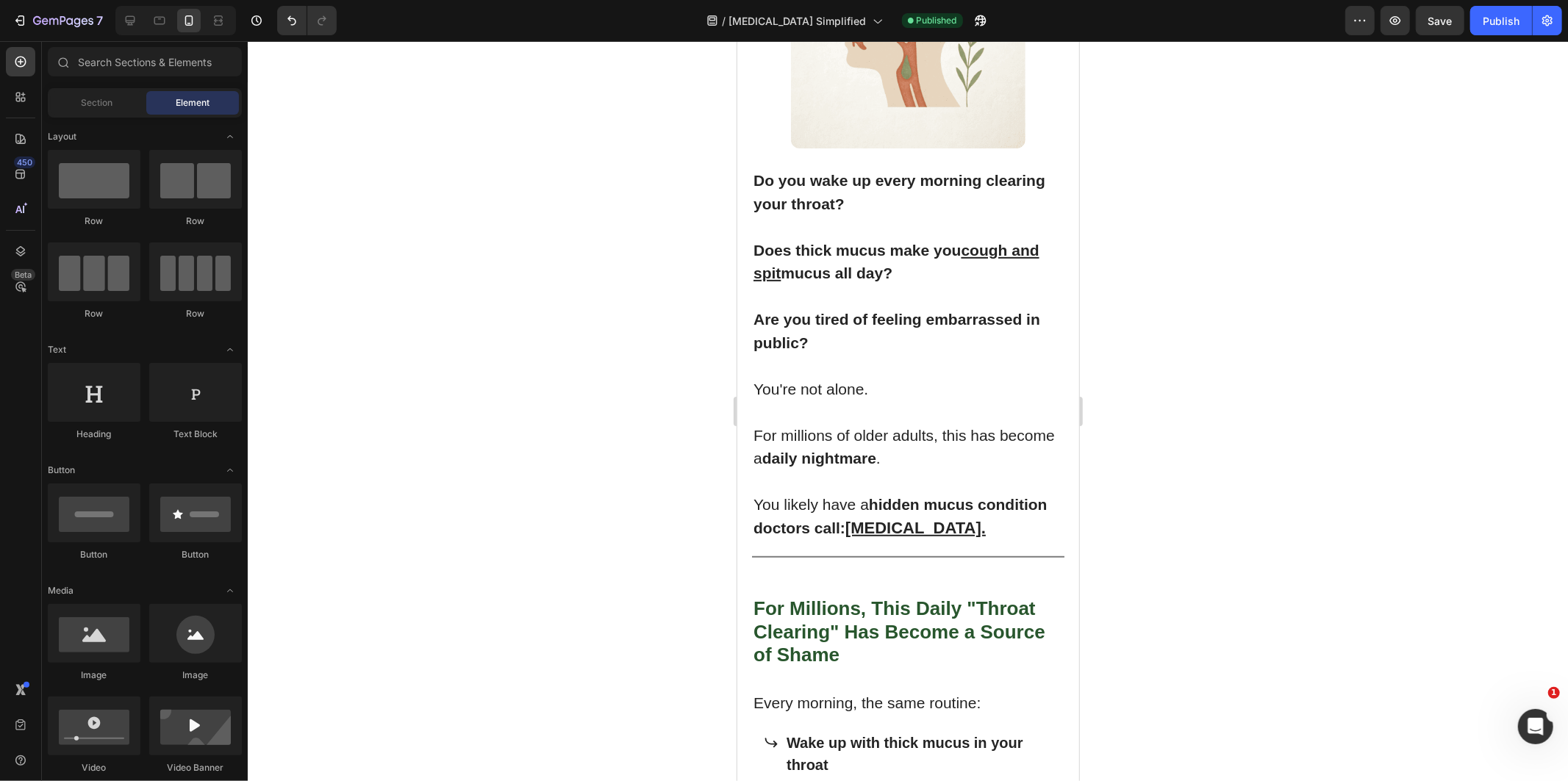
drag, startPoint x: 1152, startPoint y: 215, endPoint x: 1127, endPoint y: 174, distance: 48.0
click at [1152, 211] on div at bounding box center [908, 411] width 1320 height 740
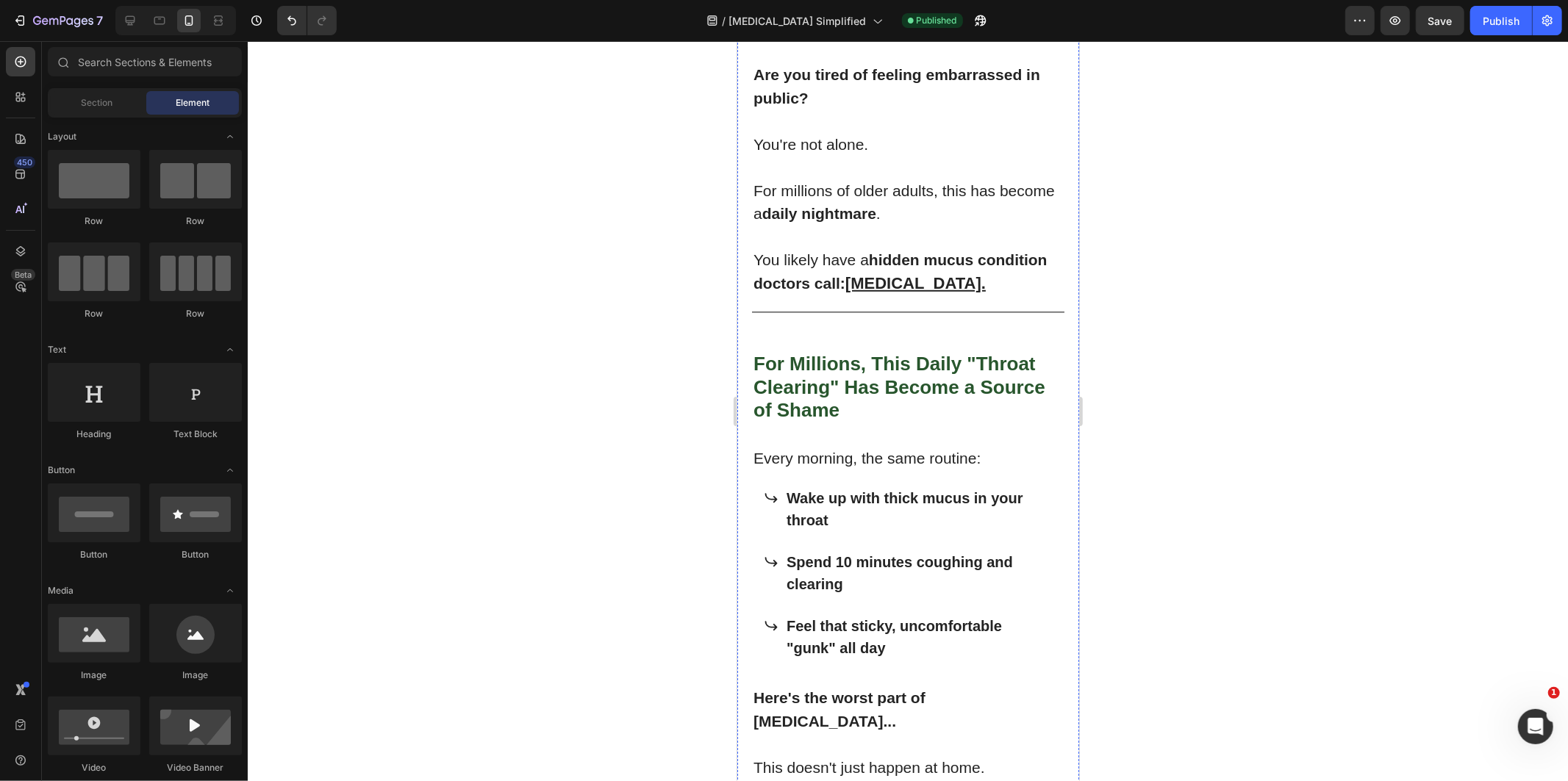
scroll to position [0, 0]
